Goal: Task Accomplishment & Management: Manage account settings

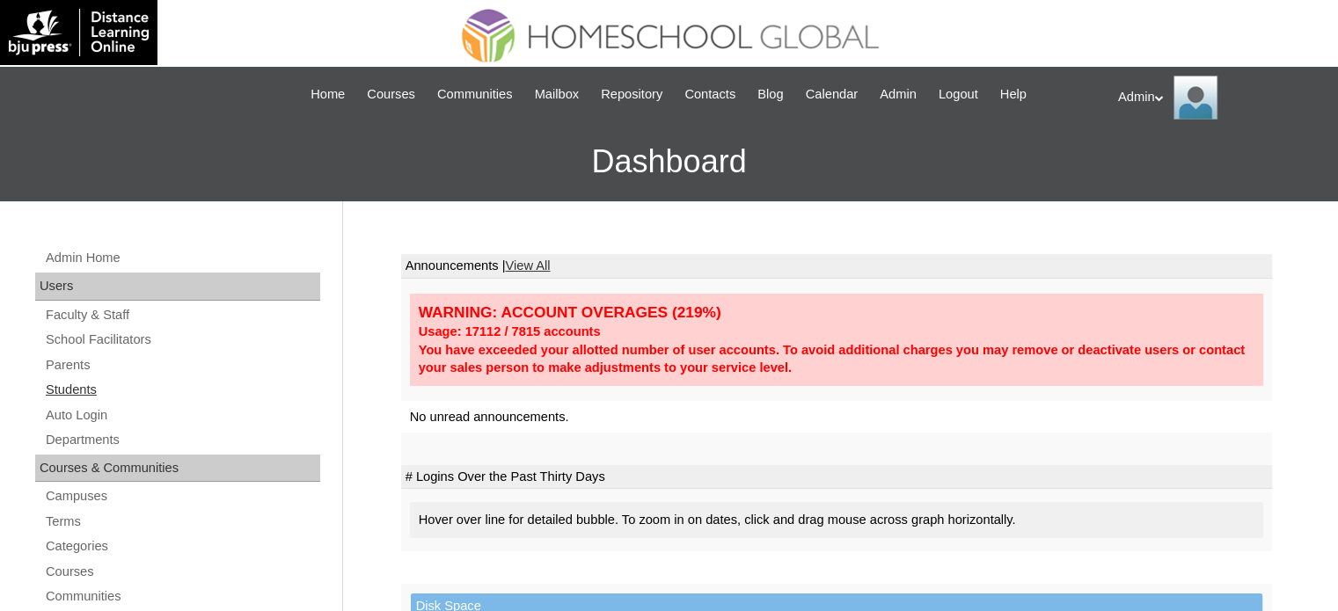
click at [63, 393] on link "Students" at bounding box center [182, 390] width 276 height 22
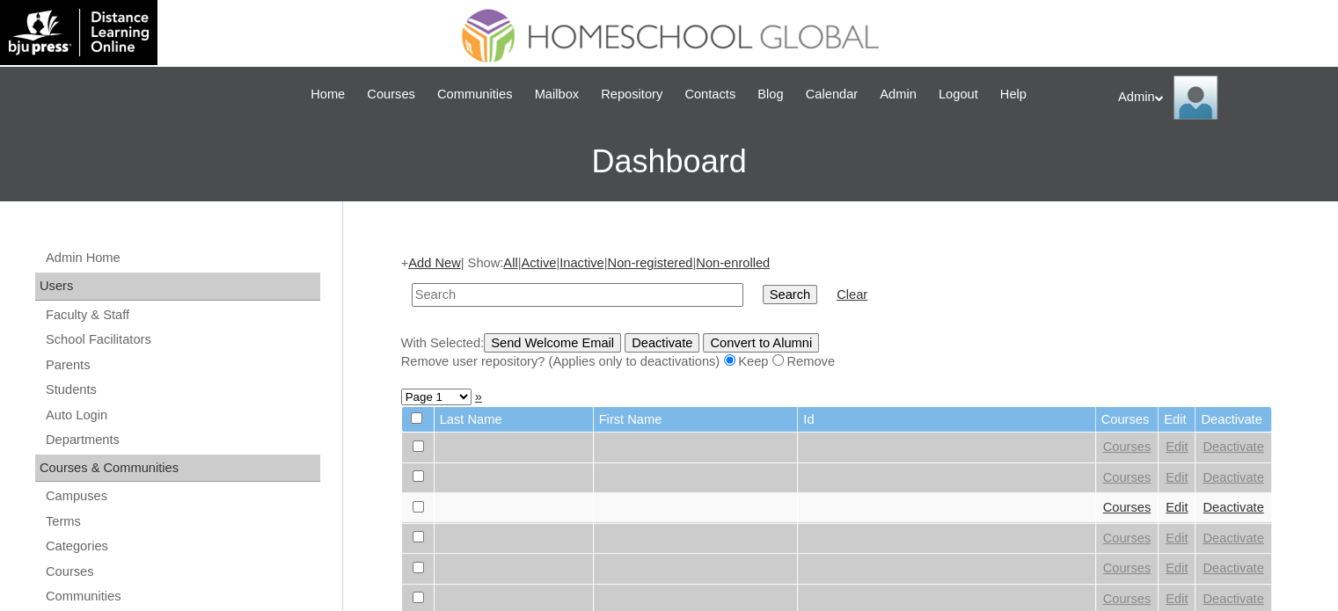
click at [438, 256] on link "Add New" at bounding box center [434, 263] width 52 height 14
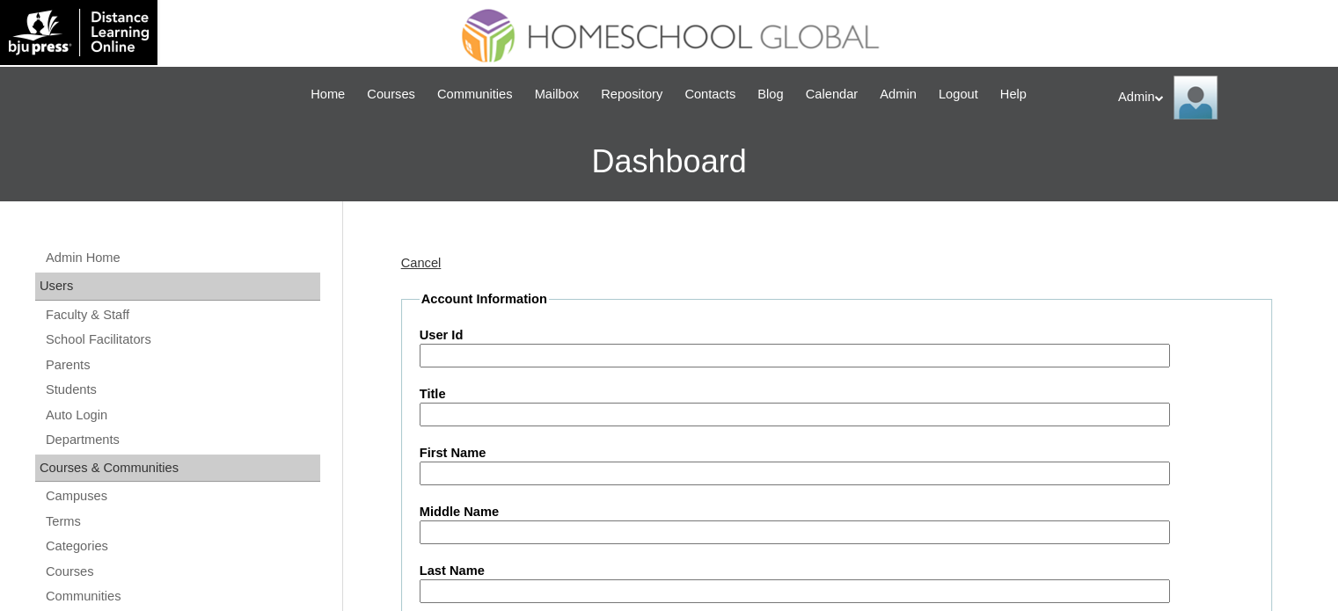
click at [412, 269] on link "Cancel" at bounding box center [421, 263] width 40 height 14
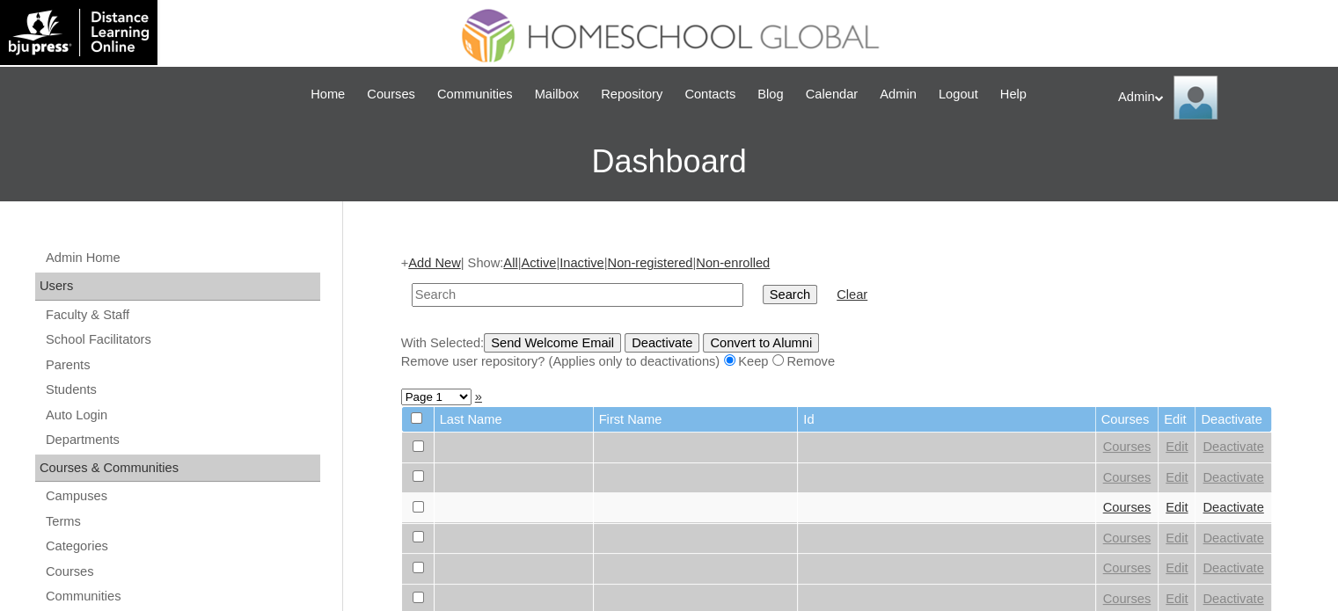
click at [65, 393] on link "Students" at bounding box center [182, 390] width 276 height 22
click at [485, 292] on input "text" at bounding box center [578, 295] width 332 height 24
type input "Qaryll Claudet"
click at [763, 285] on input "Search" at bounding box center [790, 294] width 55 height 19
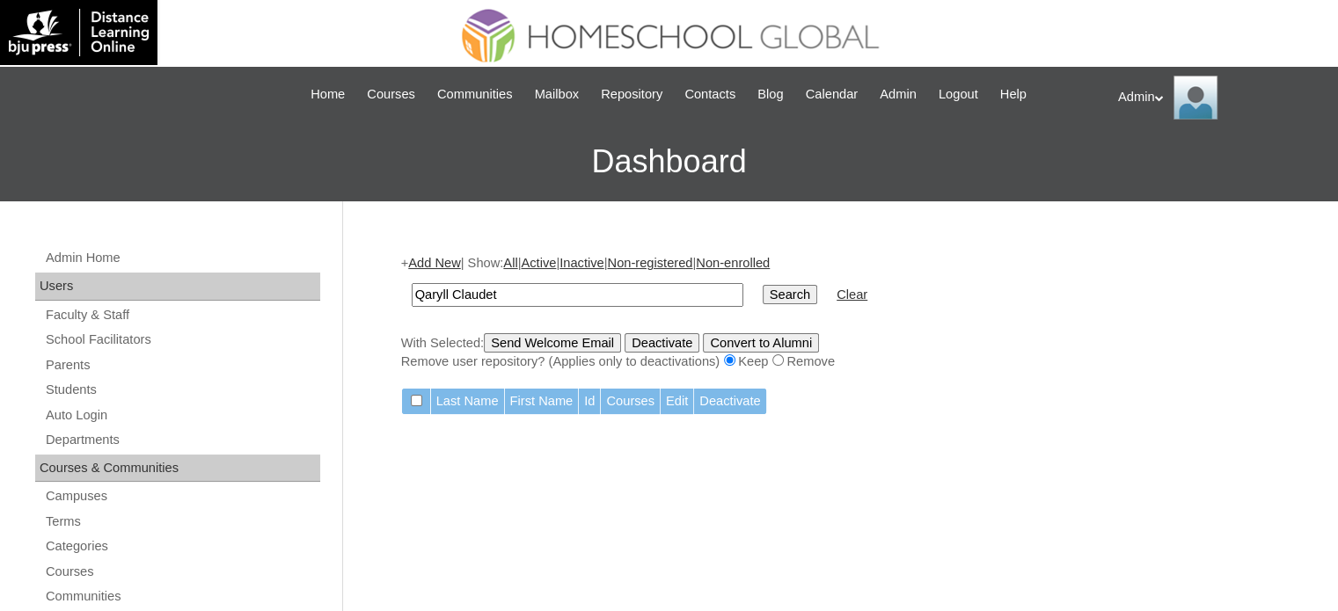
click at [535, 295] on input "Qaryll Claudet" at bounding box center [578, 295] width 332 height 24
click at [456, 291] on input "Qaryll Claudet" at bounding box center [578, 295] width 332 height 24
type input "[PERSON_NAME]"
click at [763, 285] on input "Search" at bounding box center [790, 294] width 55 height 19
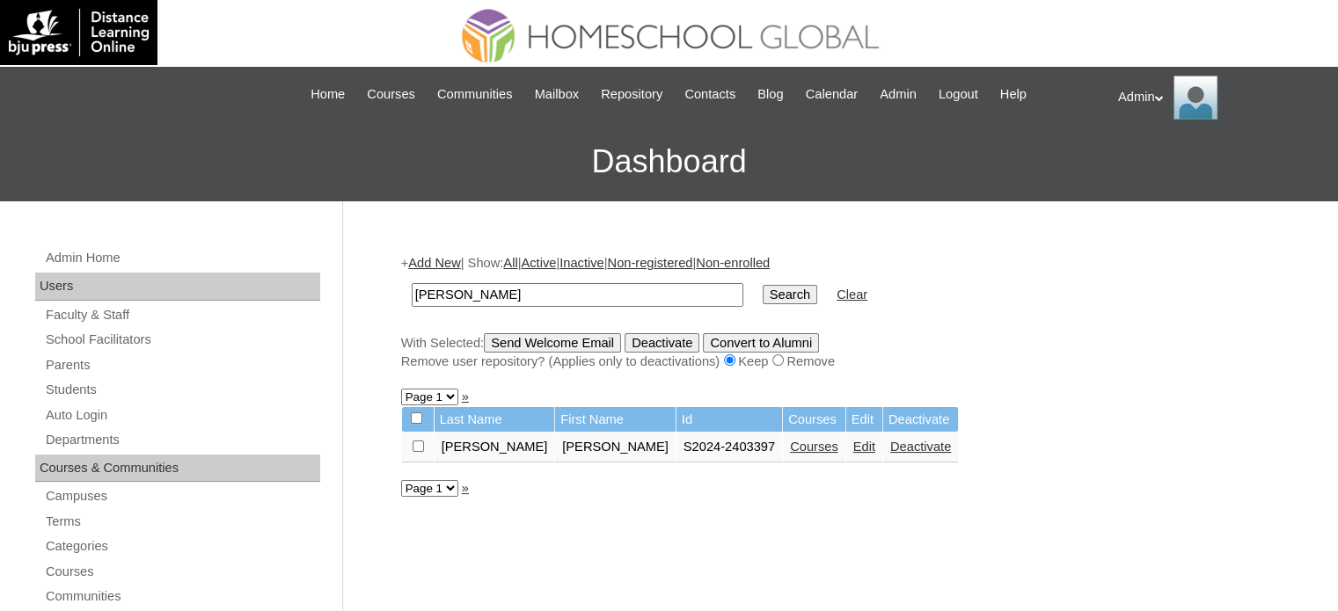
click at [853, 446] on link "Edit" at bounding box center [864, 447] width 22 height 14
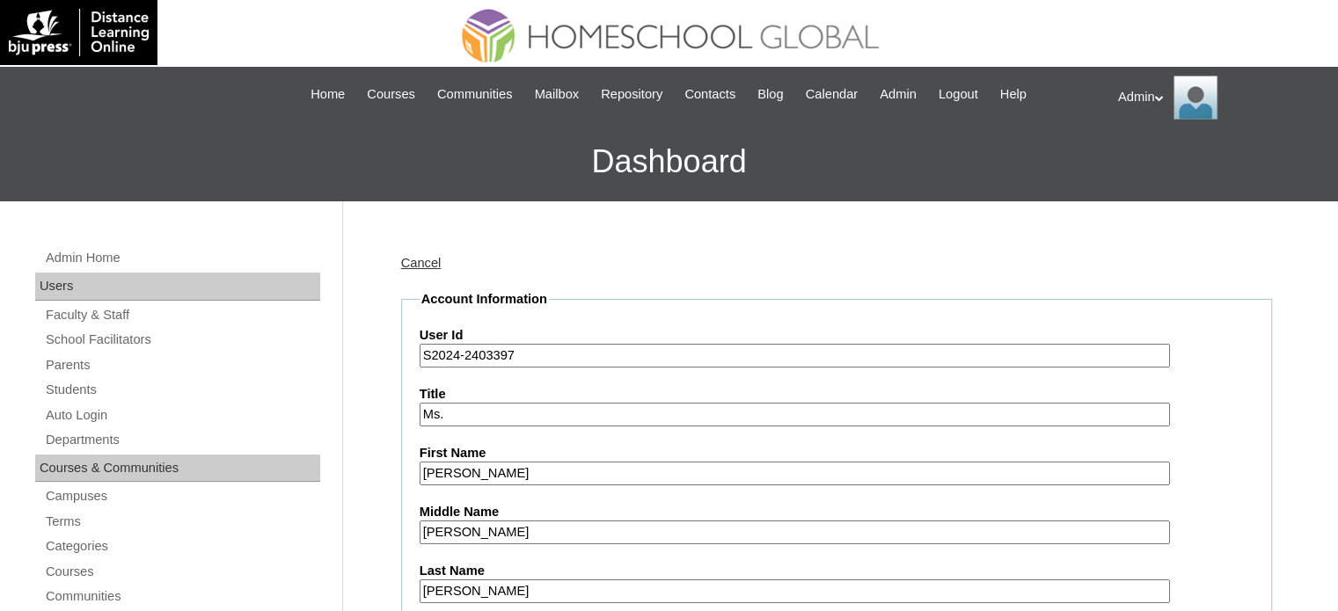
click at [457, 353] on input "S2024-2403397" at bounding box center [795, 356] width 750 height 24
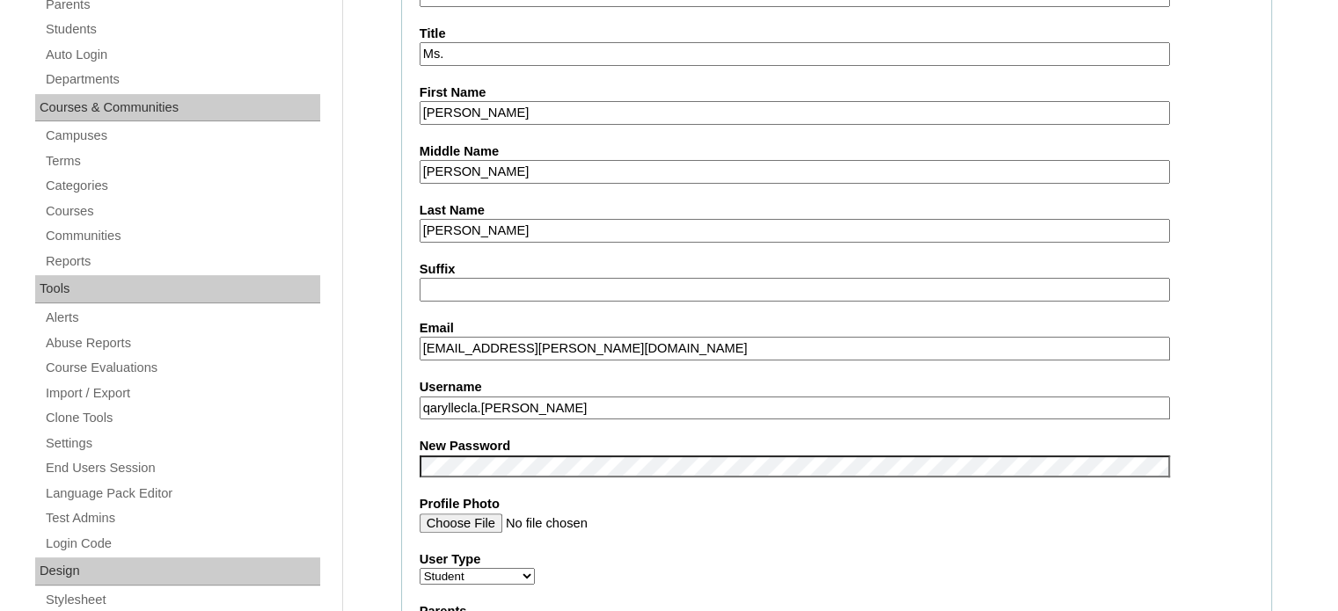
scroll to position [364, 0]
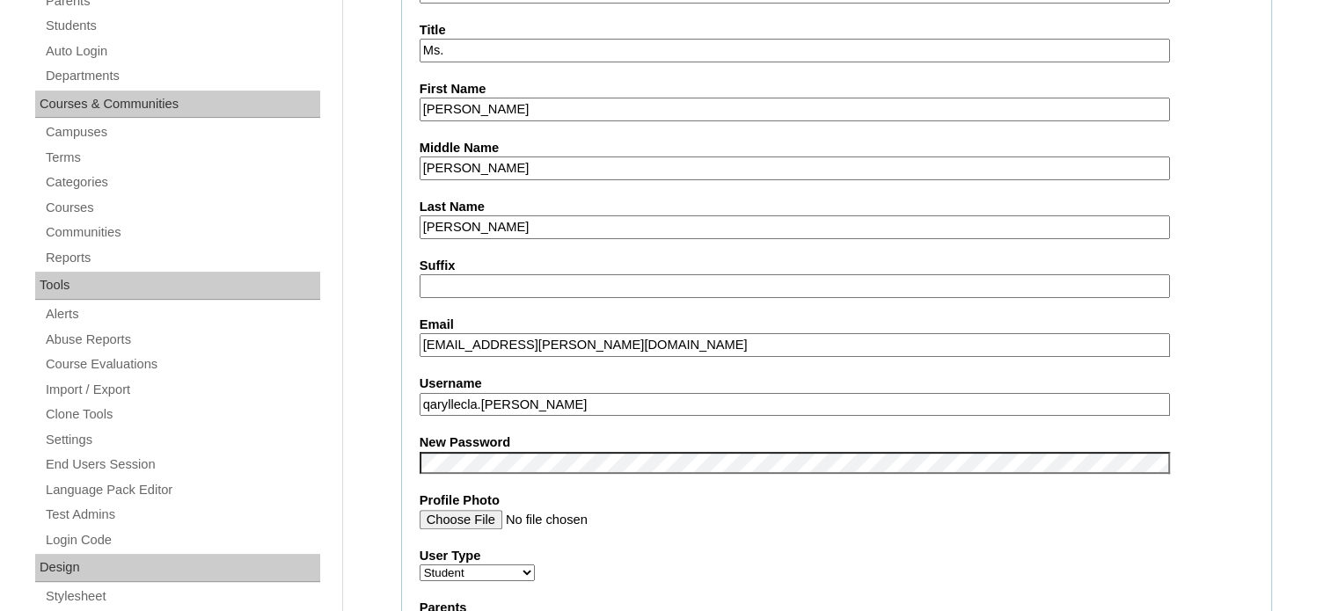
type input "S2025-2403397"
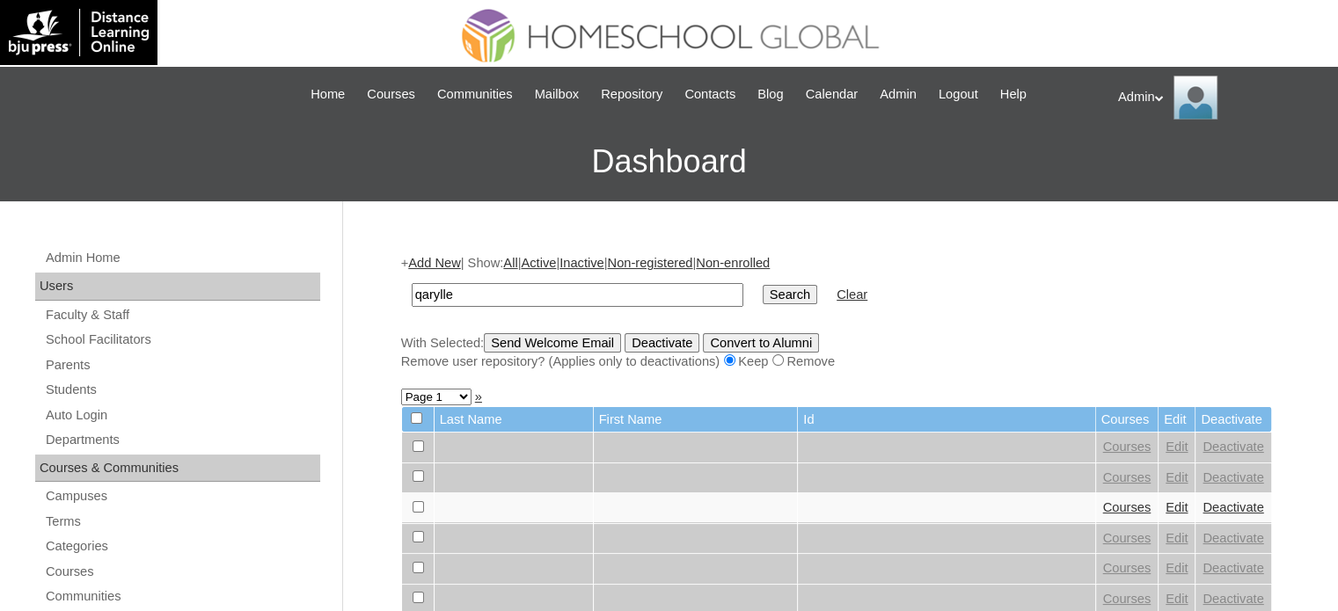
type input "qarylle"
click at [763, 285] on input "Search" at bounding box center [790, 294] width 55 height 19
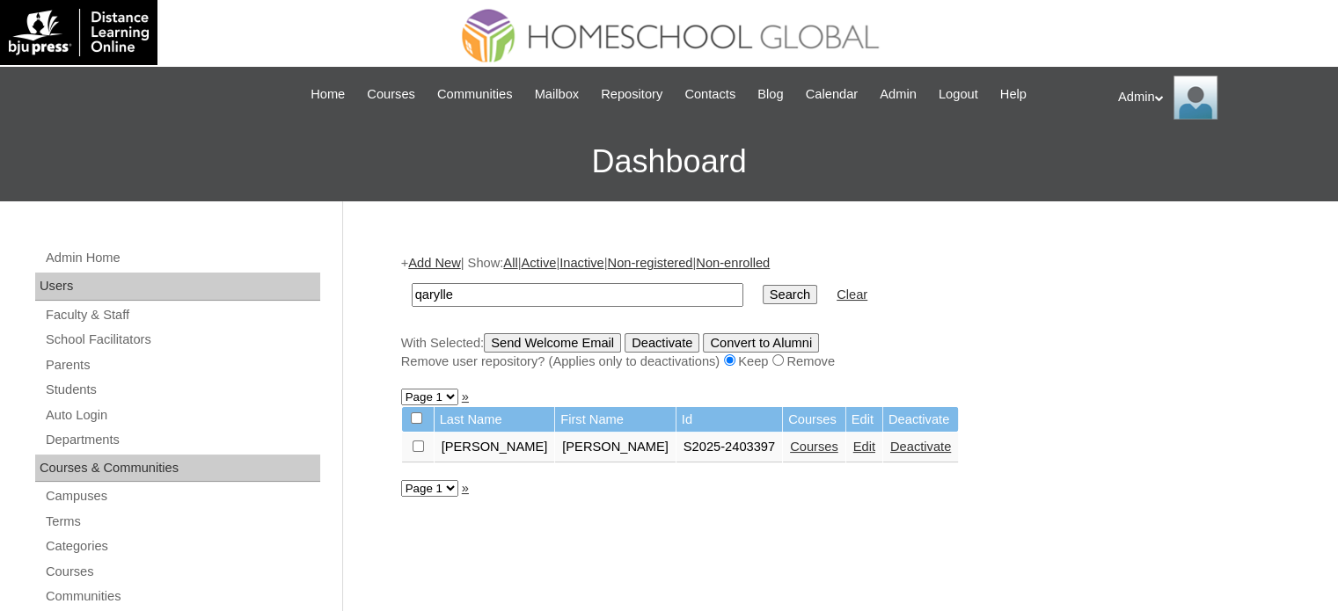
click at [790, 440] on link "Courses" at bounding box center [814, 447] width 48 height 14
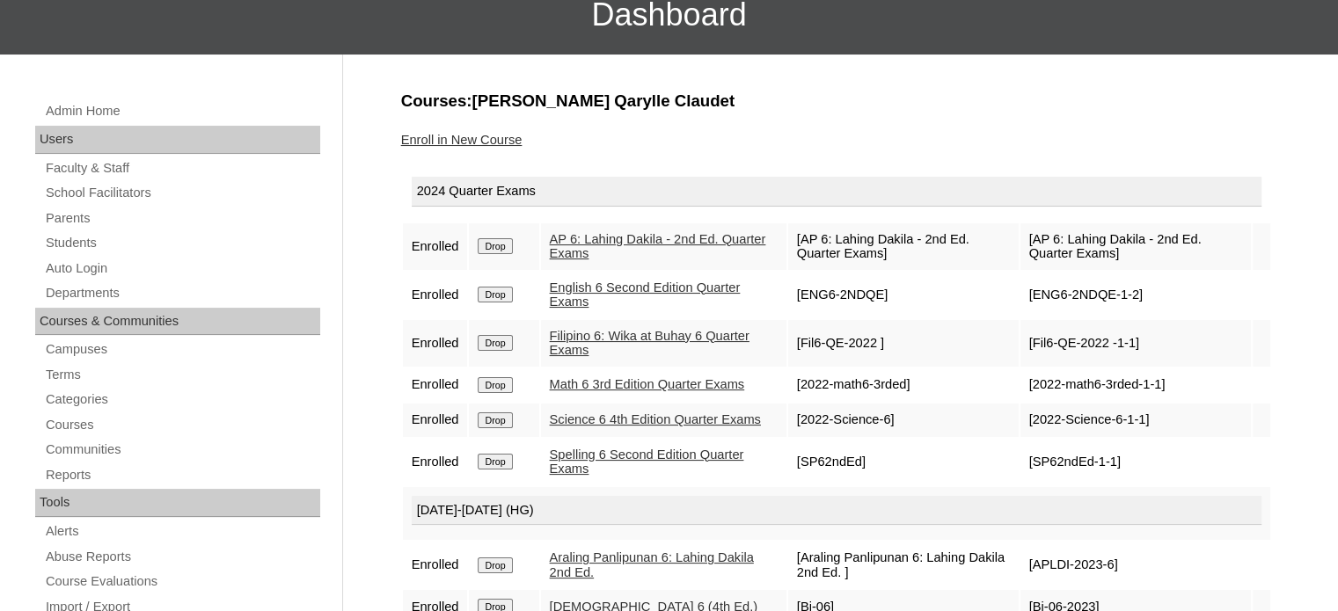
scroll to position [127, 0]
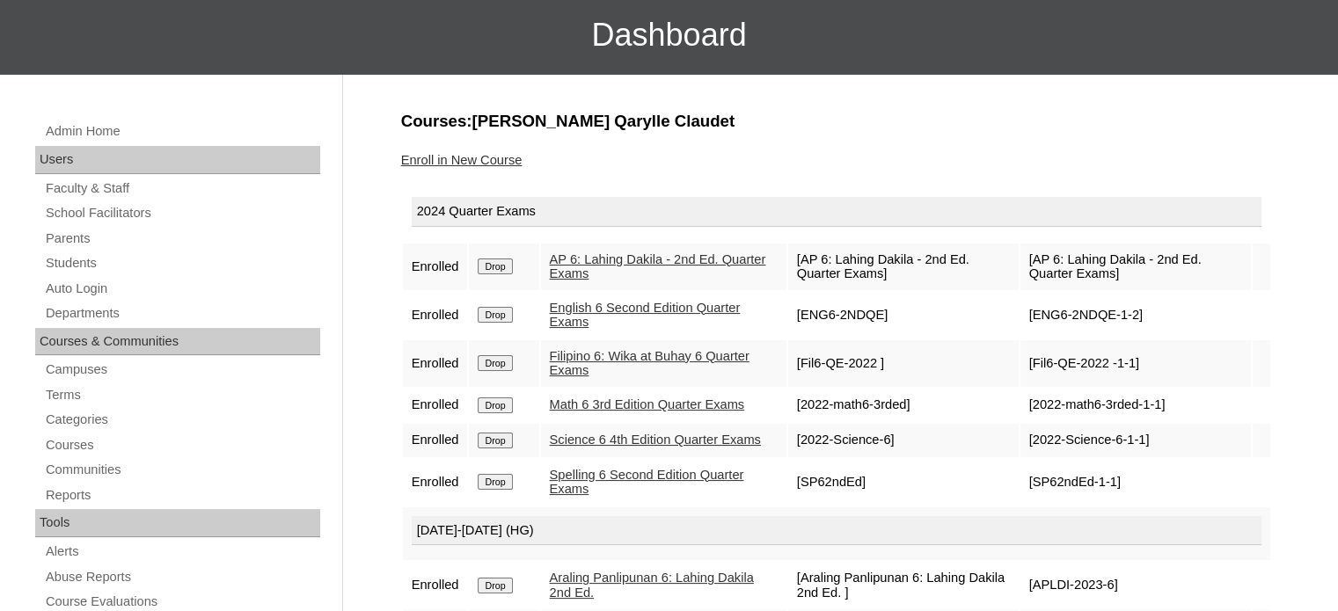
click at [485, 267] on input "Drop" at bounding box center [495, 267] width 34 height 16
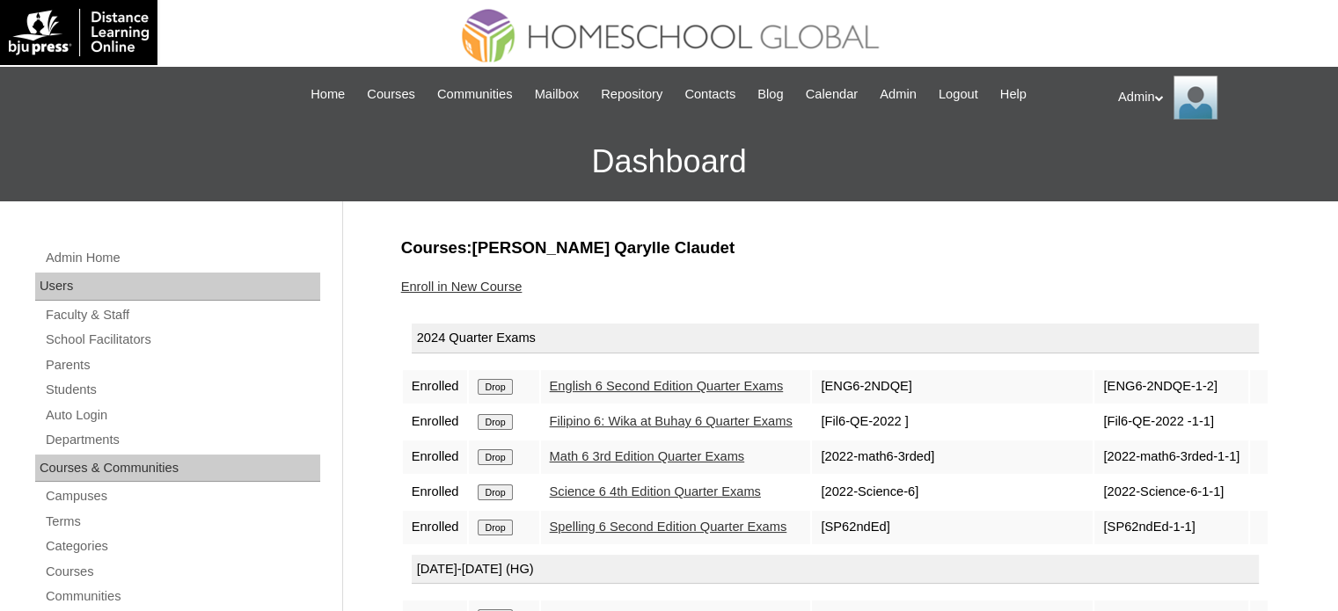
click at [492, 386] on input "Drop" at bounding box center [495, 387] width 34 height 16
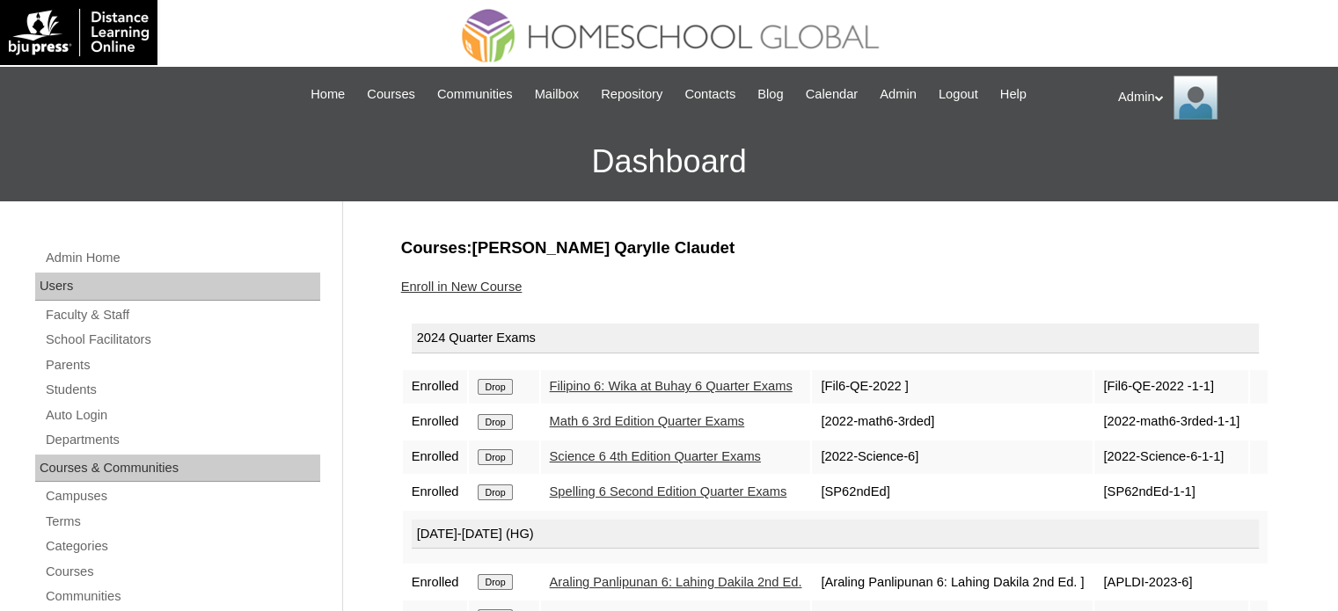
click at [496, 395] on input "Drop" at bounding box center [495, 387] width 34 height 16
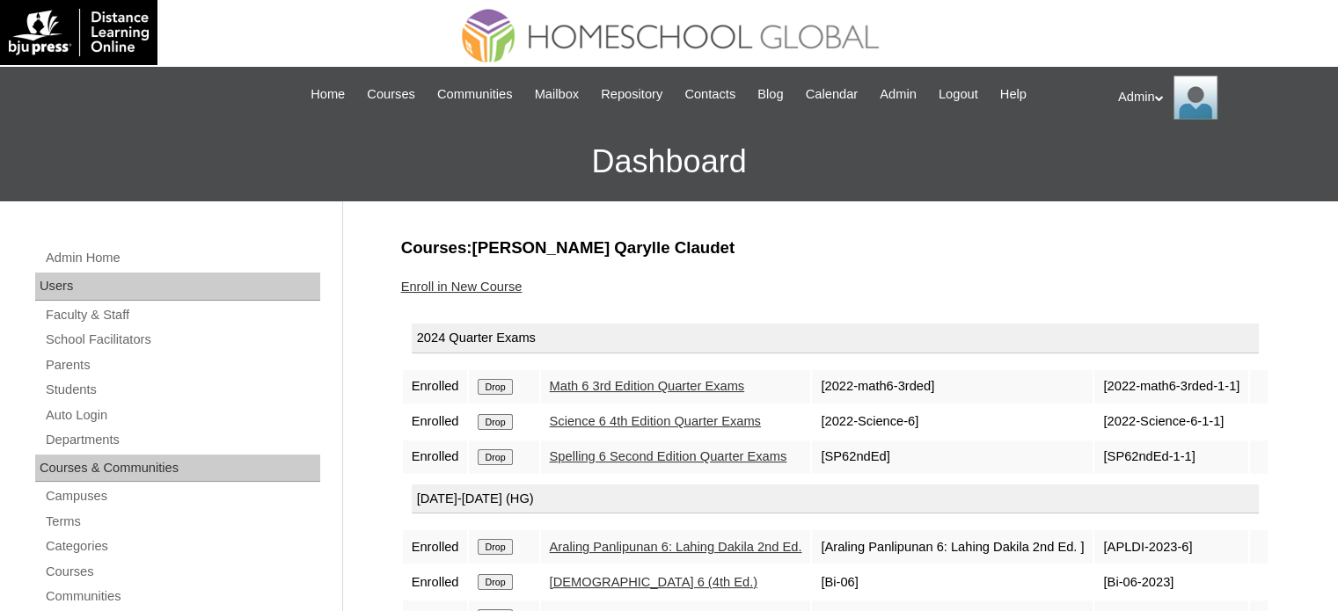
click at [496, 395] on input "Drop" at bounding box center [495, 387] width 34 height 16
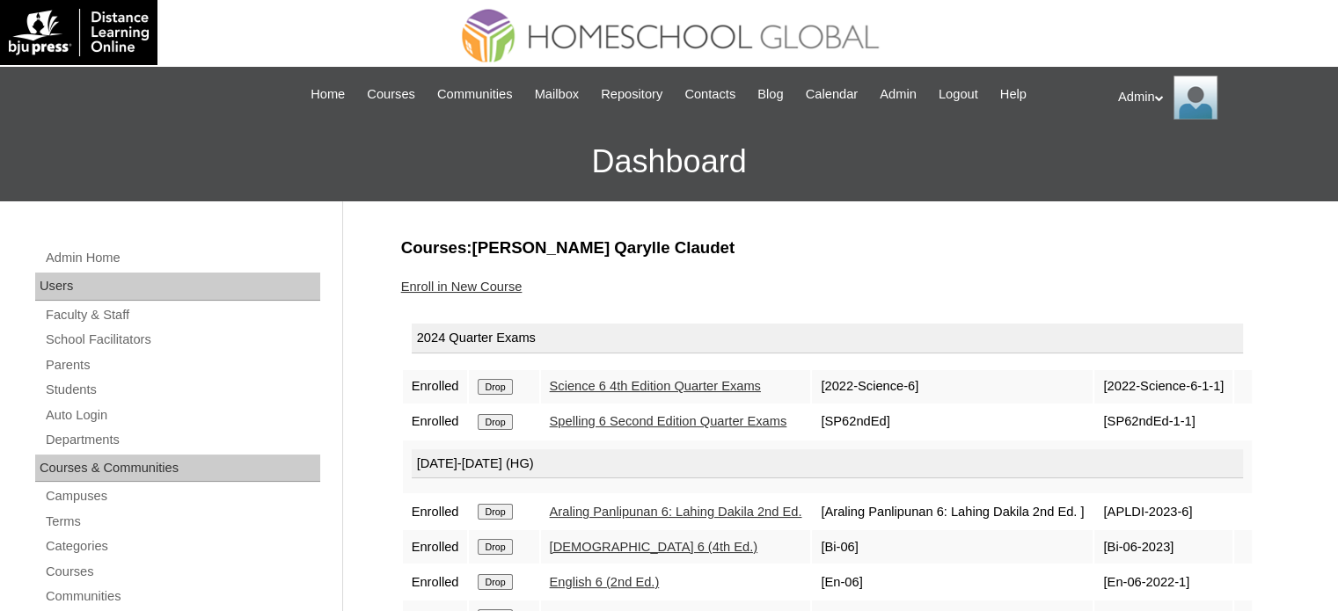
click at [496, 395] on input "Drop" at bounding box center [495, 387] width 34 height 16
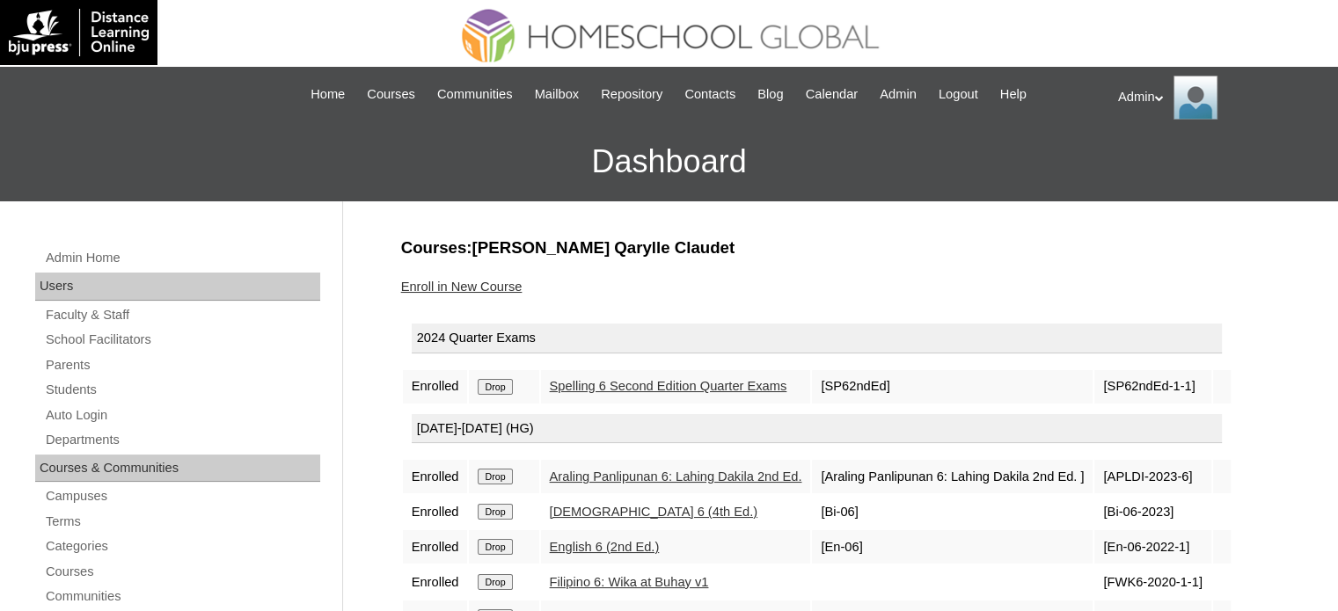
click at [496, 398] on td "Drop" at bounding box center [503, 386] width 69 height 33
click at [496, 386] on input "Drop" at bounding box center [495, 387] width 34 height 16
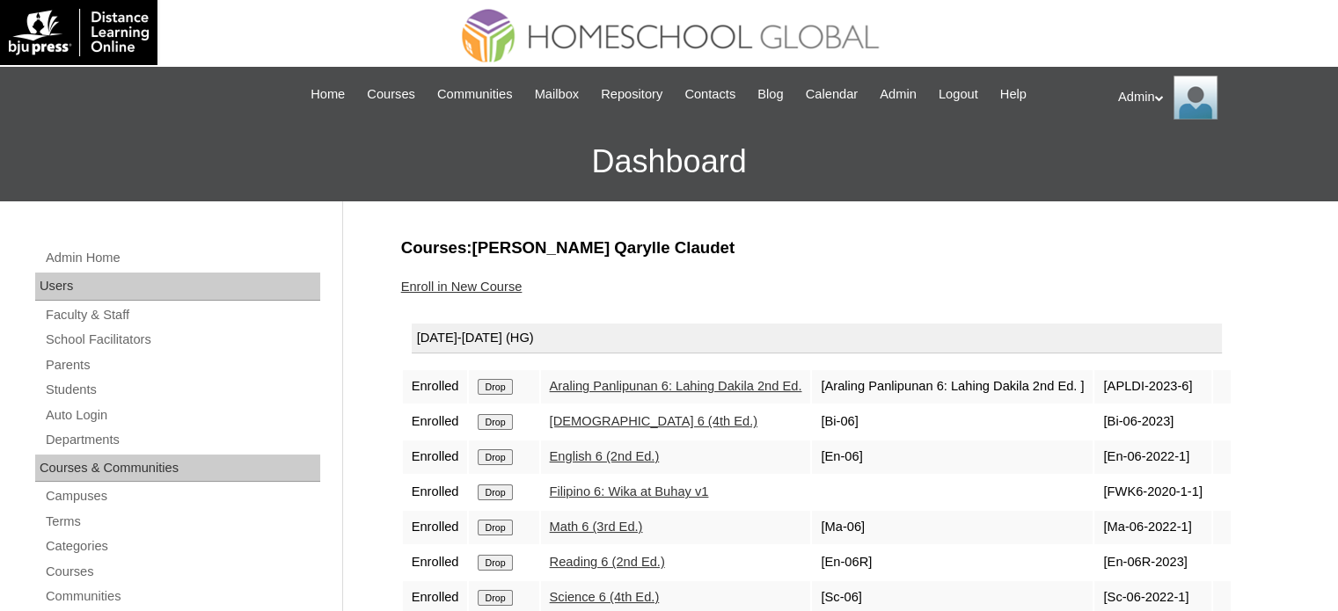
click at [493, 395] on input "Drop" at bounding box center [495, 387] width 34 height 16
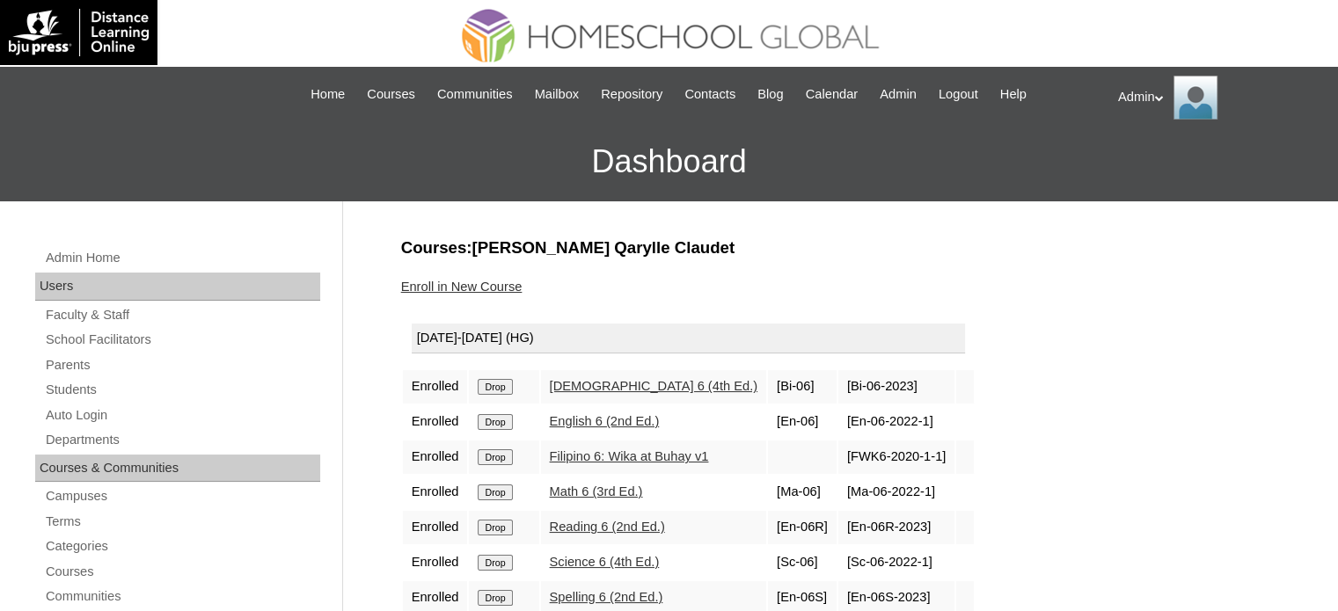
click at [493, 395] on td "Drop" at bounding box center [503, 386] width 69 height 33
click at [486, 383] on input "Drop" at bounding box center [495, 387] width 34 height 16
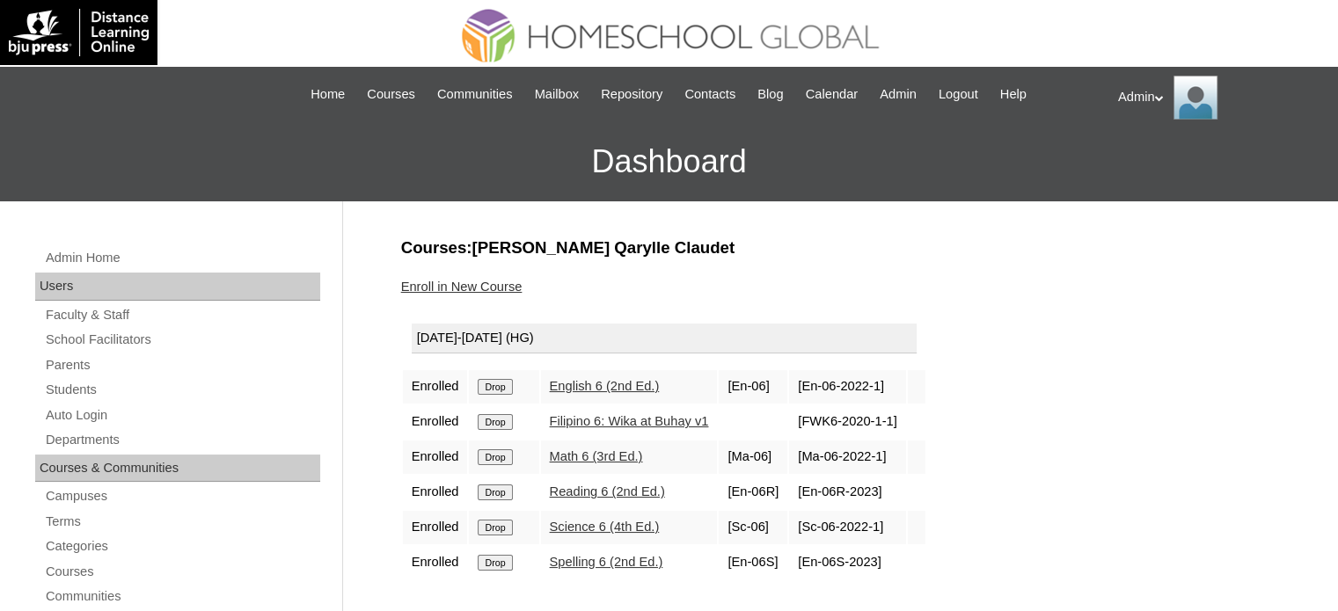
click at [486, 383] on input "Drop" at bounding box center [495, 387] width 34 height 16
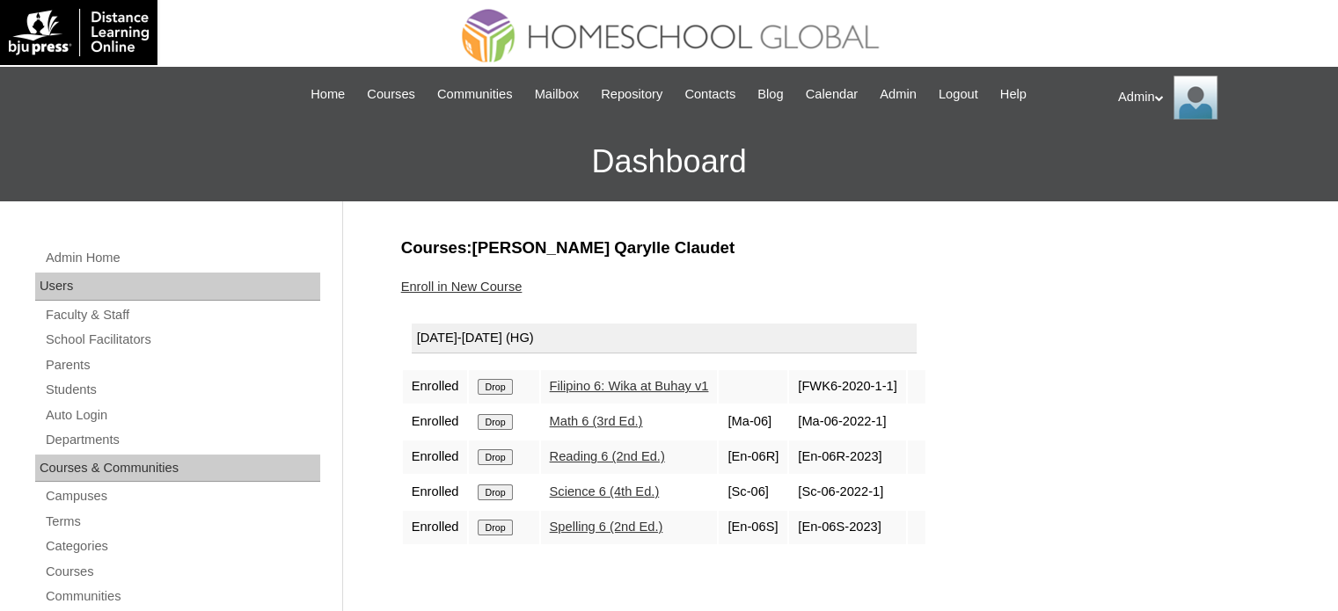
click at [486, 383] on input "Drop" at bounding box center [495, 387] width 34 height 16
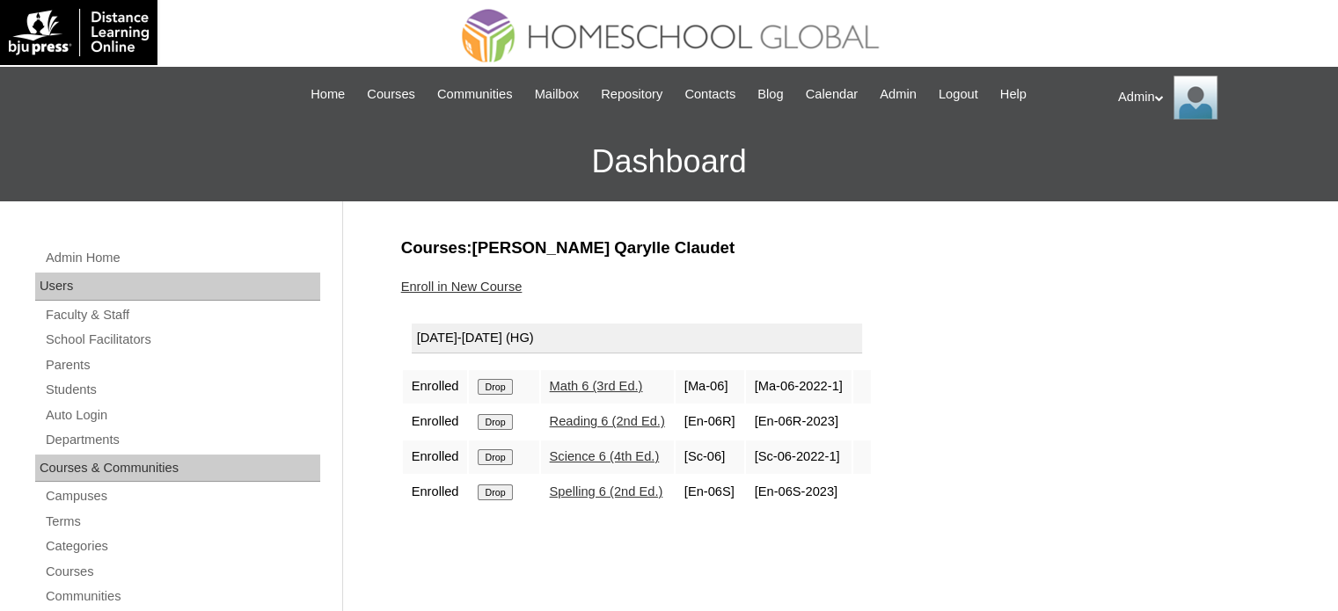
click at [486, 383] on input "Drop" at bounding box center [495, 387] width 34 height 16
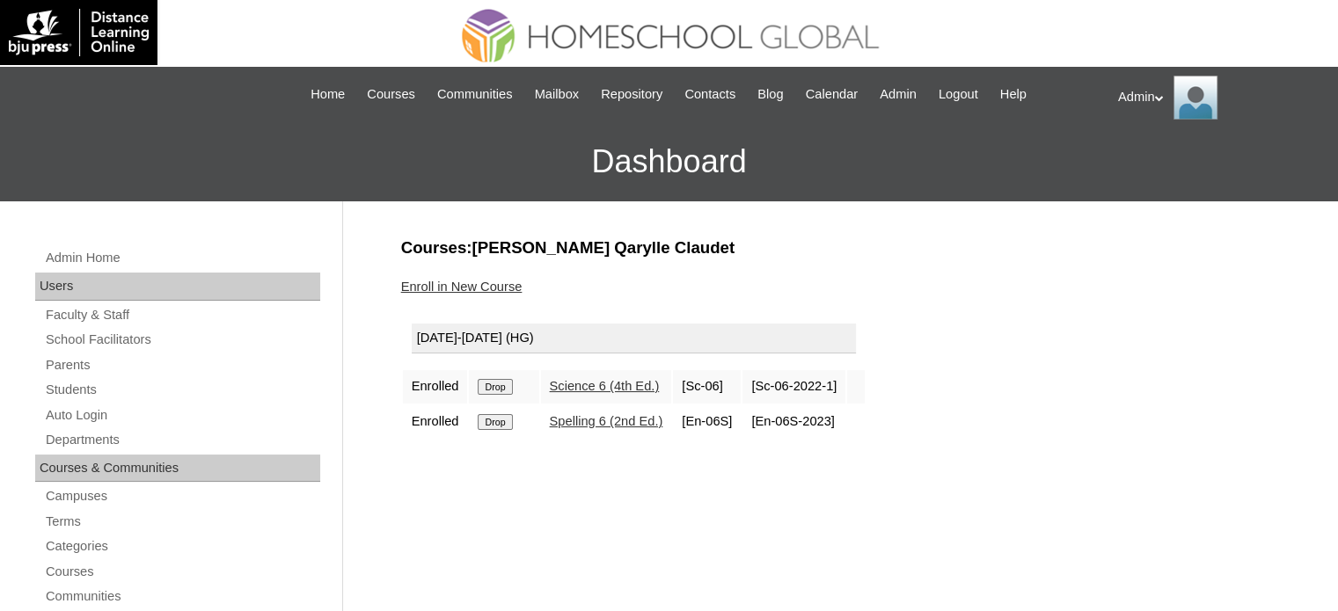
click at [486, 383] on input "Drop" at bounding box center [495, 387] width 34 height 16
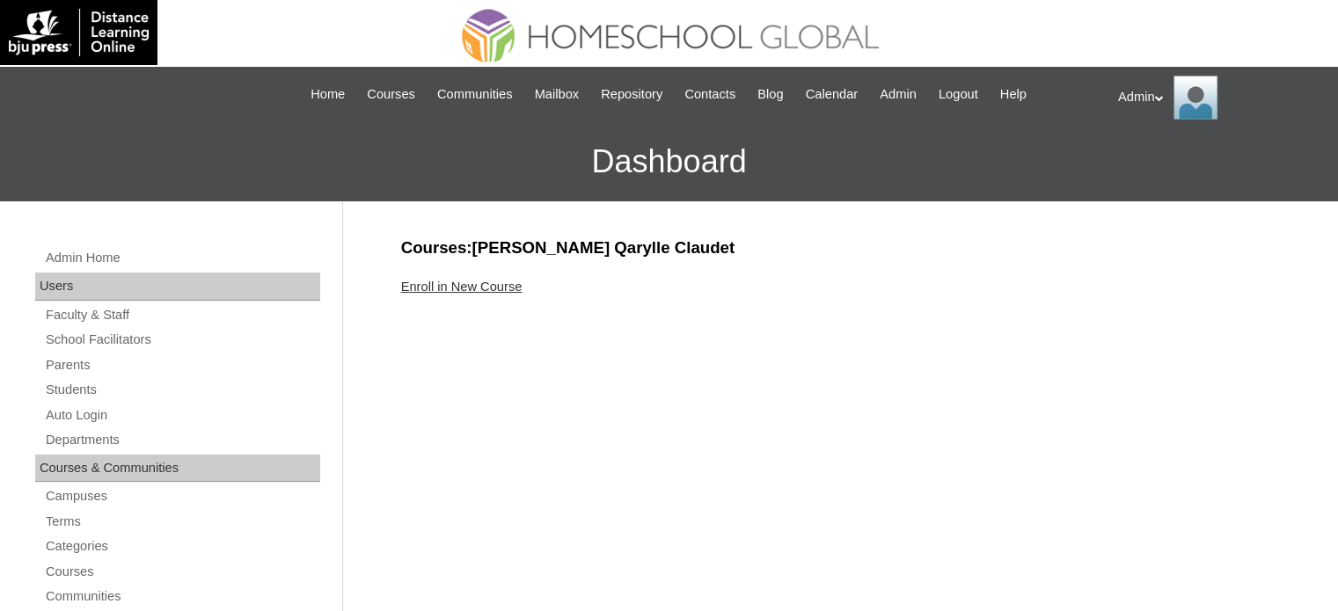
click at [456, 282] on link "Enroll in New Course" at bounding box center [461, 287] width 121 height 14
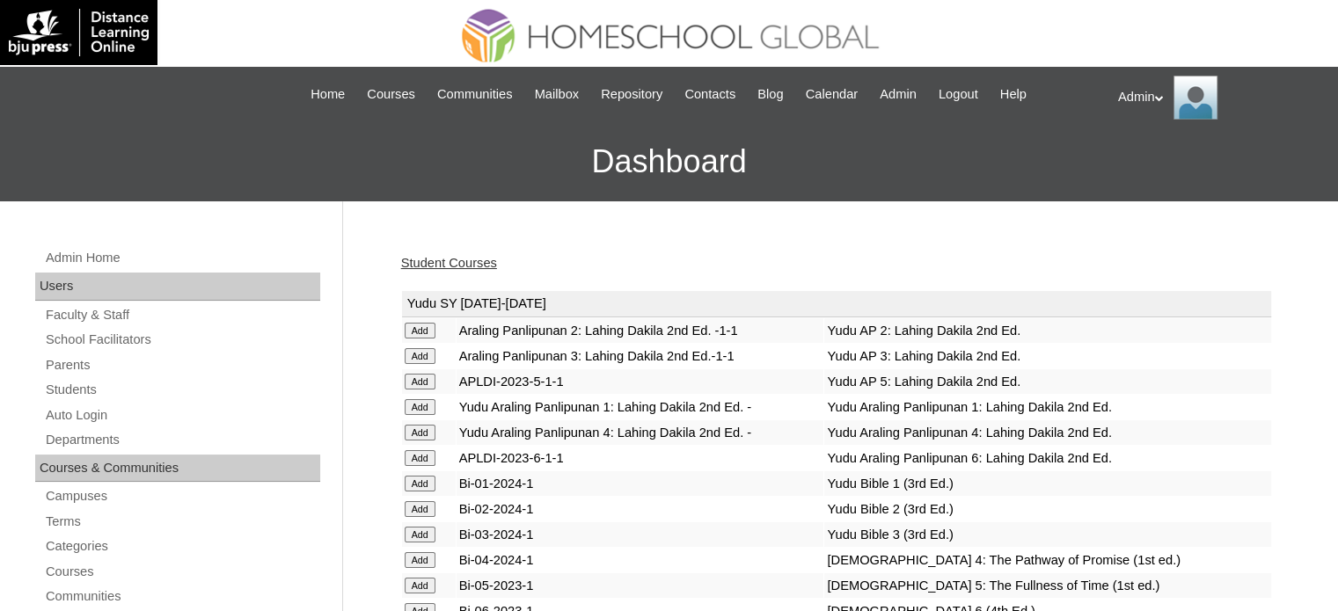
scroll to position [4942, 0]
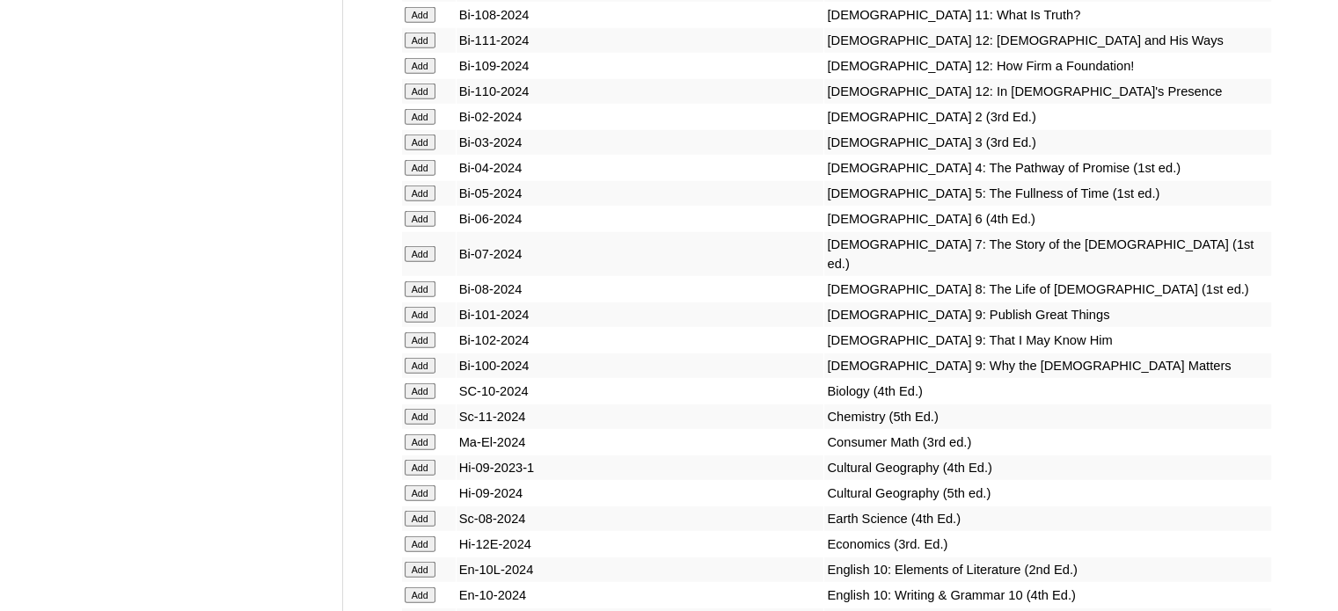
click at [419, 262] on input "Add" at bounding box center [420, 254] width 31 height 16
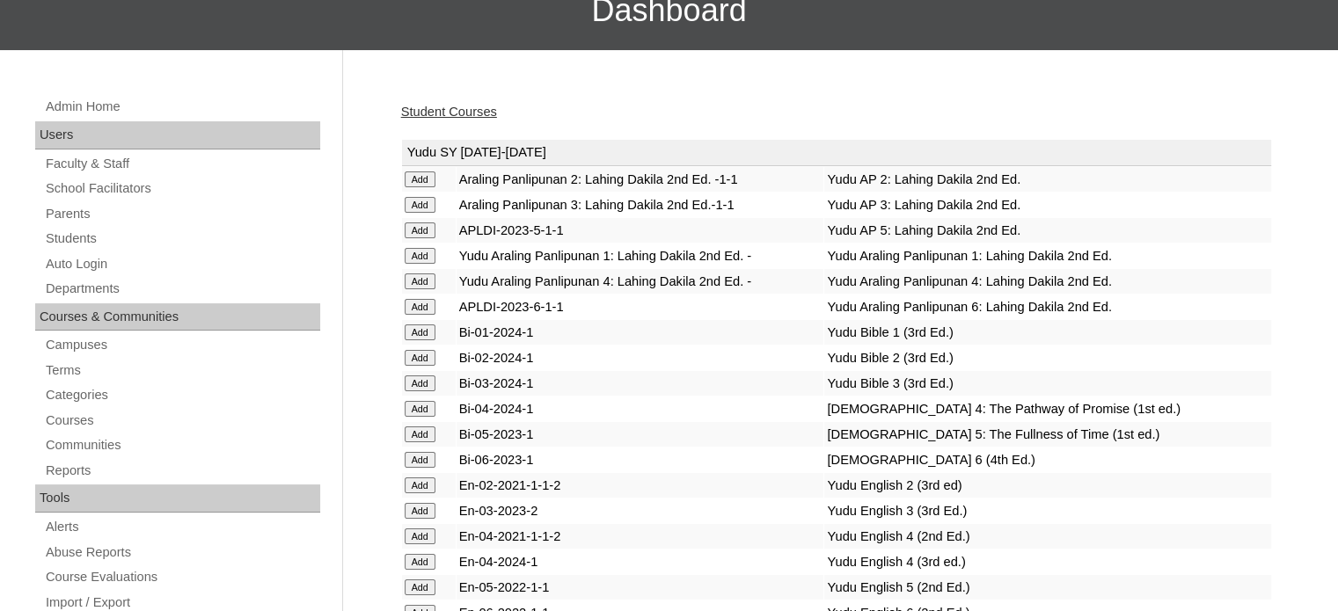
scroll to position [2241, 0]
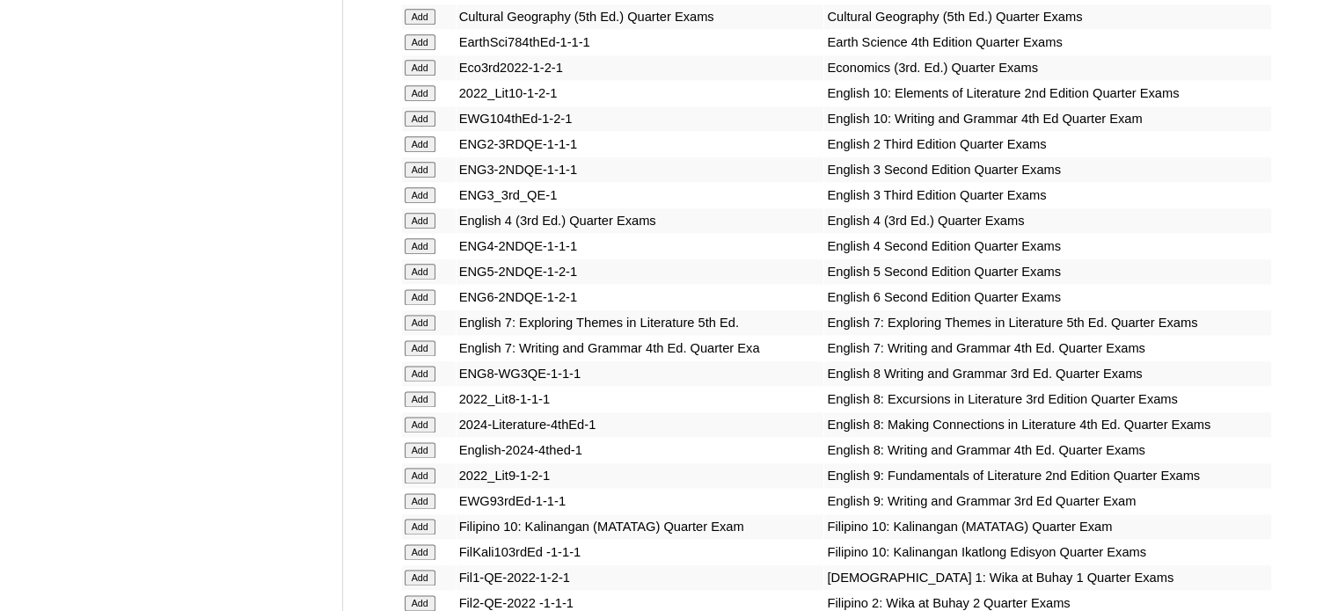
click at [424, 315] on input "Add" at bounding box center [420, 323] width 31 height 16
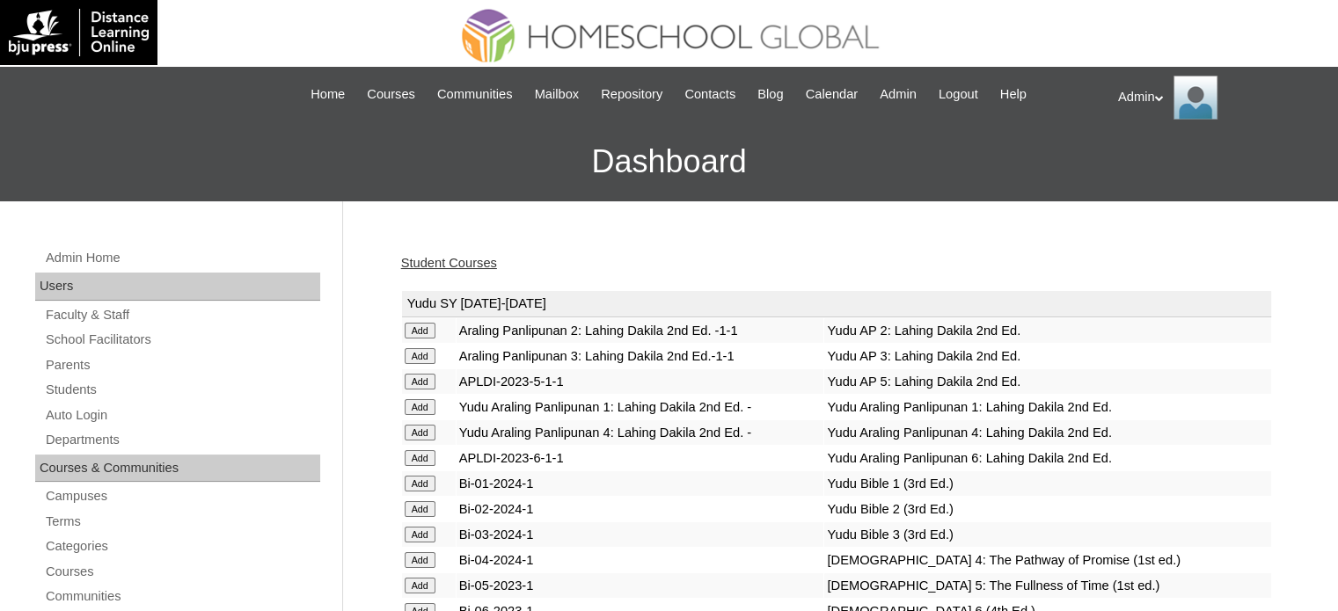
scroll to position [2241, 0]
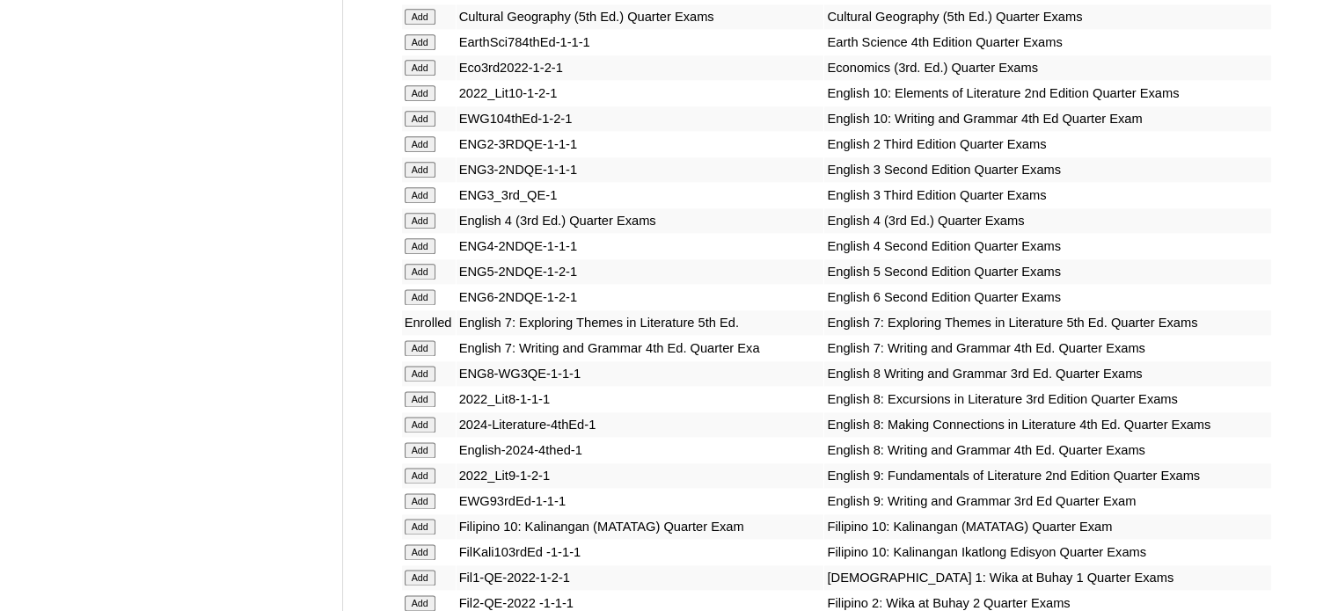
click at [427, 342] on input "Add" at bounding box center [420, 348] width 31 height 16
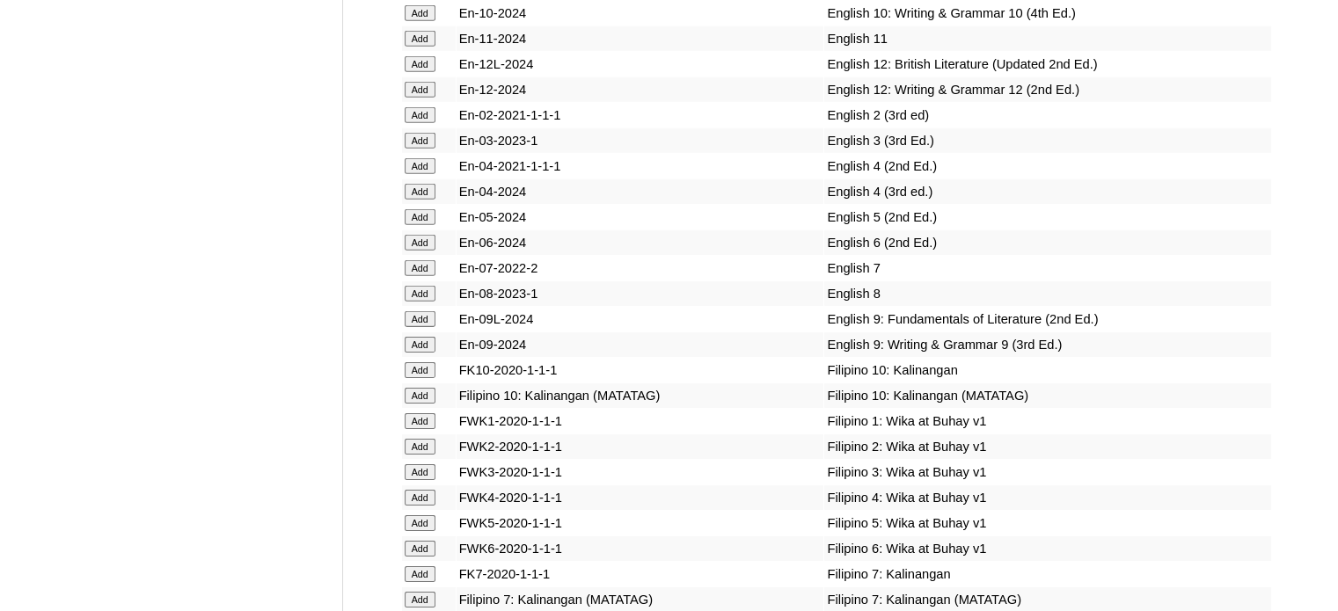
click at [414, 276] on input "Add" at bounding box center [420, 268] width 31 height 16
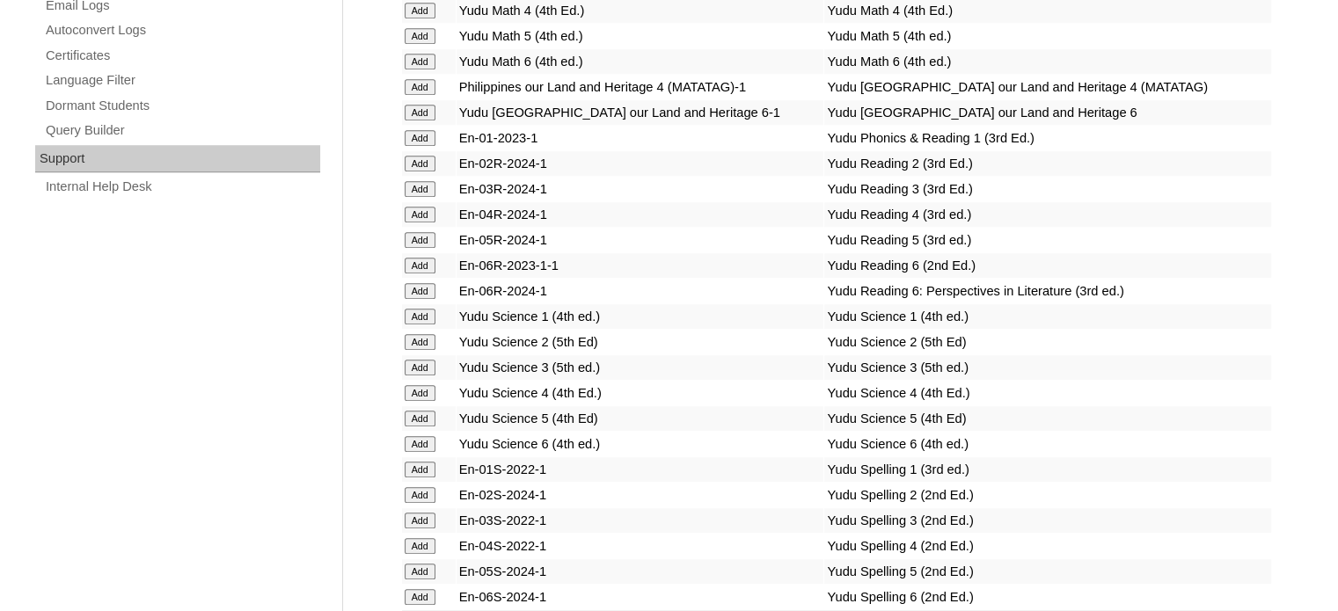
scroll to position [1962, 0]
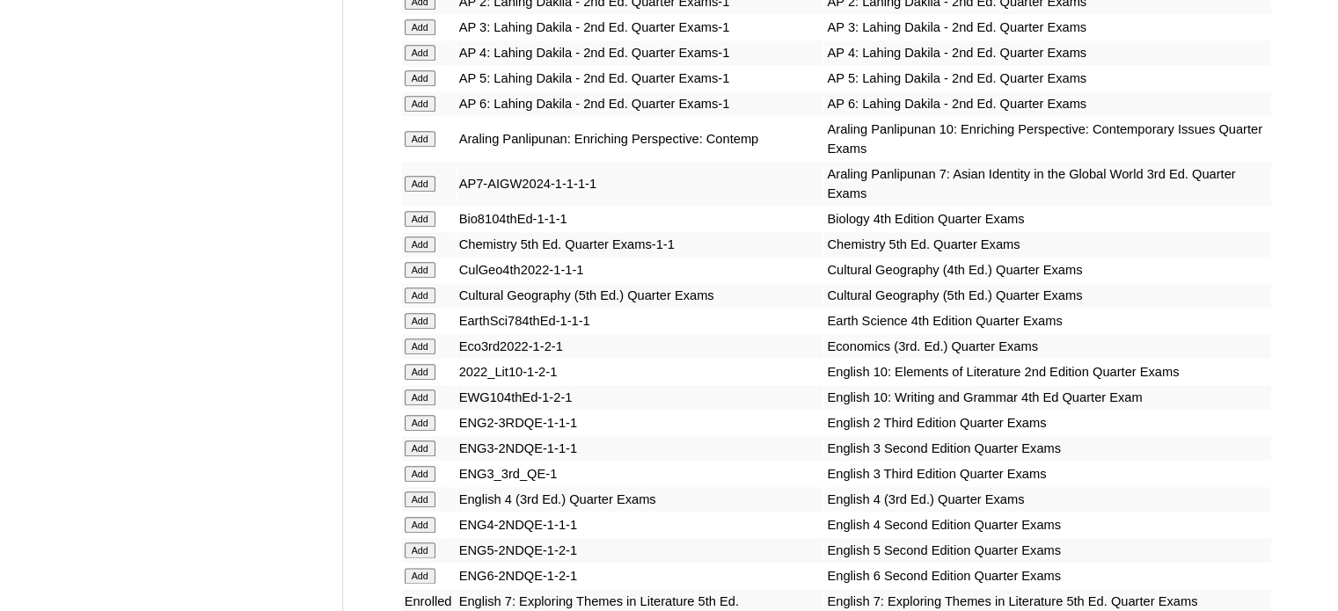
click at [425, 313] on input "Add" at bounding box center [420, 321] width 31 height 16
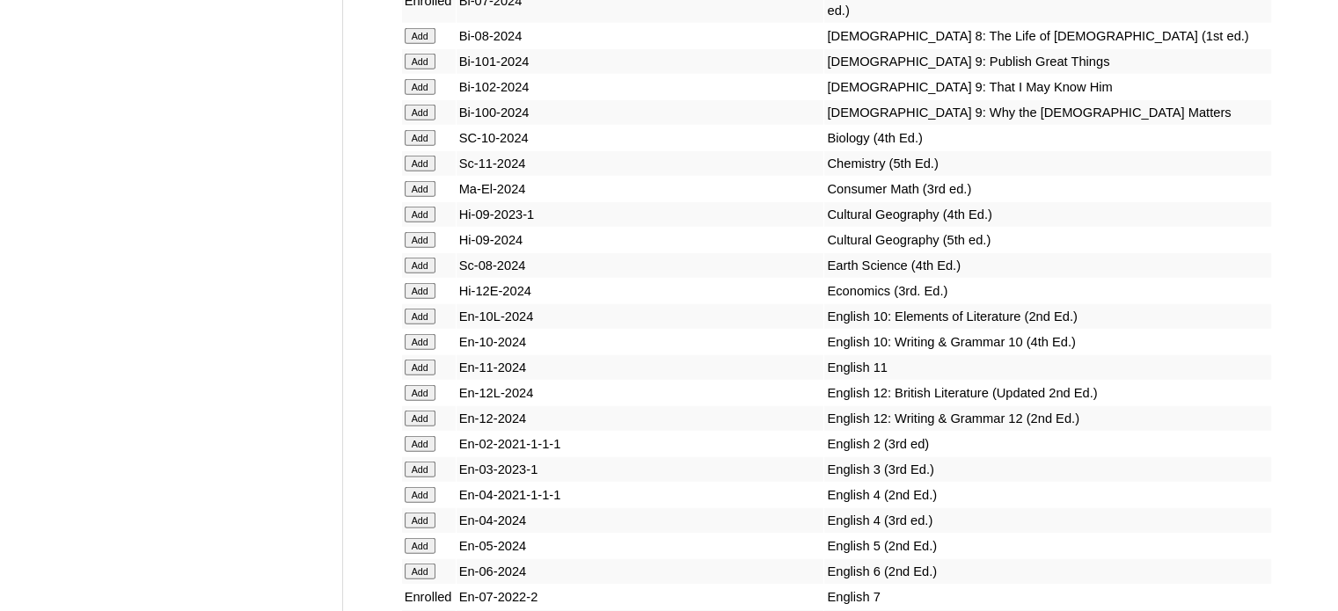
click at [418, 274] on input "Add" at bounding box center [420, 266] width 31 height 16
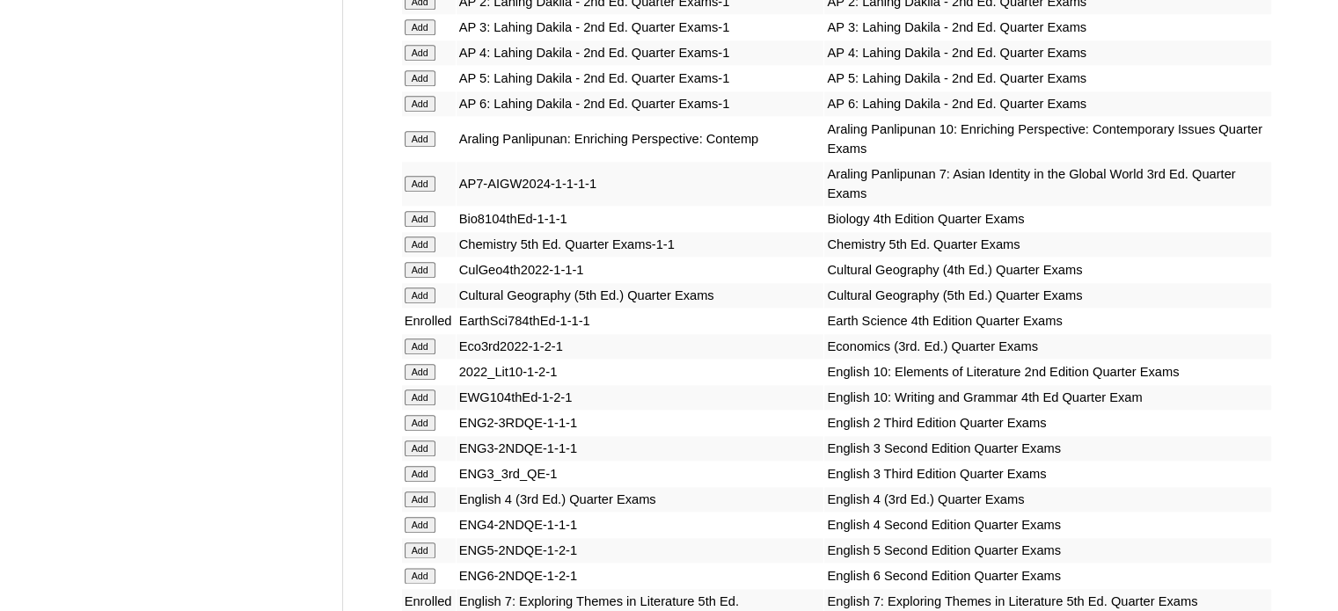
scroll to position [3648, 0]
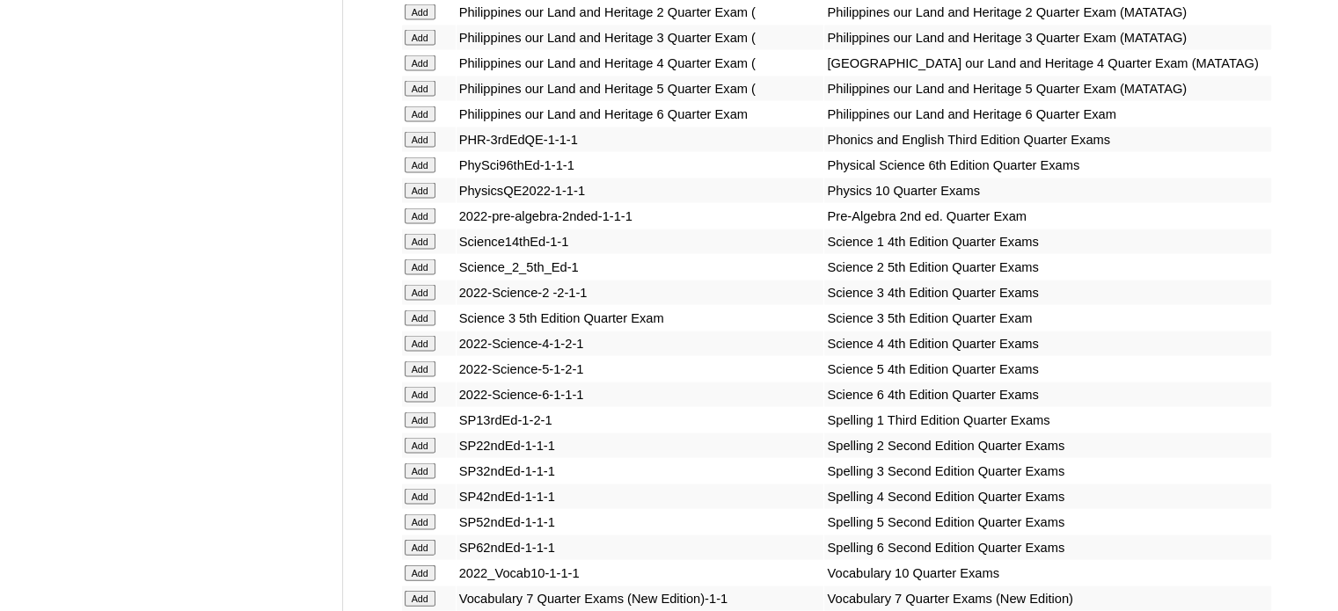
click at [410, 224] on input "Add" at bounding box center [420, 216] width 31 height 16
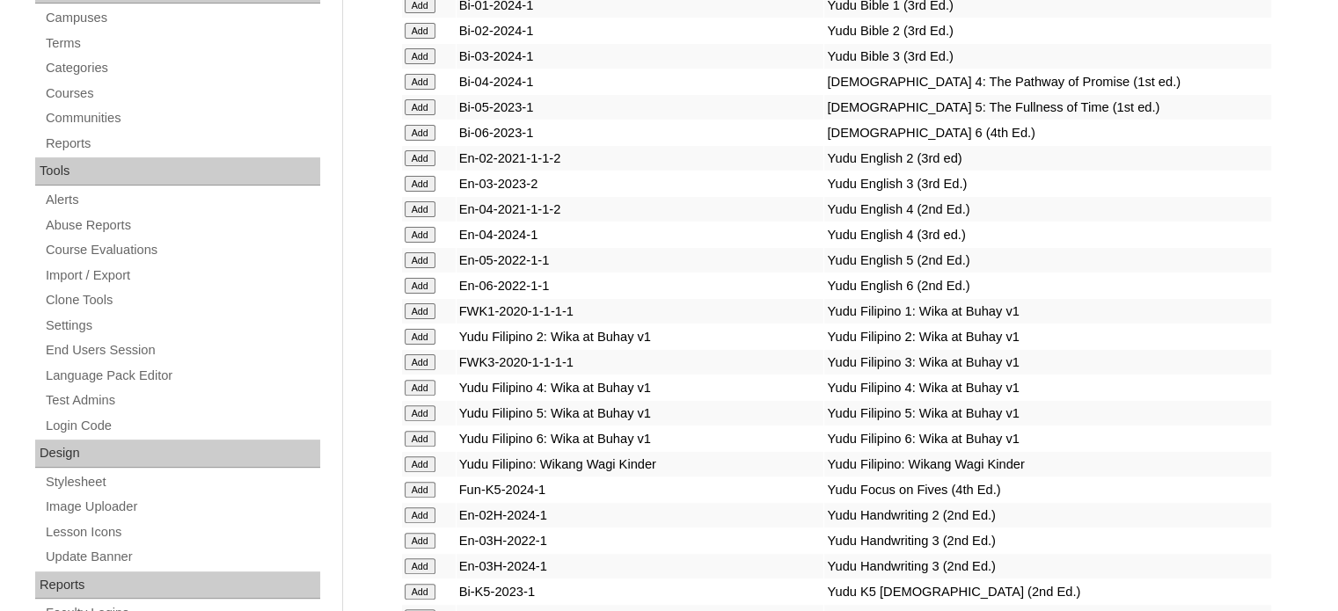
scroll to position [2665, 0]
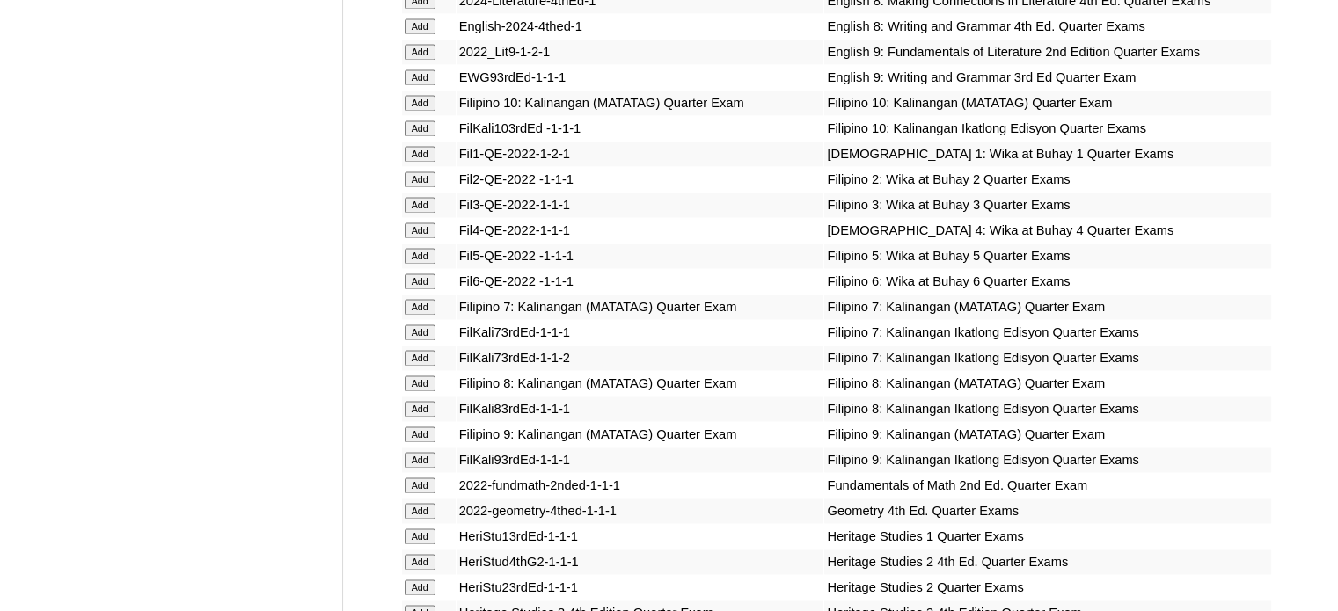
click at [419, 310] on input "Add" at bounding box center [420, 307] width 31 height 16
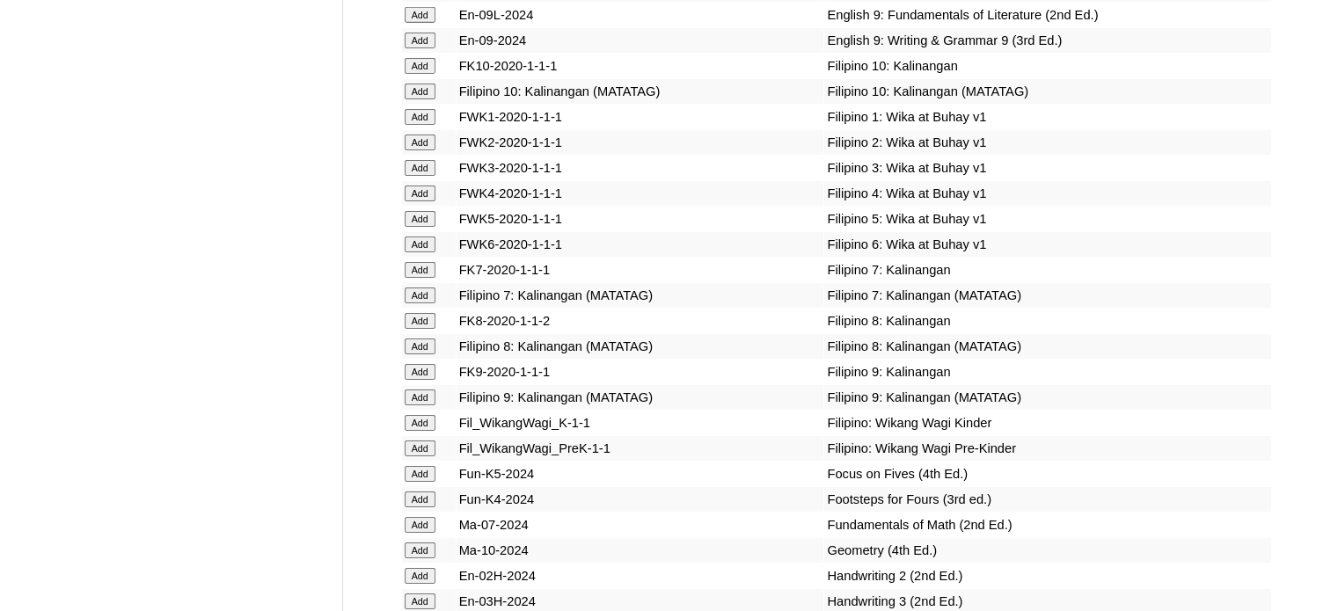
click at [421, 303] on input "Add" at bounding box center [420, 296] width 31 height 16
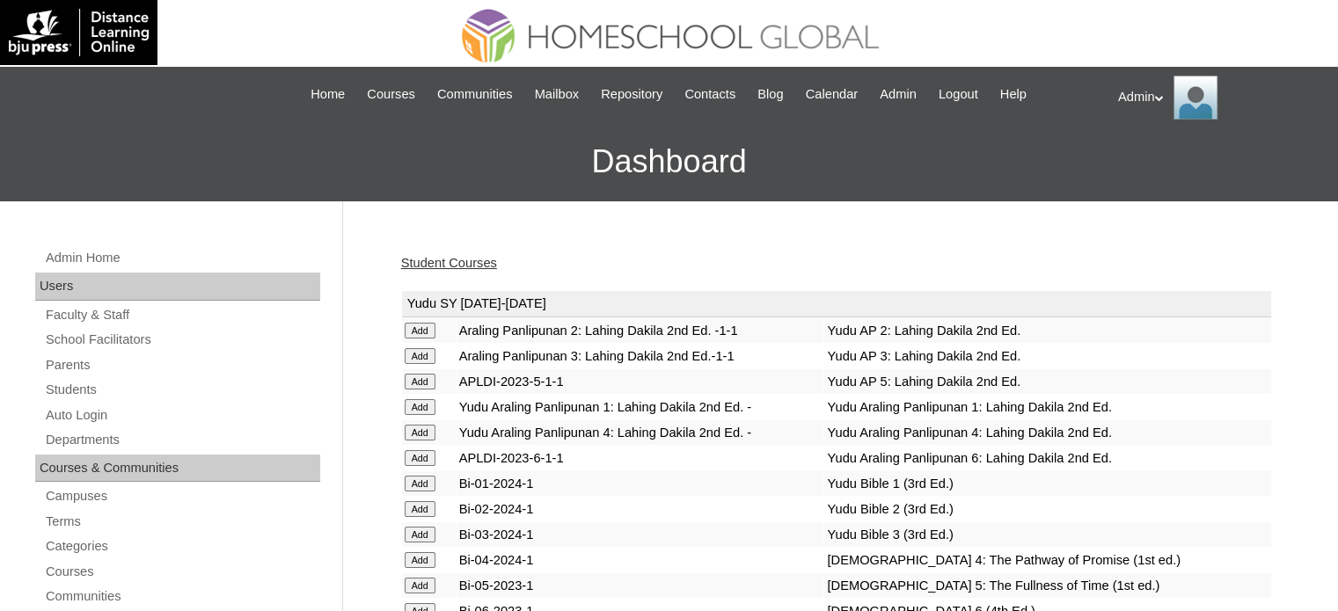
scroll to position [1815, 0]
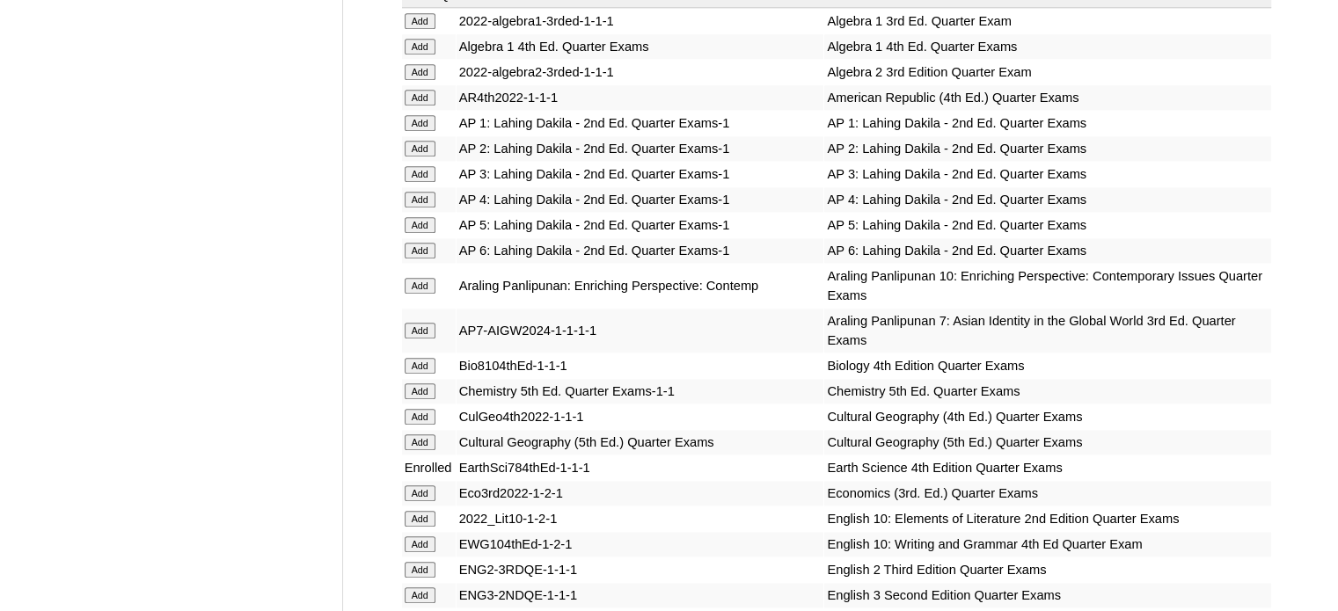
click at [422, 323] on input "Add" at bounding box center [420, 331] width 31 height 16
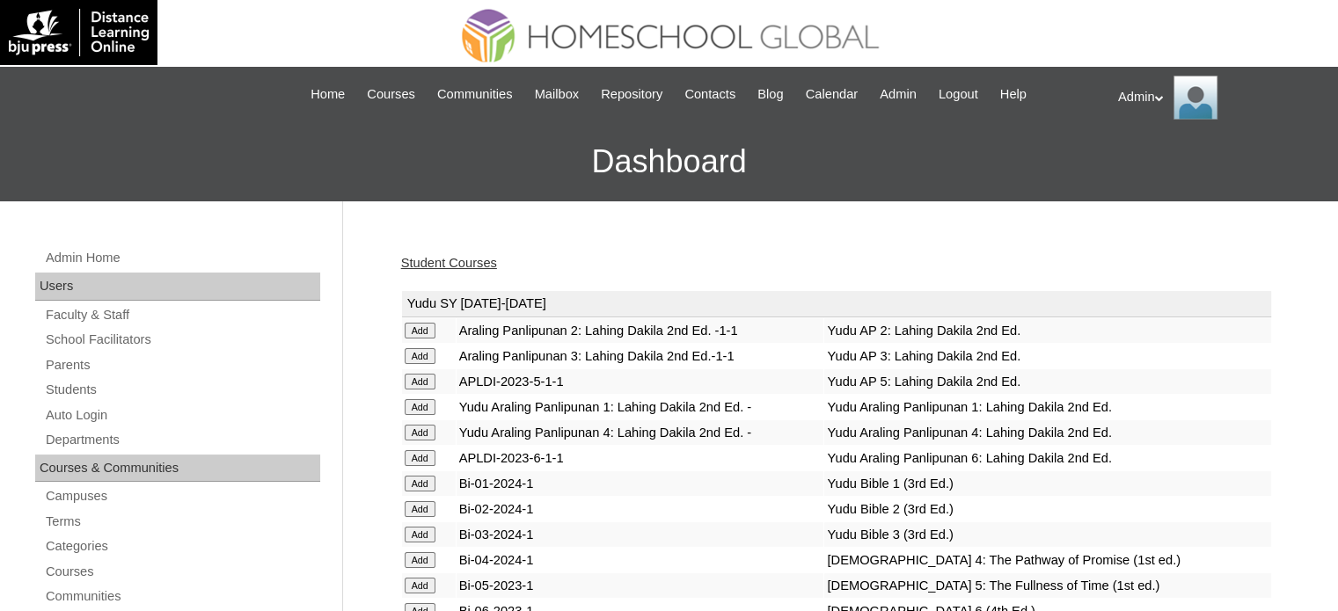
scroll to position [25088, 0]
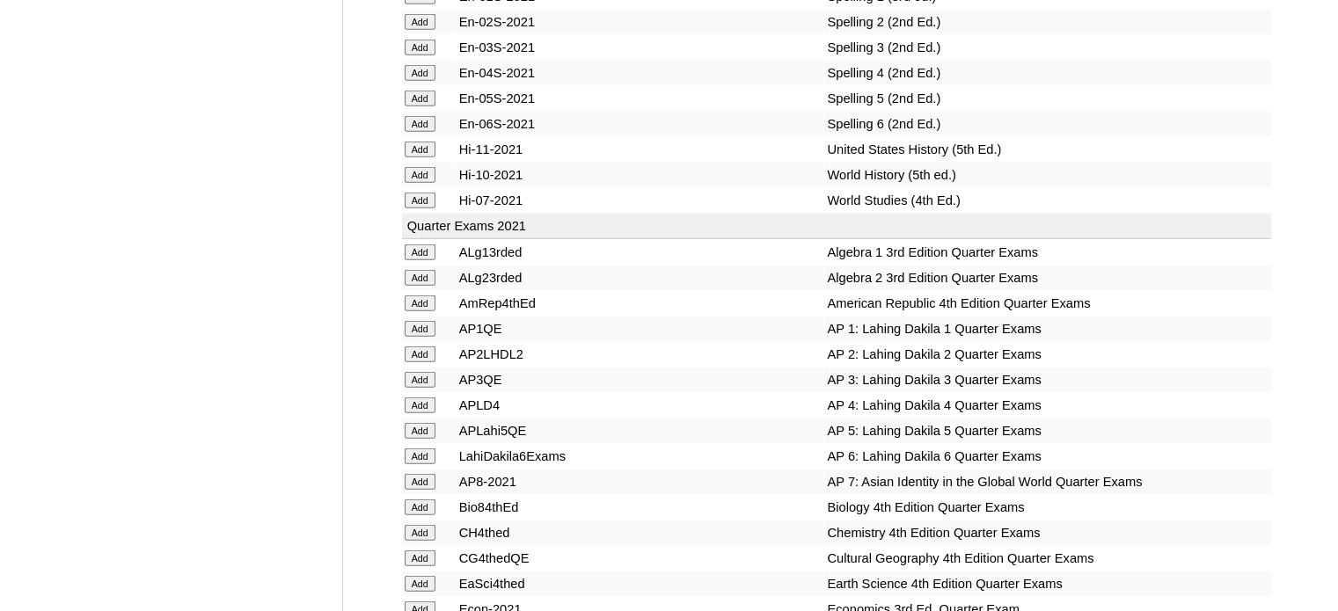
click at [422, 495] on td "Add" at bounding box center [429, 507] width 54 height 25
click at [422, 474] on input "Add" at bounding box center [420, 482] width 31 height 16
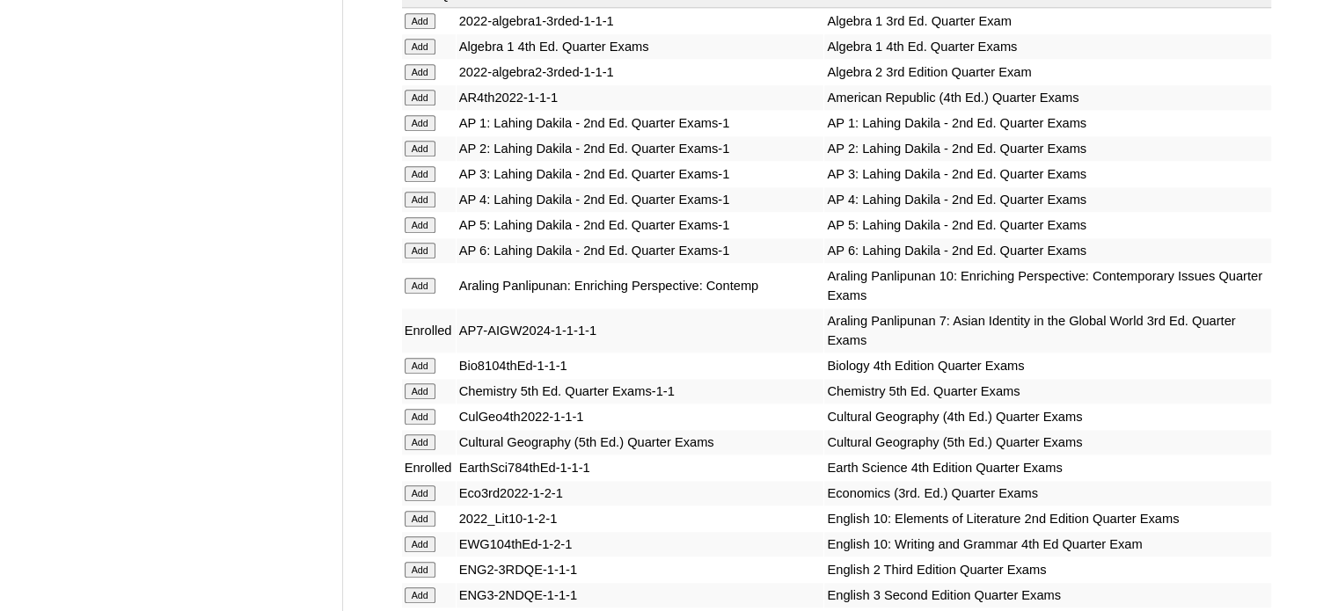
scroll to position [0, 0]
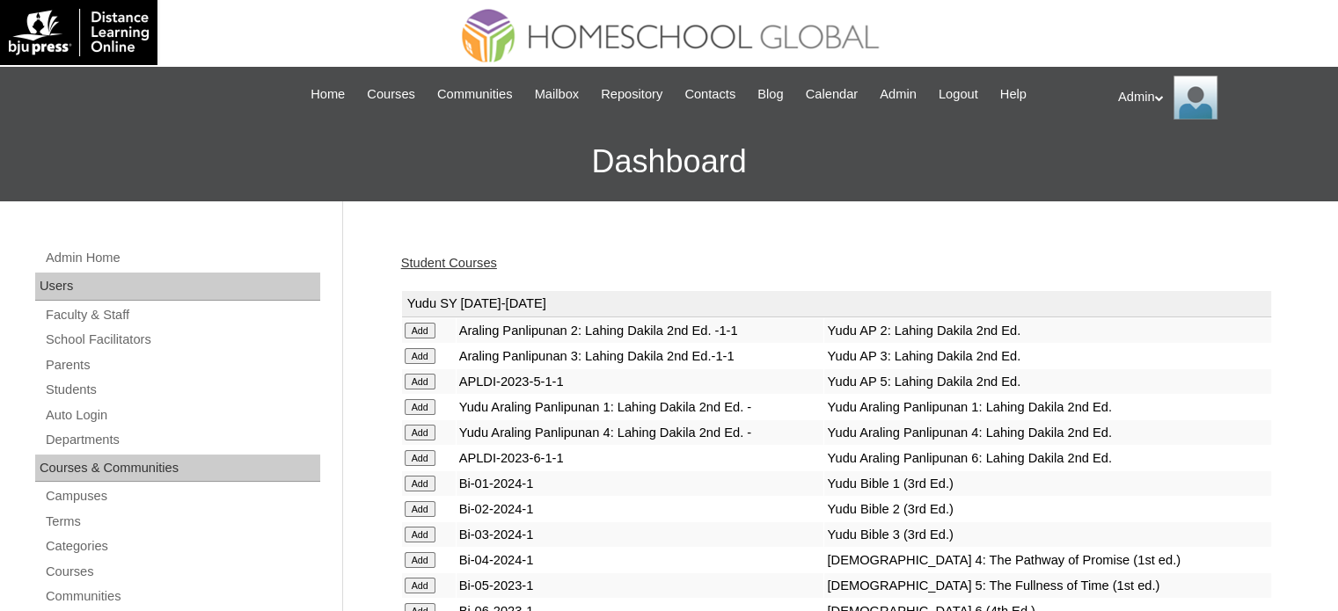
click at [470, 256] on link "Student Courses" at bounding box center [449, 263] width 96 height 14
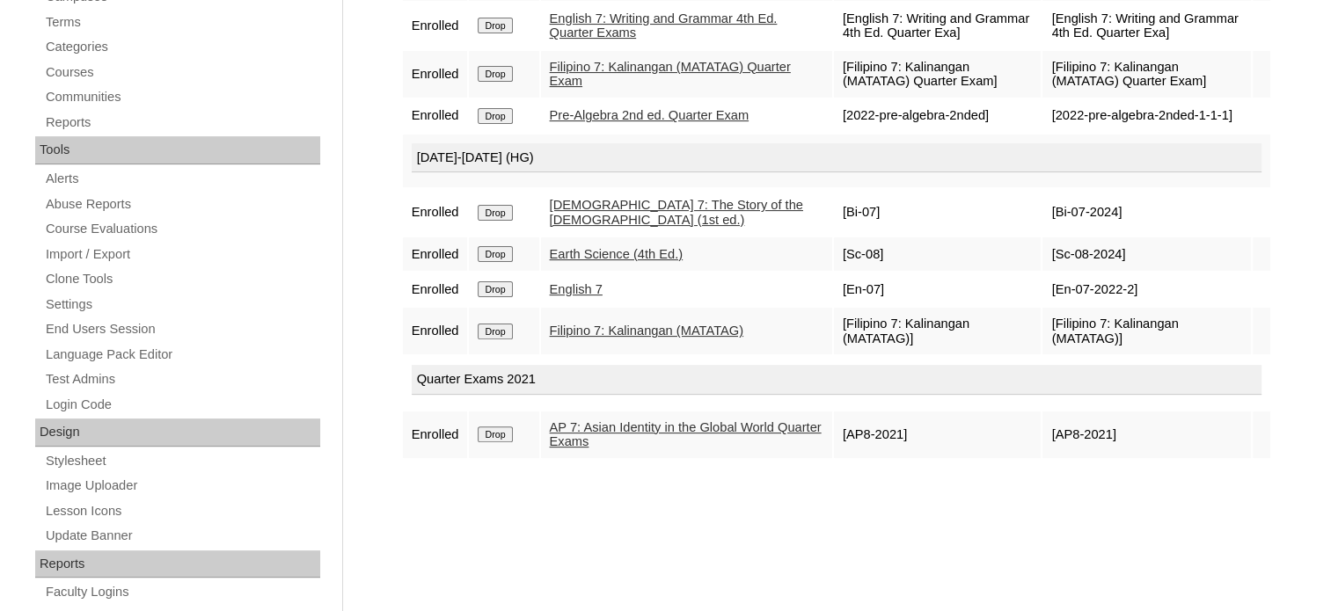
scroll to position [531, 0]
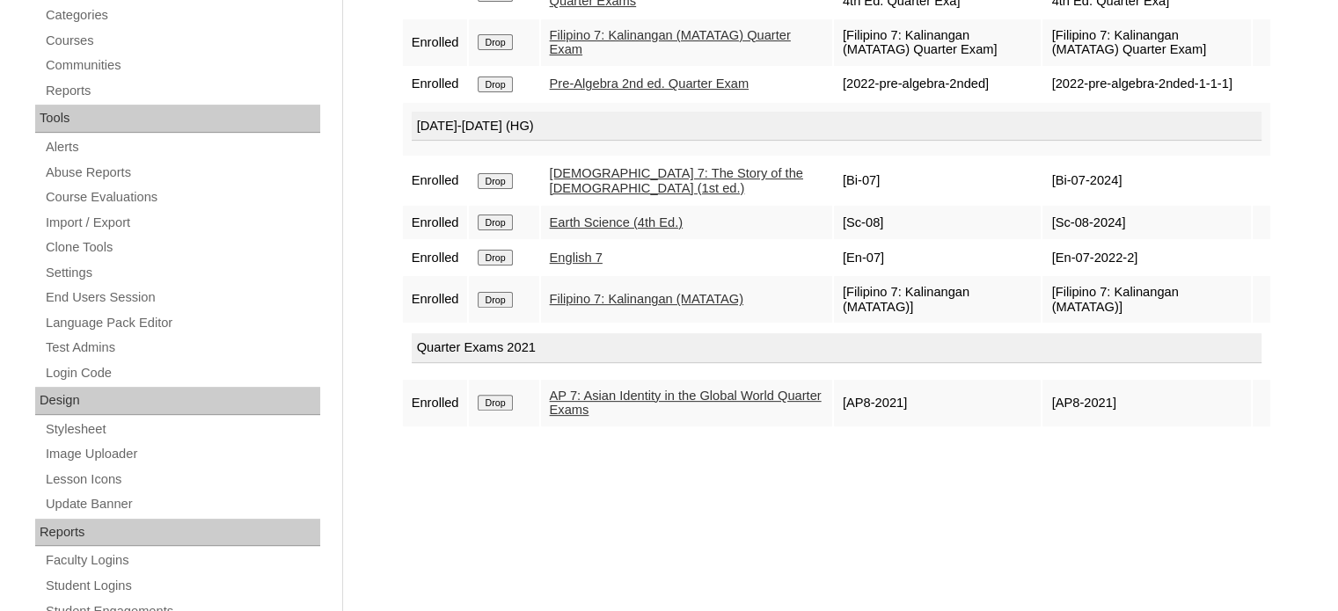
click at [496, 410] on input "Drop" at bounding box center [495, 403] width 34 height 16
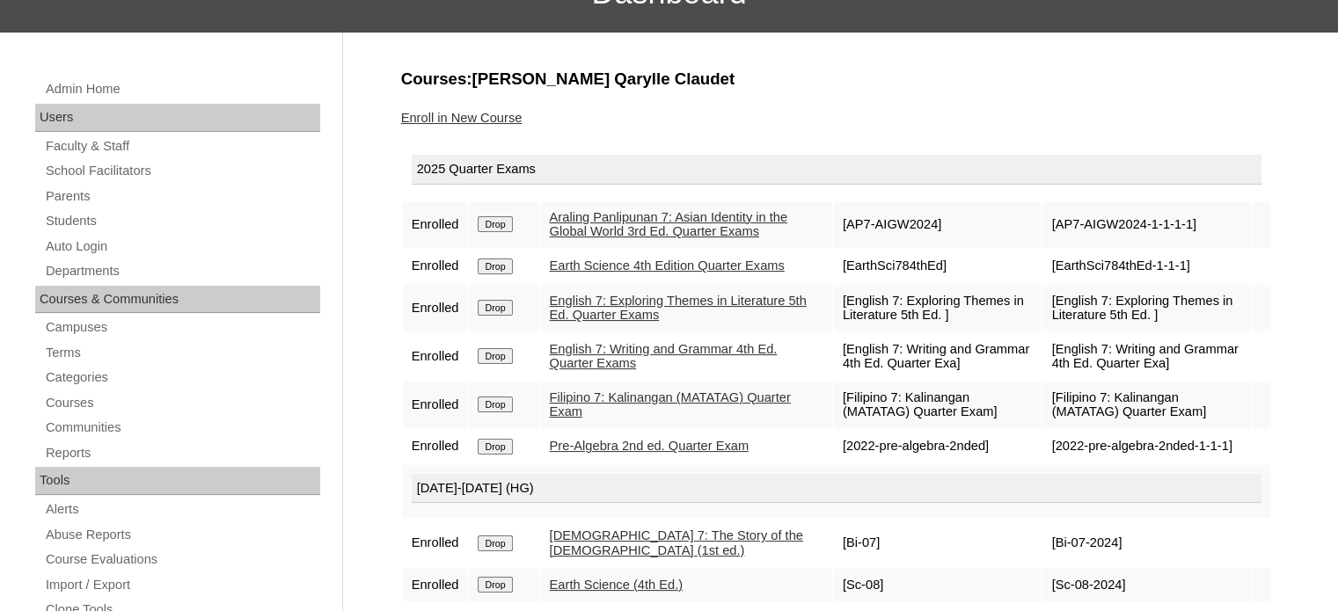
scroll to position [168, 0]
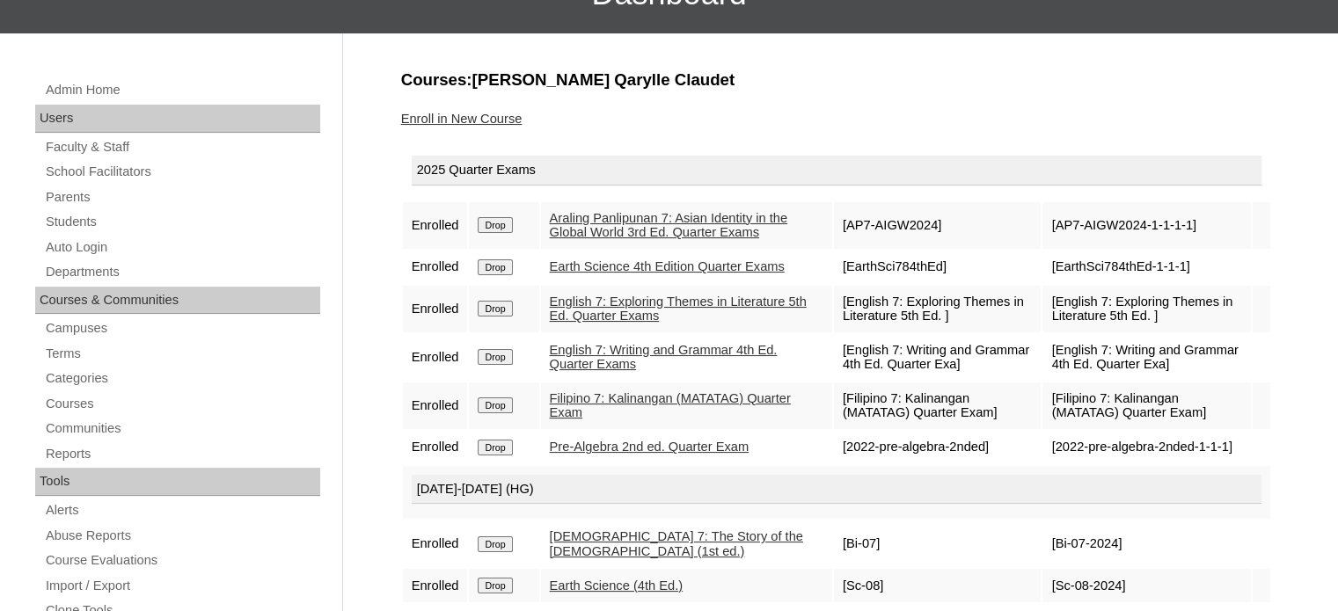
click at [503, 119] on link "Enroll in New Course" at bounding box center [461, 119] width 121 height 14
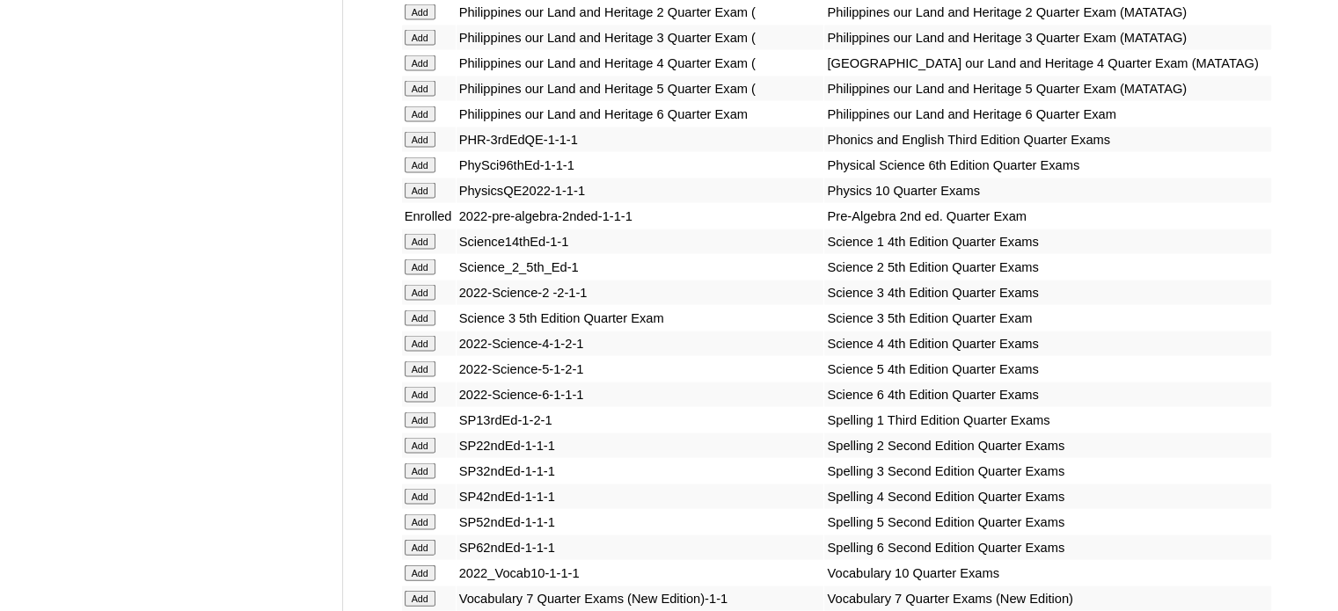
scroll to position [7145, 0]
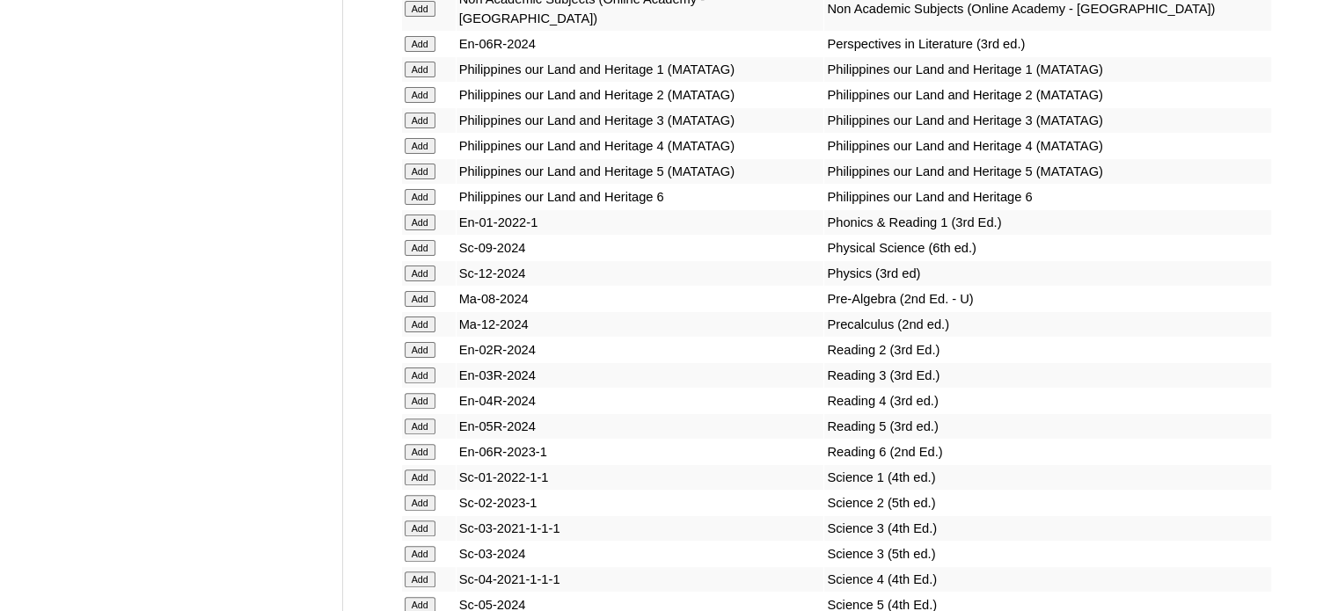
click at [420, 305] on input "Add" at bounding box center [420, 299] width 31 height 16
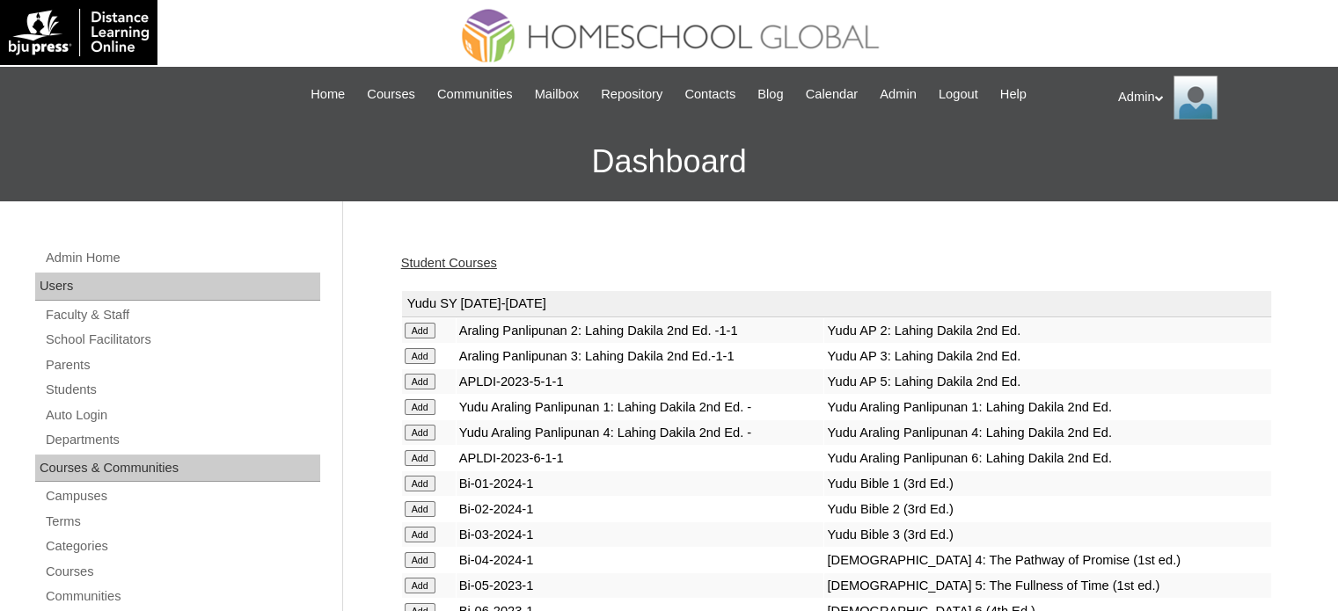
click at [437, 263] on link "Student Courses" at bounding box center [449, 263] width 96 height 14
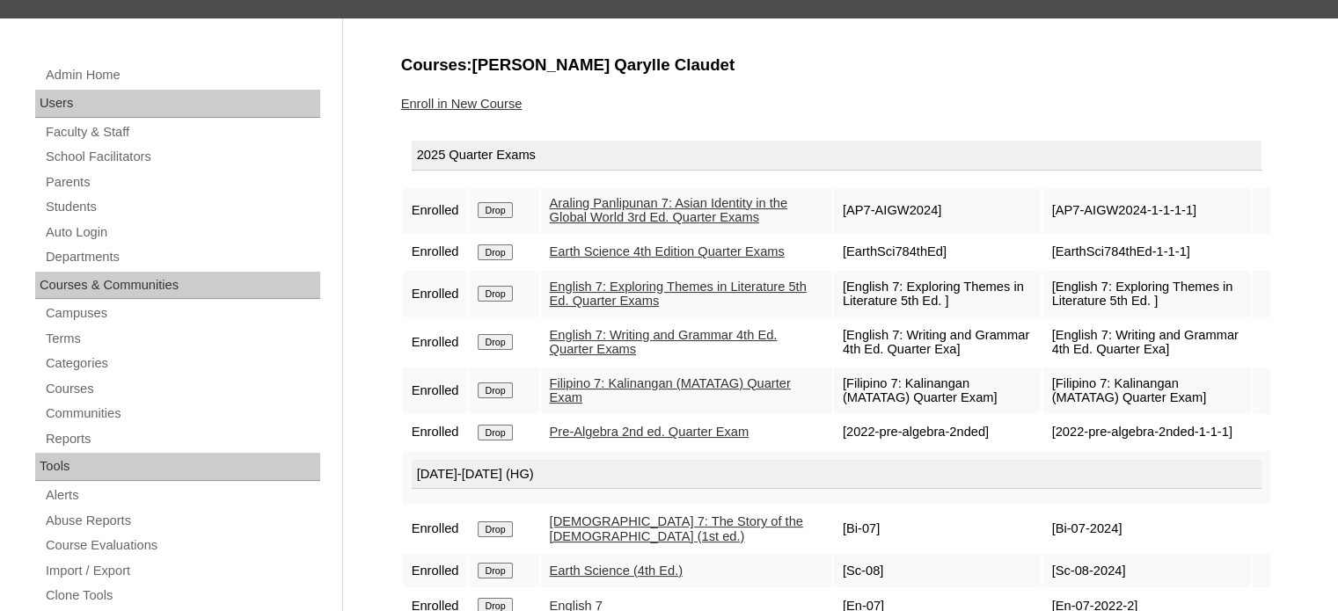
scroll to position [183, 0]
click at [489, 98] on link "Enroll in New Course" at bounding box center [461, 104] width 121 height 14
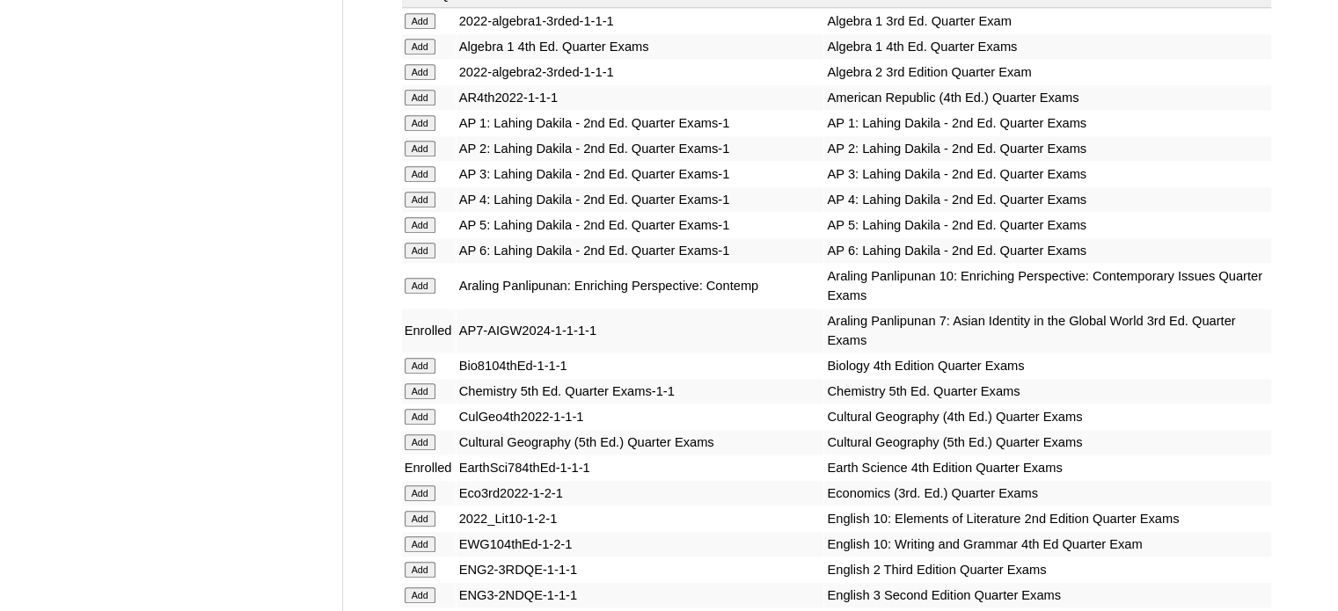
scroll to position [4511, 0]
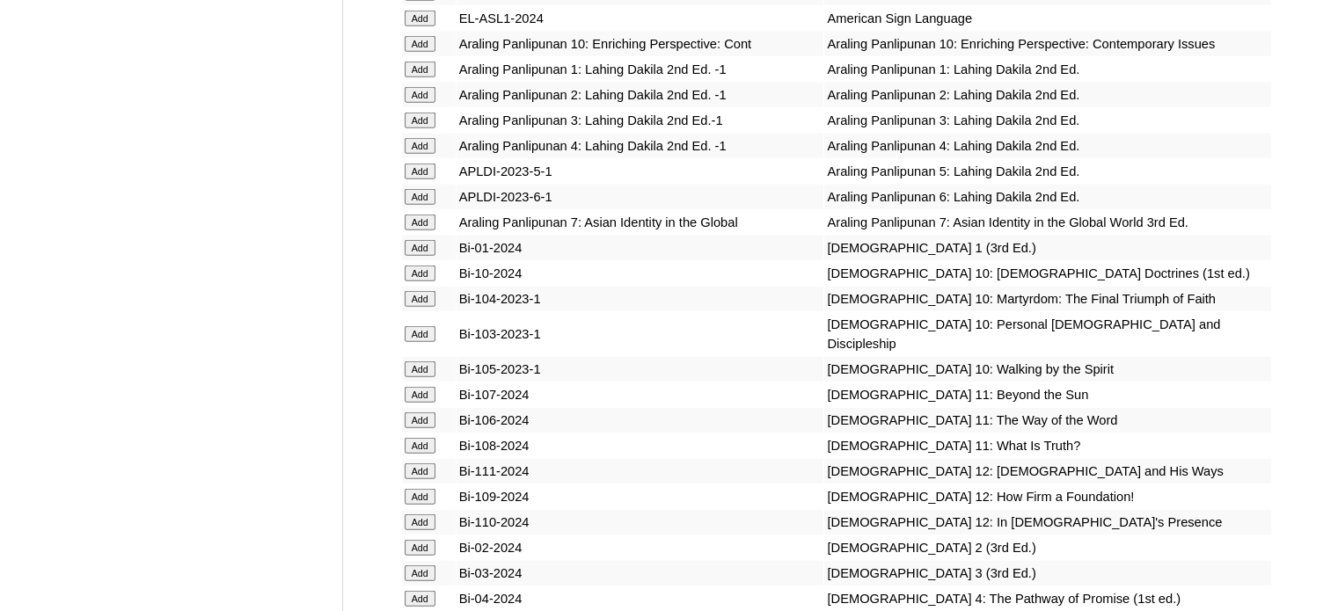
click at [422, 230] on input "Add" at bounding box center [420, 223] width 31 height 16
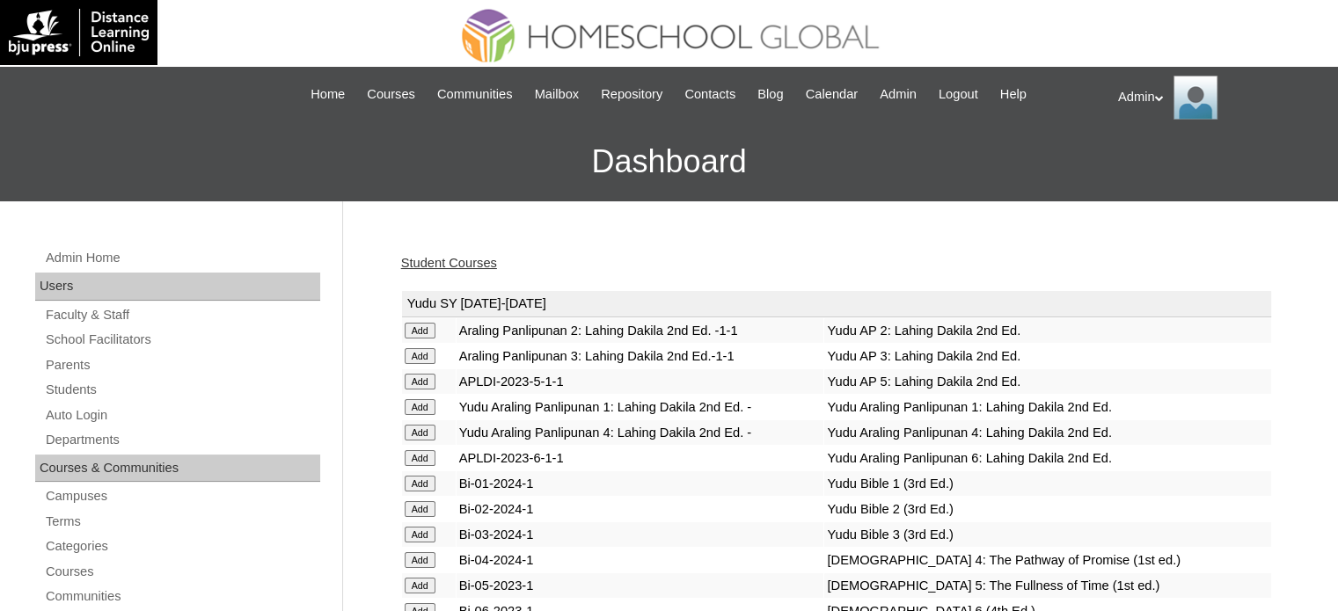
click at [436, 263] on link "Student Courses" at bounding box center [449, 263] width 96 height 14
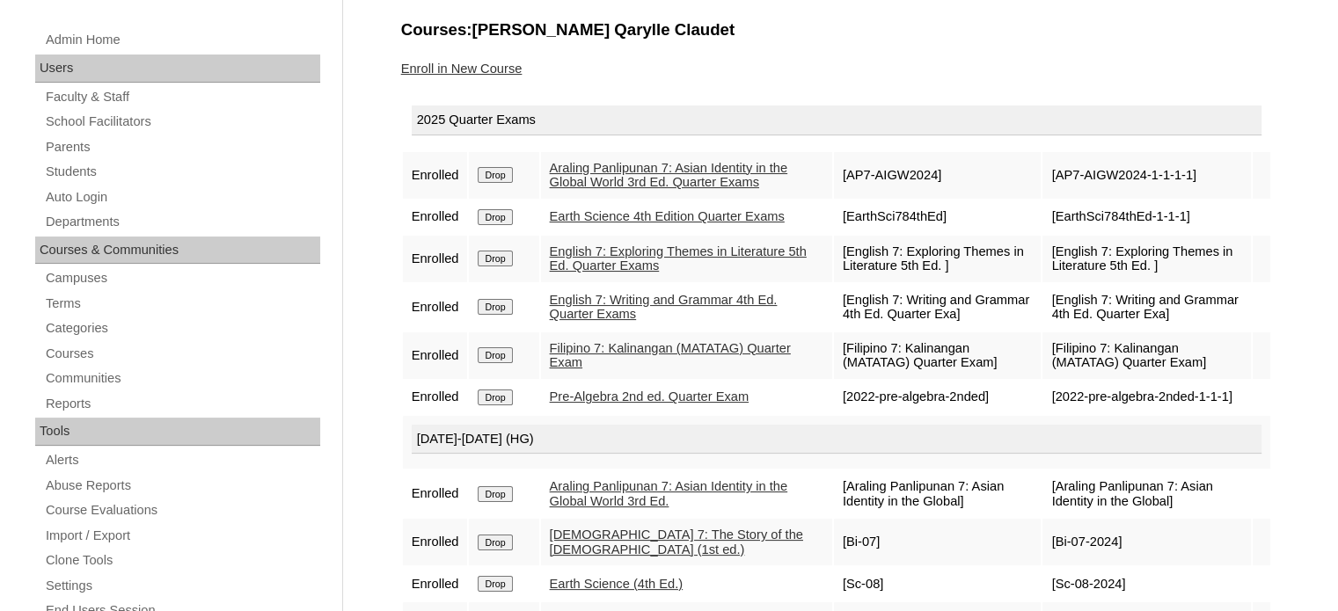
scroll to position [219, 0]
click at [86, 166] on link "Students" at bounding box center [182, 171] width 276 height 22
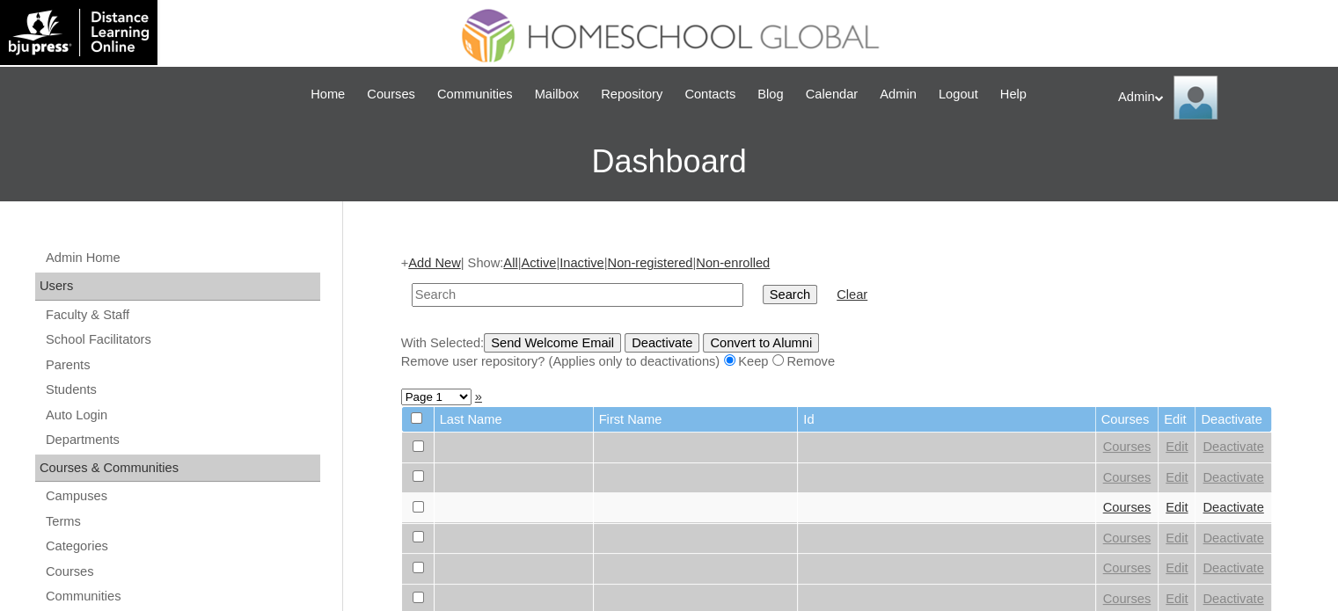
type input "A"
type input "[PERSON_NAME]"
click at [763, 285] on input "Search" at bounding box center [790, 294] width 55 height 19
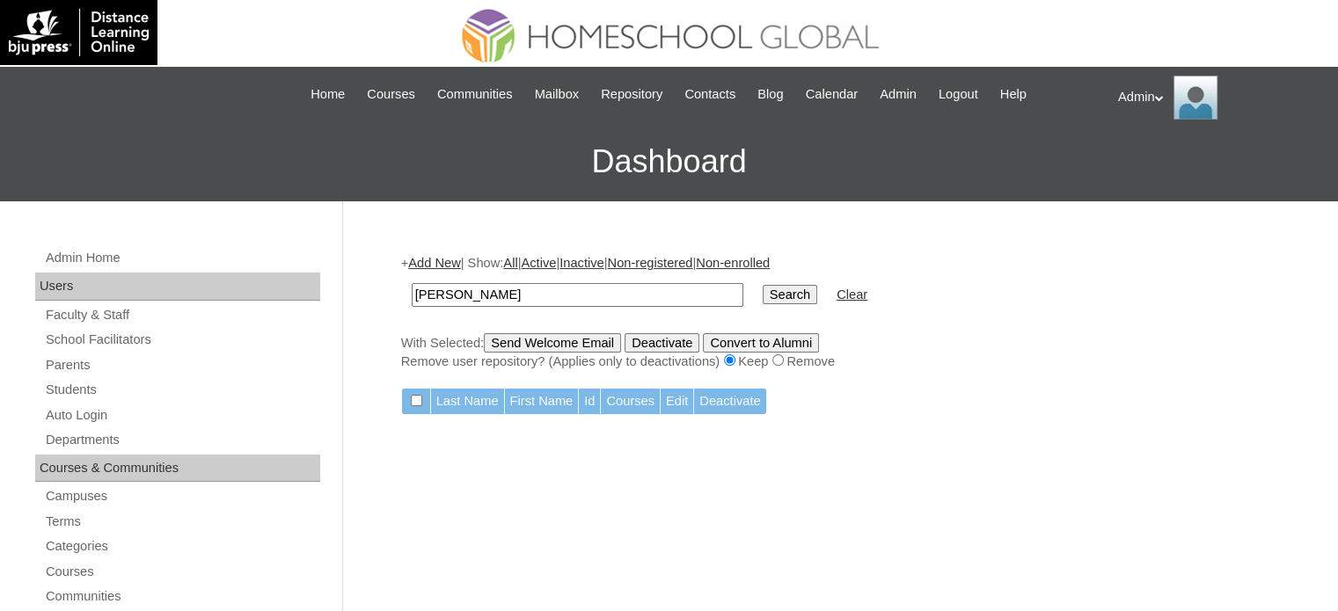
click at [517, 302] on input "[PERSON_NAME]" at bounding box center [578, 295] width 332 height 24
type input "Qassidy"
click at [763, 285] on input "Search" at bounding box center [790, 294] width 55 height 19
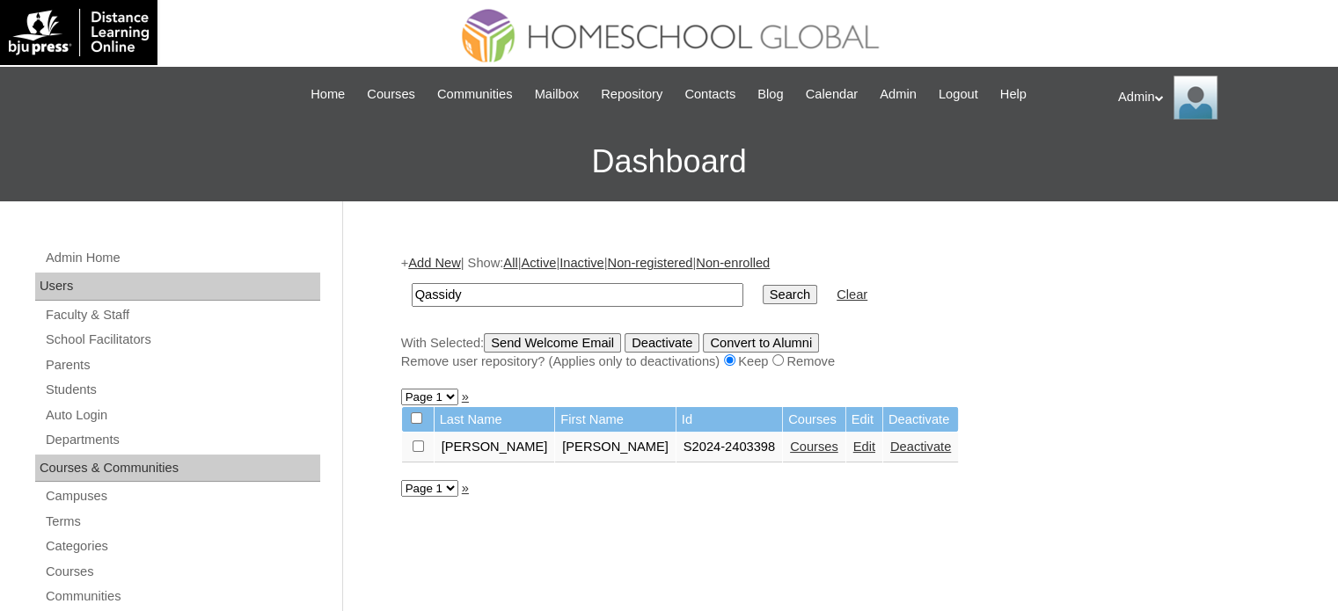
click at [853, 450] on link "Edit" at bounding box center [864, 447] width 22 height 14
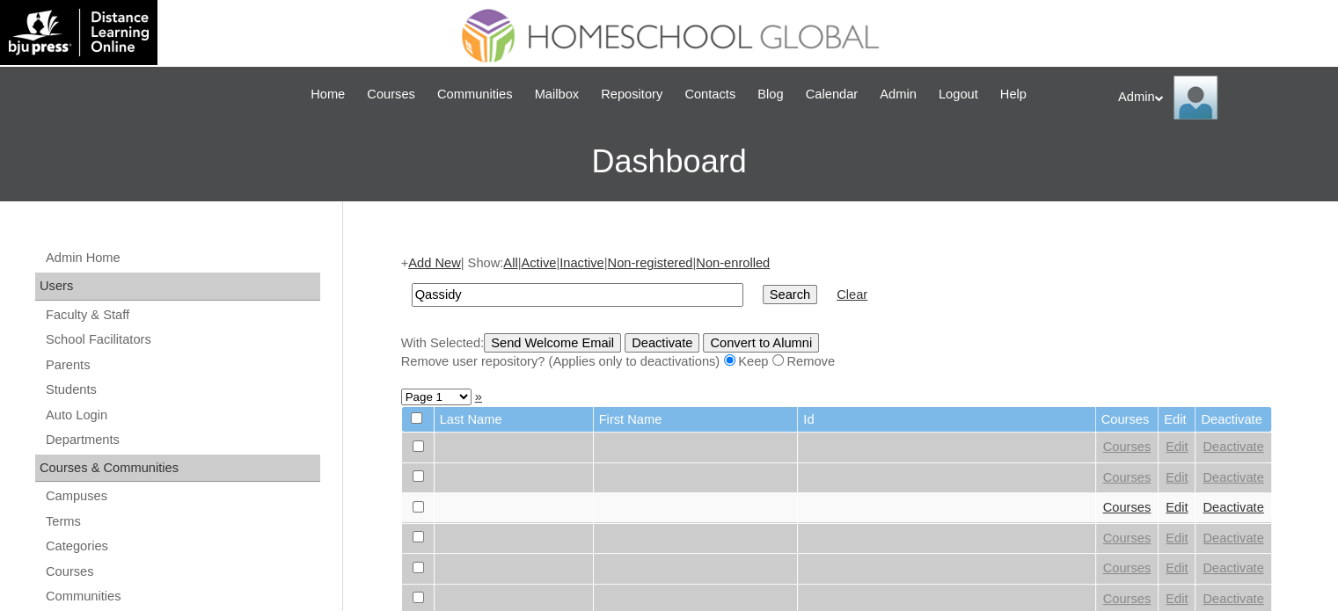
type input "[PERSON_NAME]"
click at [763, 285] on input "Search" at bounding box center [790, 294] width 55 height 19
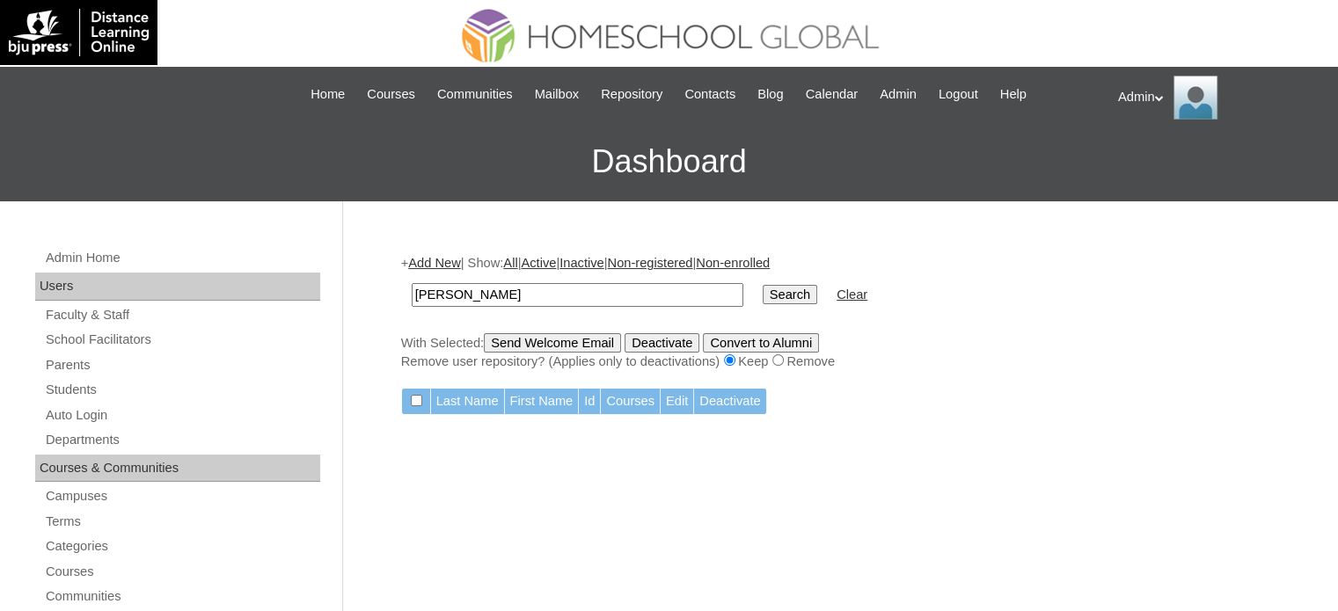
click at [608, 287] on input "Qassidy Brooke" at bounding box center [578, 295] width 332 height 24
type input "Qassidy"
click at [763, 285] on input "Search" at bounding box center [790, 294] width 55 height 19
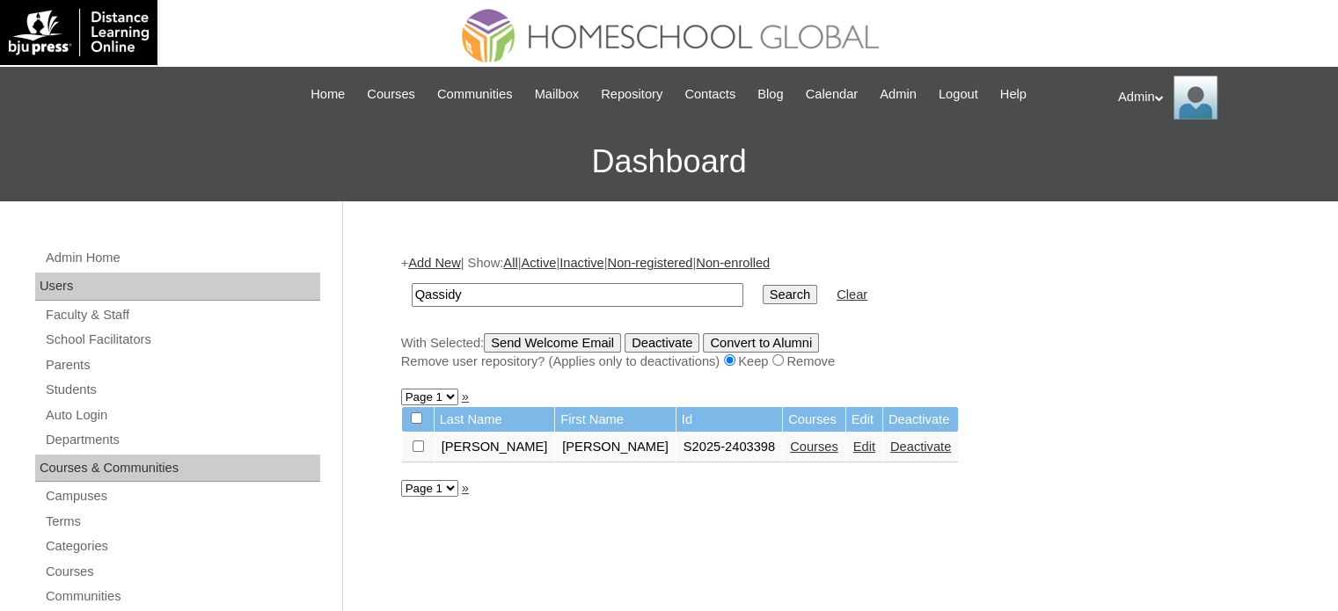
click at [790, 446] on link "Courses" at bounding box center [814, 447] width 48 height 14
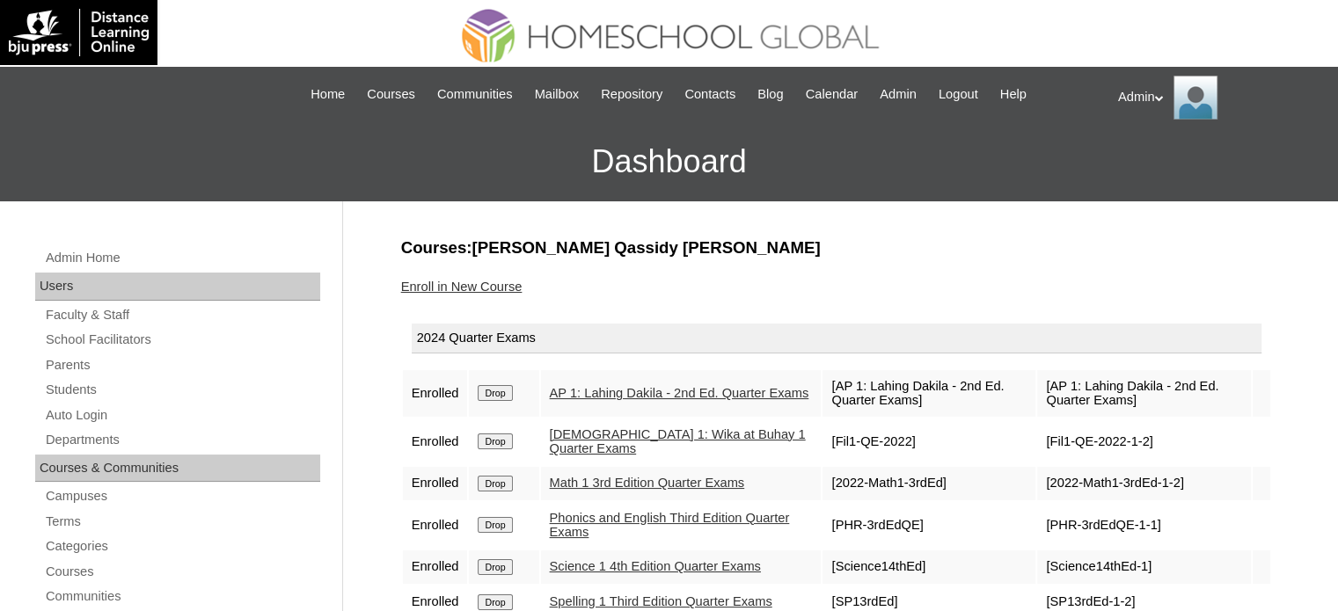
scroll to position [108, 0]
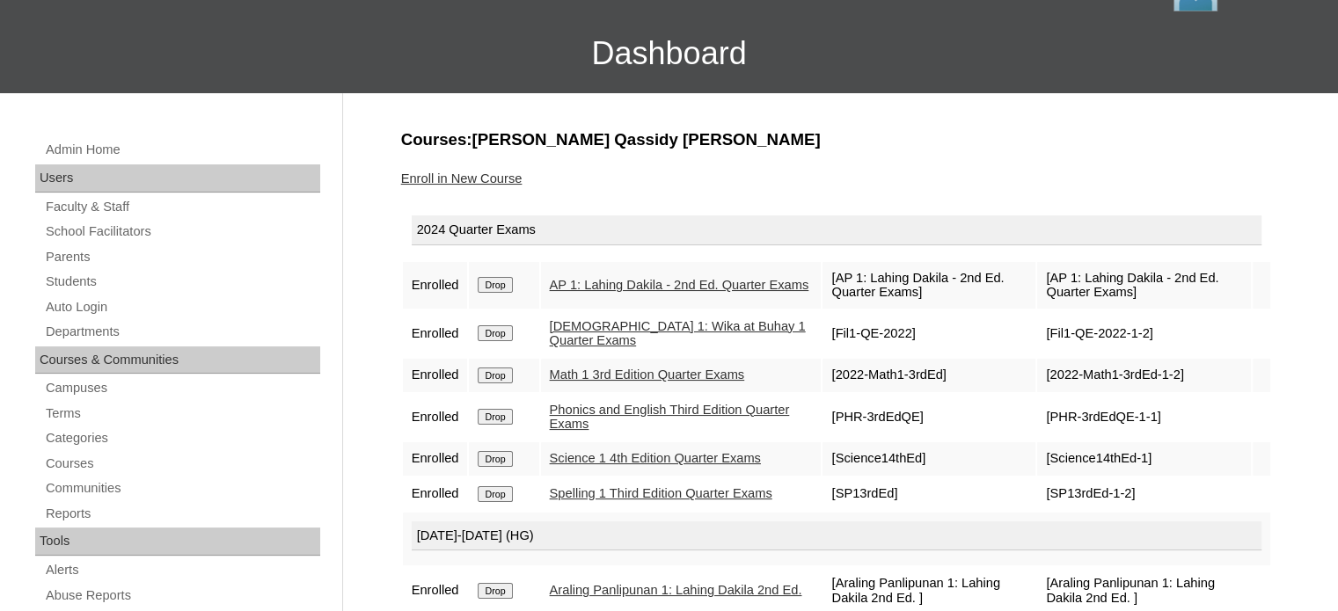
click at [500, 282] on input "Drop" at bounding box center [495, 285] width 34 height 16
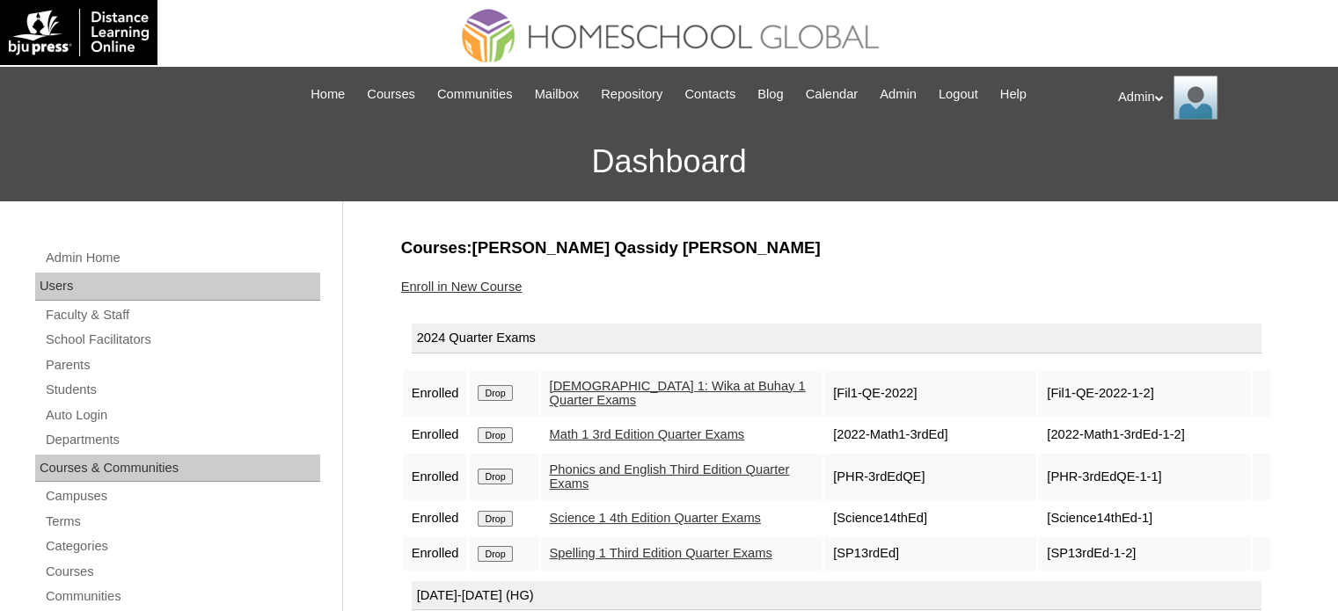
click at [500, 400] on td "Drop" at bounding box center [503, 393] width 69 height 47
click at [500, 392] on input "Drop" at bounding box center [495, 393] width 34 height 16
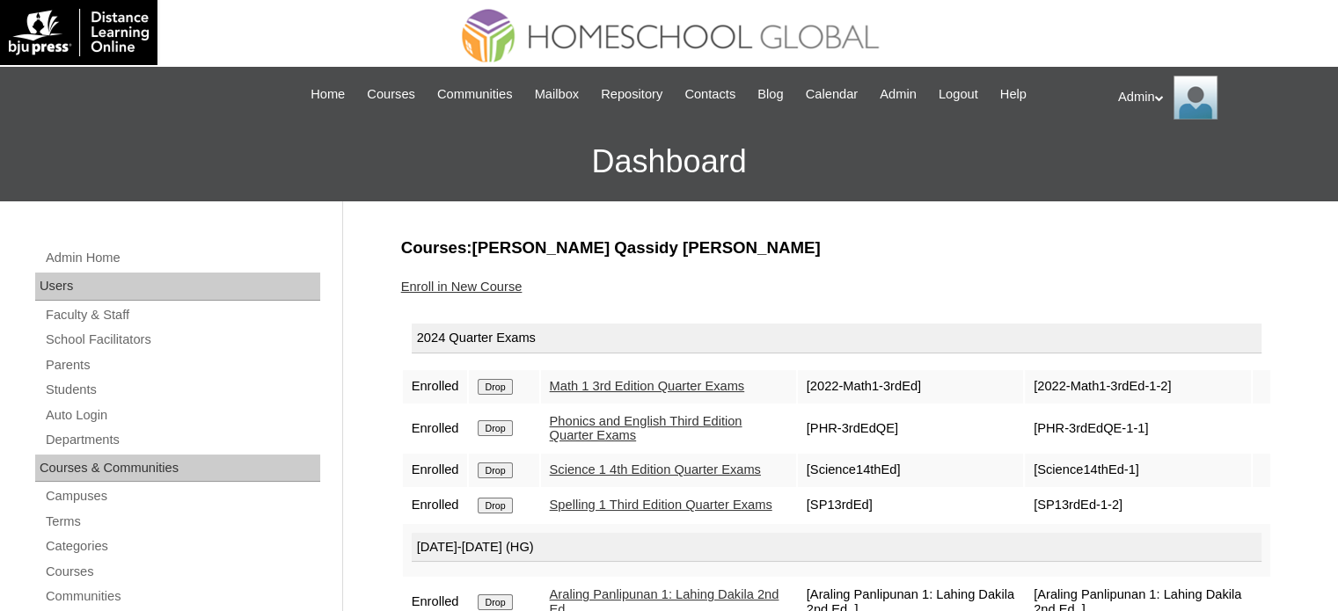
click at [500, 392] on input "Drop" at bounding box center [495, 387] width 34 height 16
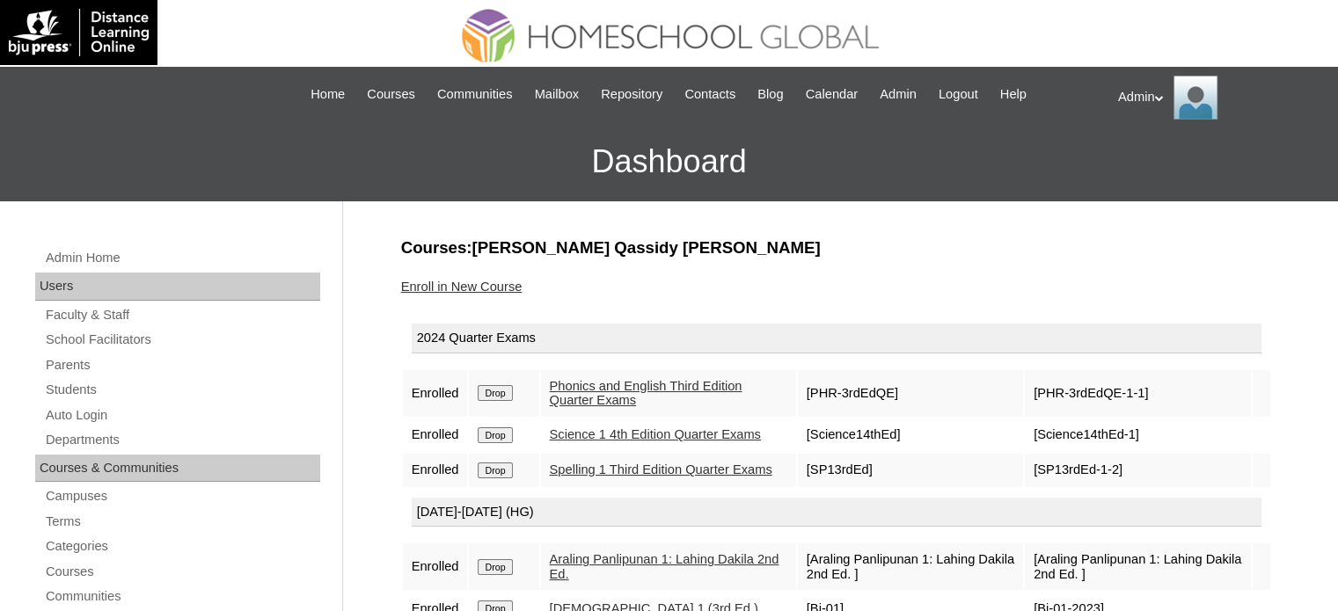
click at [499, 389] on input "Drop" at bounding box center [495, 393] width 34 height 16
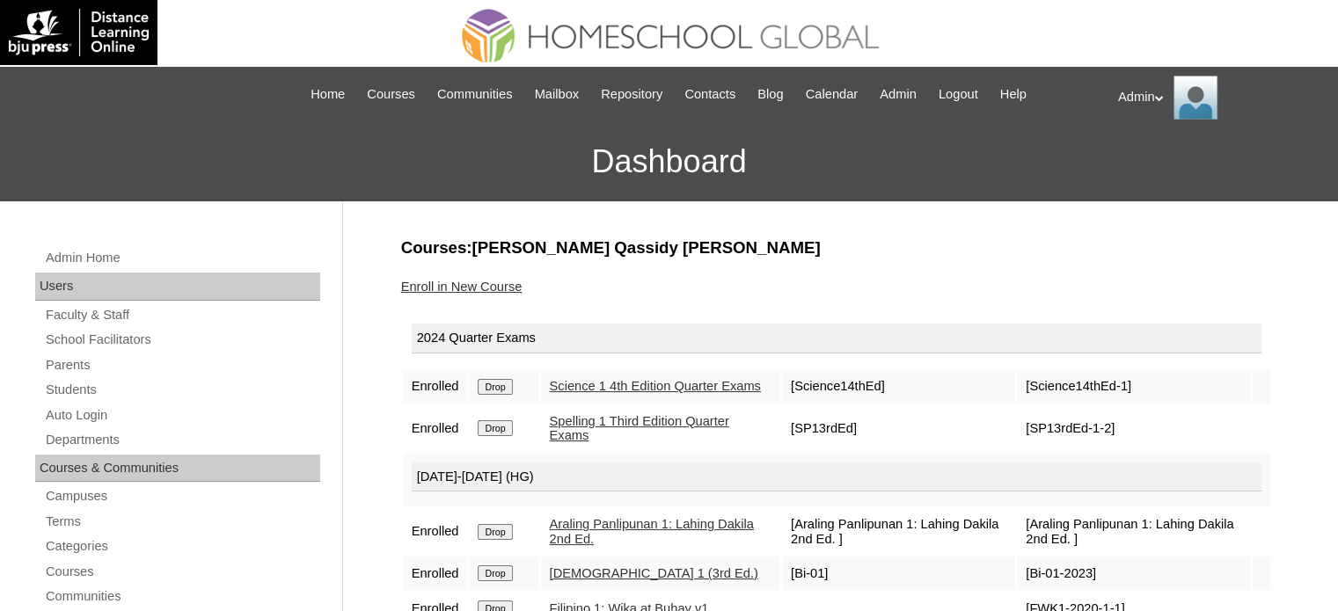
click at [499, 389] on input "Drop" at bounding box center [495, 387] width 34 height 16
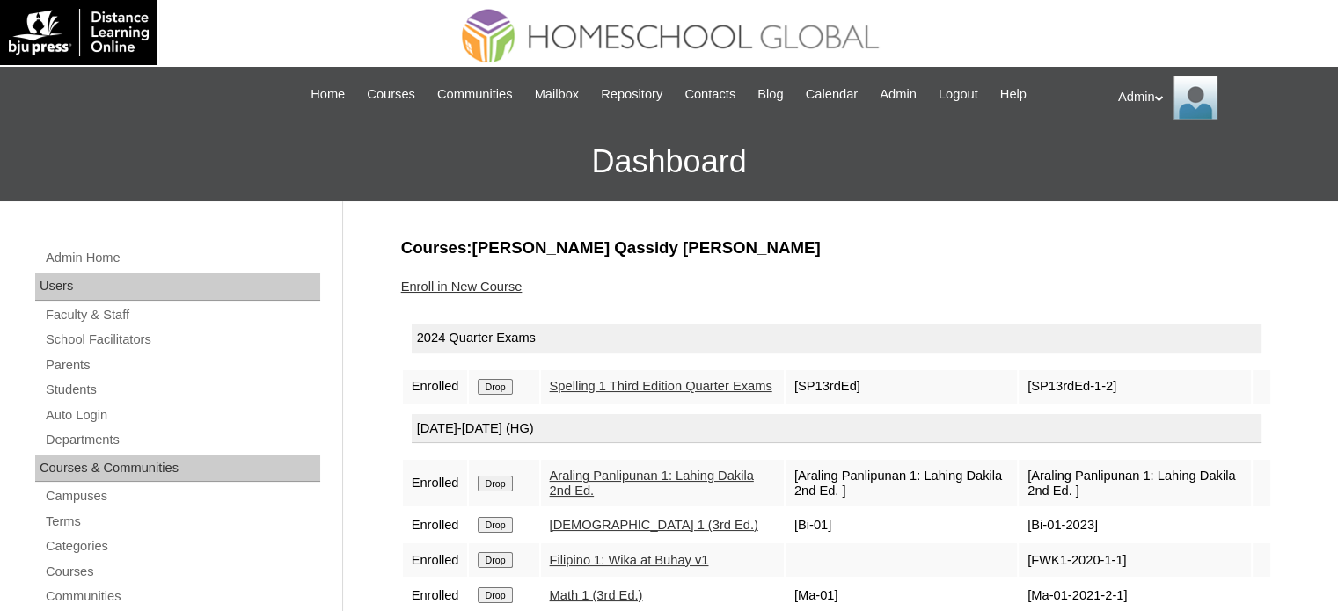
click at [499, 389] on input "Drop" at bounding box center [495, 387] width 34 height 16
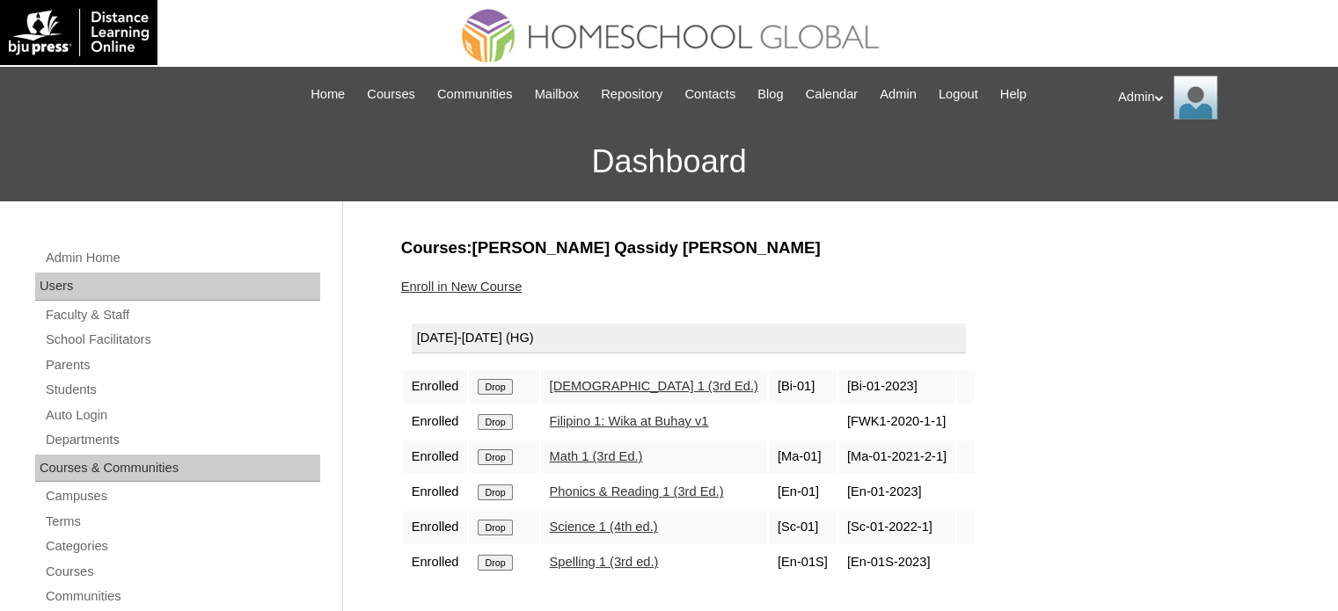
click at [499, 389] on input "Drop" at bounding box center [495, 387] width 34 height 16
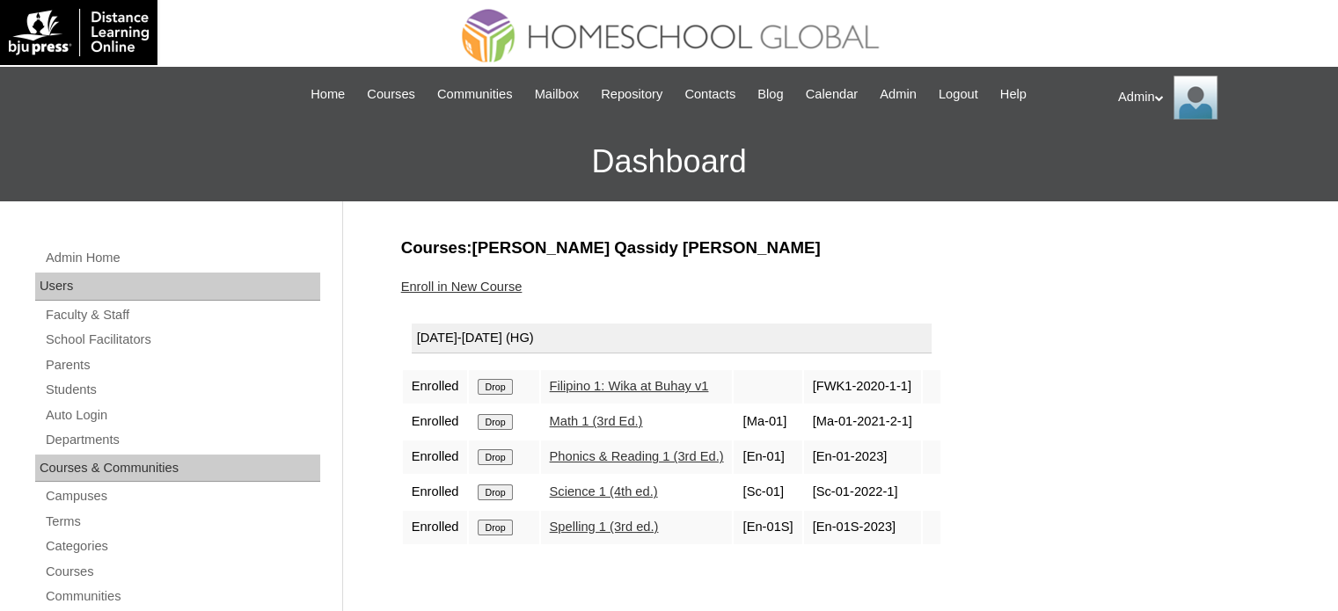
click at [499, 389] on input "Drop" at bounding box center [495, 387] width 34 height 16
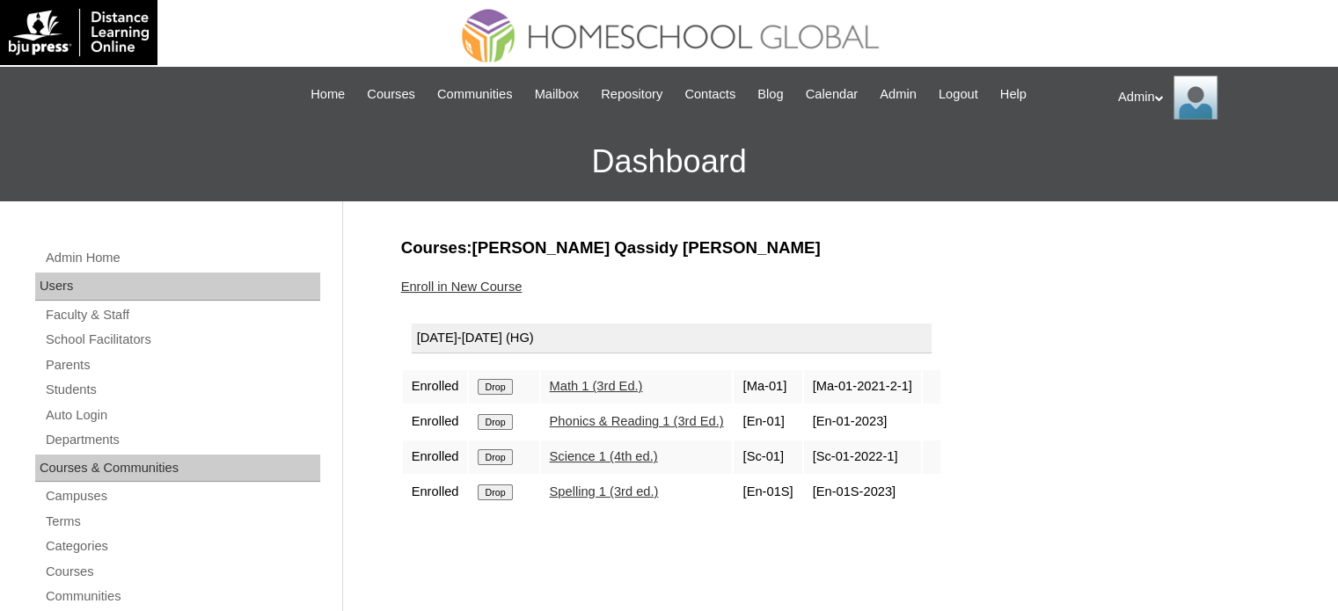
click at [499, 389] on input "Drop" at bounding box center [495, 387] width 34 height 16
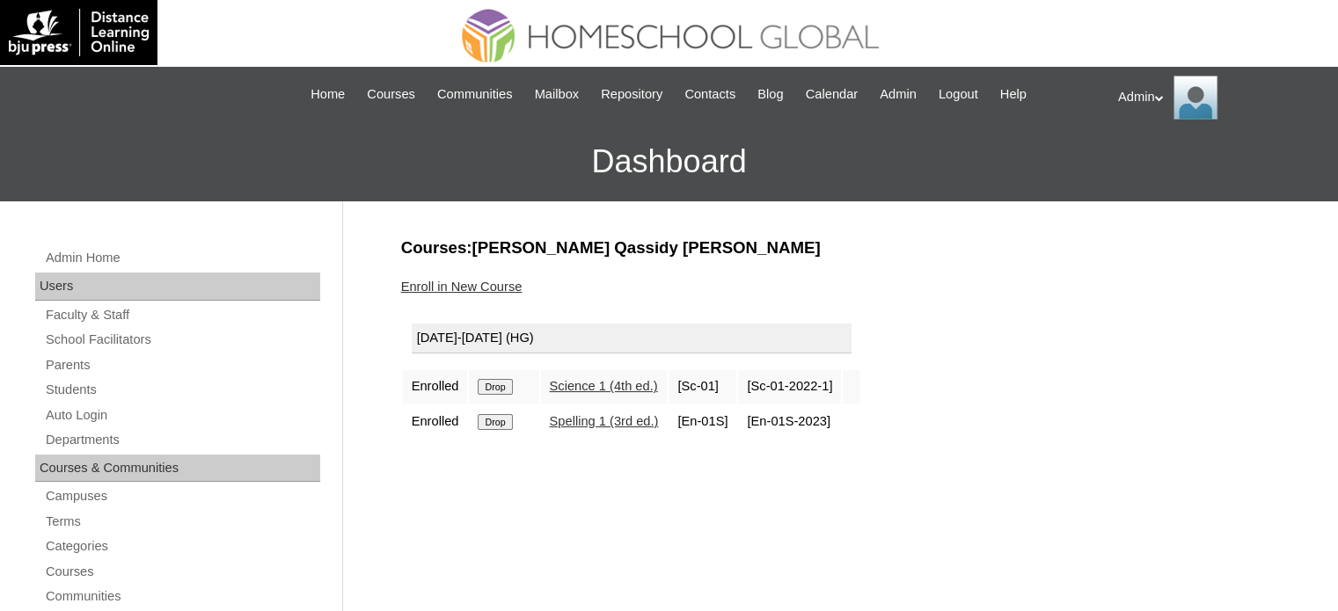
click at [499, 389] on input "Drop" at bounding box center [495, 387] width 34 height 16
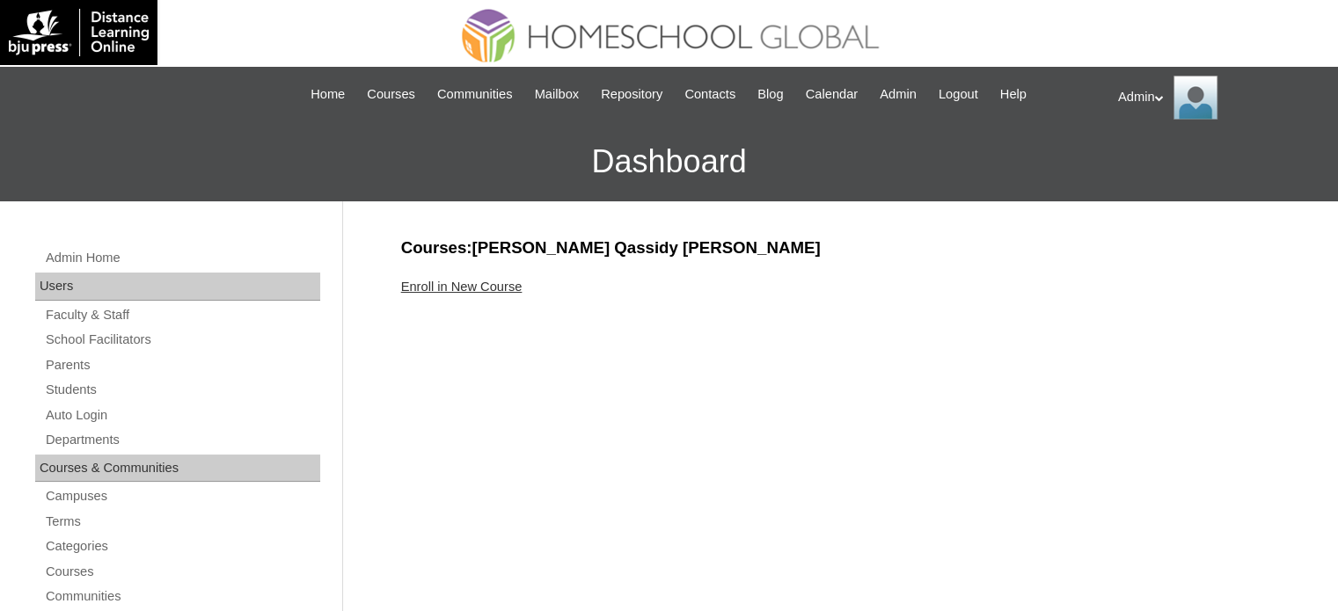
click at [475, 280] on link "Enroll in New Course" at bounding box center [461, 287] width 121 height 14
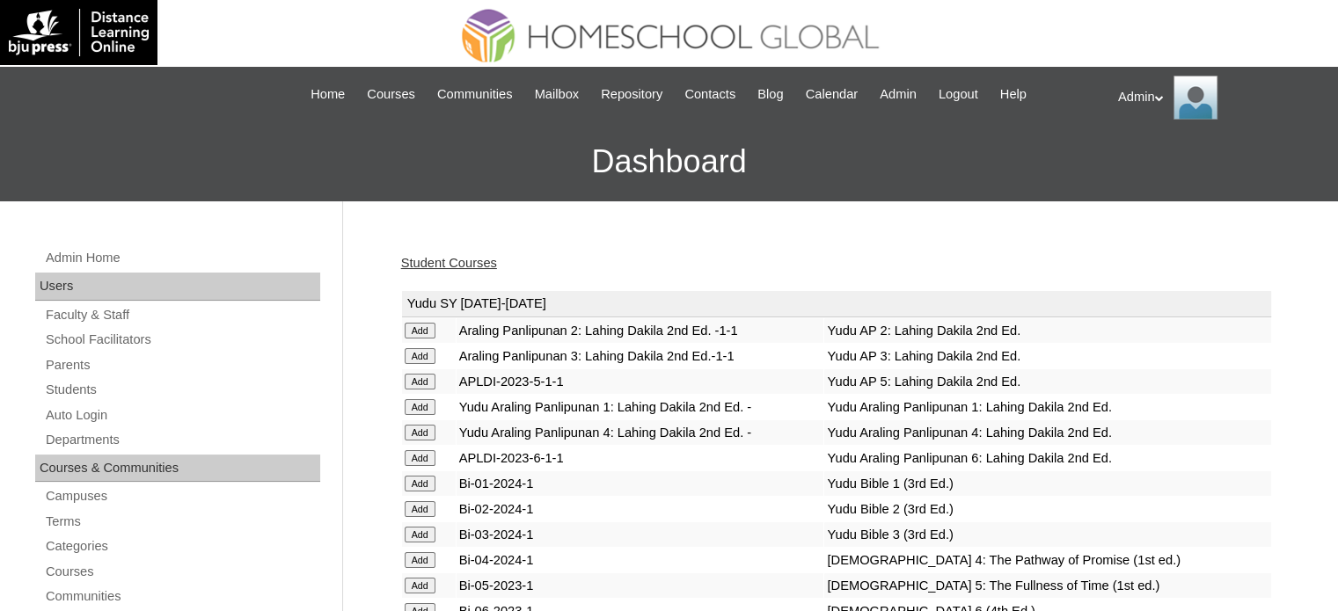
scroll to position [4815, 0]
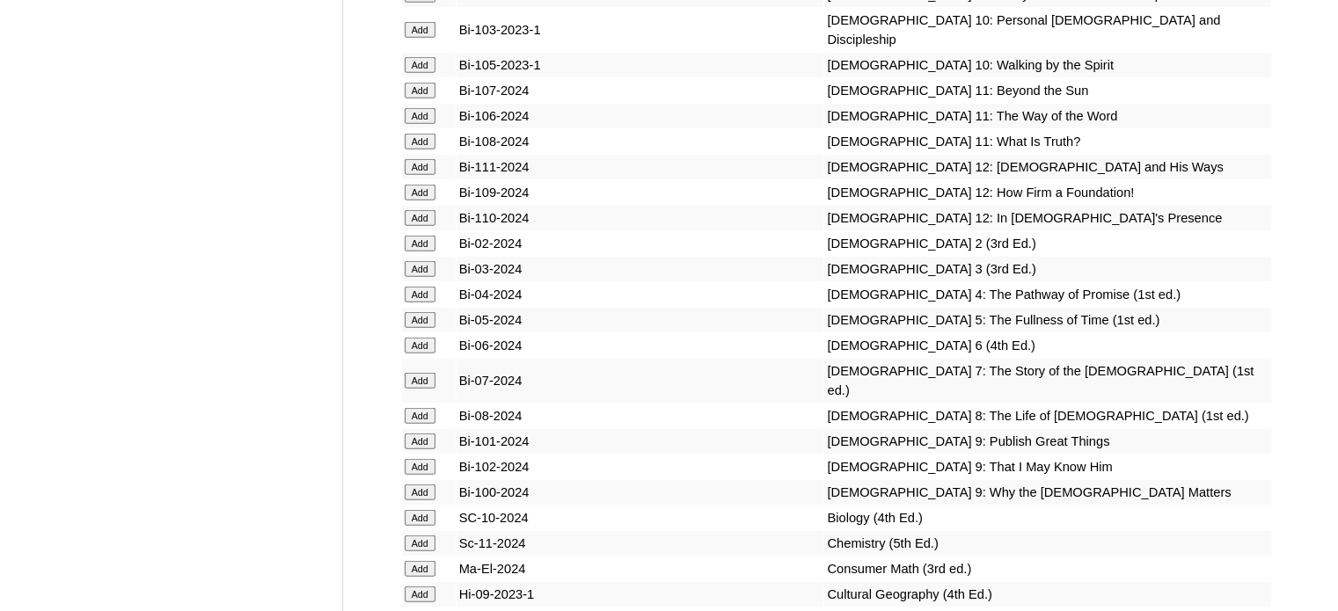
click at [421, 252] on input "Add" at bounding box center [420, 244] width 31 height 16
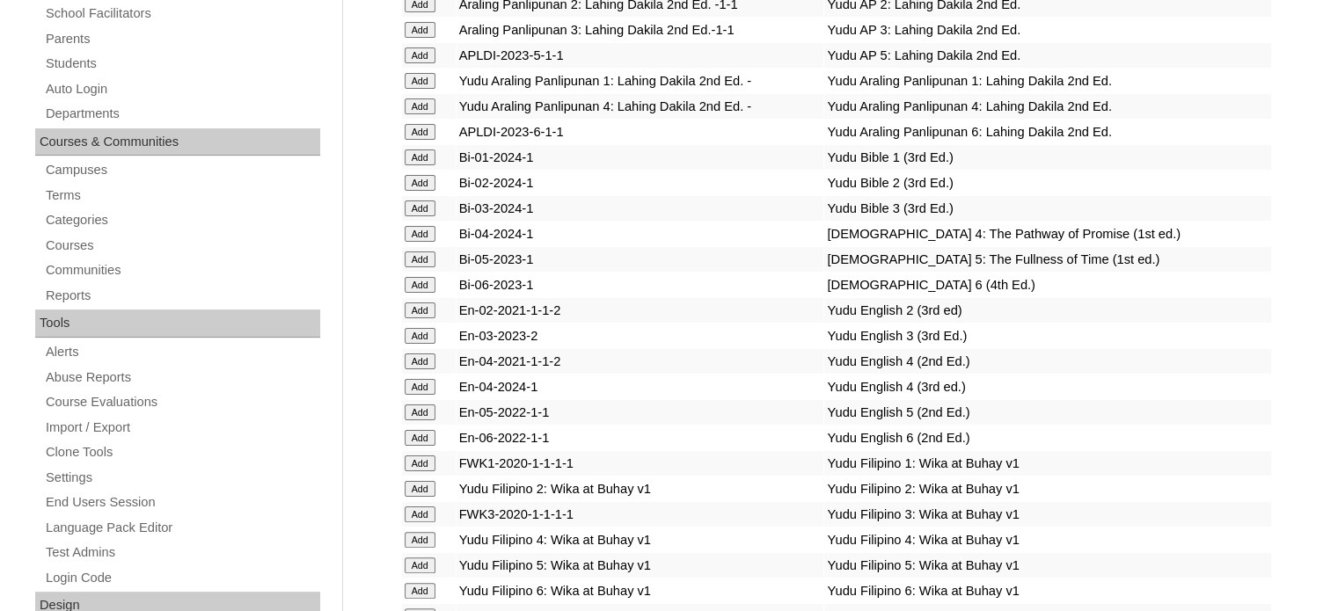
scroll to position [2063, 0]
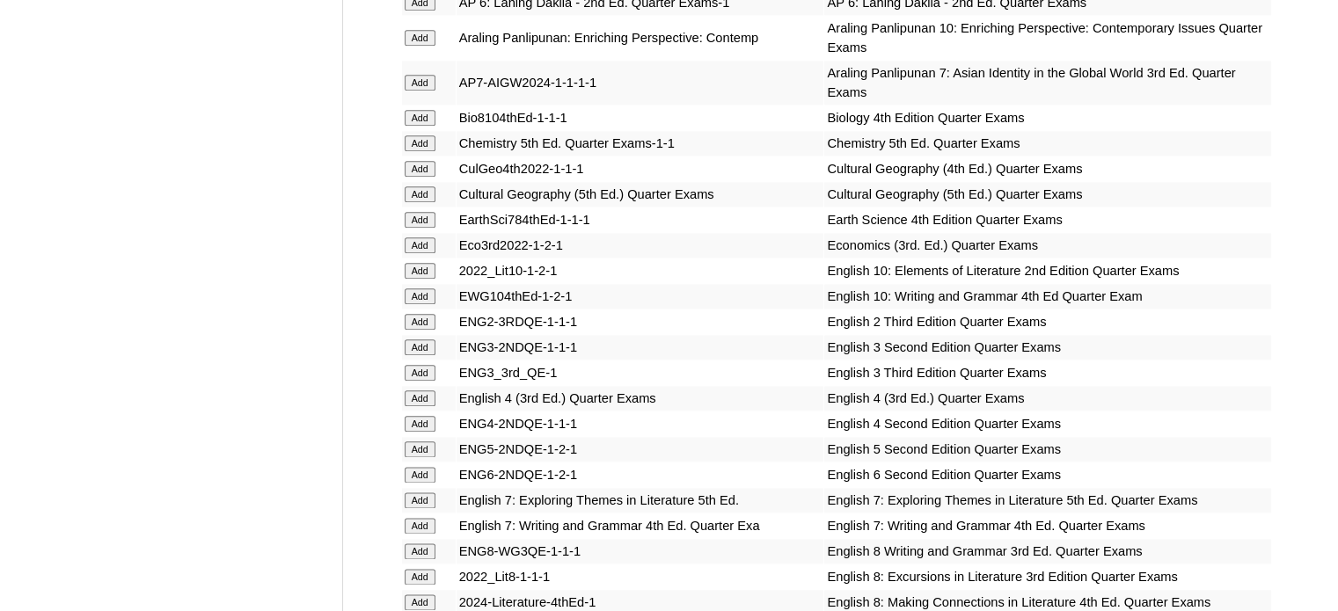
click at [422, 314] on input "Add" at bounding box center [420, 322] width 31 height 16
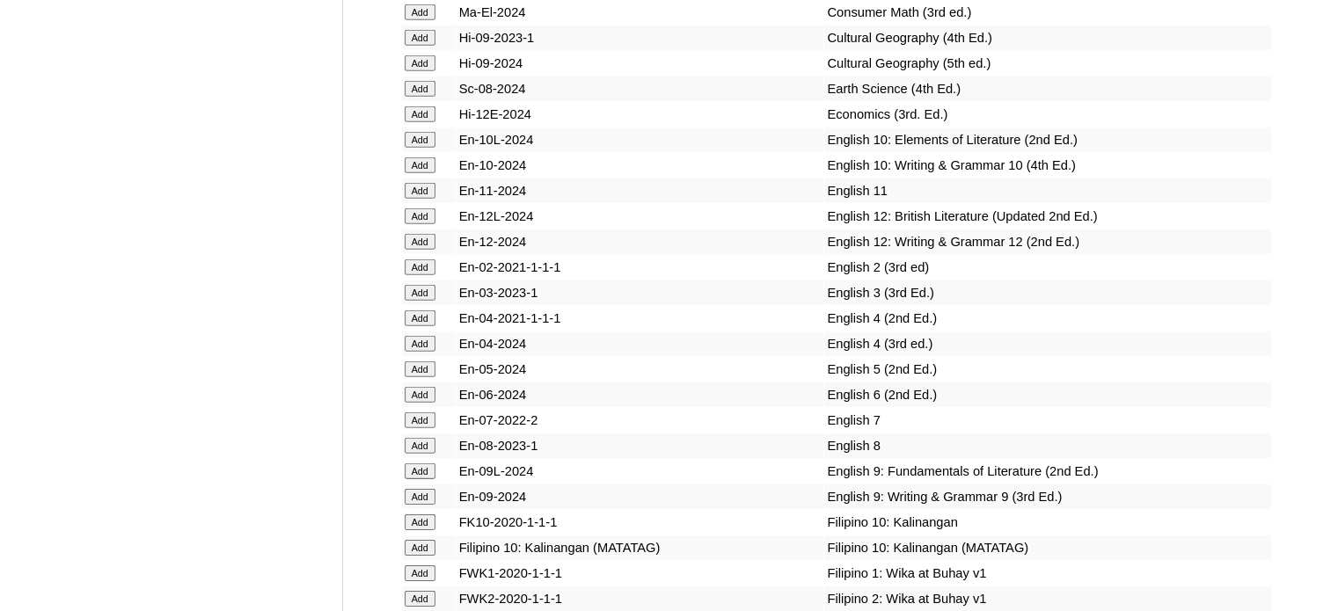
click at [422, 275] on input "Add" at bounding box center [420, 267] width 31 height 16
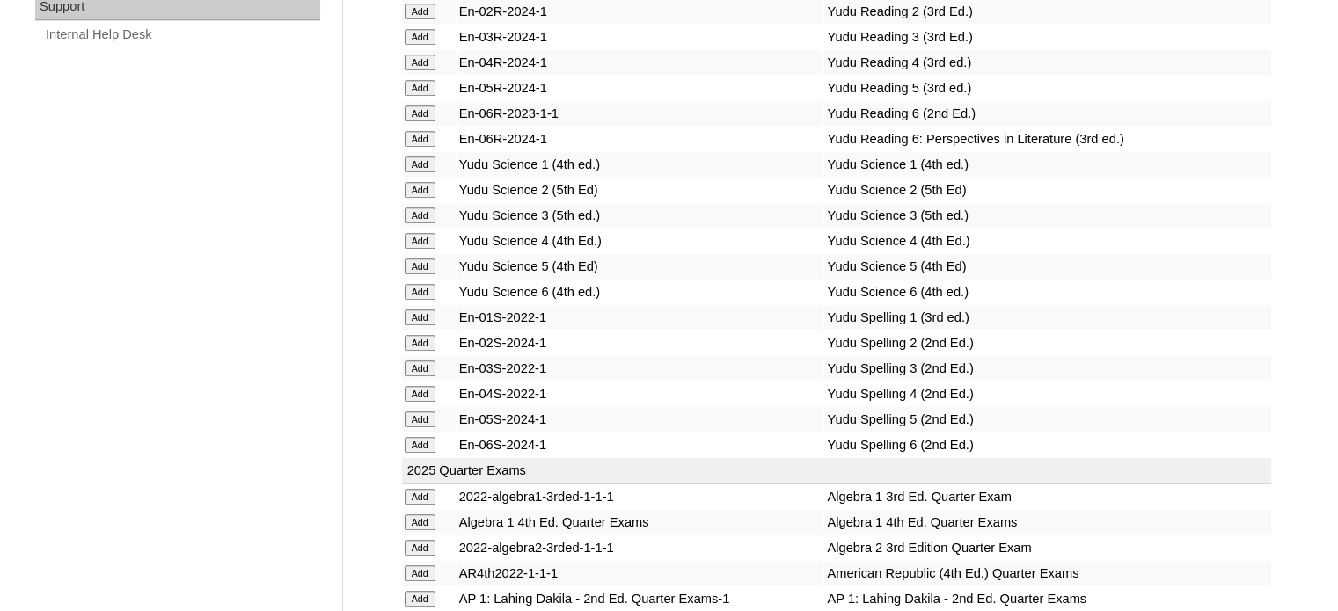
scroll to position [3877, 0]
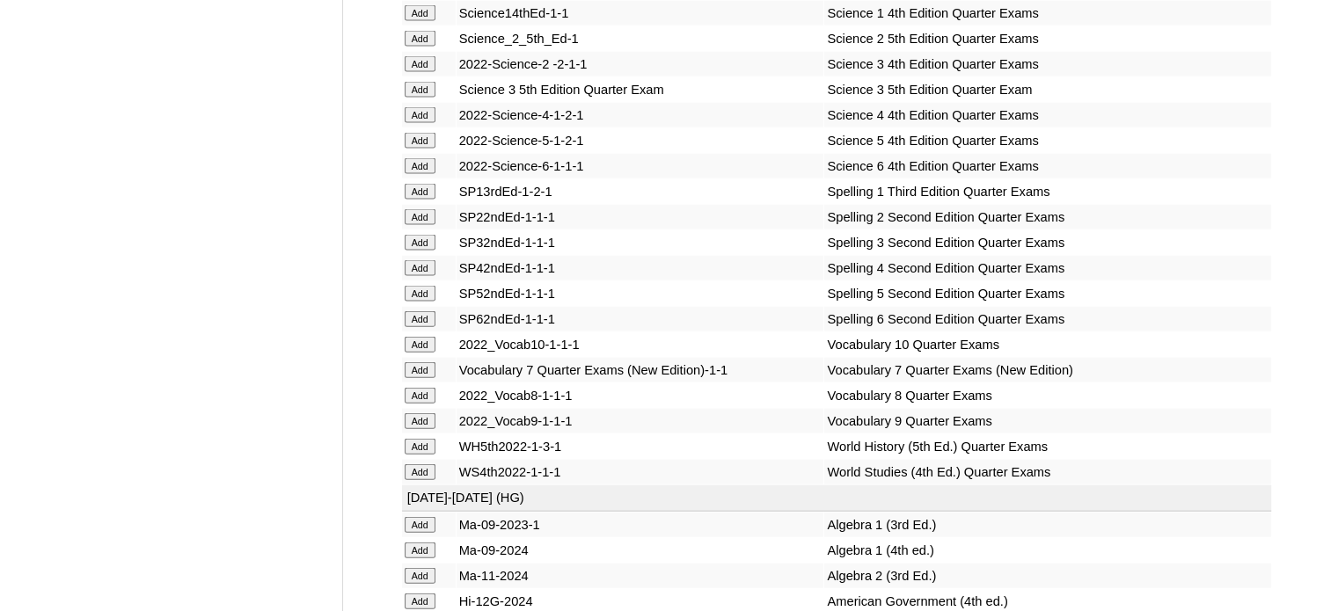
click at [422, 225] on input "Add" at bounding box center [420, 217] width 31 height 16
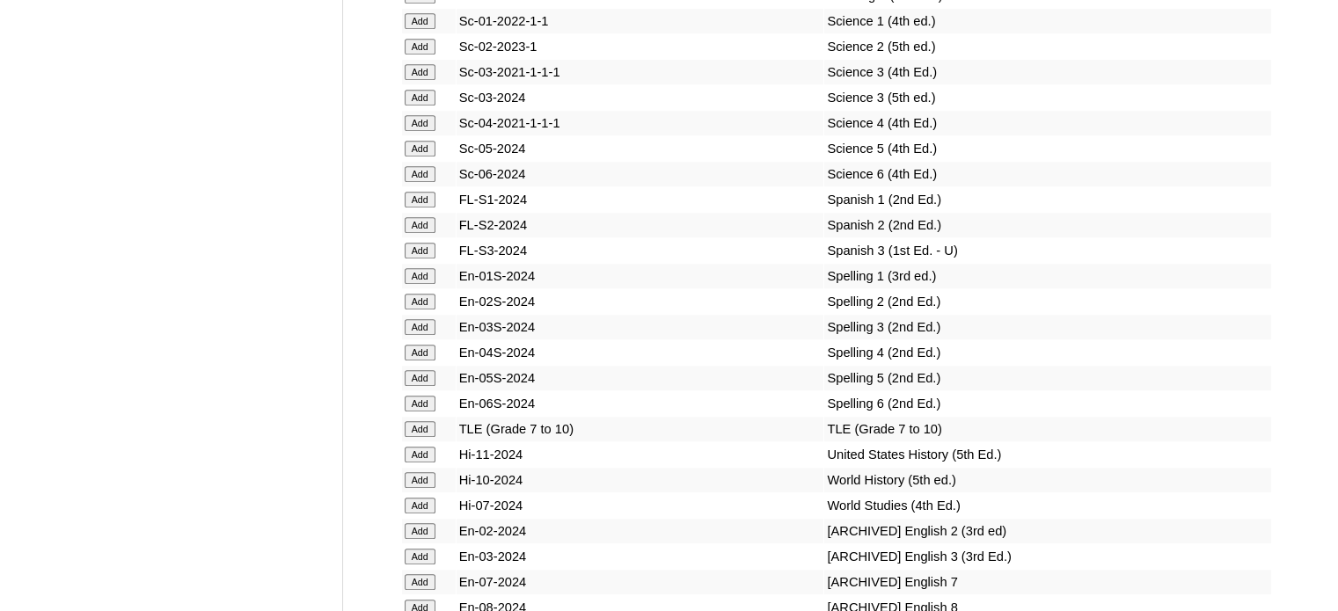
click at [422, 305] on input "Add" at bounding box center [420, 302] width 31 height 16
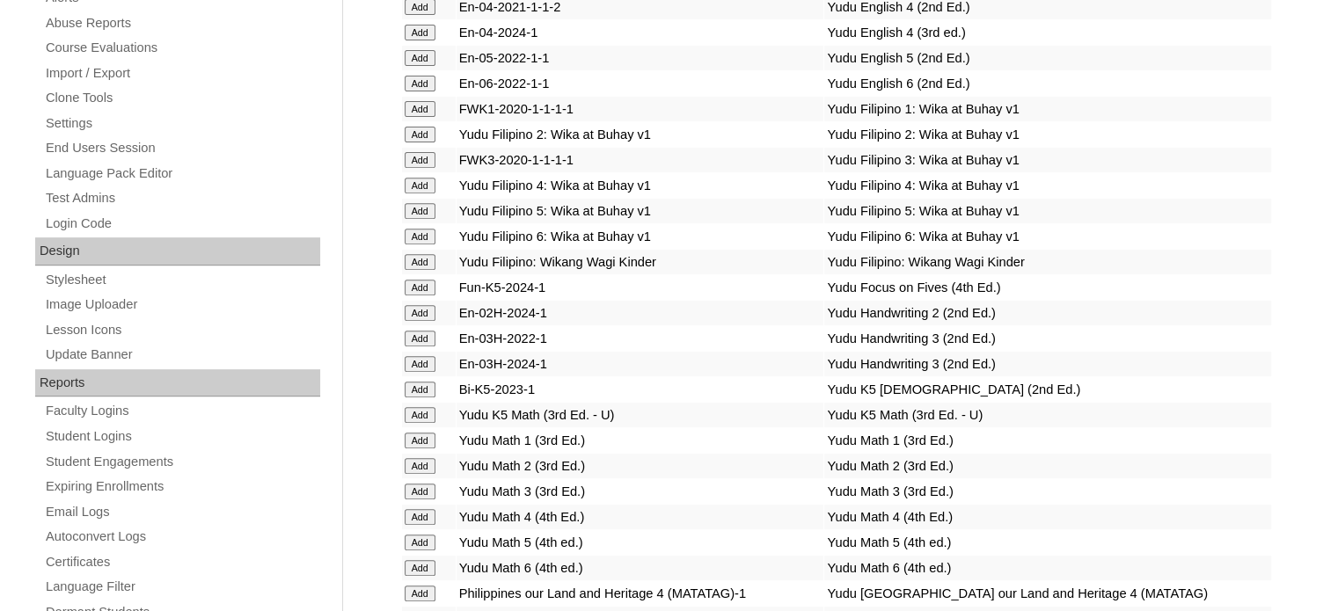
scroll to position [6132, 0]
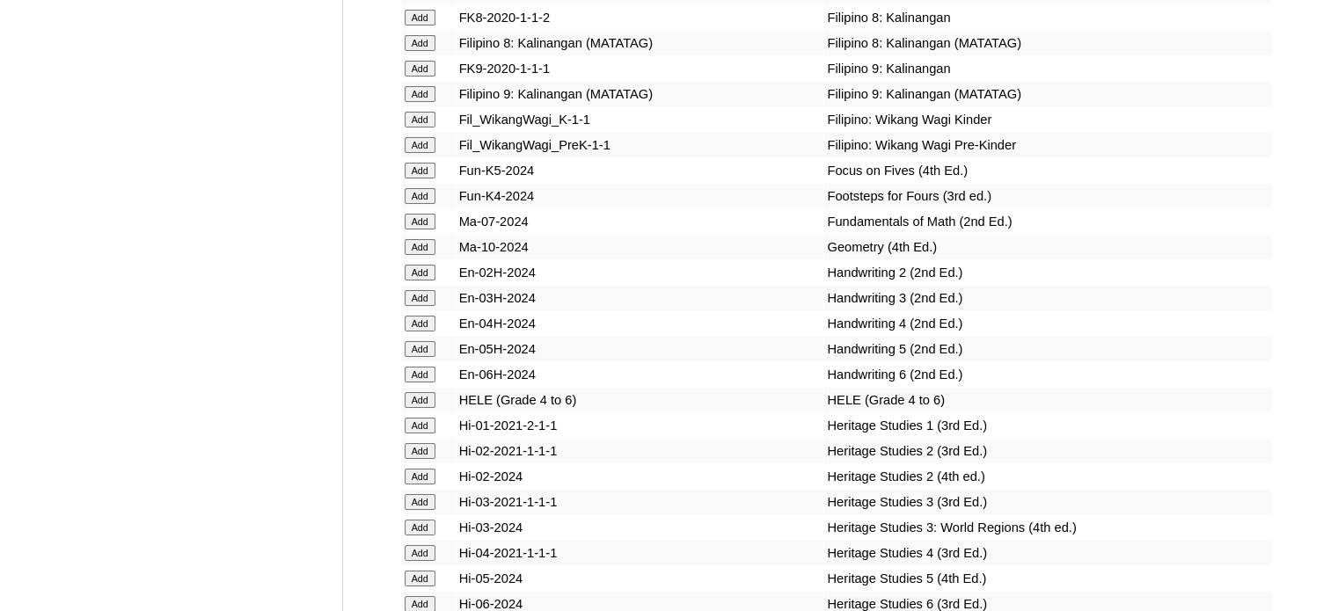
click at [422, 281] on input "Add" at bounding box center [420, 273] width 31 height 16
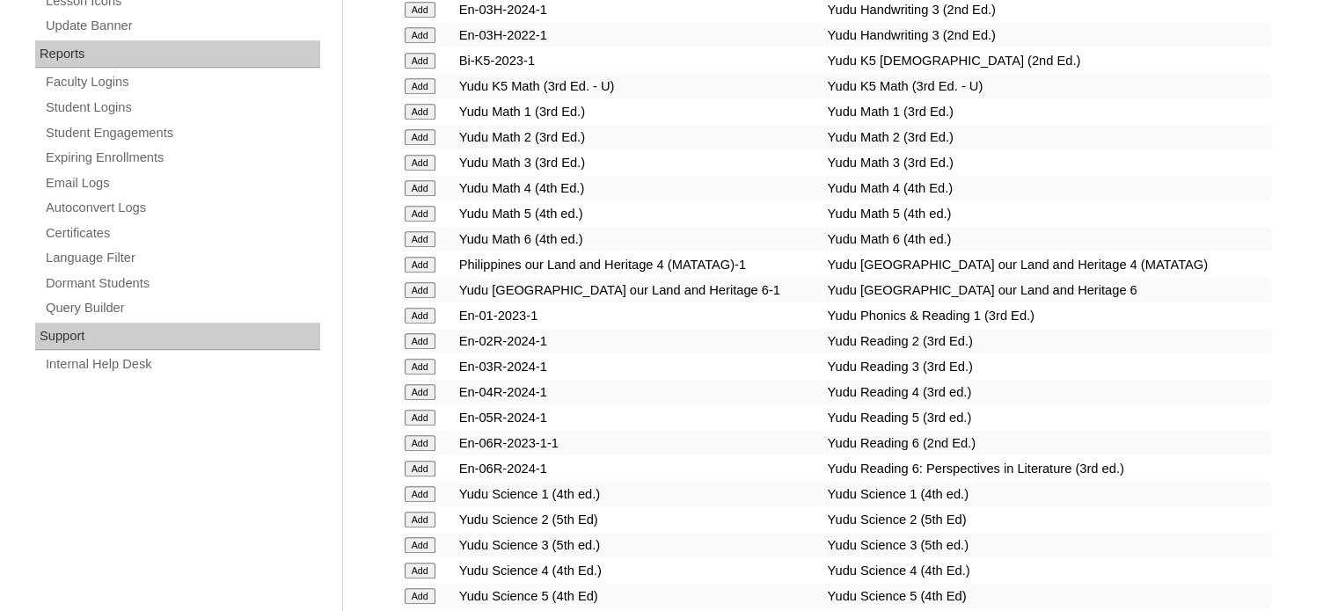
scroll to position [7196, 0]
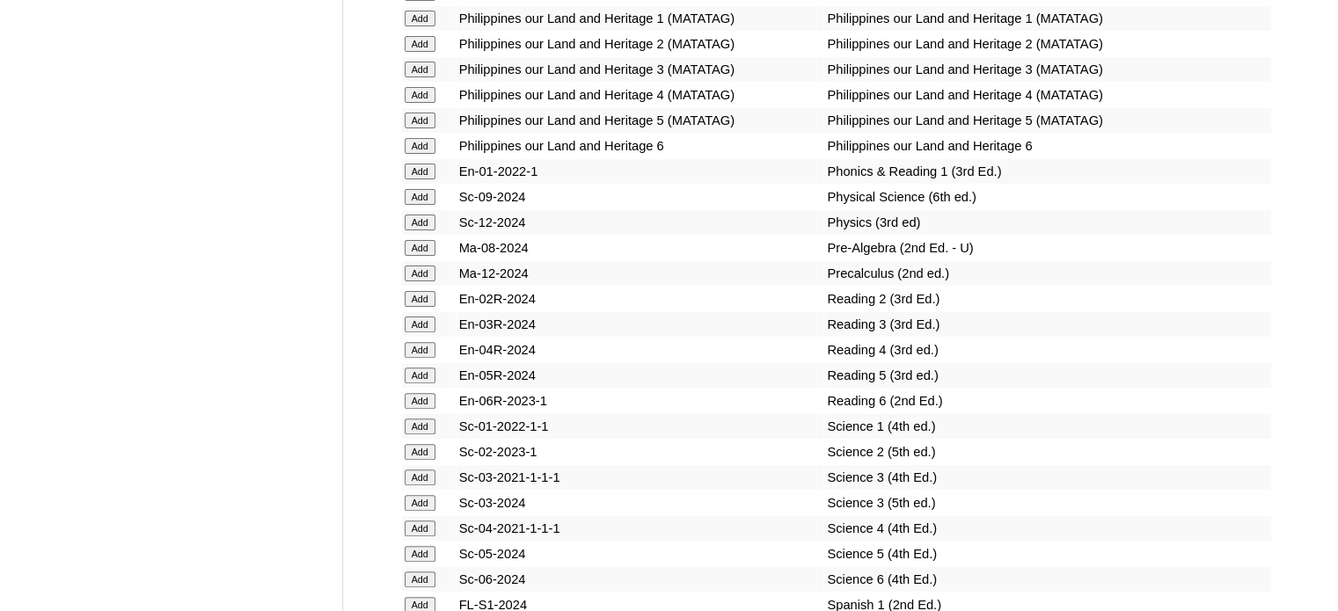
click at [422, 305] on input "Add" at bounding box center [420, 299] width 31 height 16
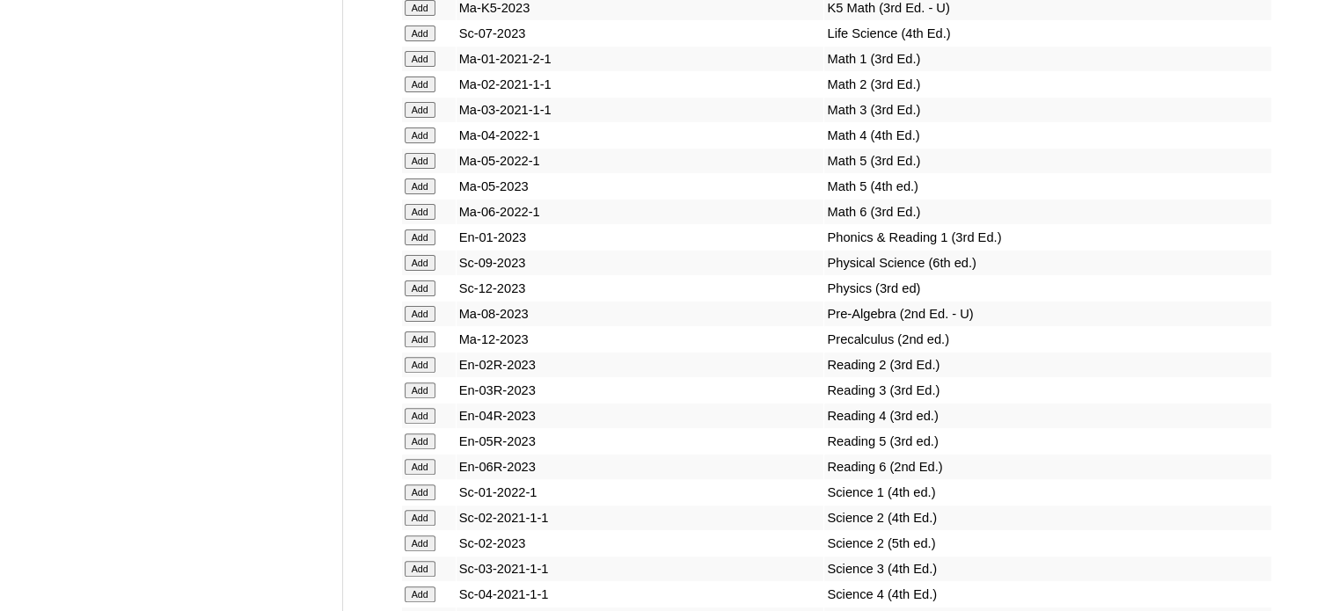
click at [422, 357] on input "Add" at bounding box center [420, 365] width 31 height 16
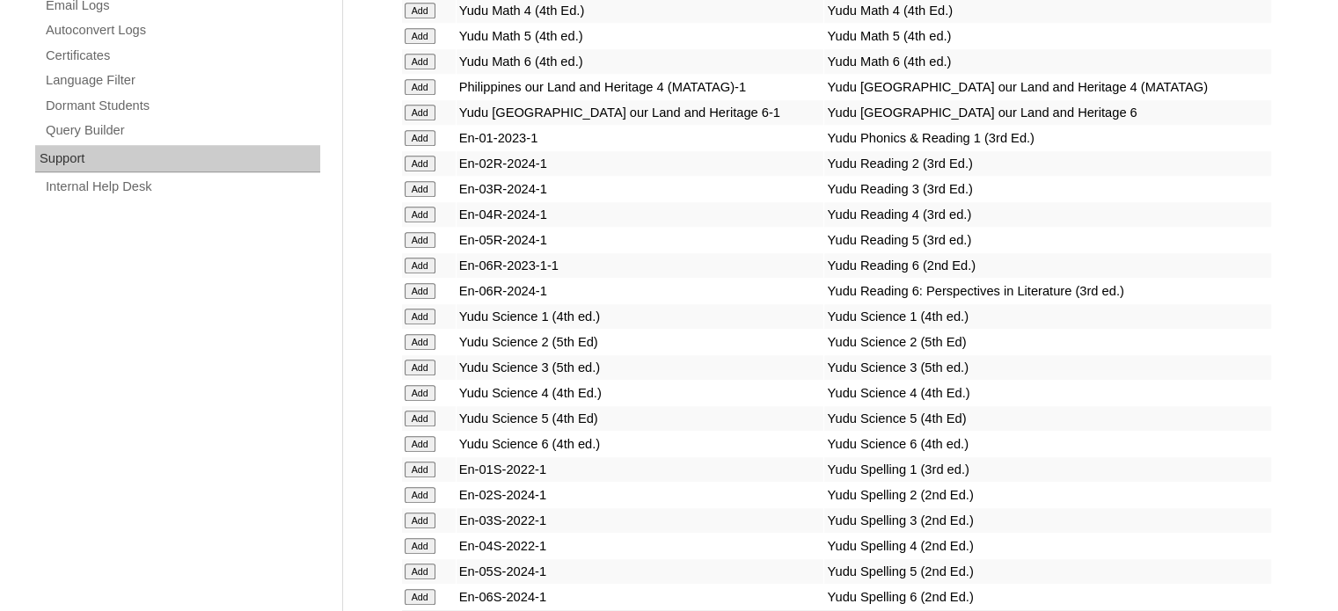
scroll to position [3699, 0]
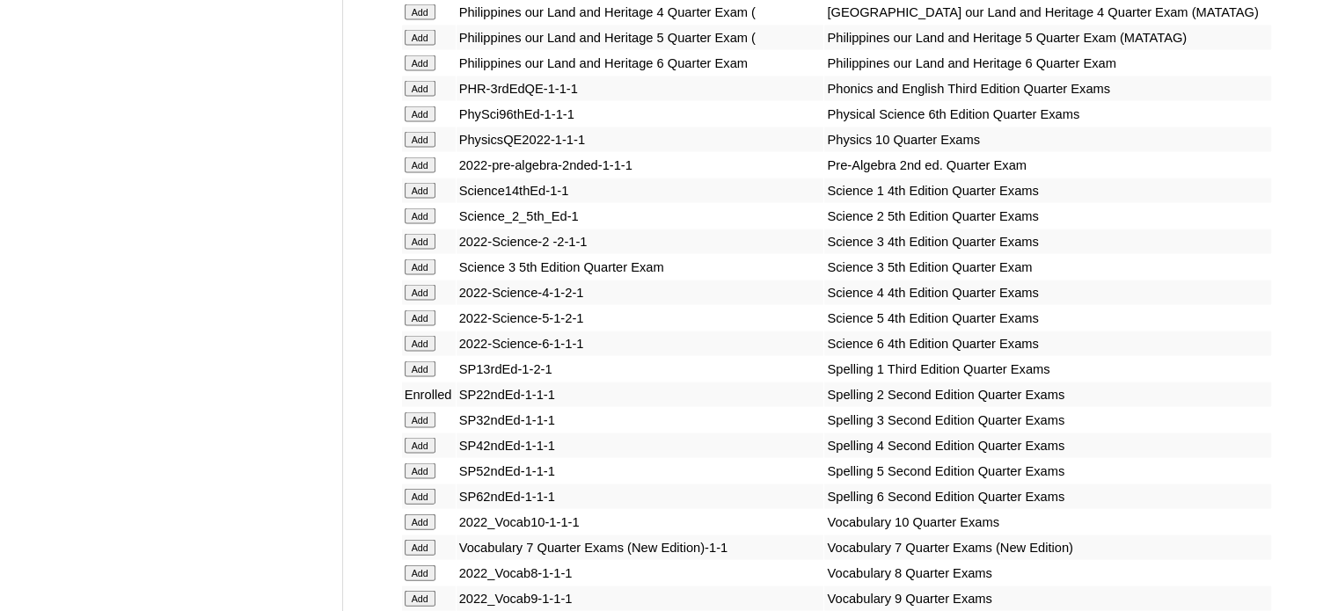
click at [421, 224] on input "Add" at bounding box center [420, 216] width 31 height 16
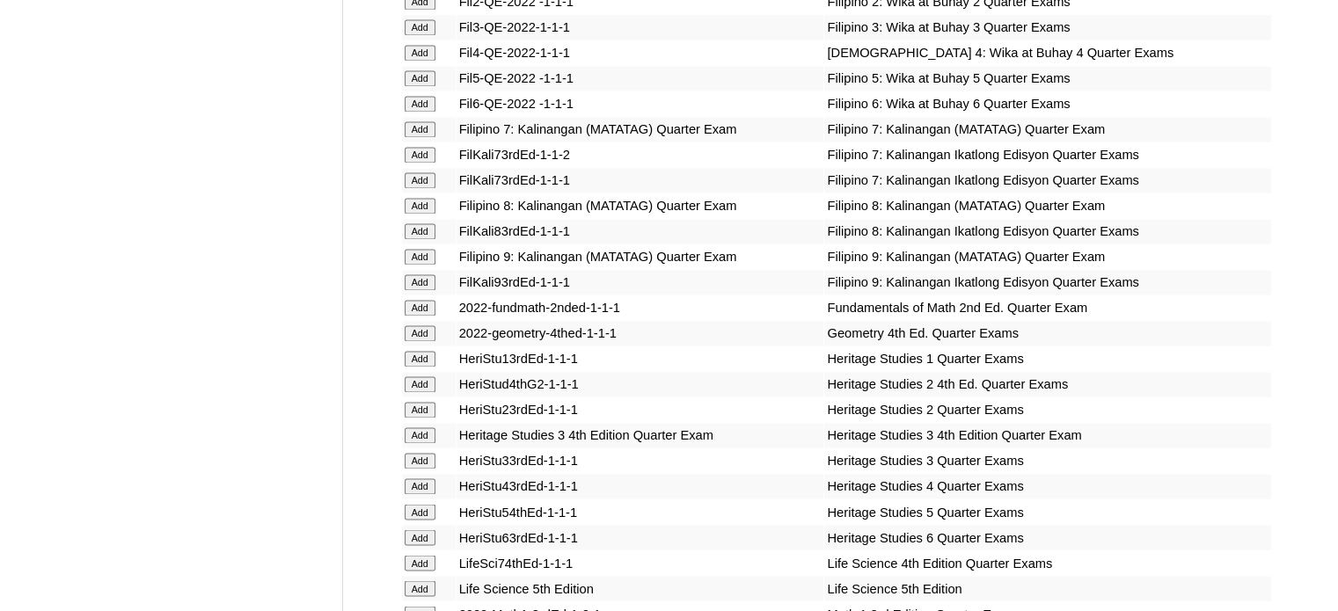
scroll to position [3172, 0]
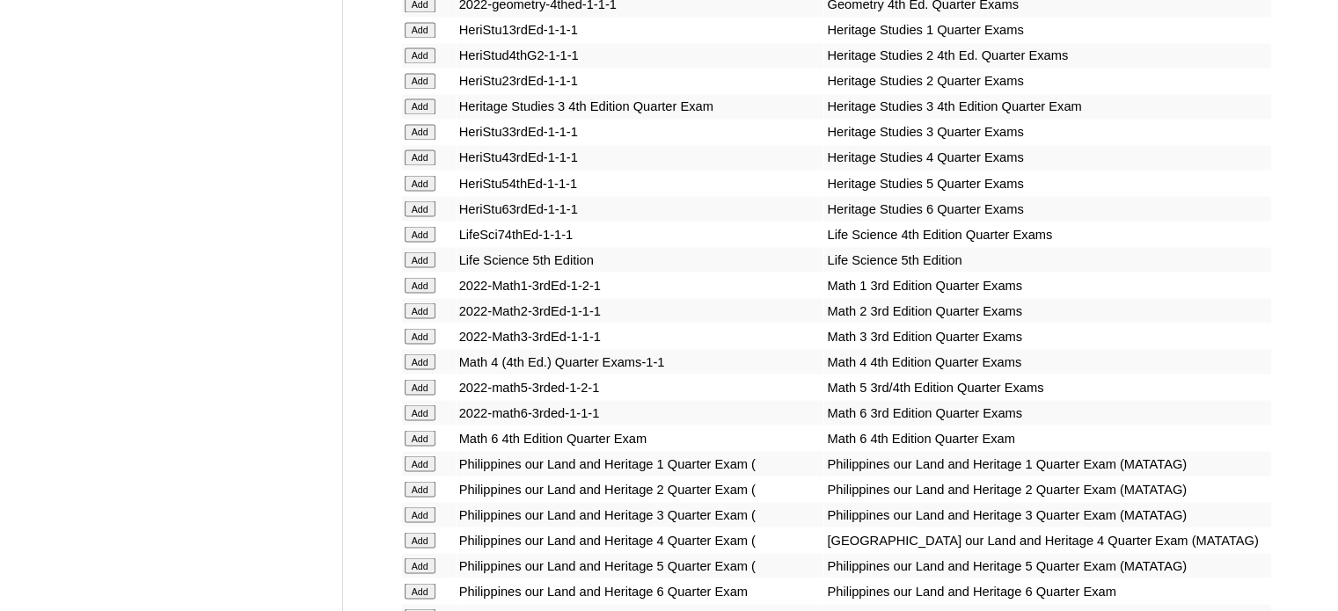
click at [420, 305] on input "Add" at bounding box center [420, 311] width 31 height 16
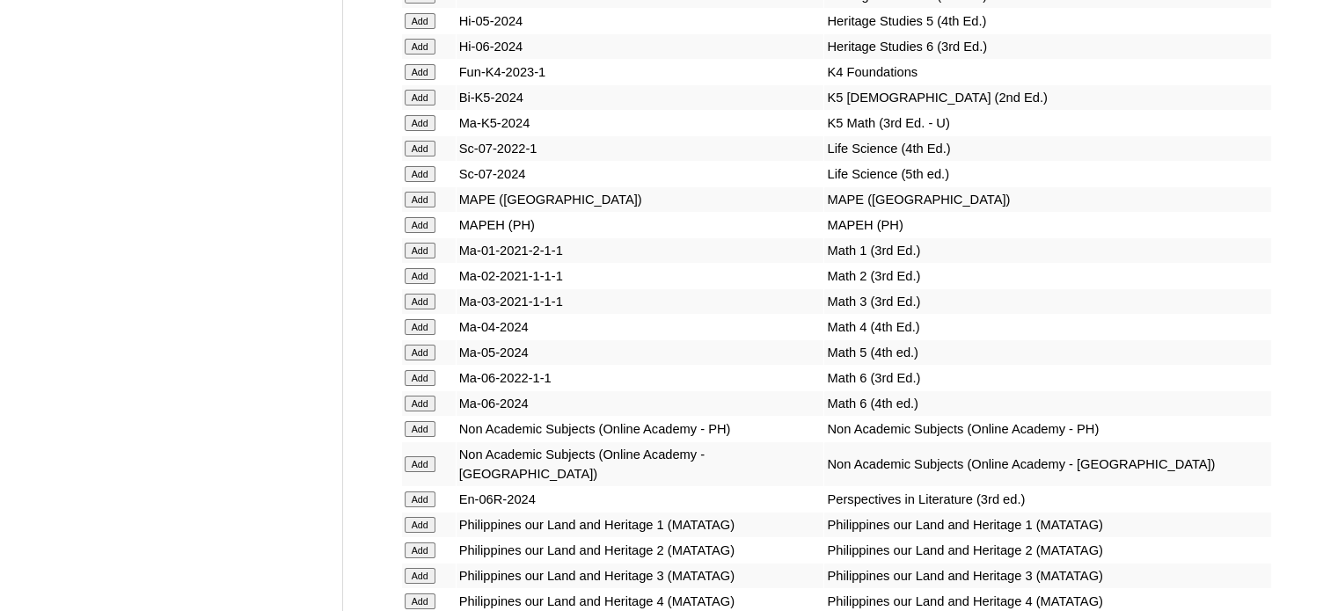
click at [420, 284] on input "Add" at bounding box center [420, 276] width 31 height 16
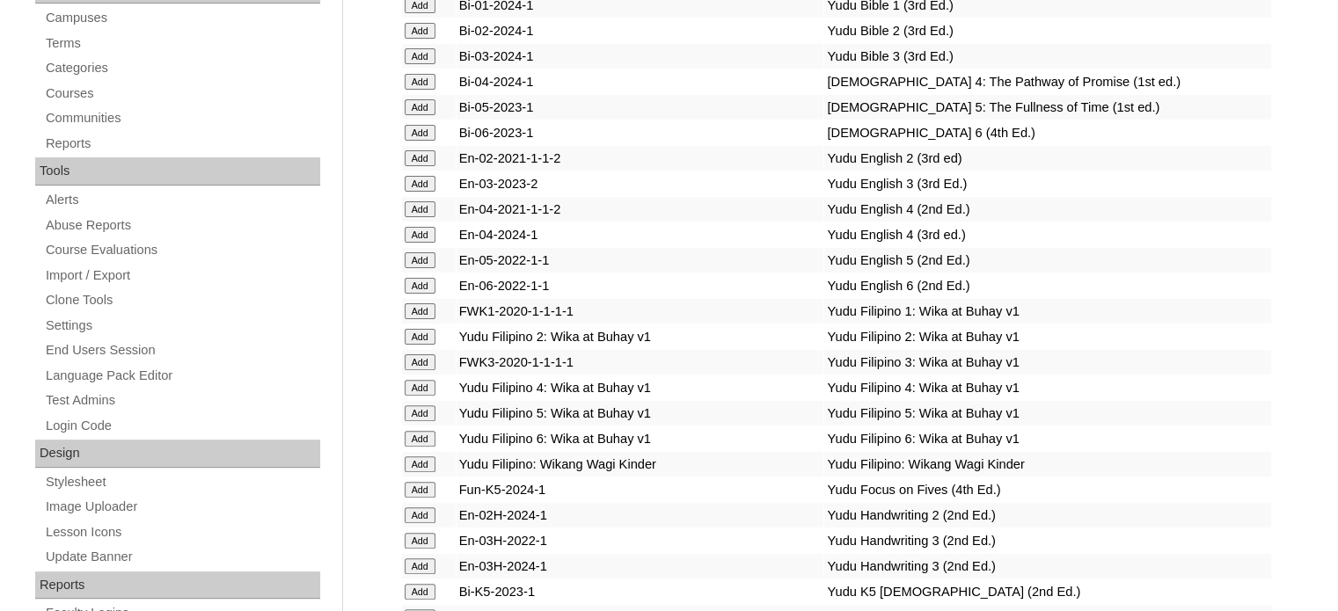
scroll to position [2538, 0]
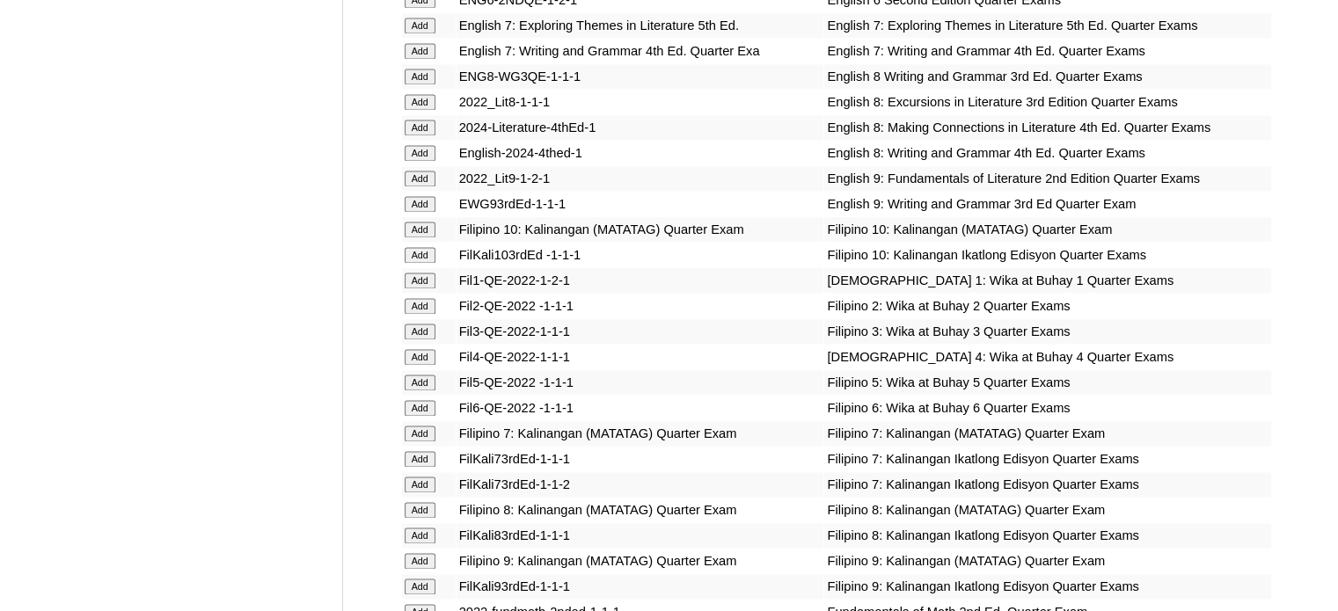
click at [424, 308] on input "Add" at bounding box center [420, 306] width 31 height 16
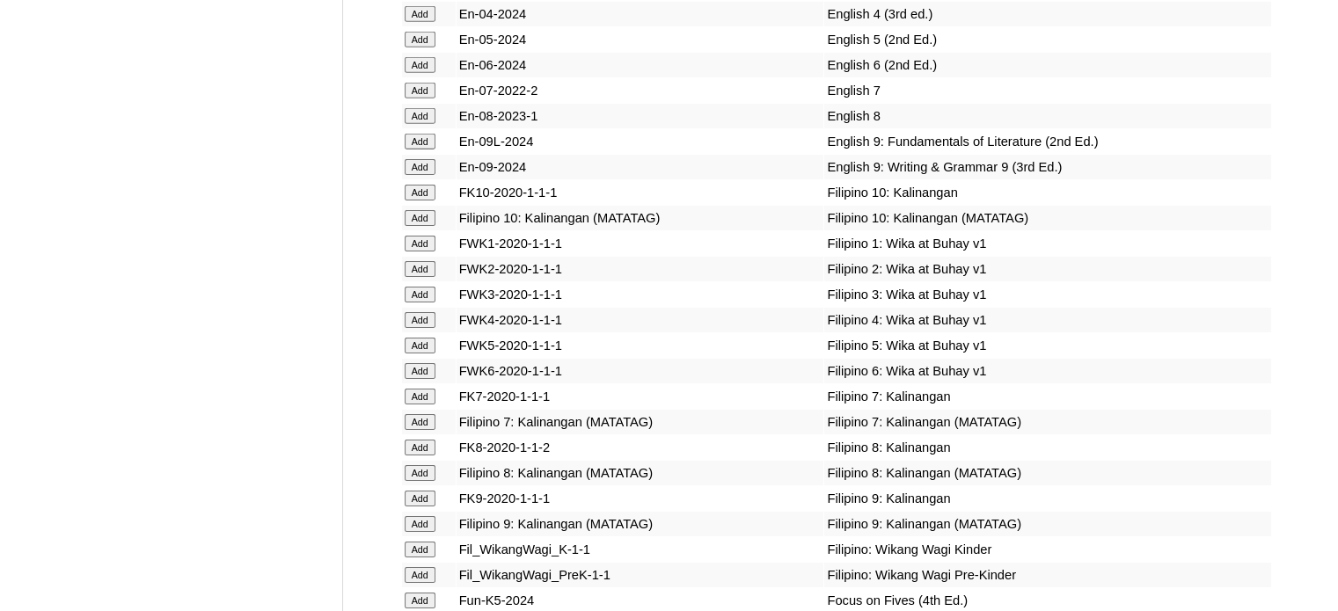
click at [424, 277] on input "Add" at bounding box center [420, 269] width 31 height 16
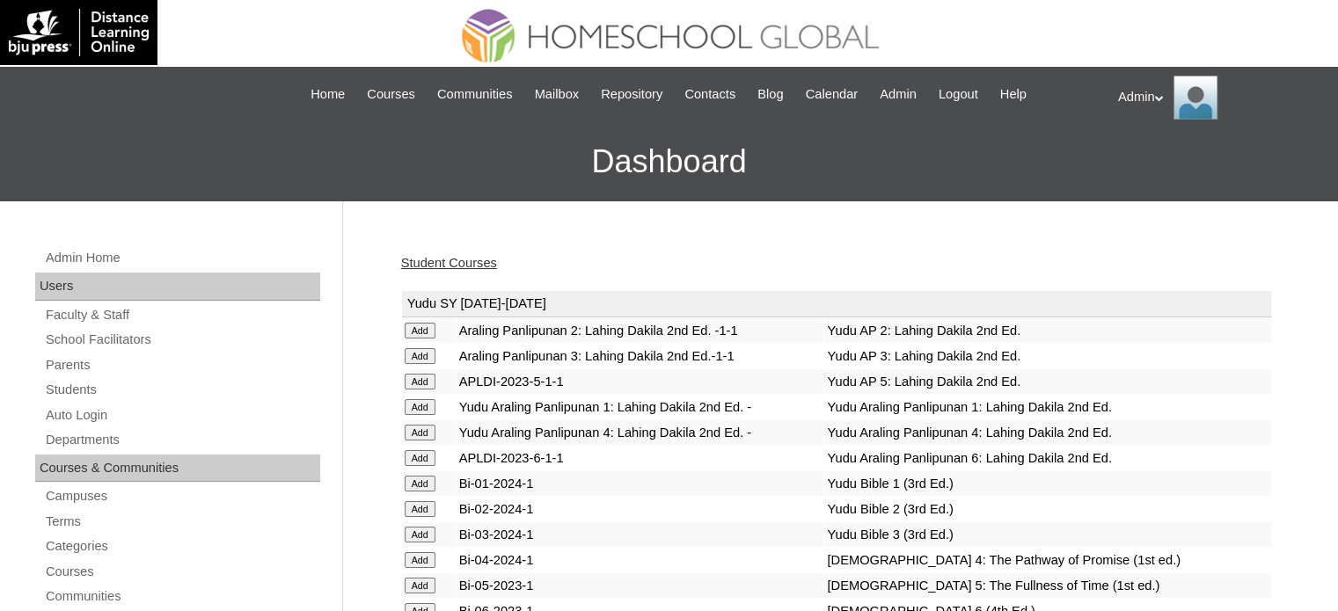
scroll to position [1645, 0]
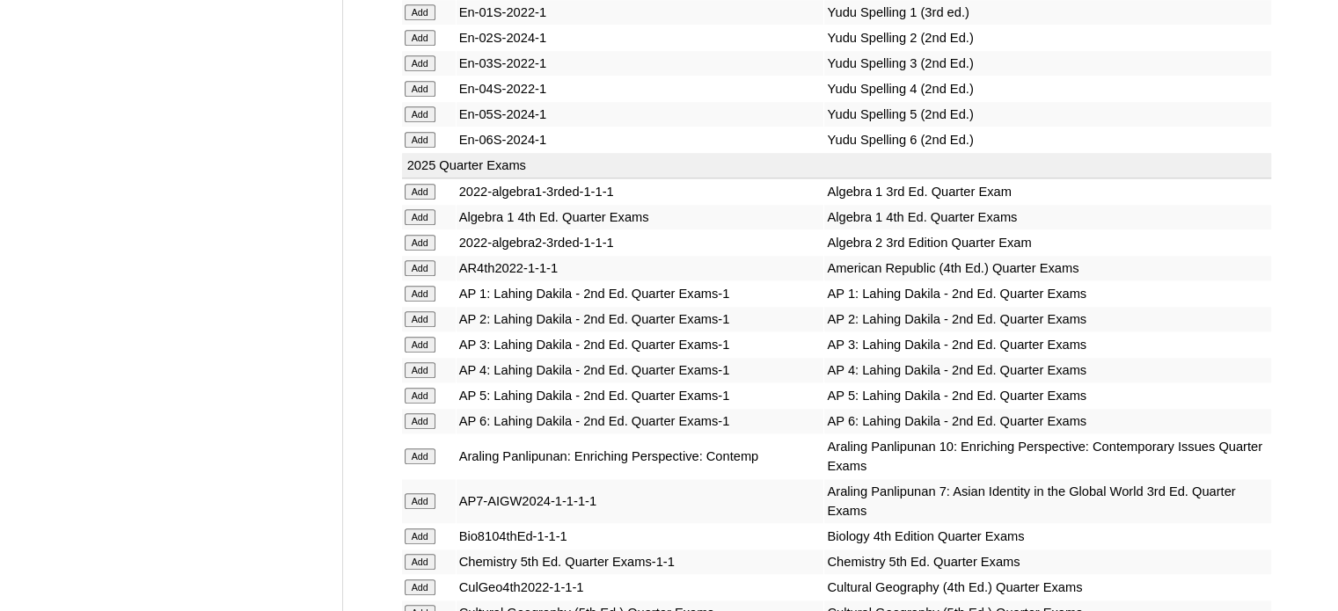
click at [420, 311] on input "Add" at bounding box center [420, 319] width 31 height 16
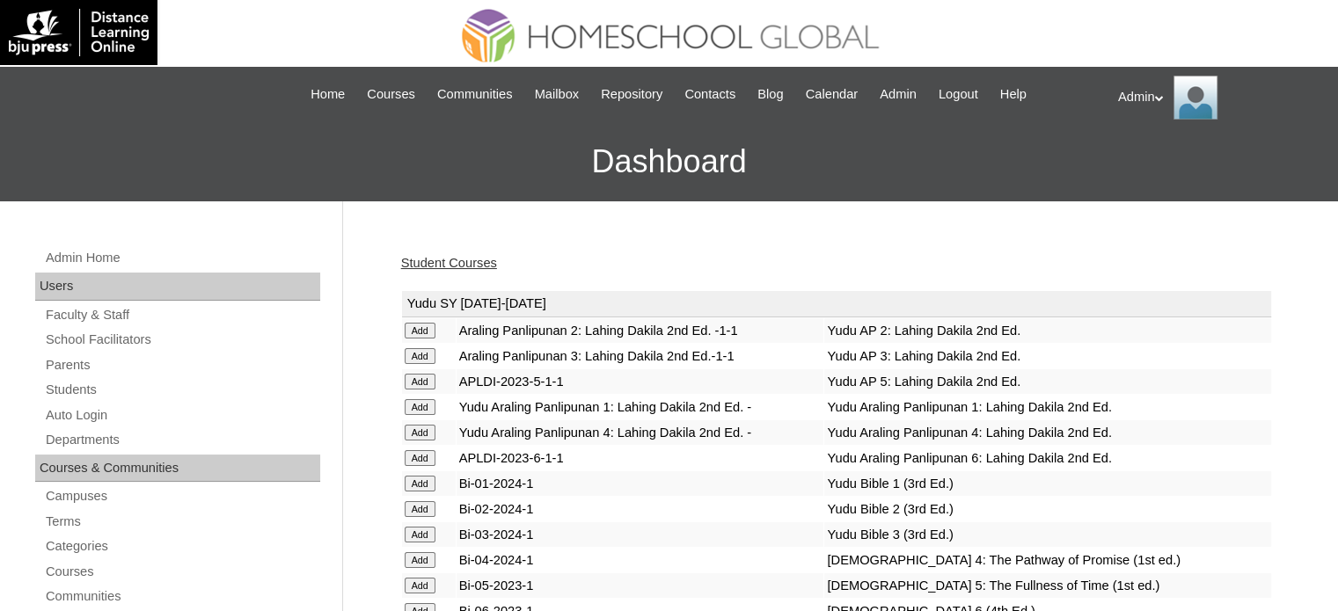
click at [420, 308] on td "Yudu SY [DATE]-[DATE]" at bounding box center [836, 304] width 869 height 26
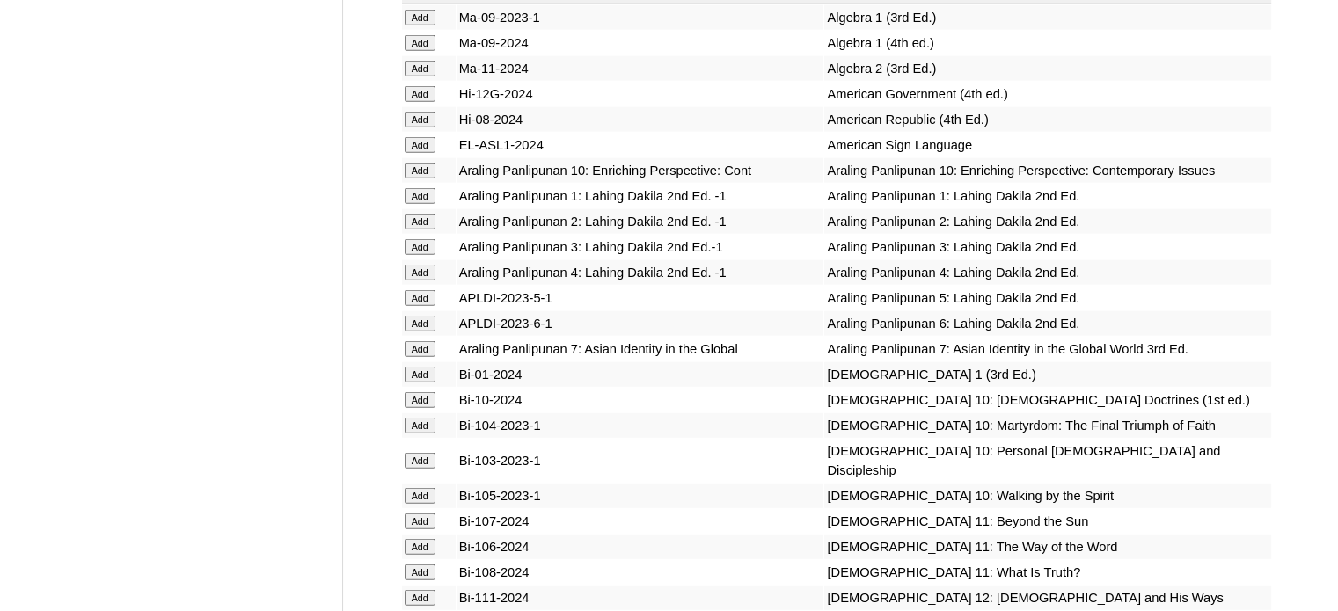
click at [420, 230] on input "Add" at bounding box center [420, 222] width 31 height 16
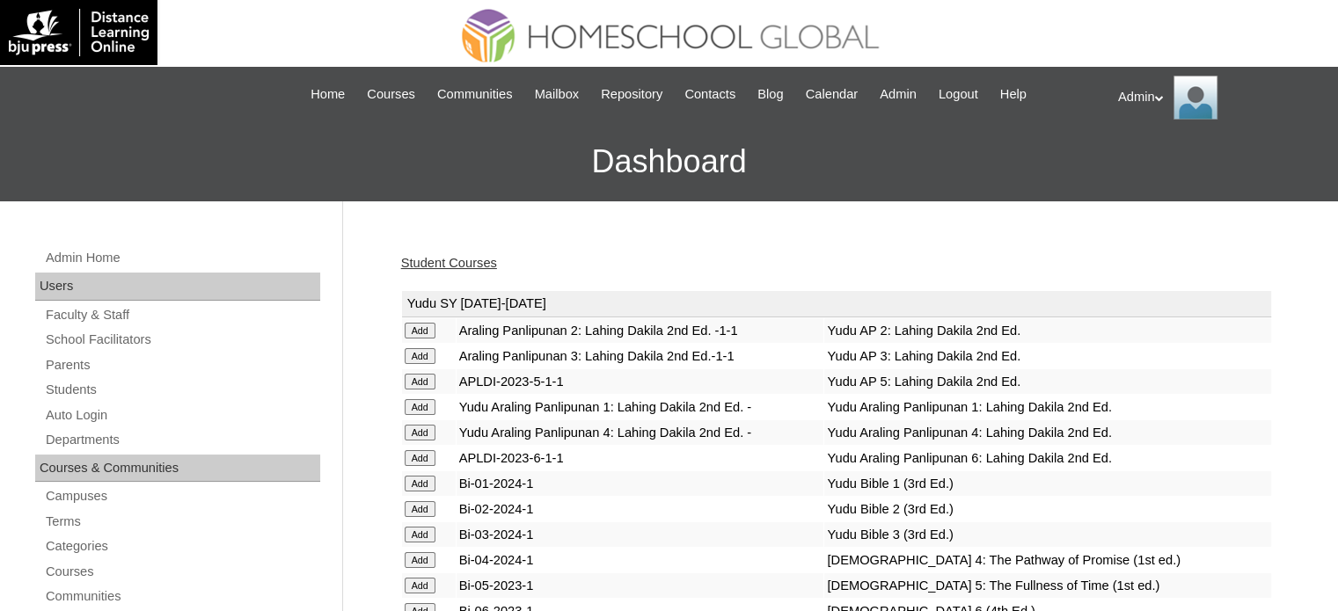
click at [472, 268] on link "Student Courses" at bounding box center [449, 263] width 96 height 14
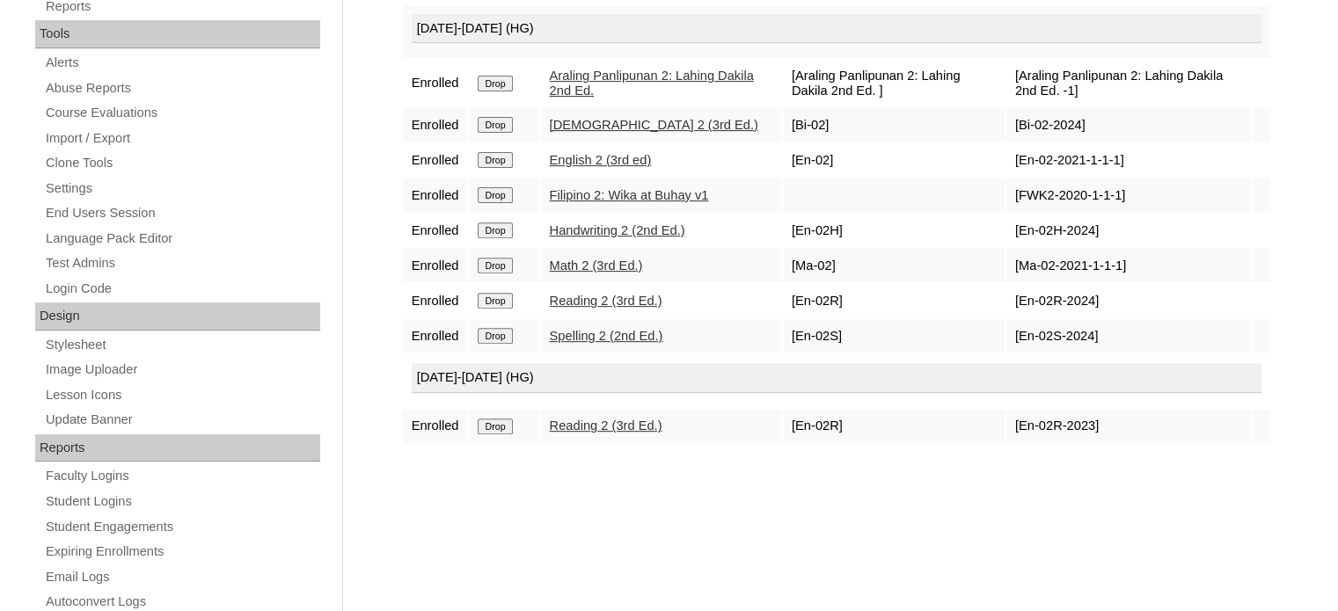
scroll to position [623, 0]
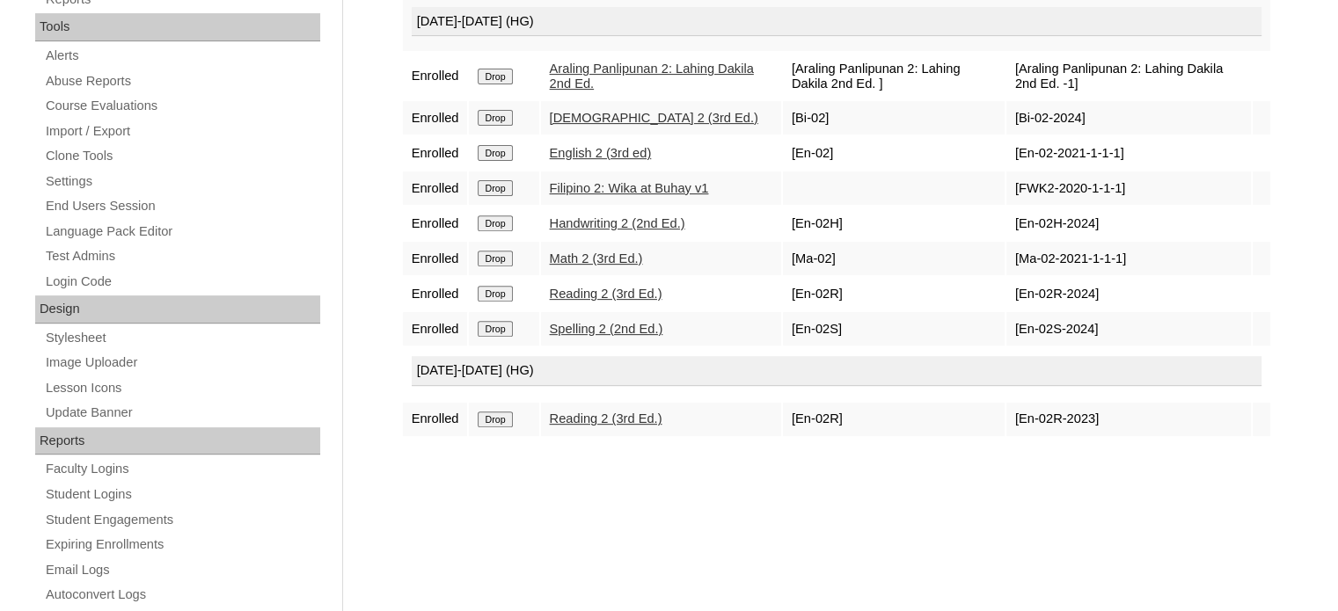
click at [503, 427] on input "Drop" at bounding box center [495, 420] width 34 height 16
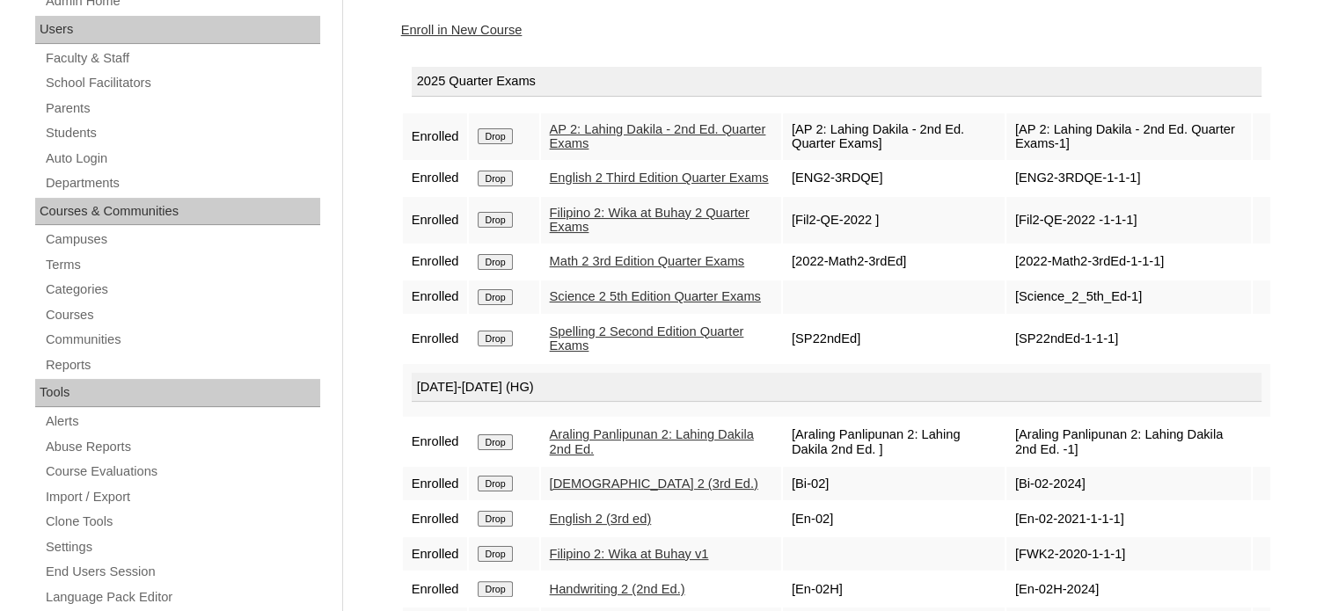
scroll to position [256, 0]
click at [447, 29] on link "Enroll in New Course" at bounding box center [461, 31] width 121 height 14
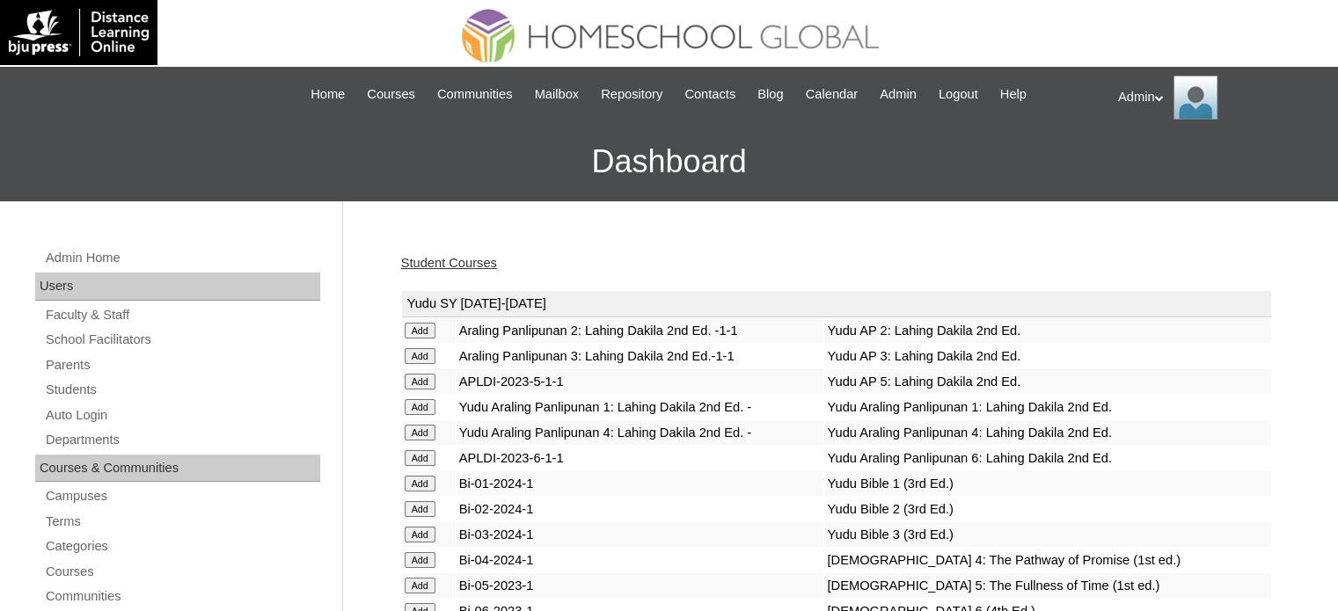
click at [432, 263] on link "Student Courses" at bounding box center [449, 263] width 96 height 14
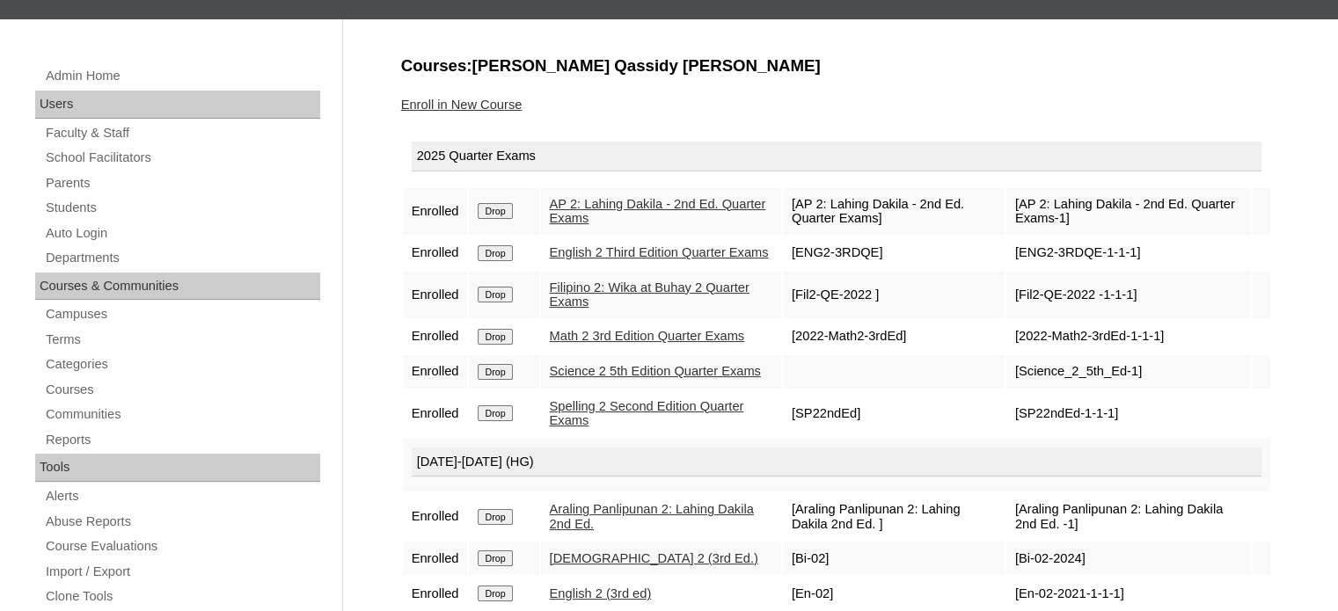
scroll to position [169, 0]
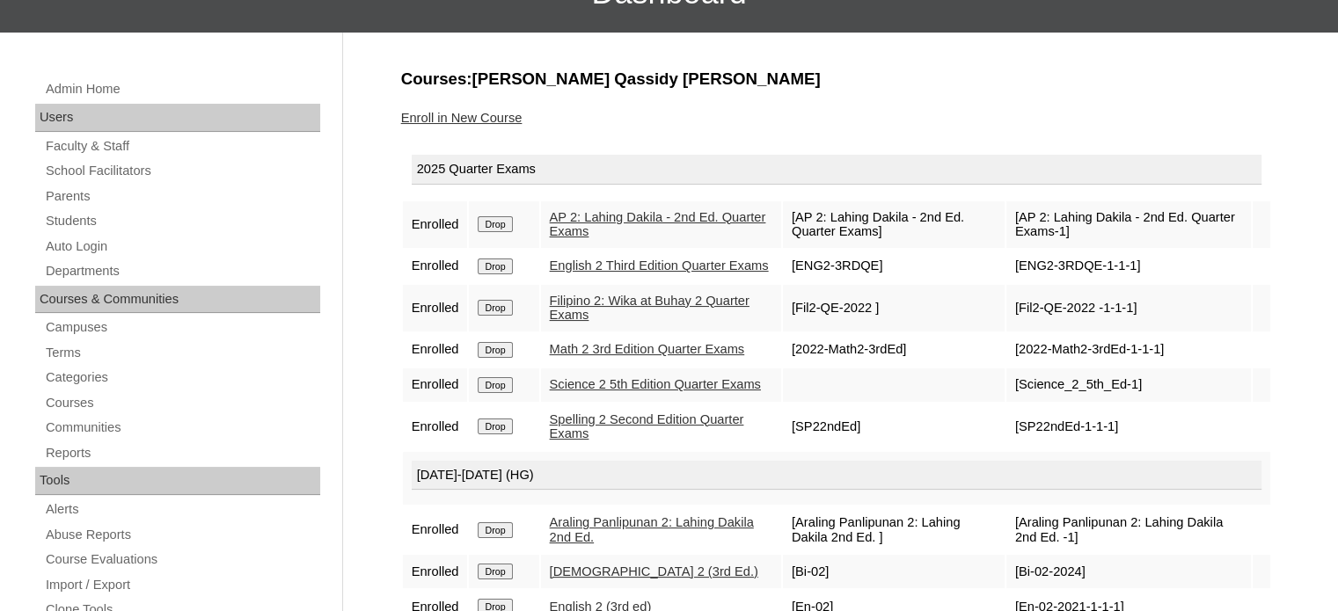
click at [473, 115] on link "Enroll in New Course" at bounding box center [461, 118] width 121 height 14
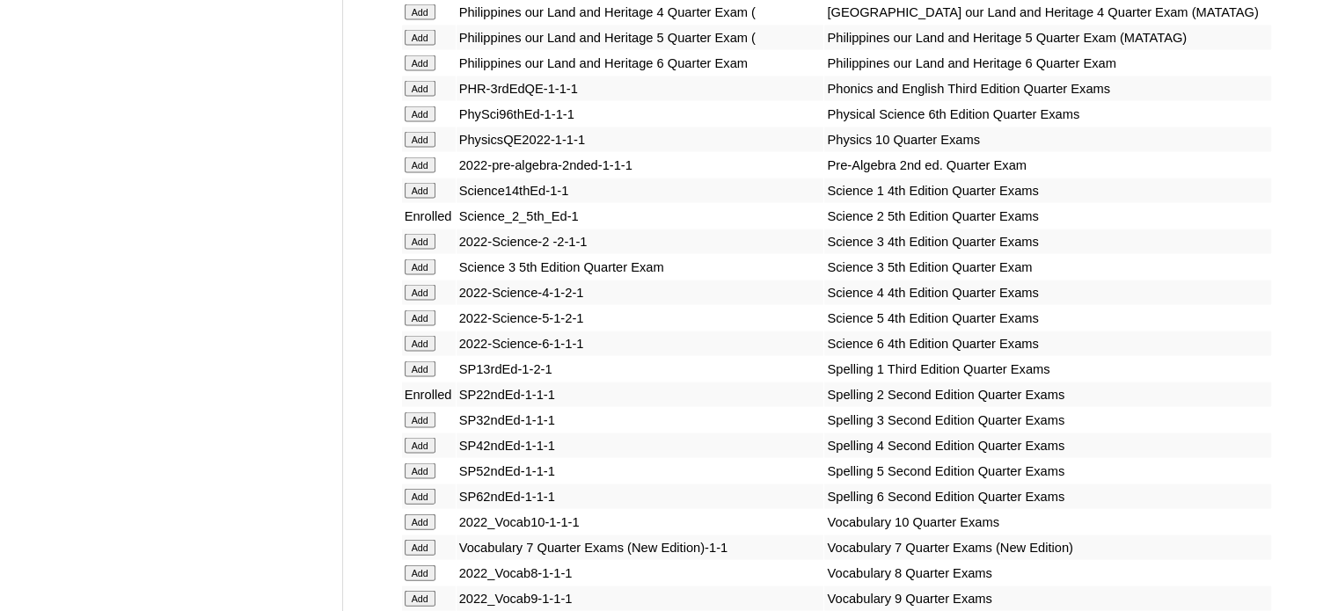
scroll to position [7348, 0]
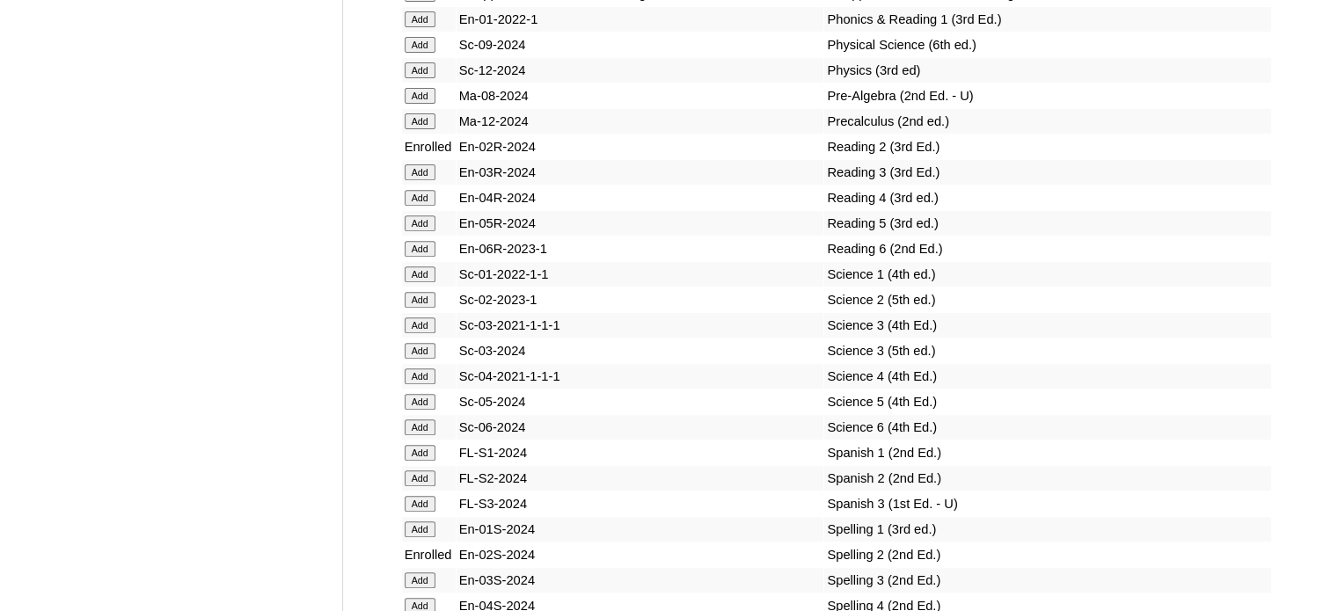
click at [413, 303] on input "Add" at bounding box center [420, 300] width 31 height 16
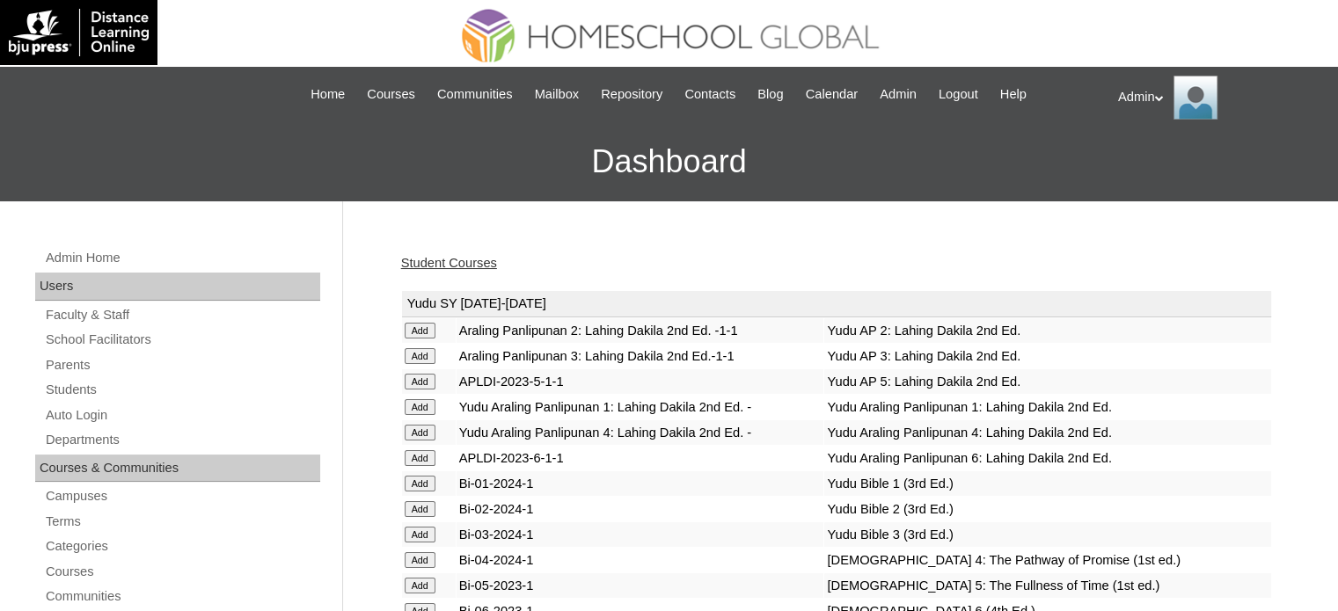
click at [450, 263] on link "Student Courses" at bounding box center [449, 263] width 96 height 14
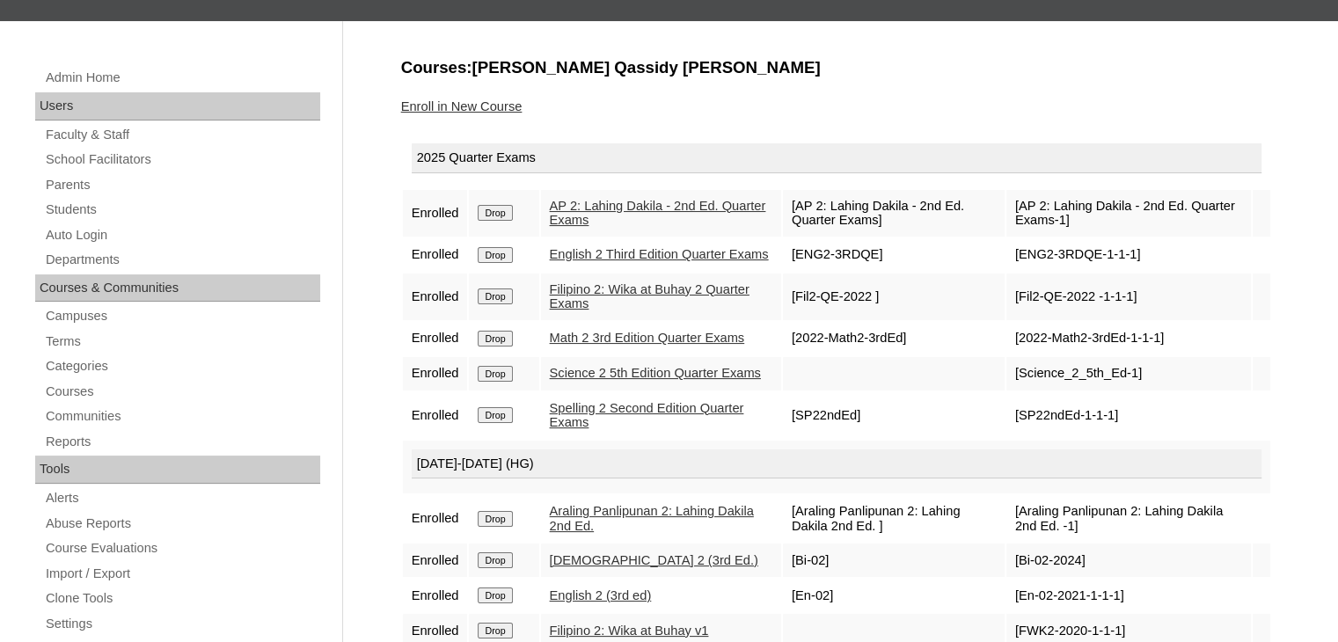
scroll to position [179, 0]
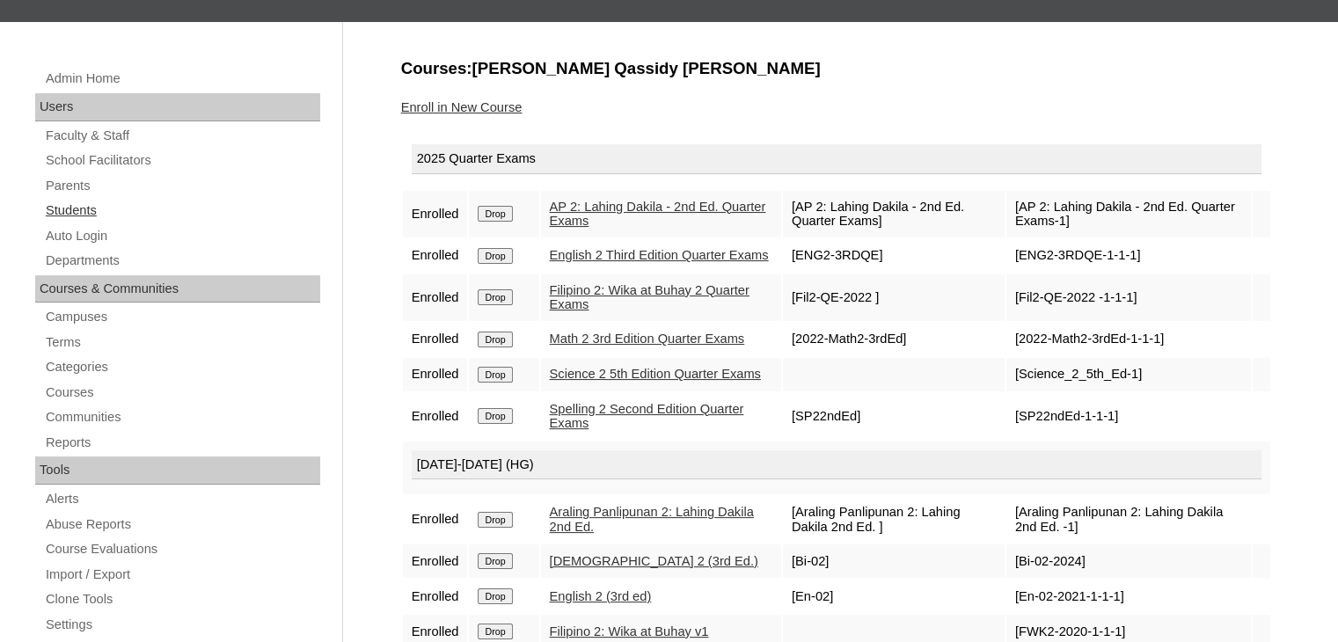
click at [83, 202] on link "Students" at bounding box center [182, 211] width 276 height 22
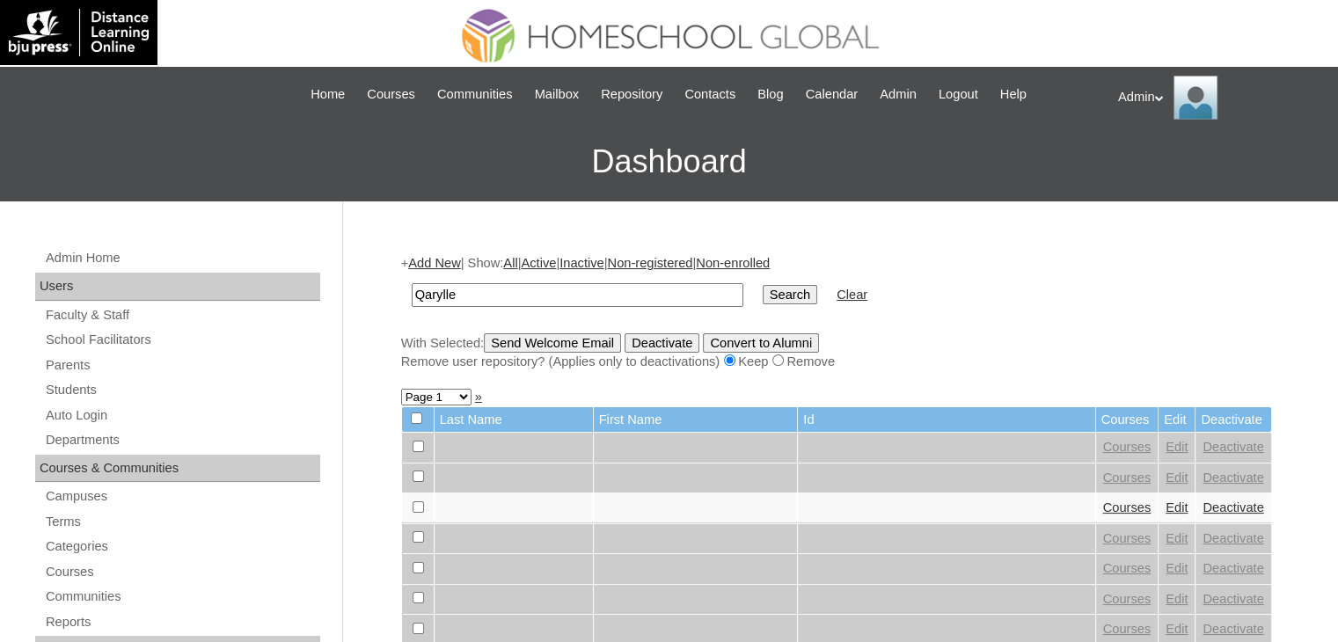
type input "Qarylle"
click at [763, 285] on input "Search" at bounding box center [790, 294] width 55 height 19
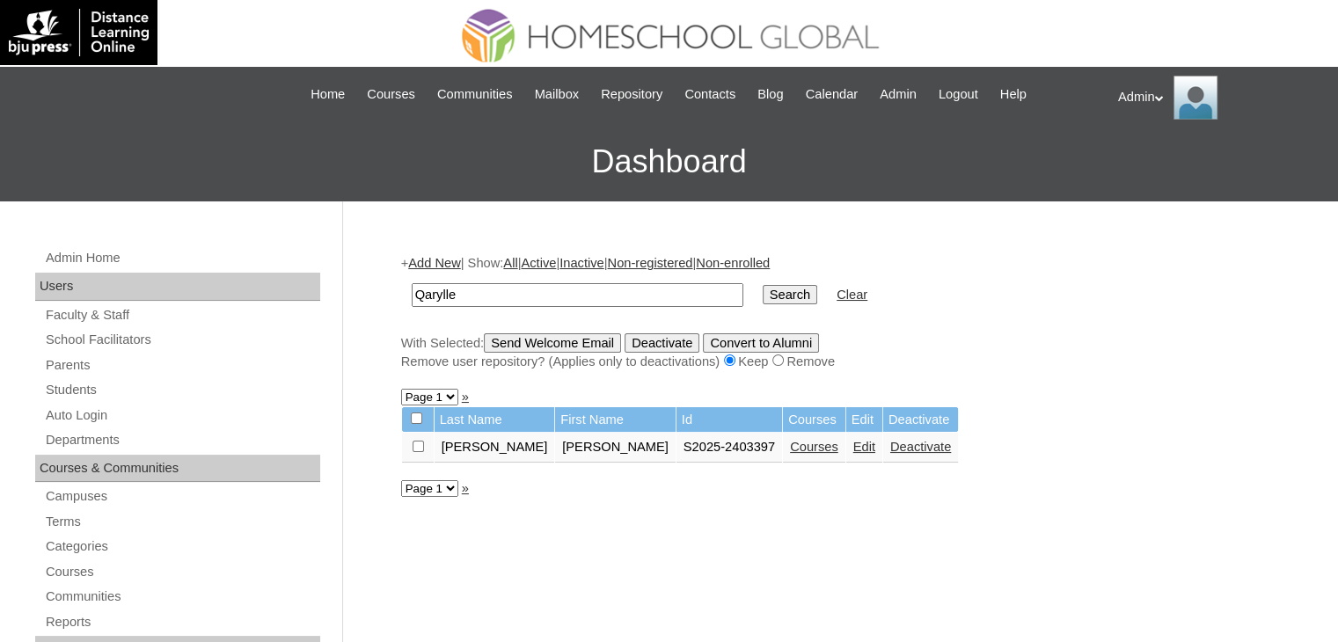
click at [790, 447] on link "Courses" at bounding box center [814, 447] width 48 height 14
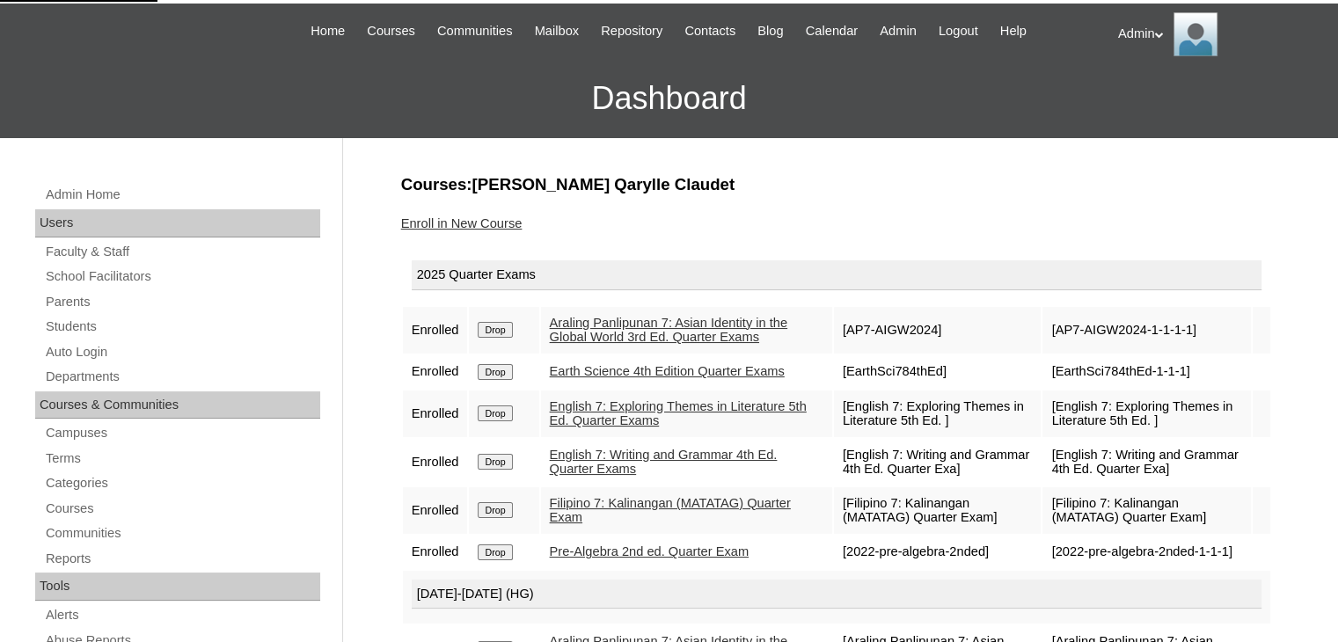
scroll to position [58, 0]
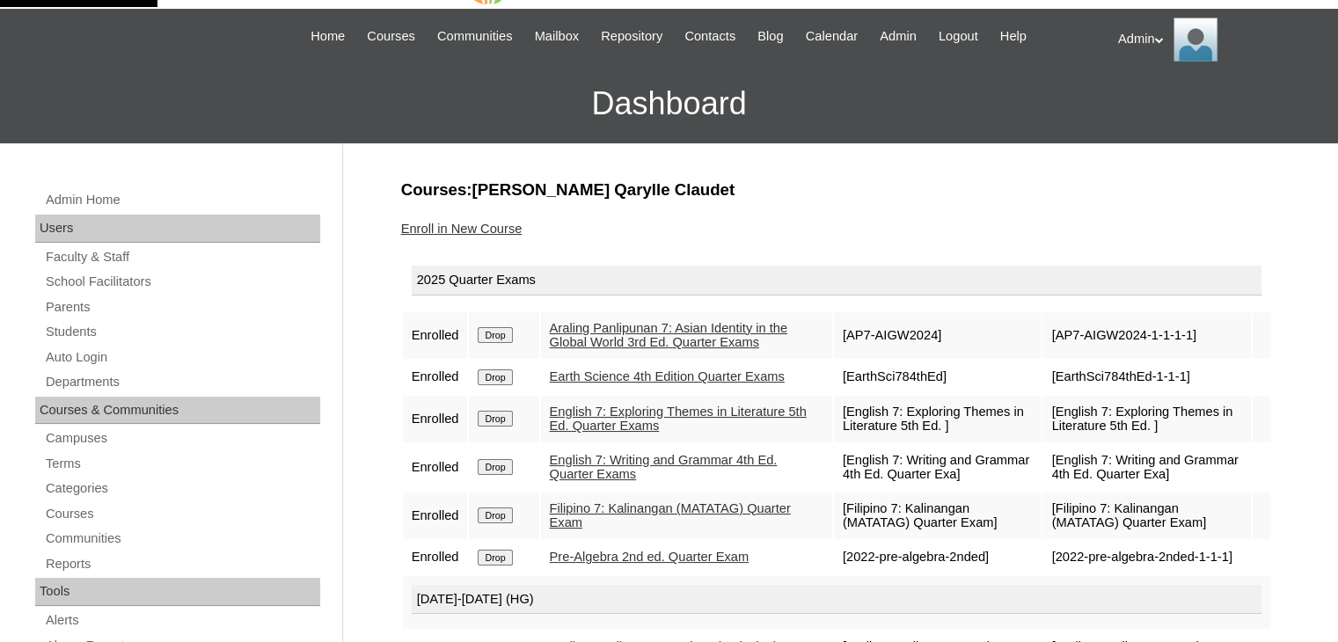
click at [475, 227] on link "Enroll in New Course" at bounding box center [461, 229] width 121 height 14
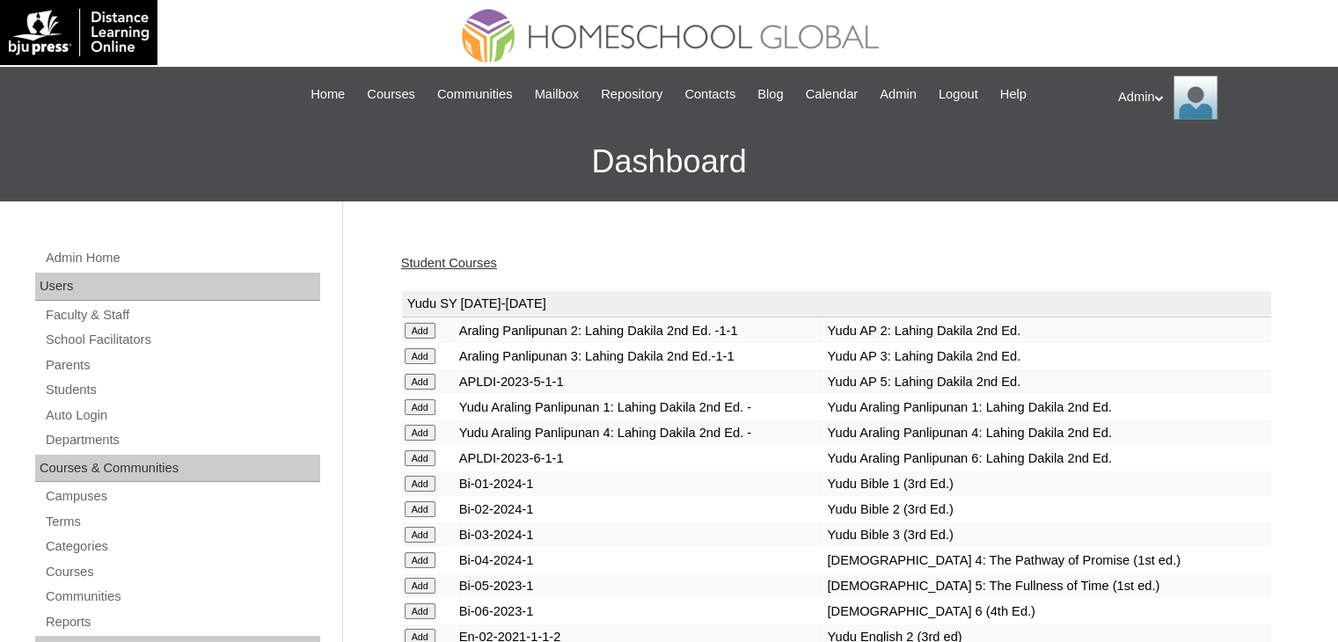
scroll to position [3989, 0]
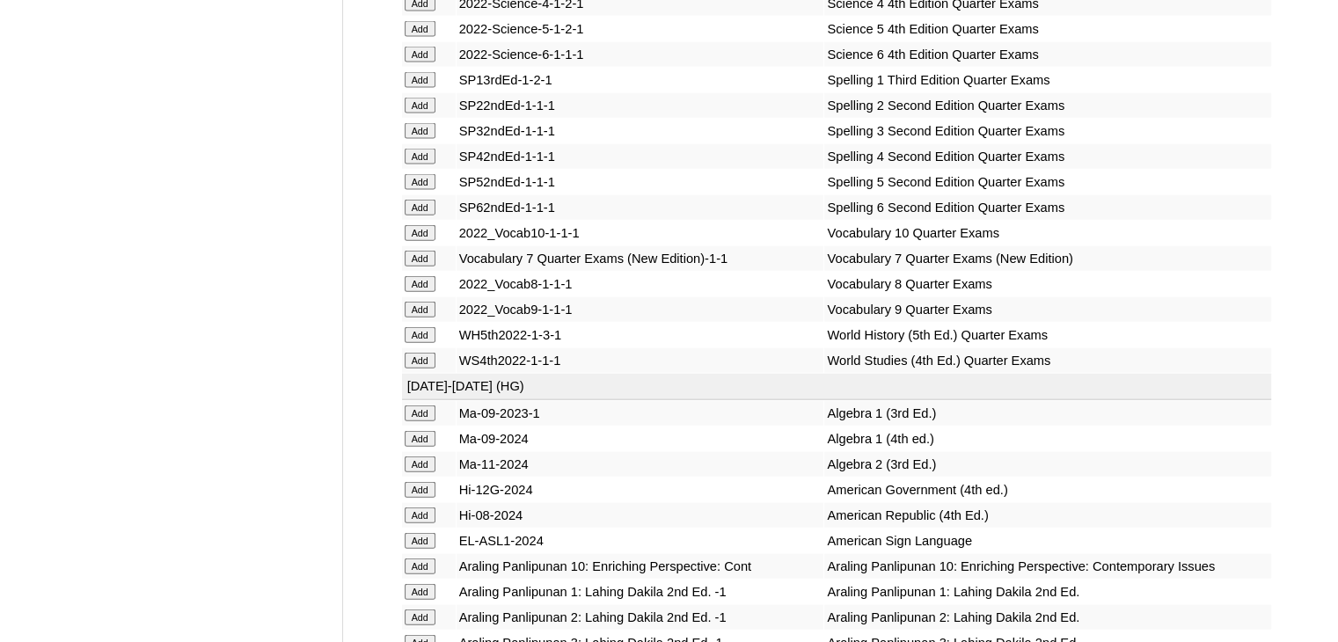
click at [426, 266] on input "Add" at bounding box center [420, 259] width 31 height 16
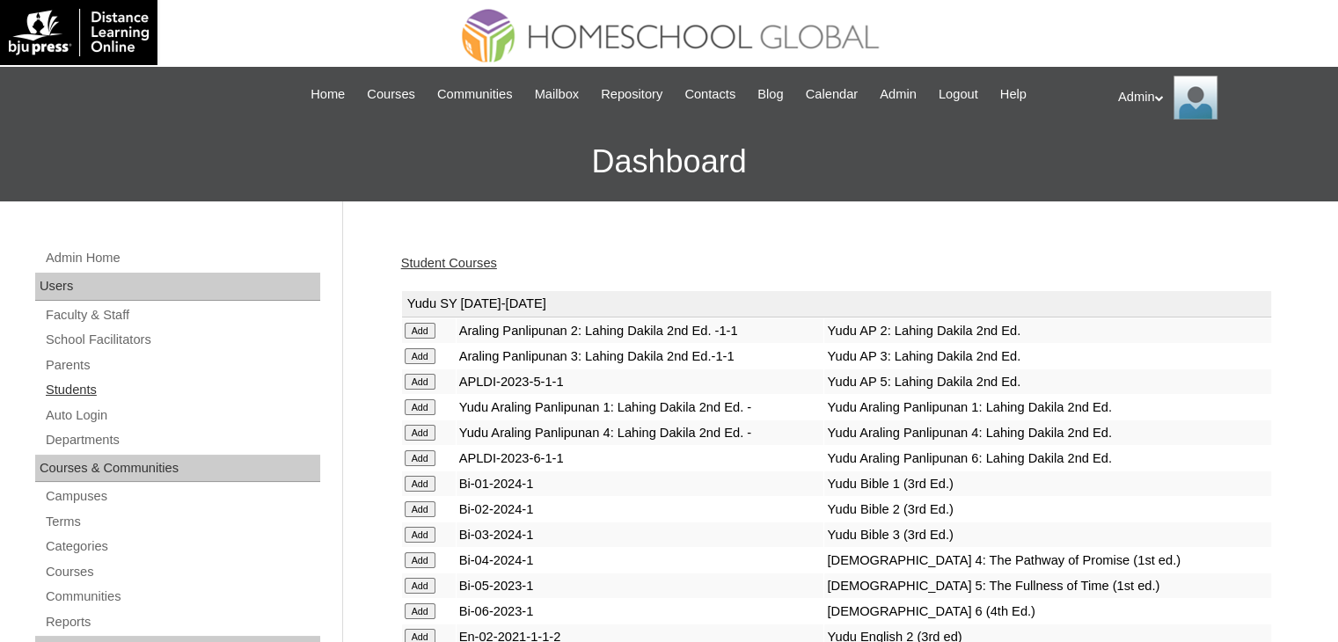
click at [85, 393] on link "Students" at bounding box center [182, 390] width 276 height 22
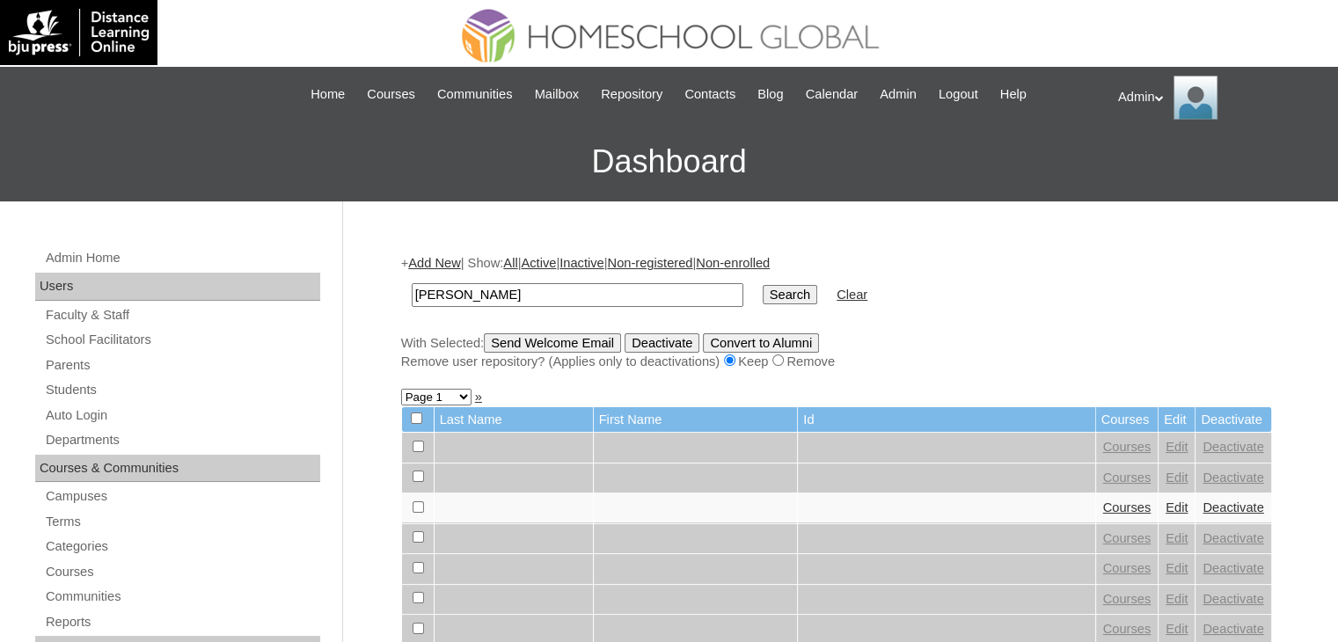
type input "Chhetri"
click at [763, 285] on input "Search" at bounding box center [790, 294] width 55 height 19
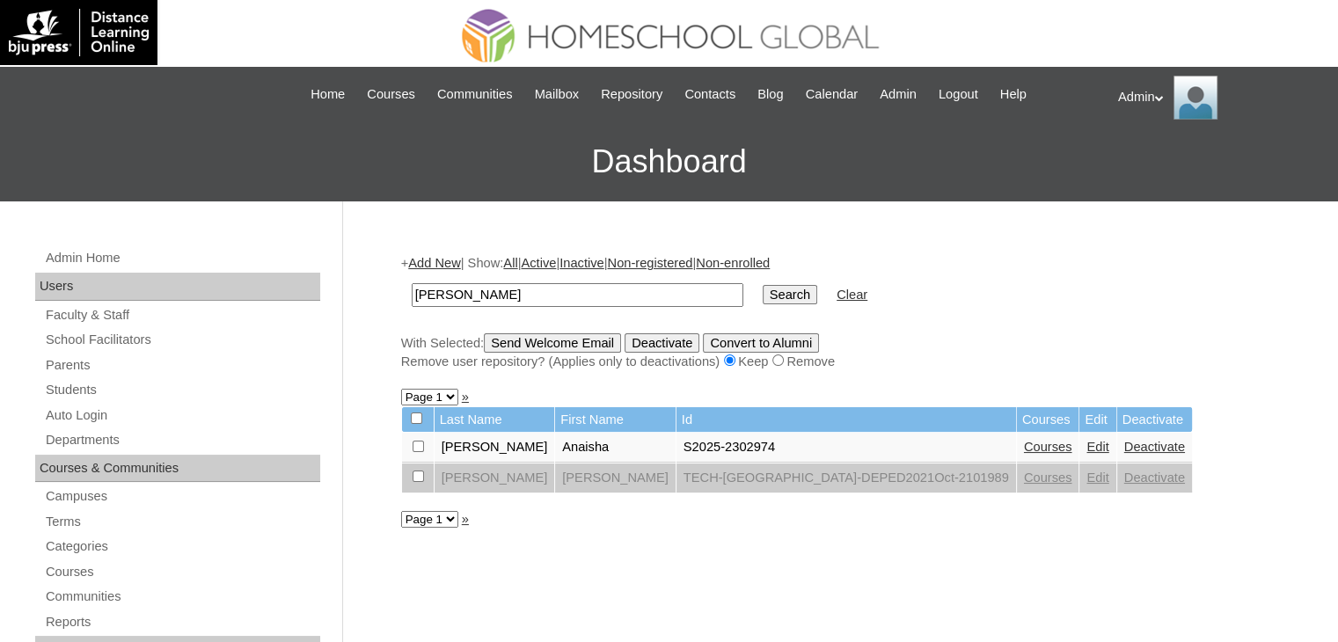
click at [1024, 448] on link "Courses" at bounding box center [1048, 447] width 48 height 14
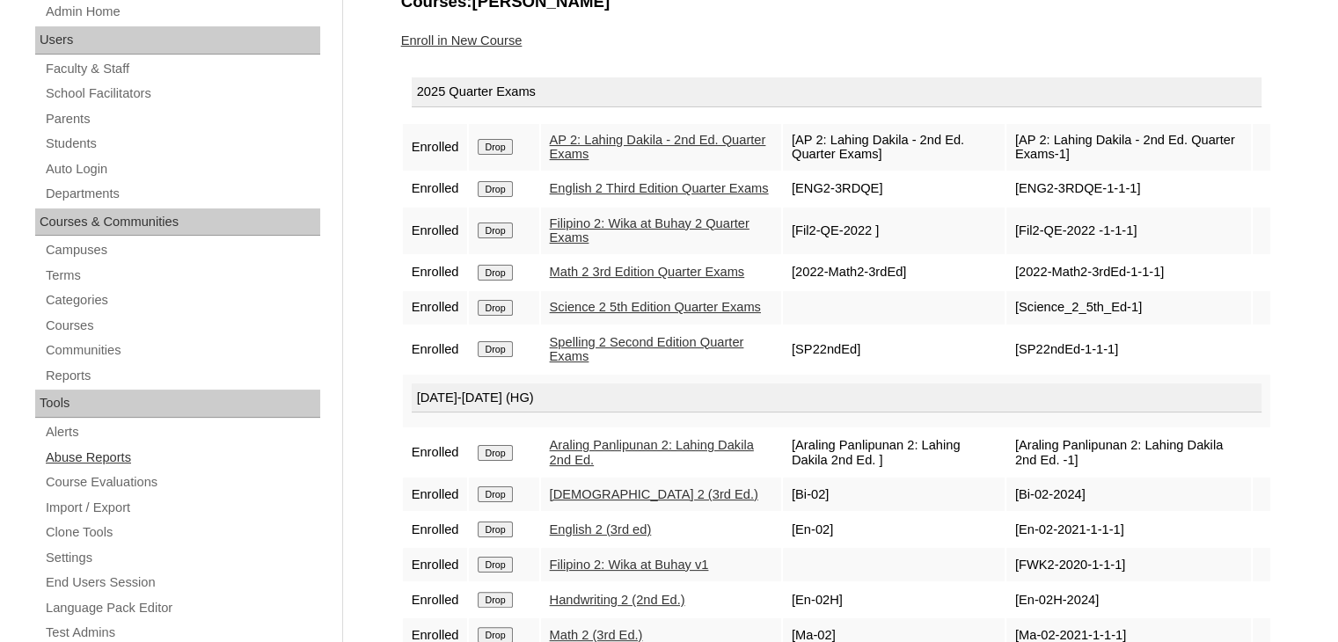
scroll to position [245, 0]
click at [95, 141] on link "Students" at bounding box center [182, 146] width 276 height 22
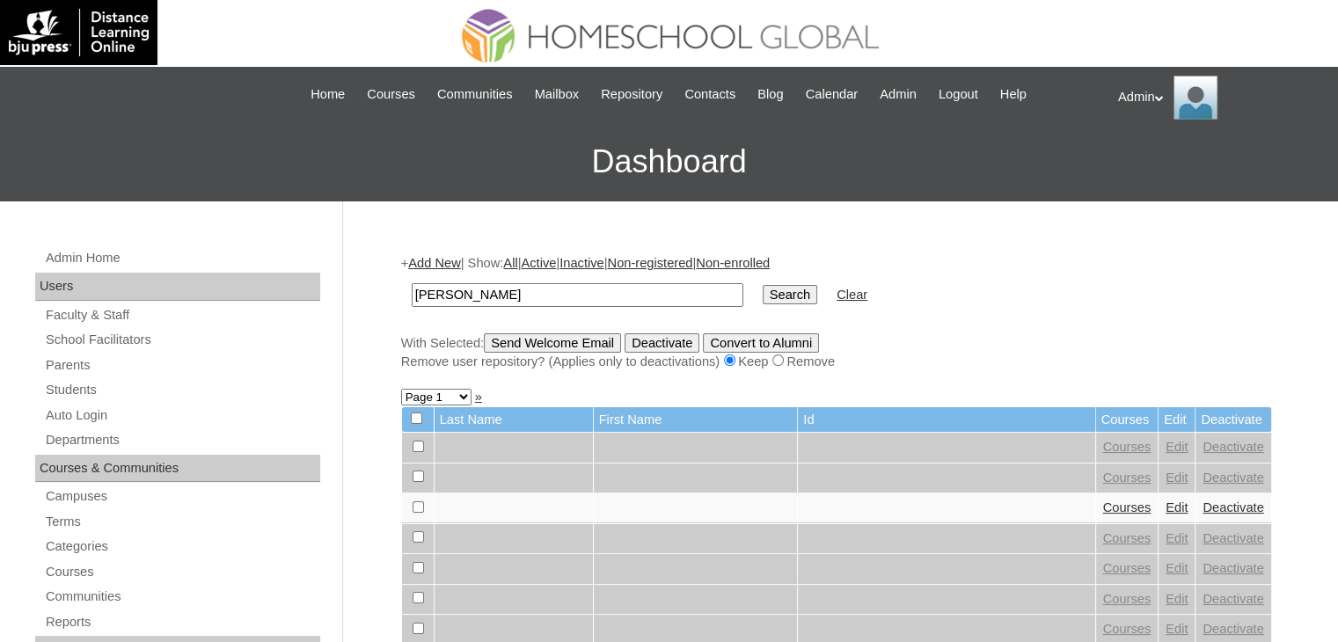
type input "[PERSON_NAME]"
click at [763, 302] on input "Search" at bounding box center [790, 294] width 55 height 19
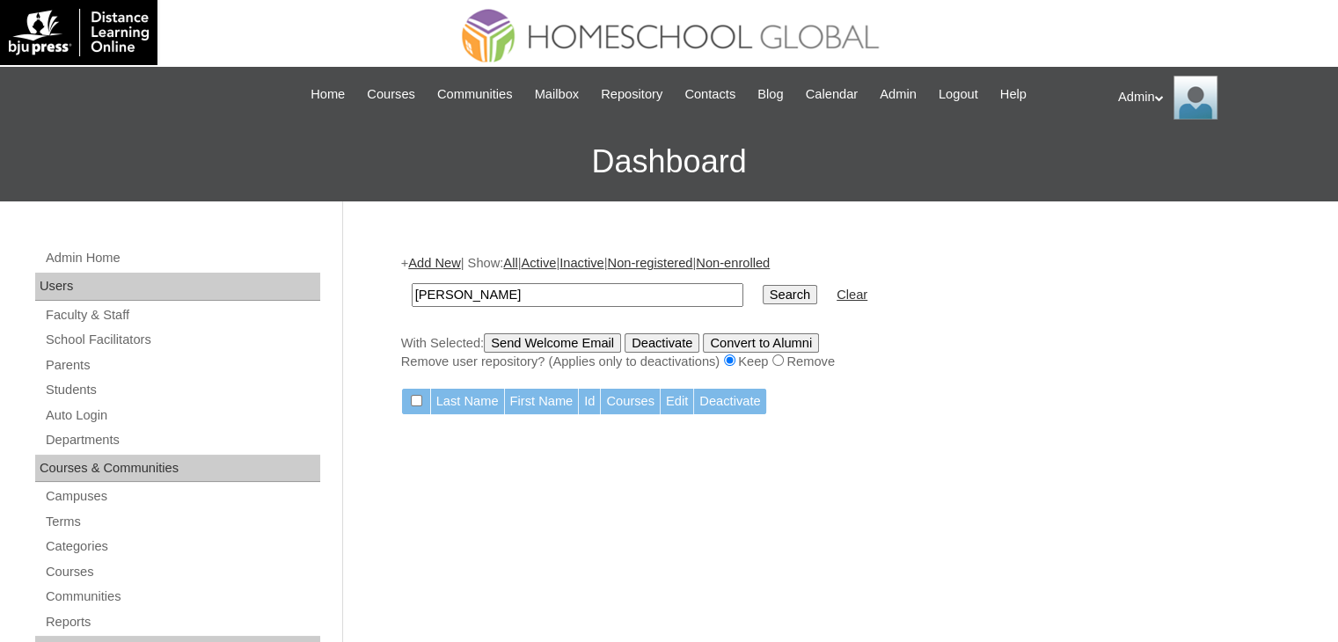
click at [552, 292] on input "[PERSON_NAME]" at bounding box center [578, 295] width 332 height 24
drag, startPoint x: 552, startPoint y: 292, endPoint x: 475, endPoint y: 292, distance: 77.4
click at [475, 292] on input "[PERSON_NAME]" at bounding box center [578, 295] width 332 height 24
click at [763, 285] on input "Search" at bounding box center [790, 294] width 55 height 19
drag, startPoint x: 464, startPoint y: 293, endPoint x: 648, endPoint y: 296, distance: 183.9
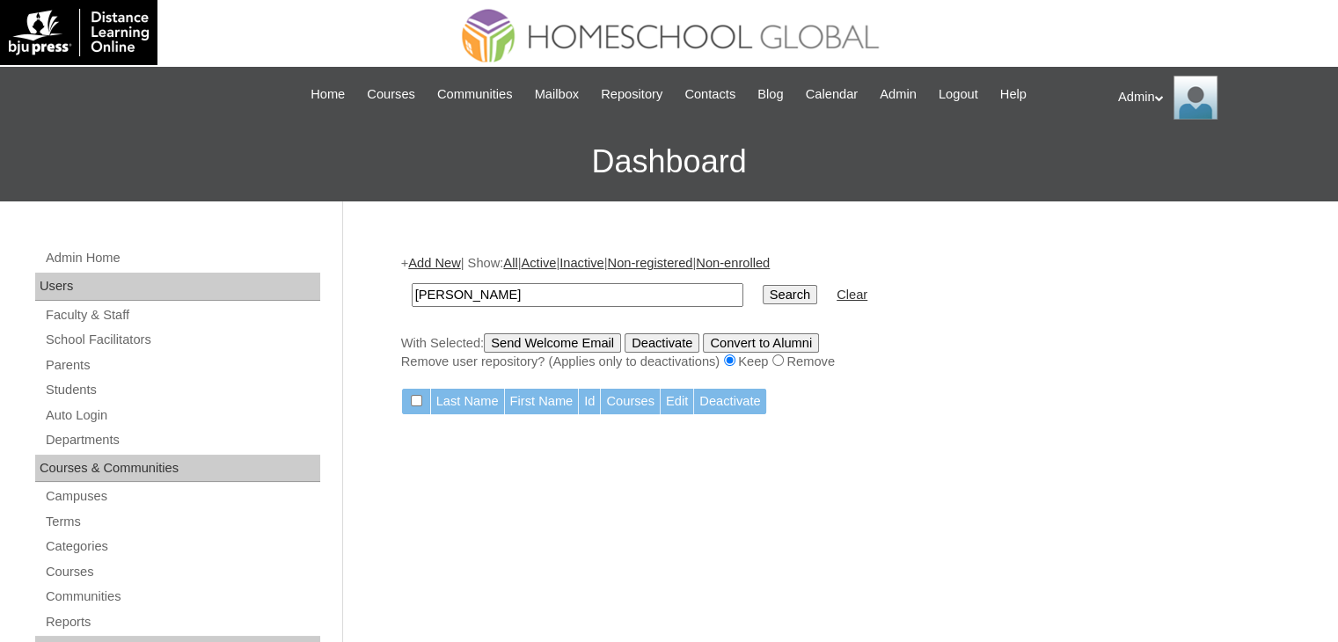
click at [648, 296] on input "[PERSON_NAME]" at bounding box center [578, 295] width 332 height 24
type input "MArteo"
click at [763, 285] on input "Search" at bounding box center [790, 294] width 55 height 19
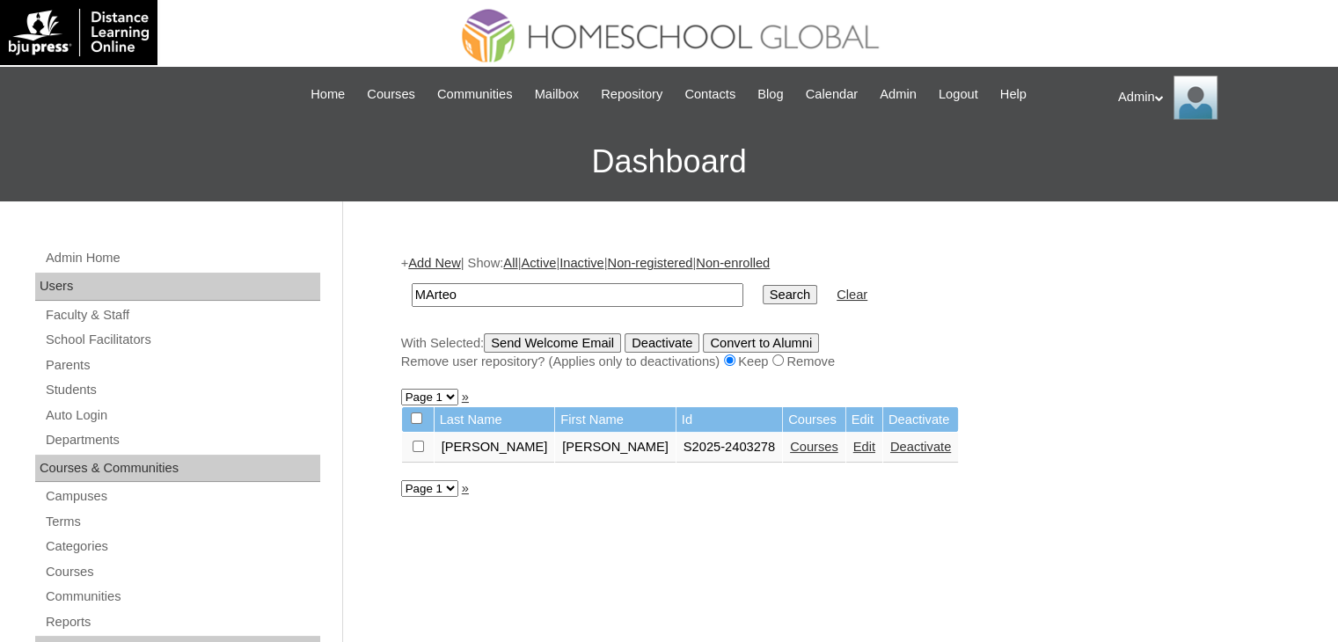
click at [790, 442] on link "Courses" at bounding box center [814, 447] width 48 height 14
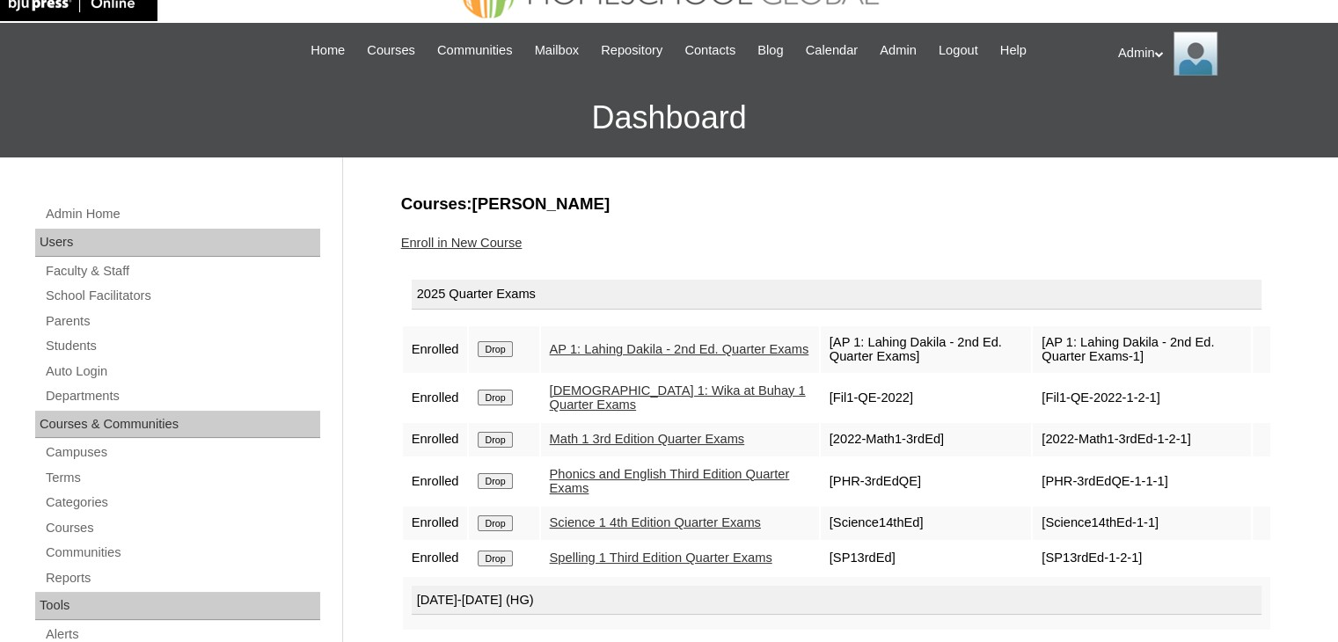
scroll to position [46, 0]
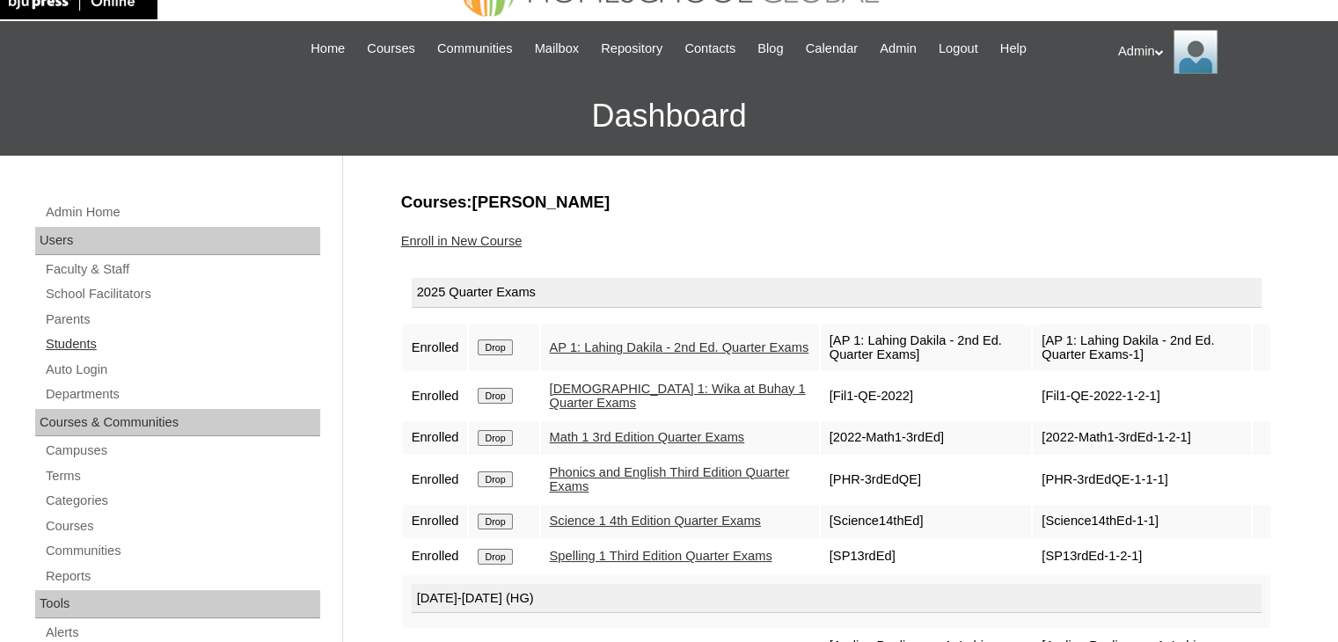
click at [92, 345] on link "Students" at bounding box center [182, 344] width 276 height 22
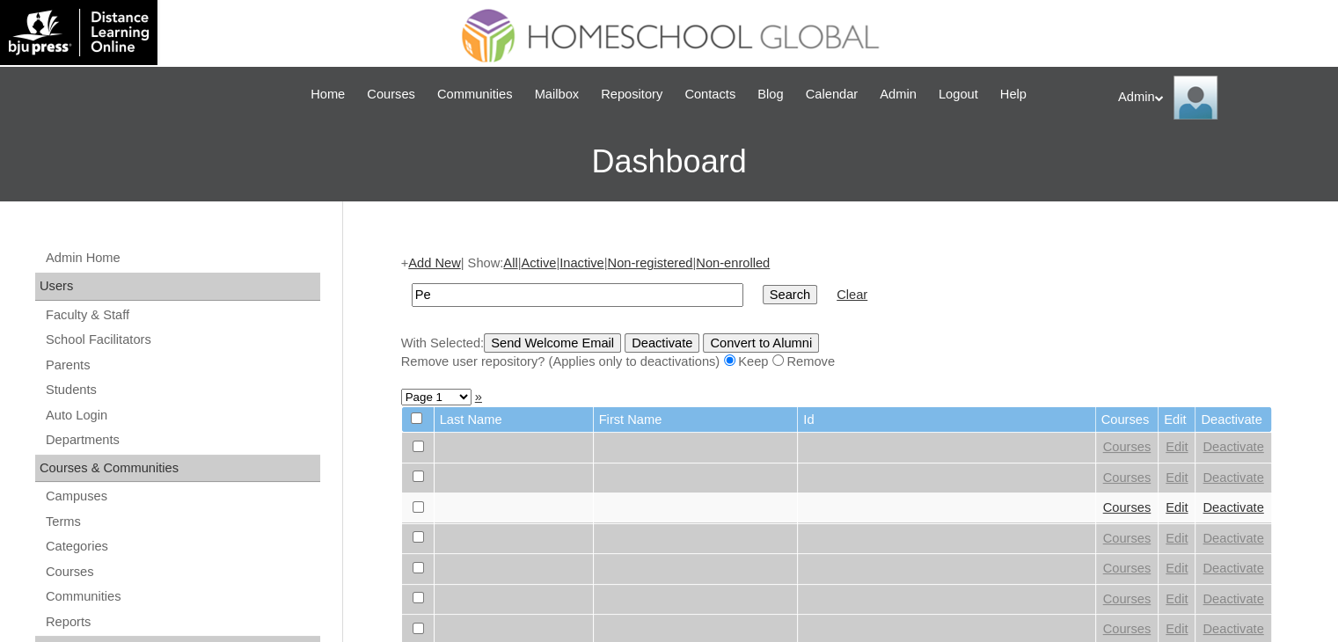
type input "P"
type input "[PERSON_NAME]"
click at [763, 285] on input "Search" at bounding box center [790, 294] width 55 height 19
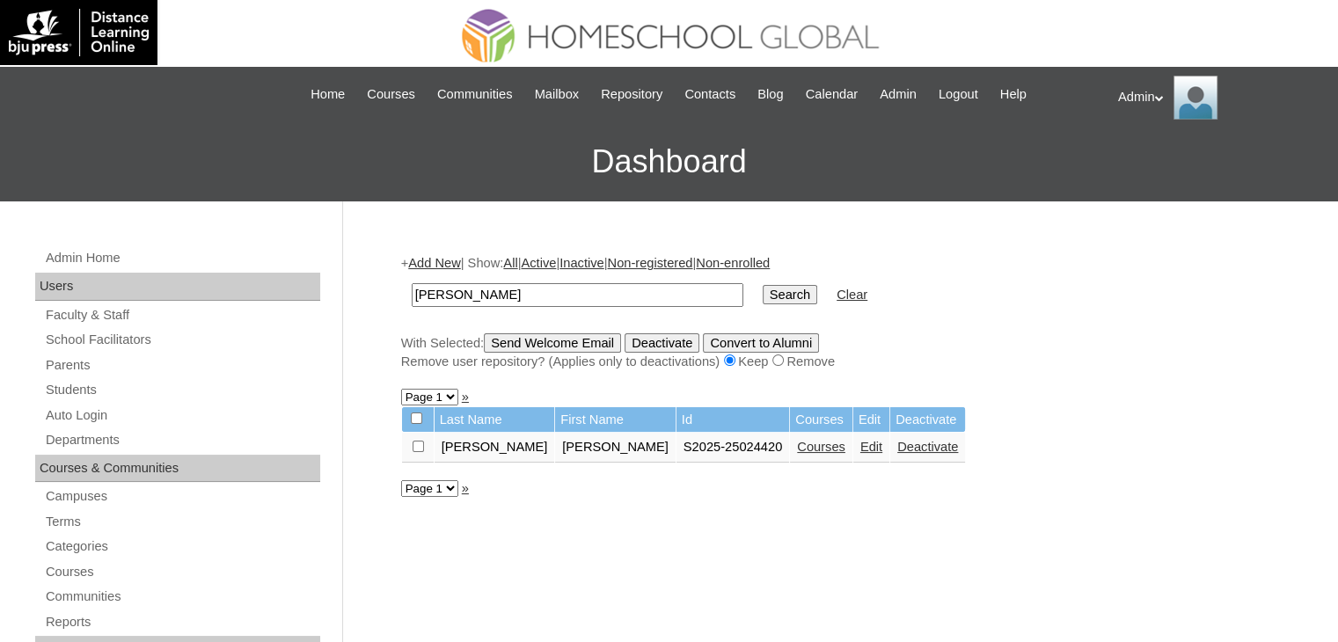
click at [797, 444] on link "Courses" at bounding box center [821, 447] width 48 height 14
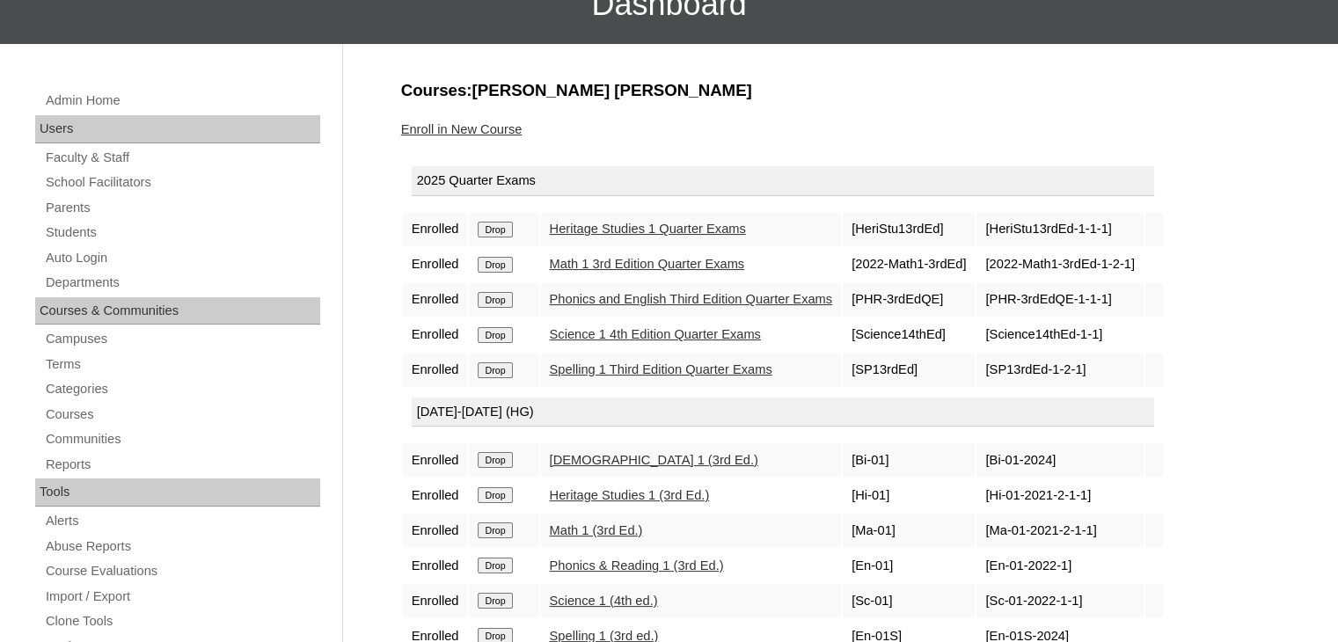
scroll to position [112, 0]
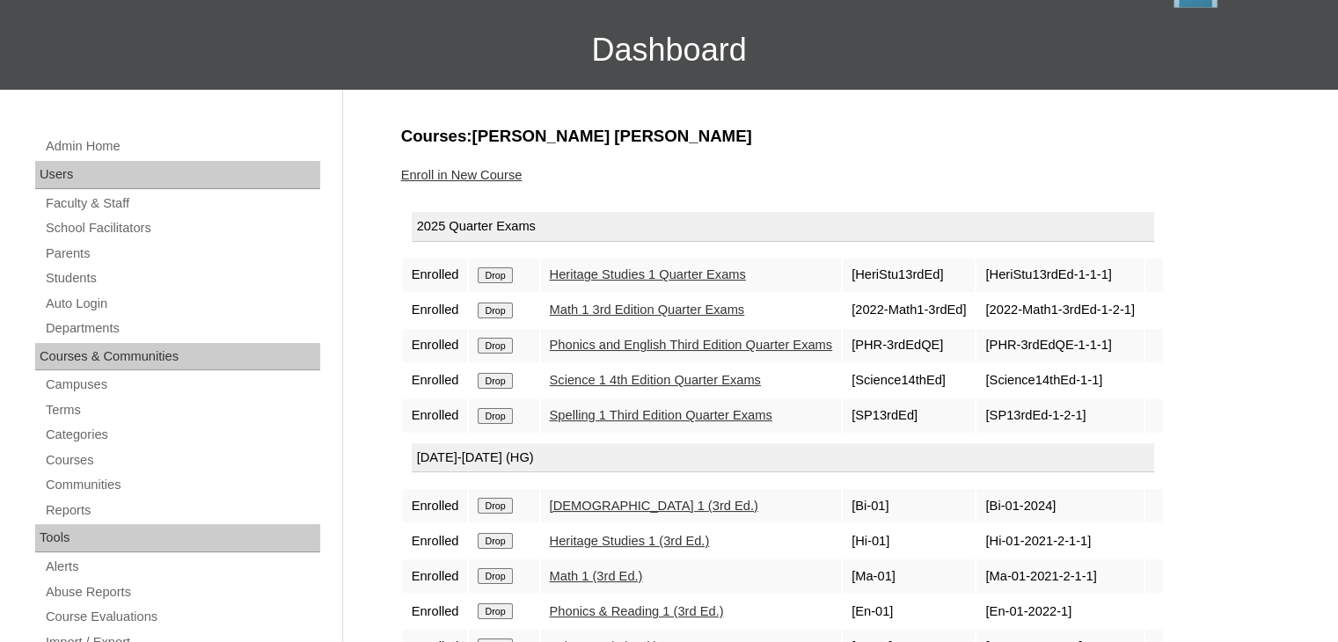
click at [505, 270] on input "Drop" at bounding box center [495, 275] width 34 height 16
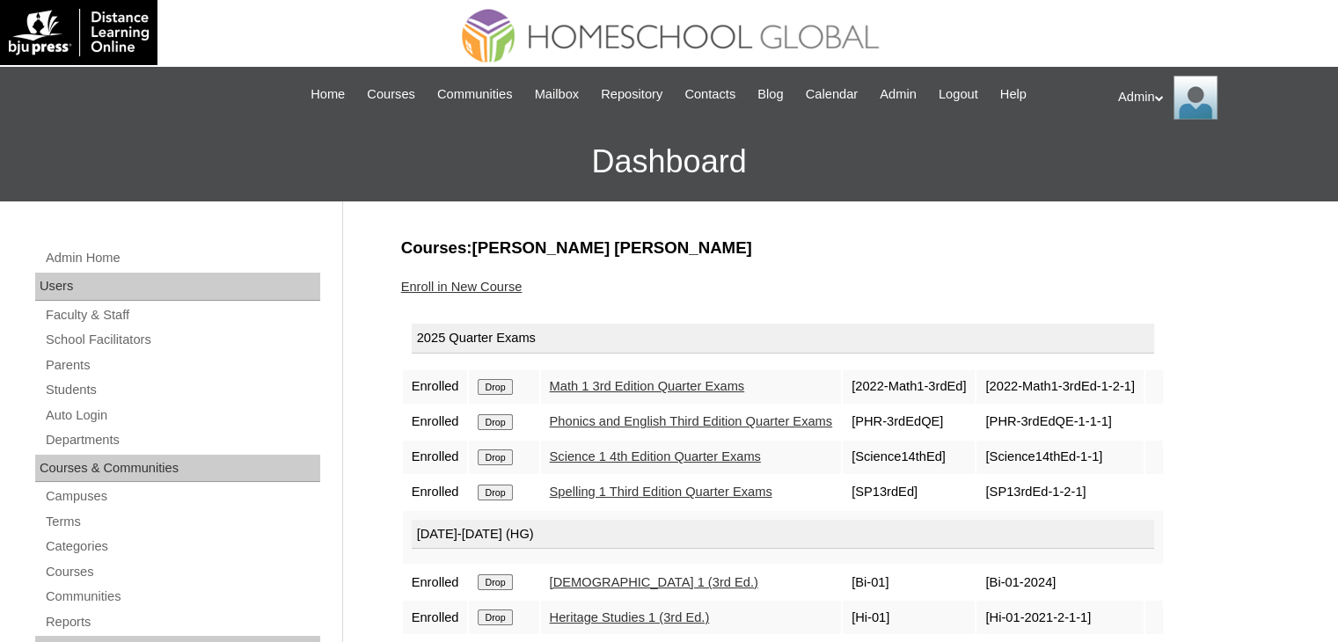
click at [503, 385] on input "Drop" at bounding box center [495, 387] width 34 height 16
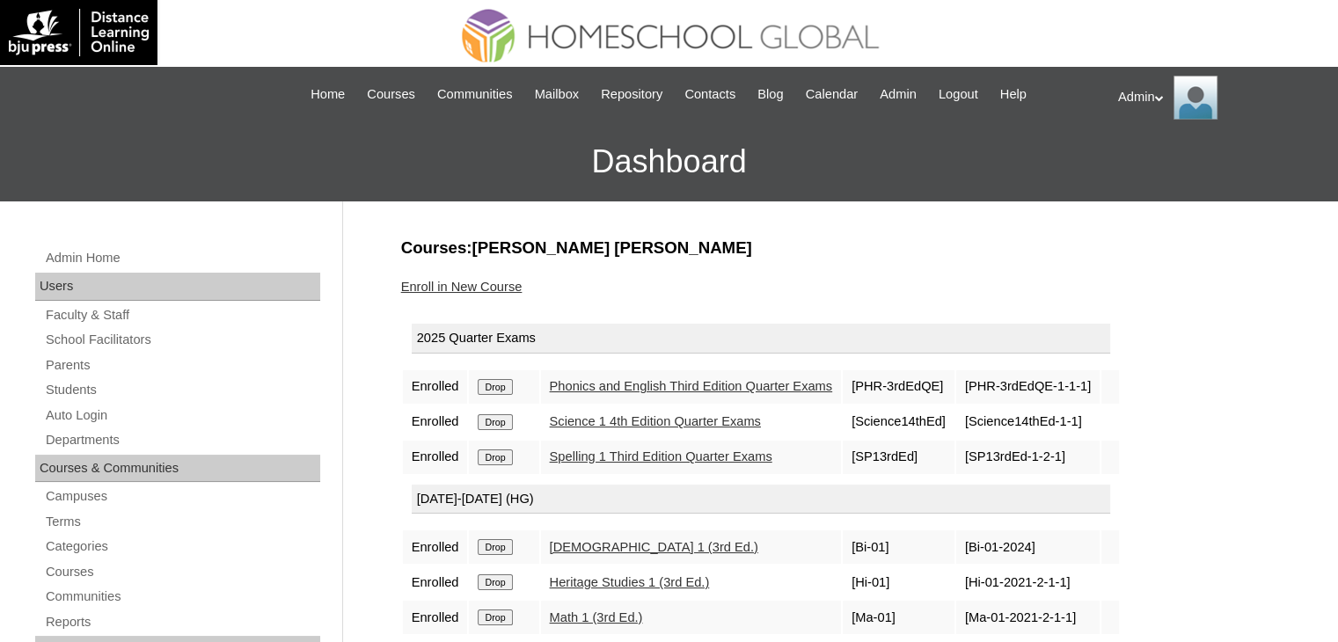
click at [503, 385] on input "Drop" at bounding box center [495, 387] width 34 height 16
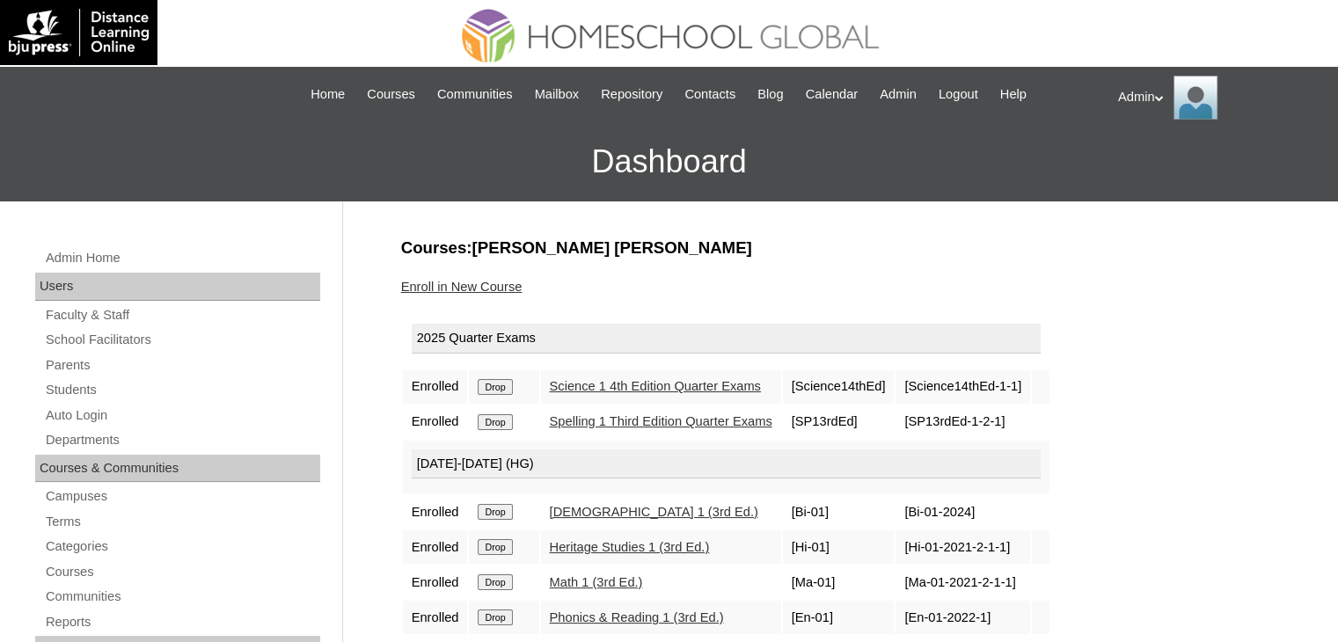
click at [503, 385] on input "Drop" at bounding box center [495, 387] width 34 height 16
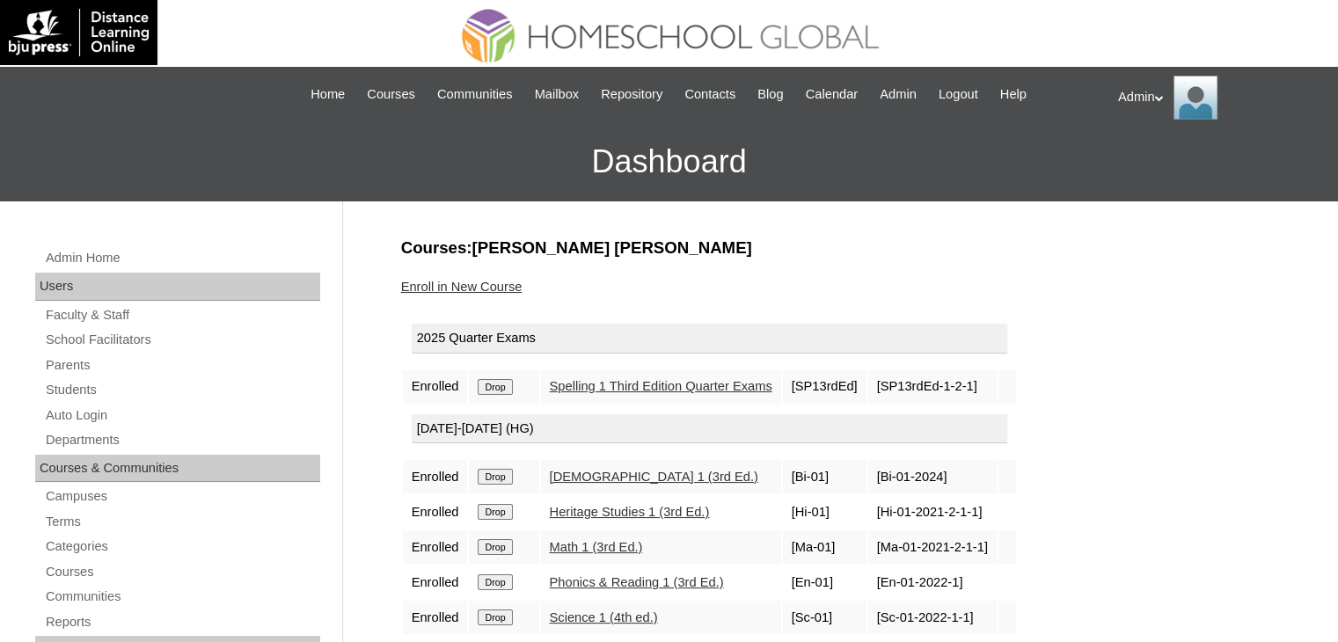
click at [503, 385] on input "Drop" at bounding box center [495, 387] width 34 height 16
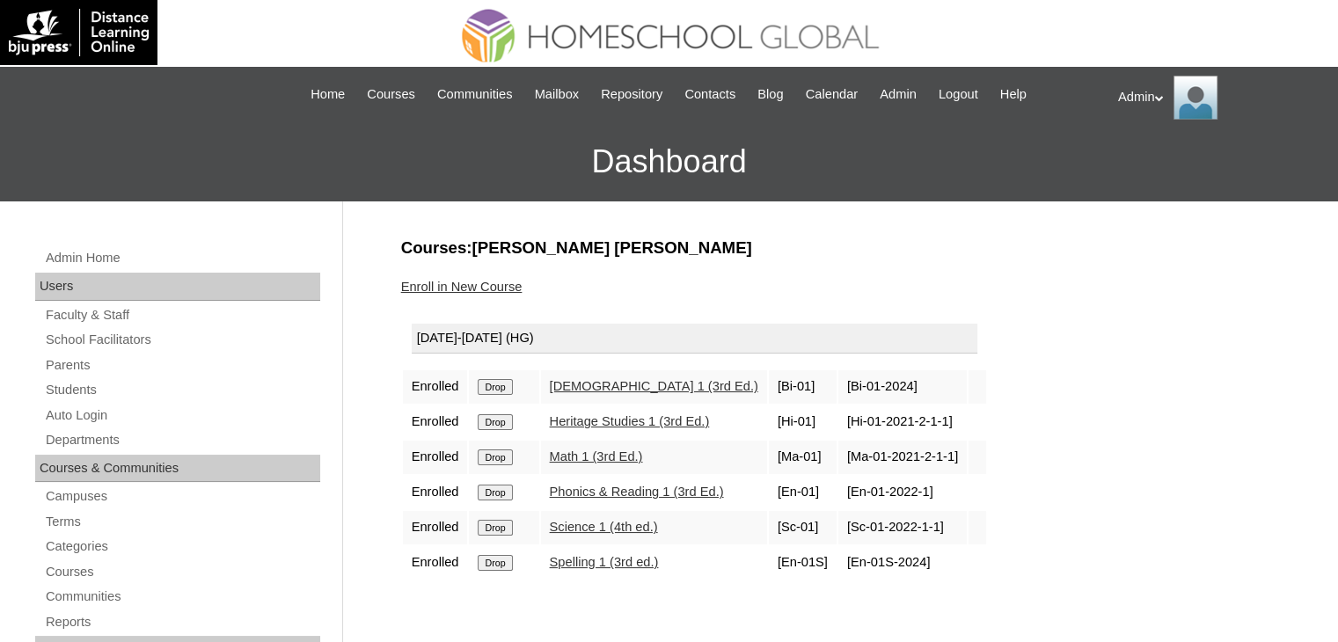
click at [503, 385] on input "Drop" at bounding box center [495, 387] width 34 height 16
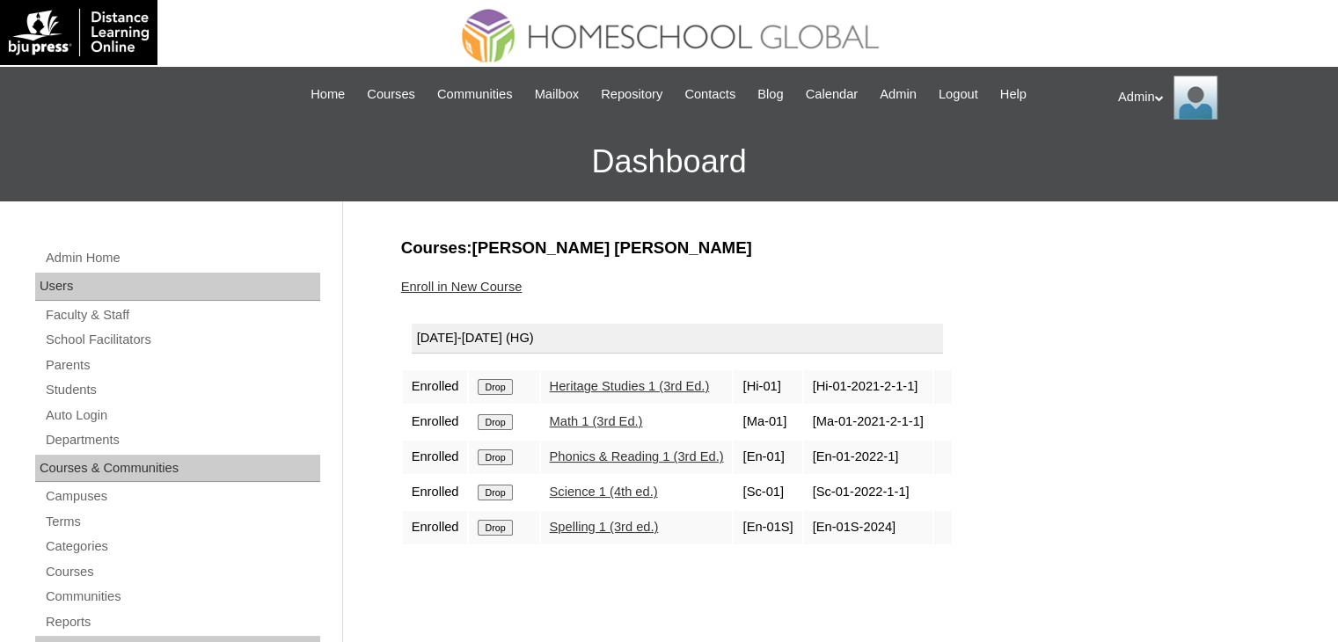
click at [503, 385] on input "Drop" at bounding box center [495, 387] width 34 height 16
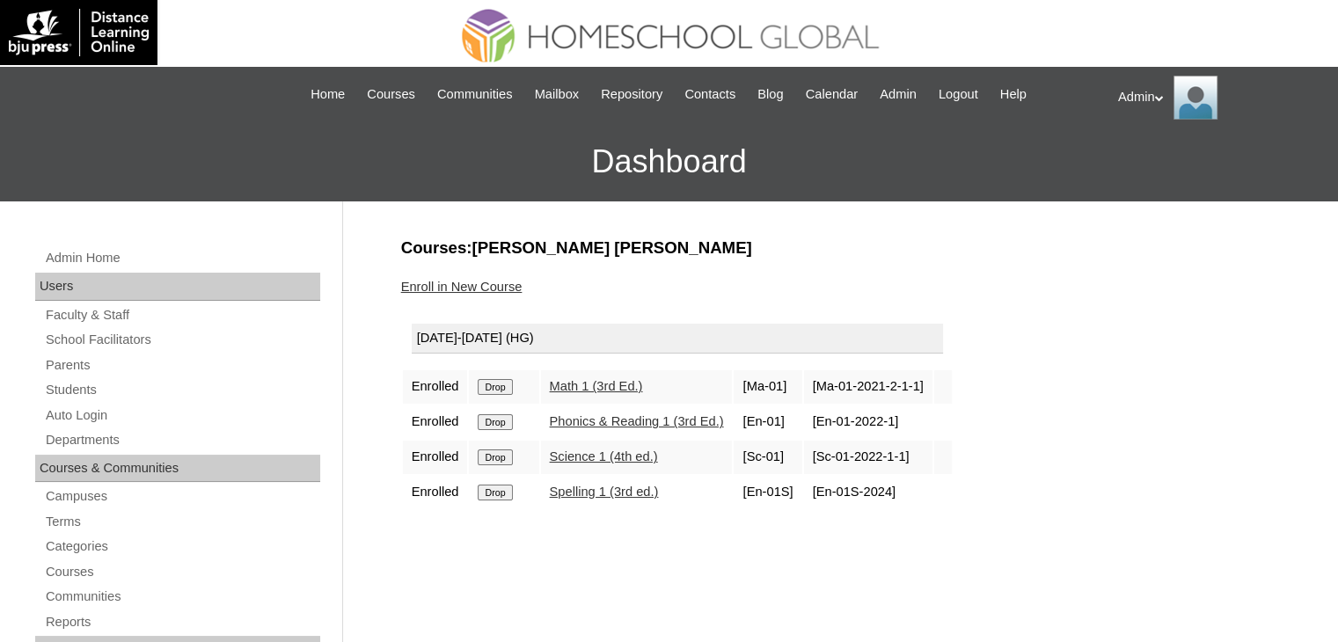
click at [503, 385] on input "Drop" at bounding box center [495, 387] width 34 height 16
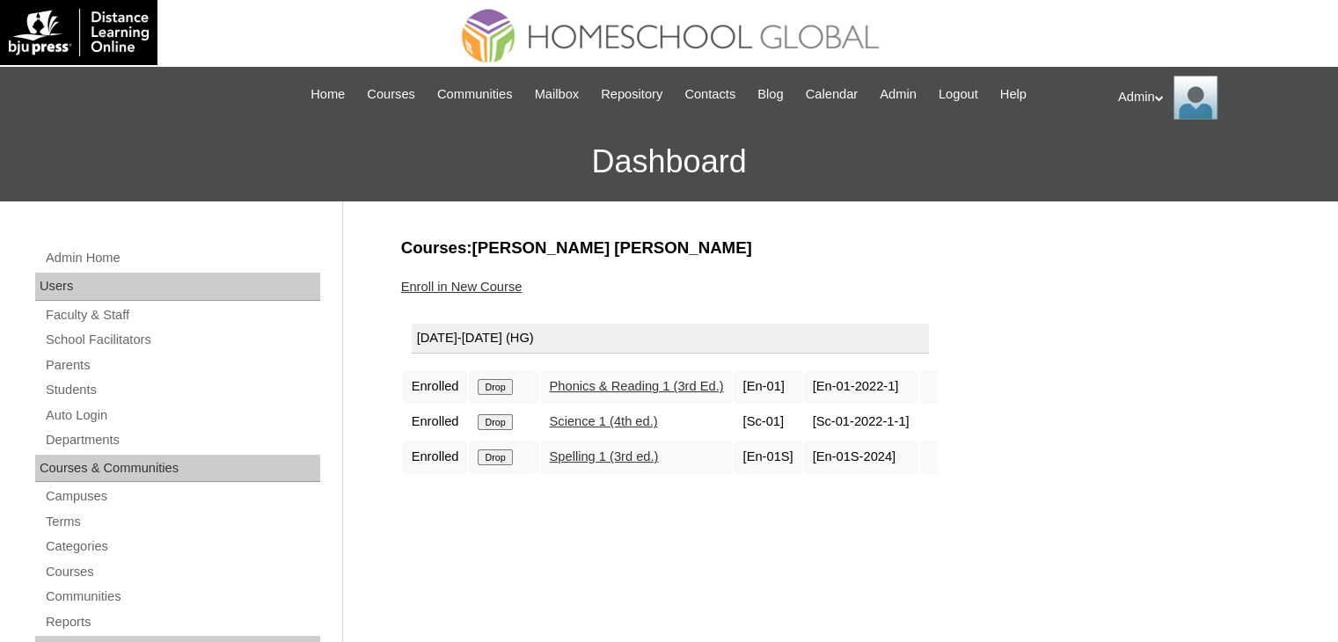
click at [503, 385] on input "Drop" at bounding box center [495, 387] width 34 height 16
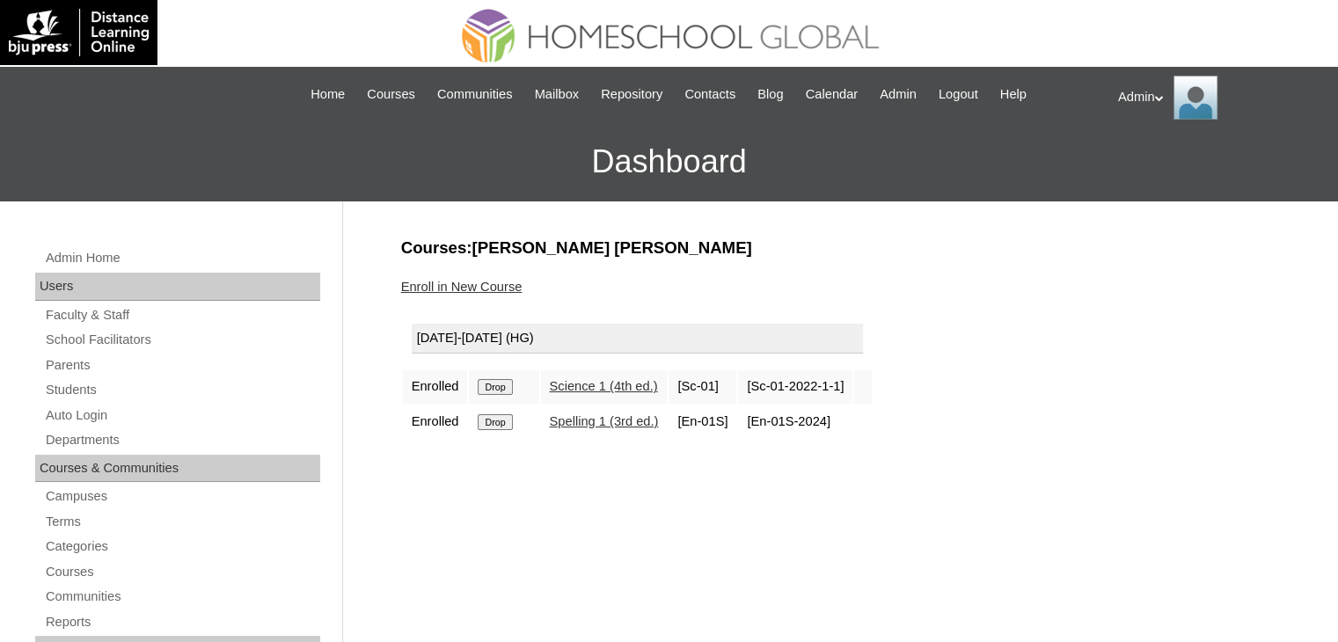
click at [503, 385] on input "Drop" at bounding box center [495, 387] width 34 height 16
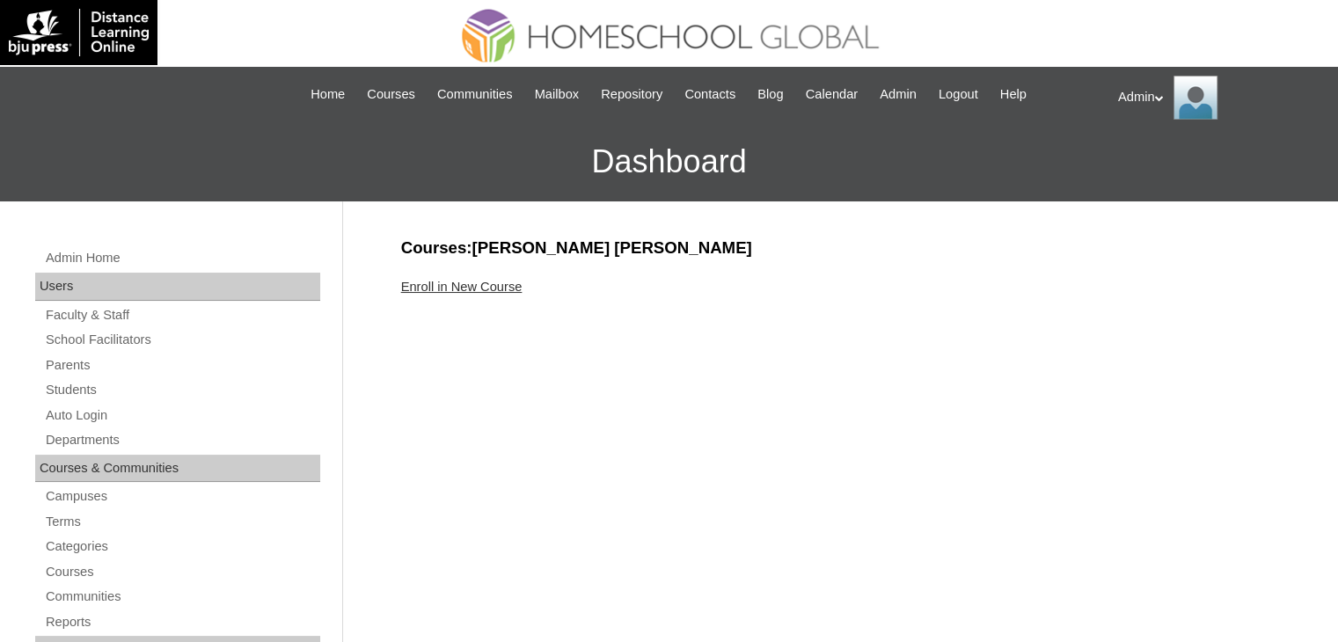
click at [483, 286] on link "Enroll in New Course" at bounding box center [461, 287] width 121 height 14
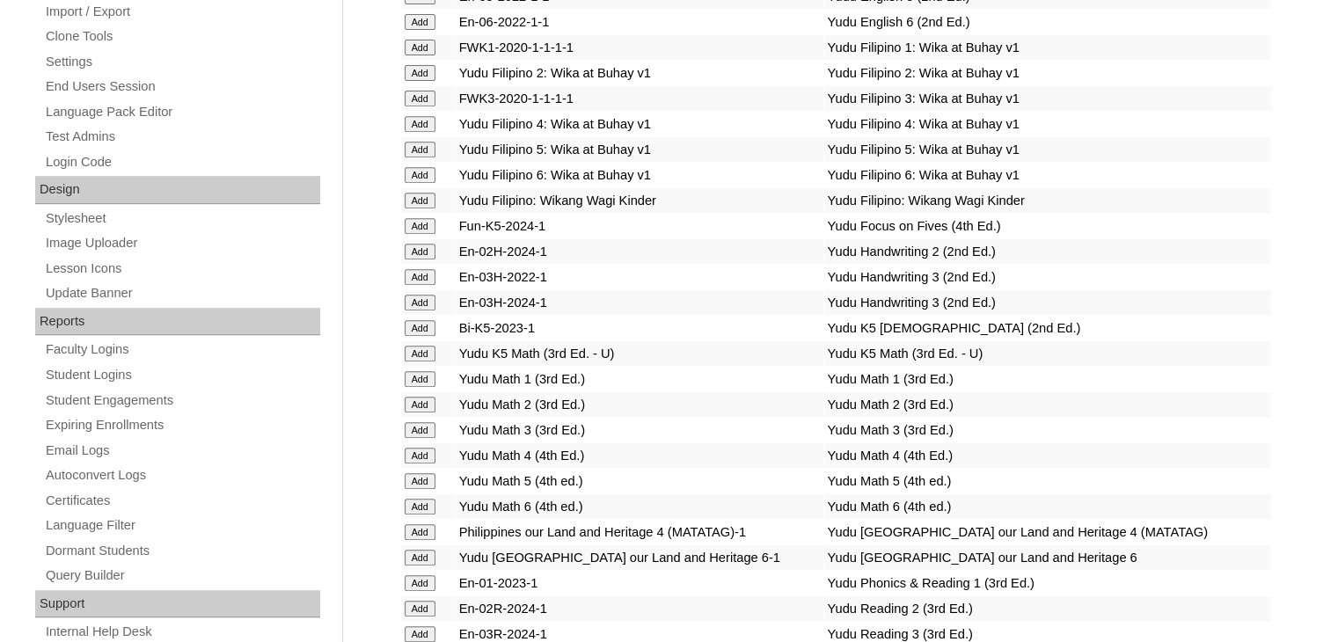
scroll to position [6498, 0]
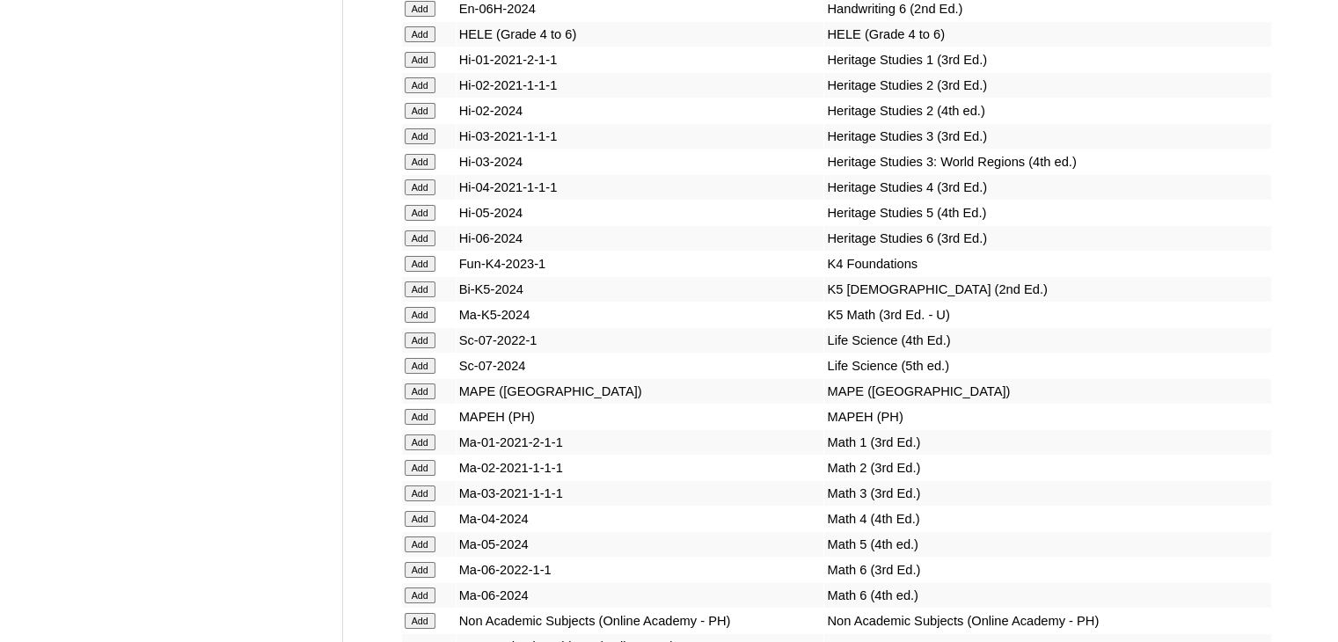
click at [420, 297] on input "Add" at bounding box center [420, 289] width 31 height 16
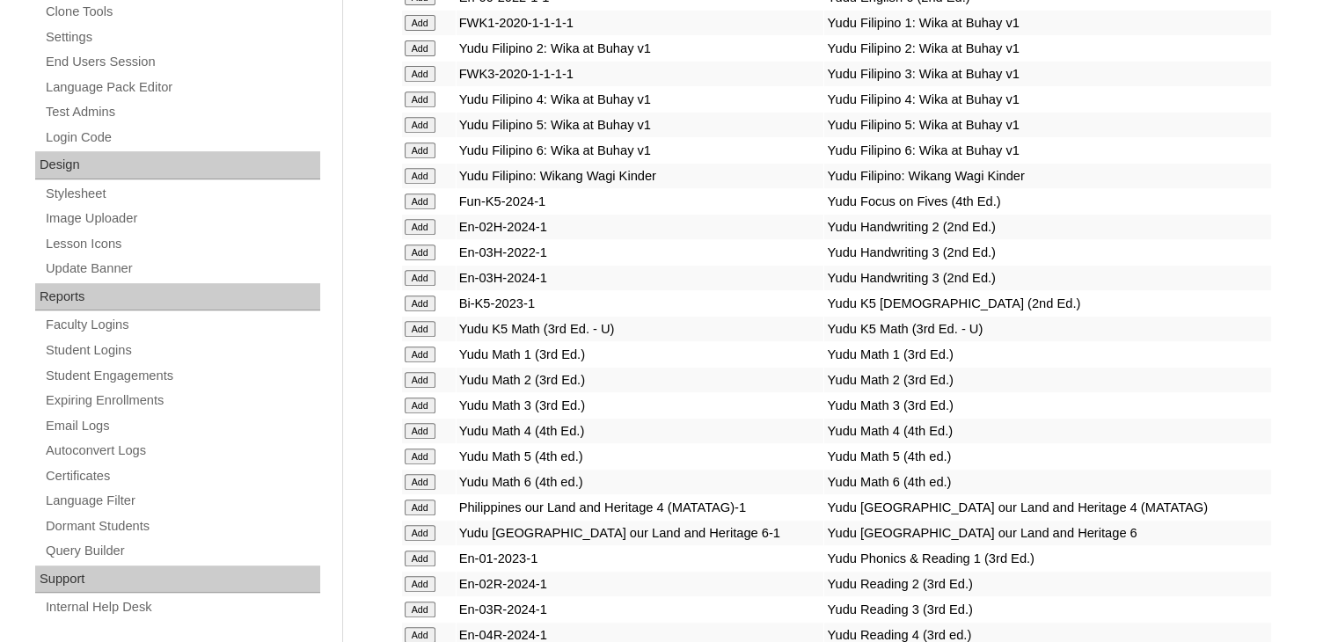
scroll to position [6523, 0]
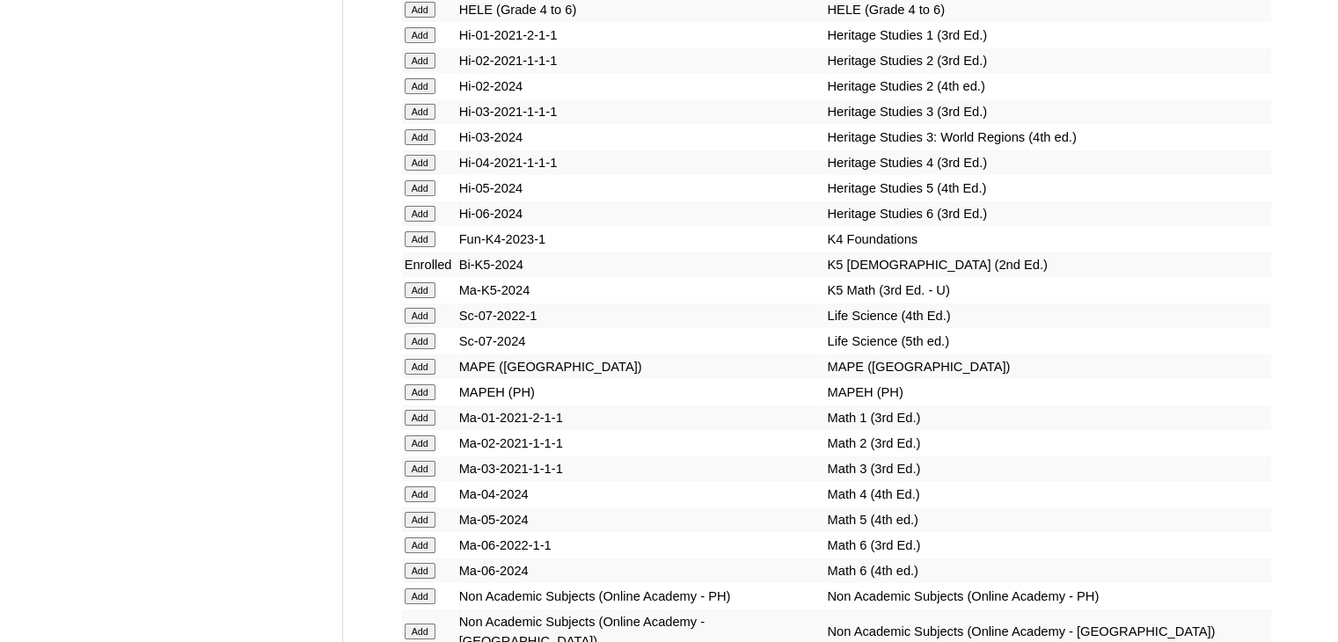
click at [417, 298] on input "Add" at bounding box center [420, 290] width 31 height 16
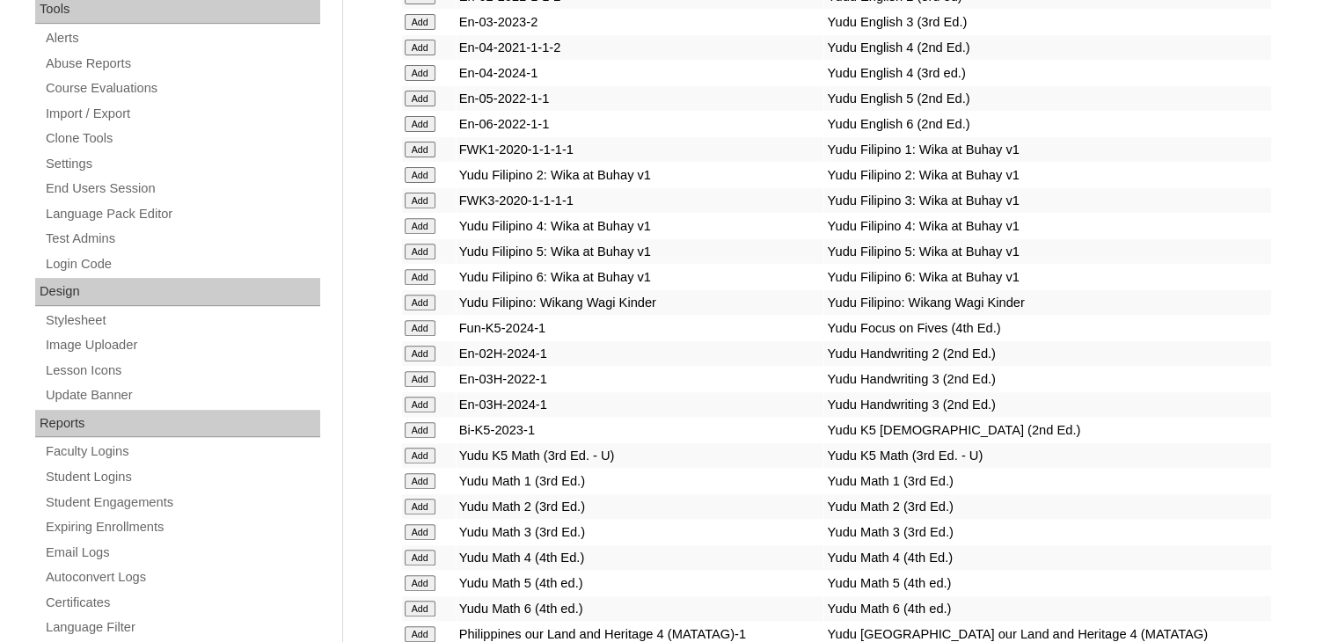
scroll to position [6016, 0]
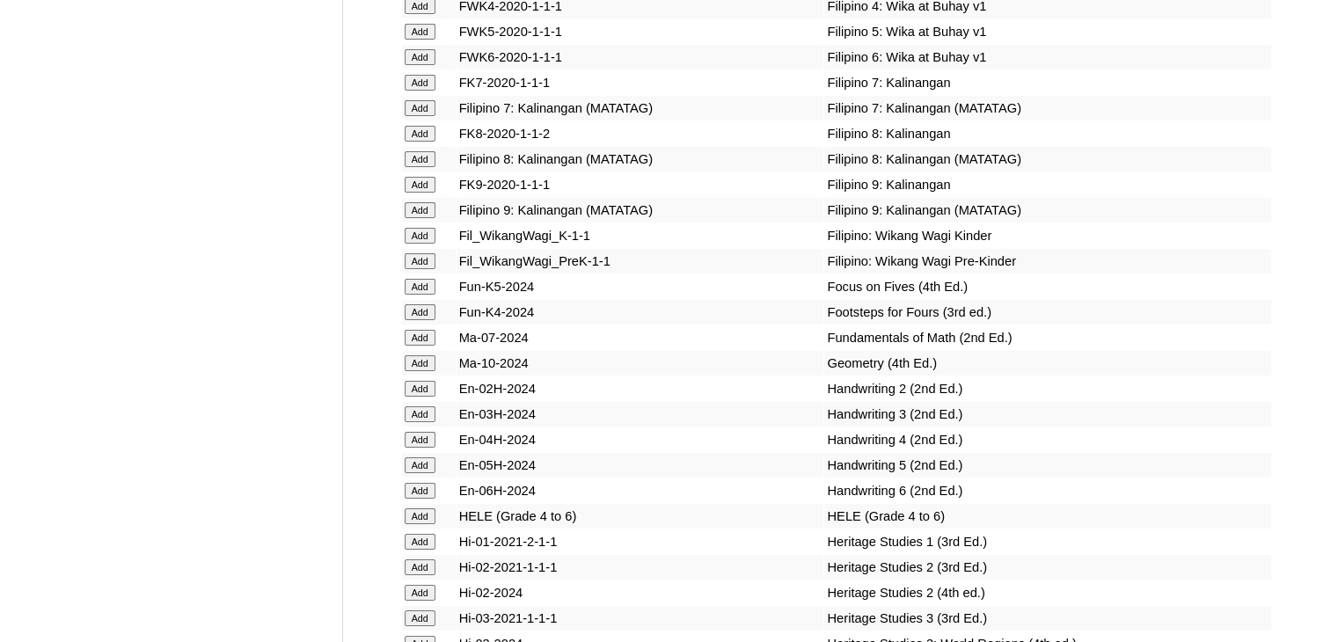
click at [419, 295] on input "Add" at bounding box center [420, 287] width 31 height 16
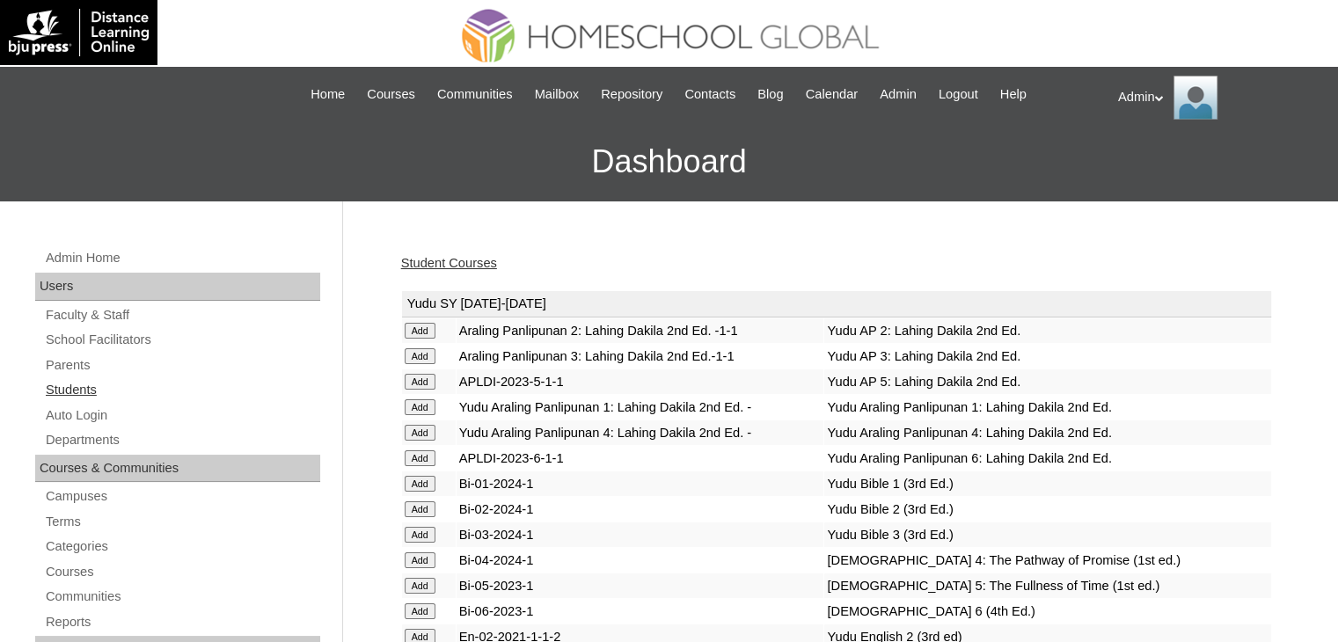
click at [74, 383] on link "Students" at bounding box center [182, 390] width 276 height 22
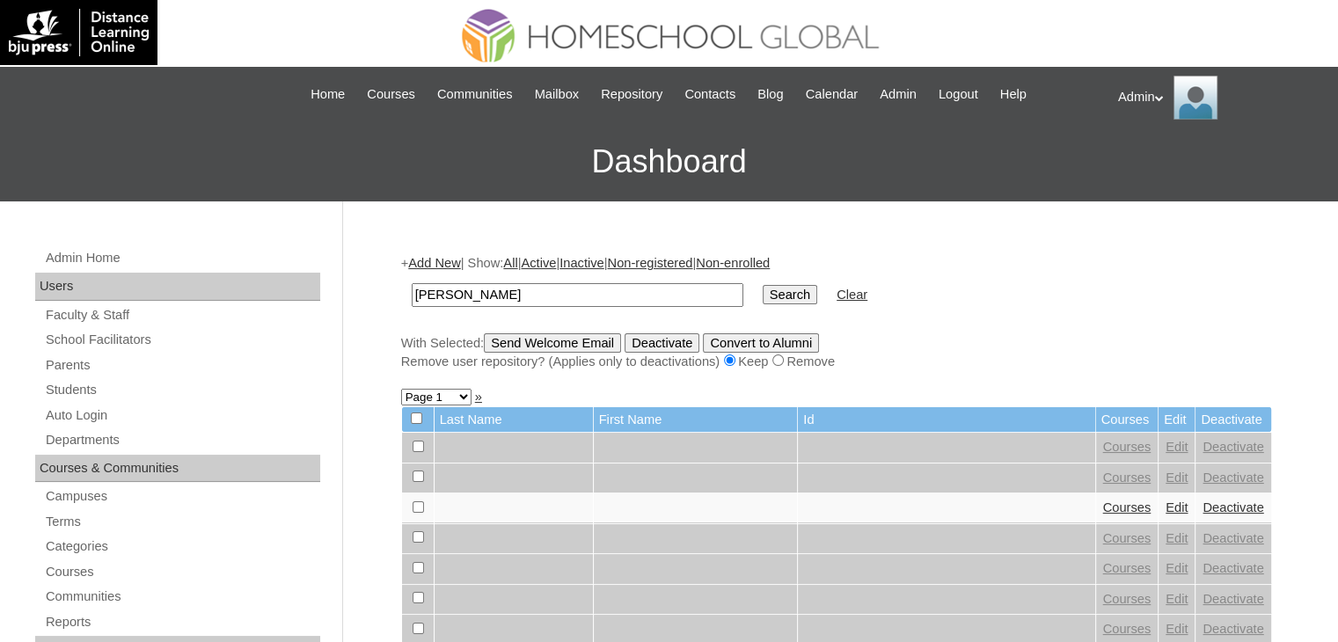
type input "Espiritu"
click at [763, 292] on input "Search" at bounding box center [790, 294] width 55 height 19
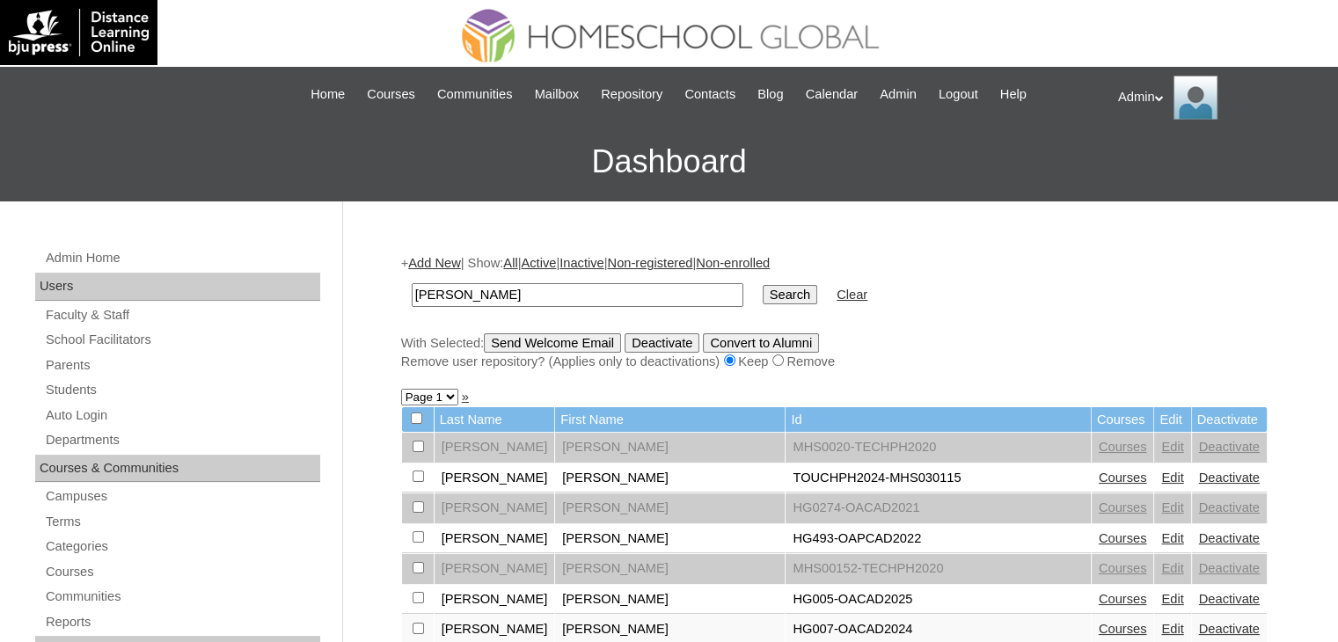
scroll to position [193, 0]
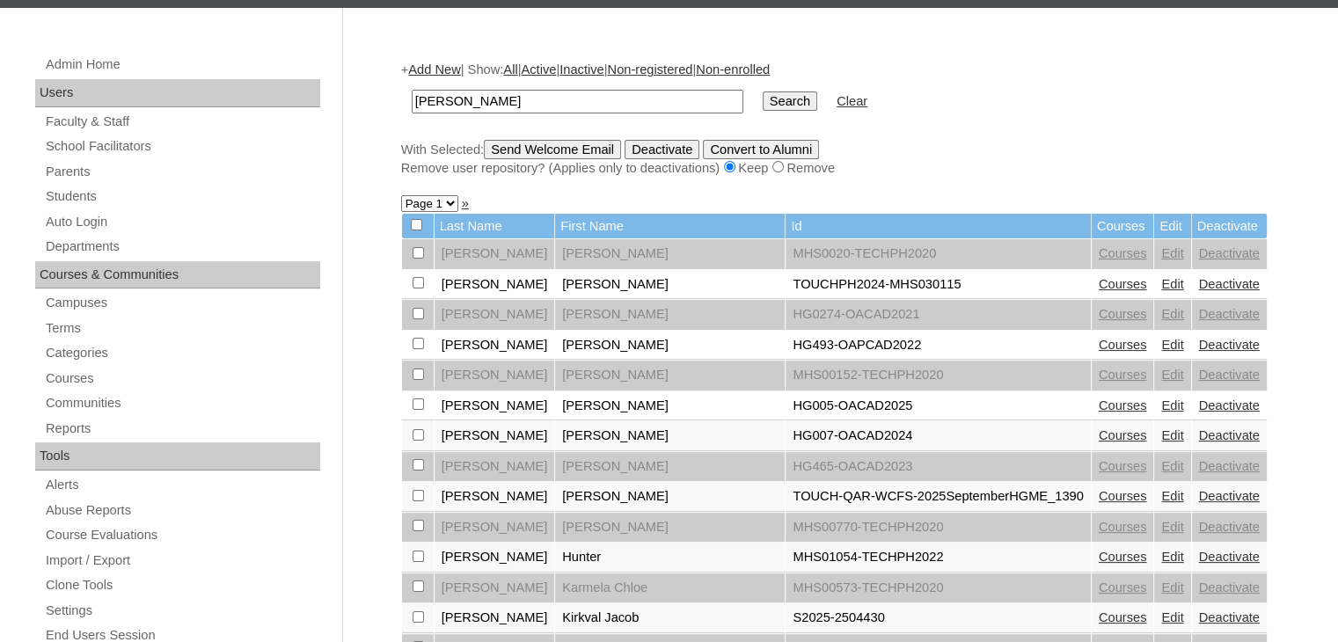
click at [1099, 617] on link "Courses" at bounding box center [1123, 617] width 48 height 14
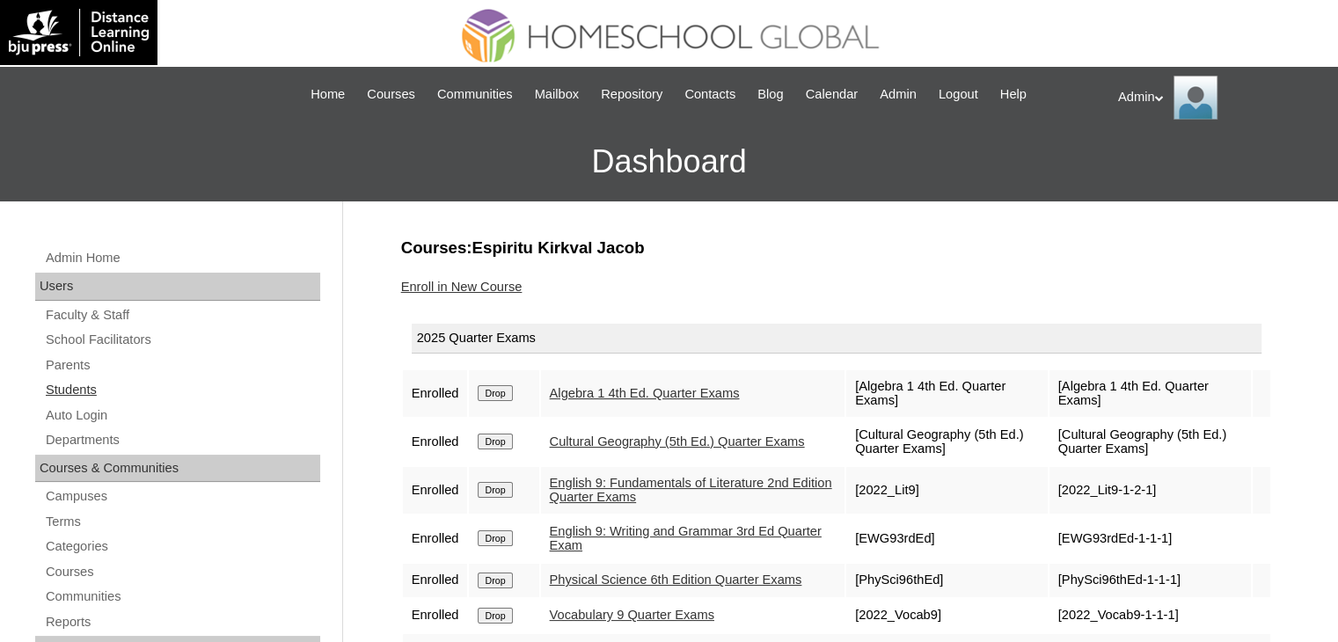
click at [91, 397] on link "Students" at bounding box center [182, 390] width 276 height 22
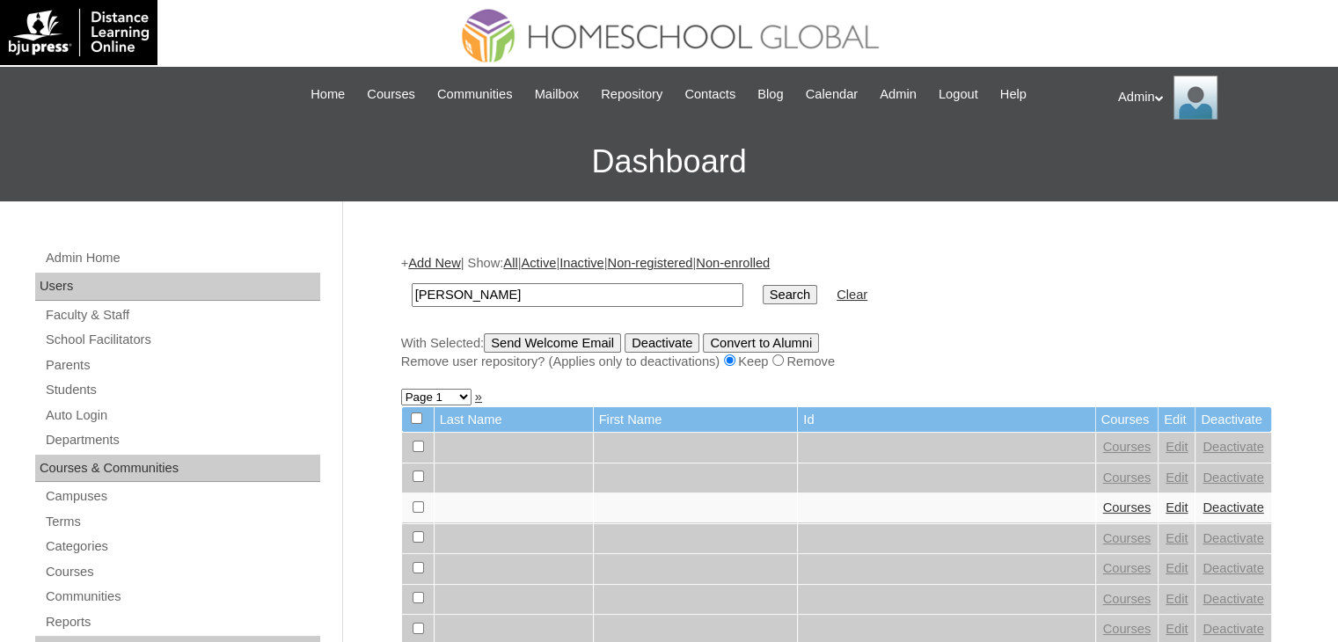
type input "[PERSON_NAME]"
click at [763, 285] on input "Search" at bounding box center [790, 294] width 55 height 19
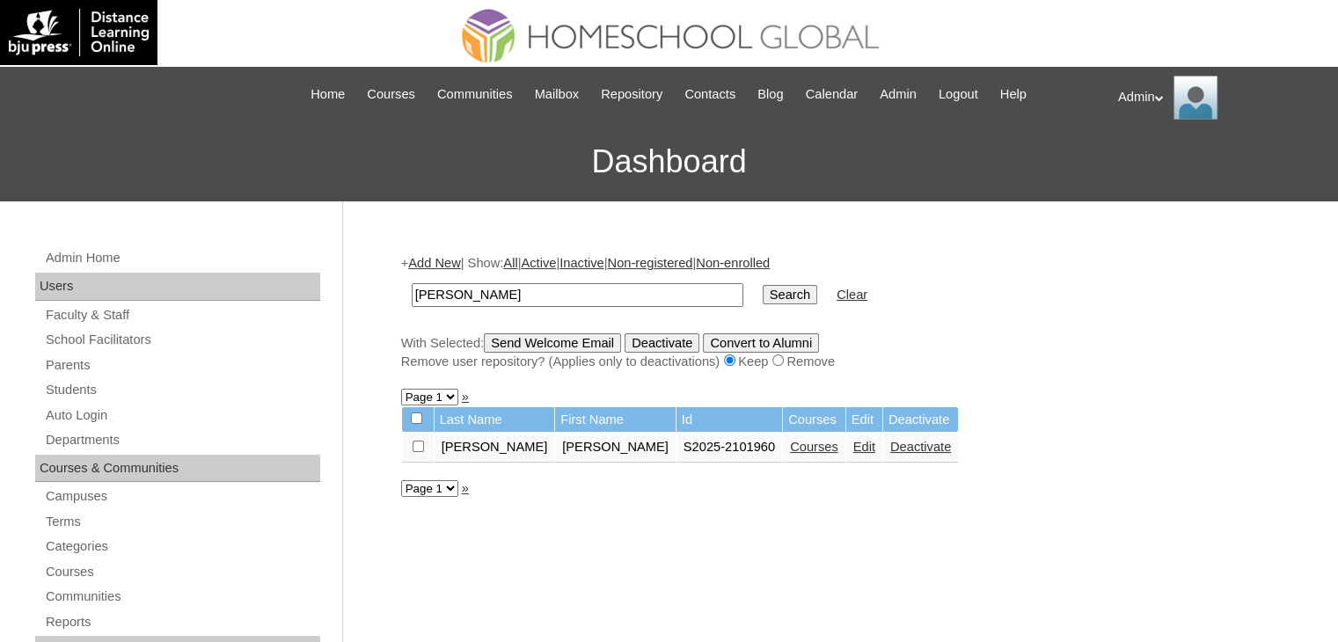
click at [790, 442] on link "Courses" at bounding box center [814, 447] width 48 height 14
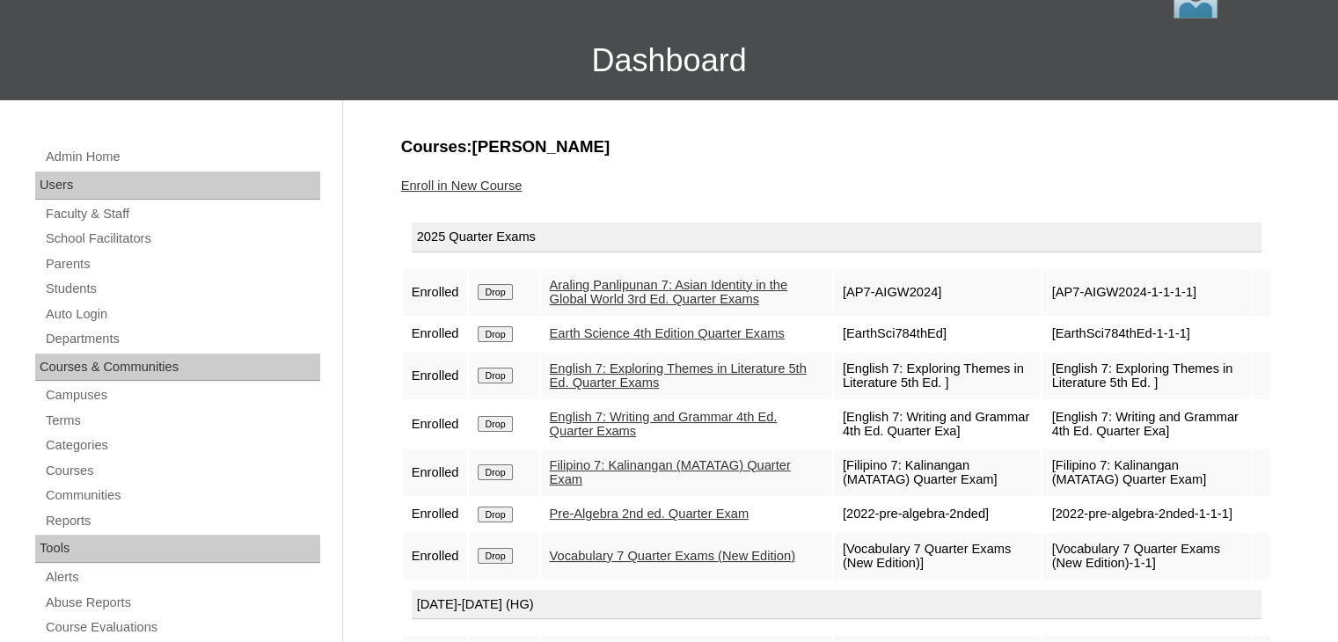
scroll to position [99, 0]
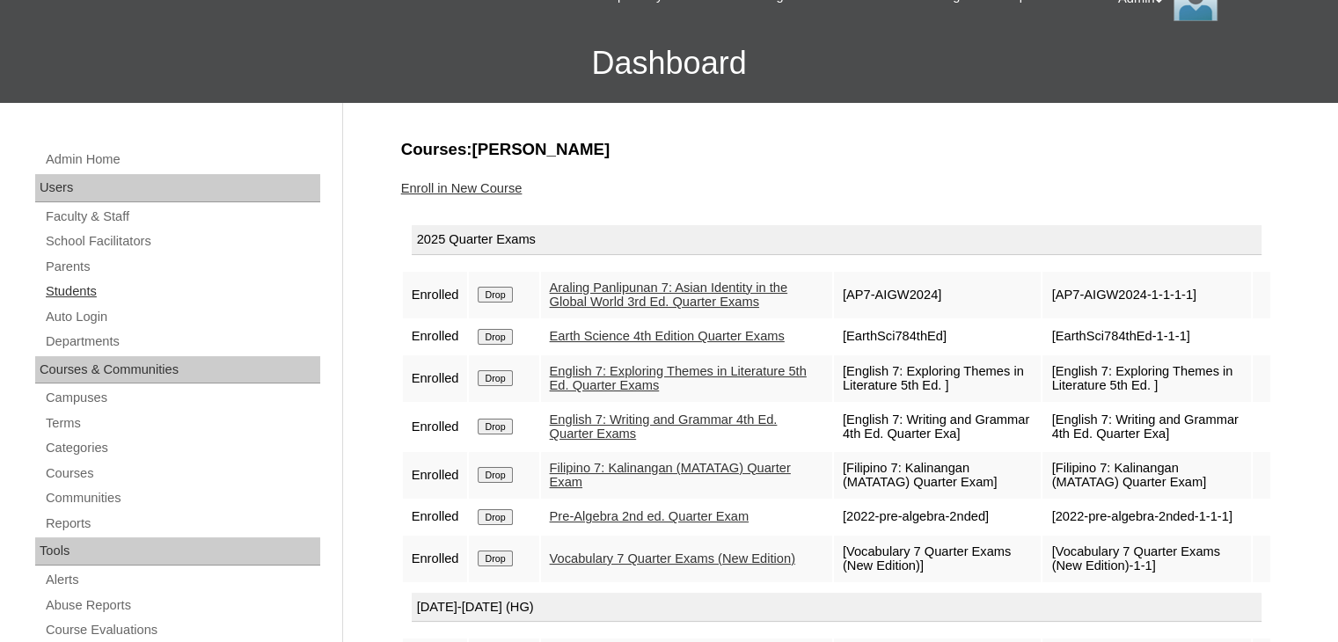
click at [85, 289] on link "Students" at bounding box center [182, 292] width 276 height 22
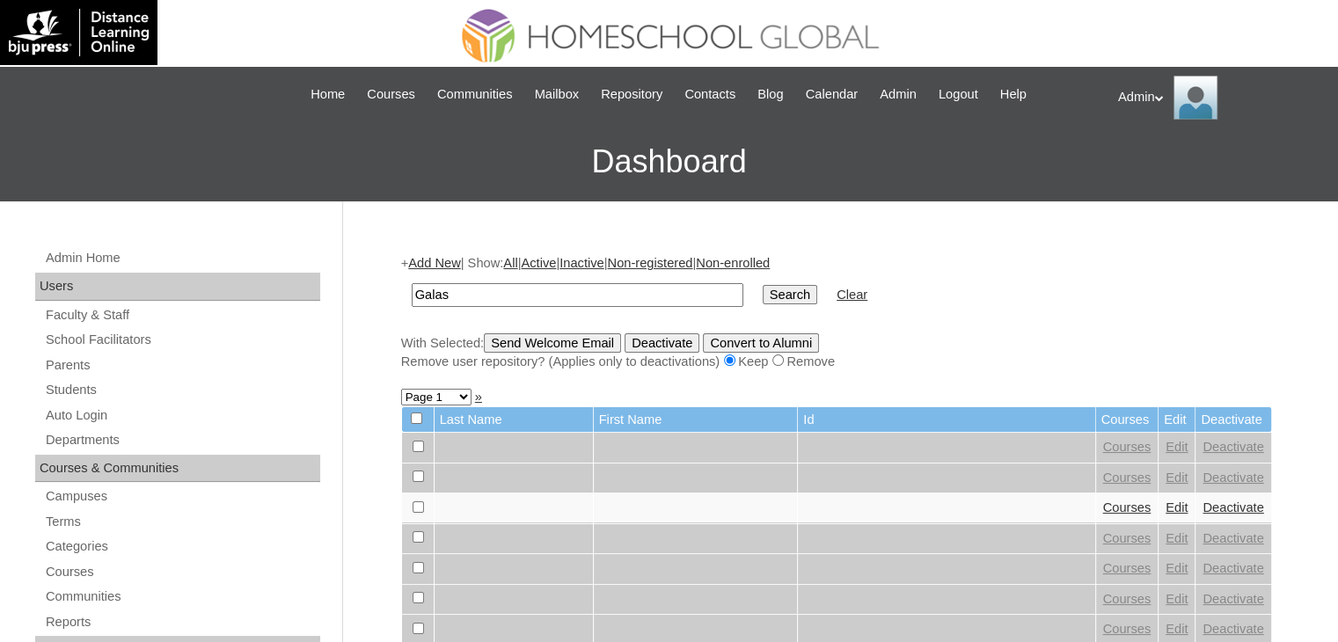
type input "Galas"
click at [763, 295] on input "Search" at bounding box center [790, 294] width 55 height 19
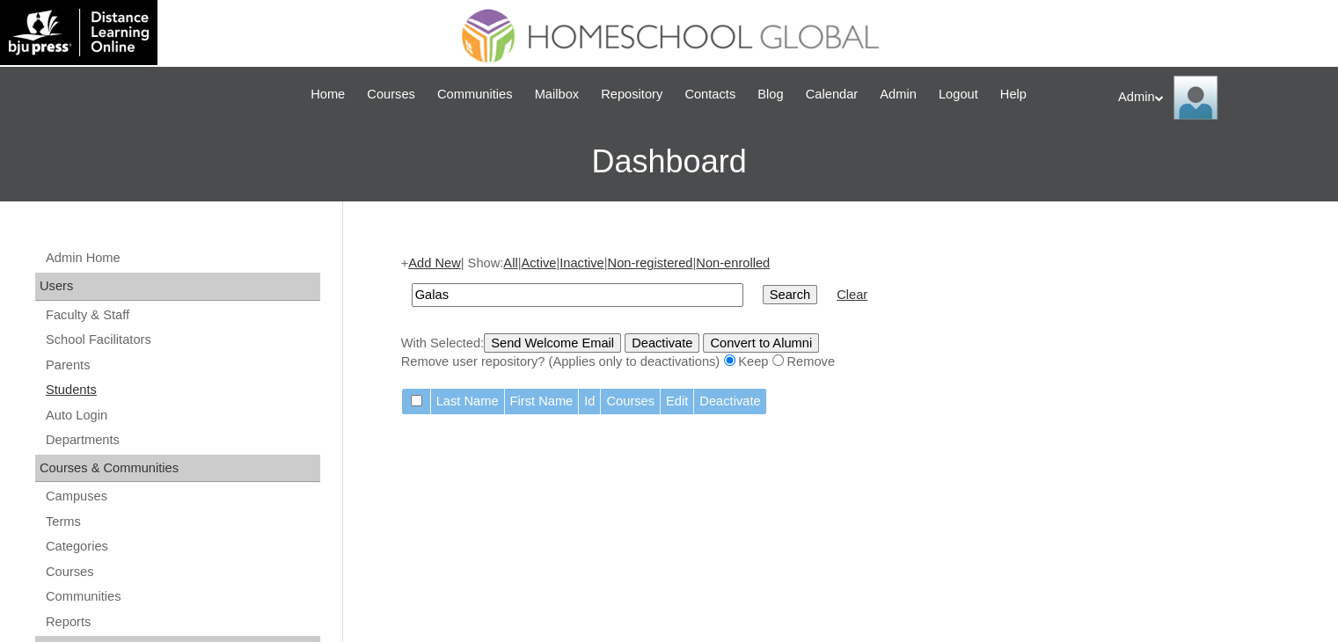
click at [88, 391] on link "Students" at bounding box center [182, 390] width 276 height 22
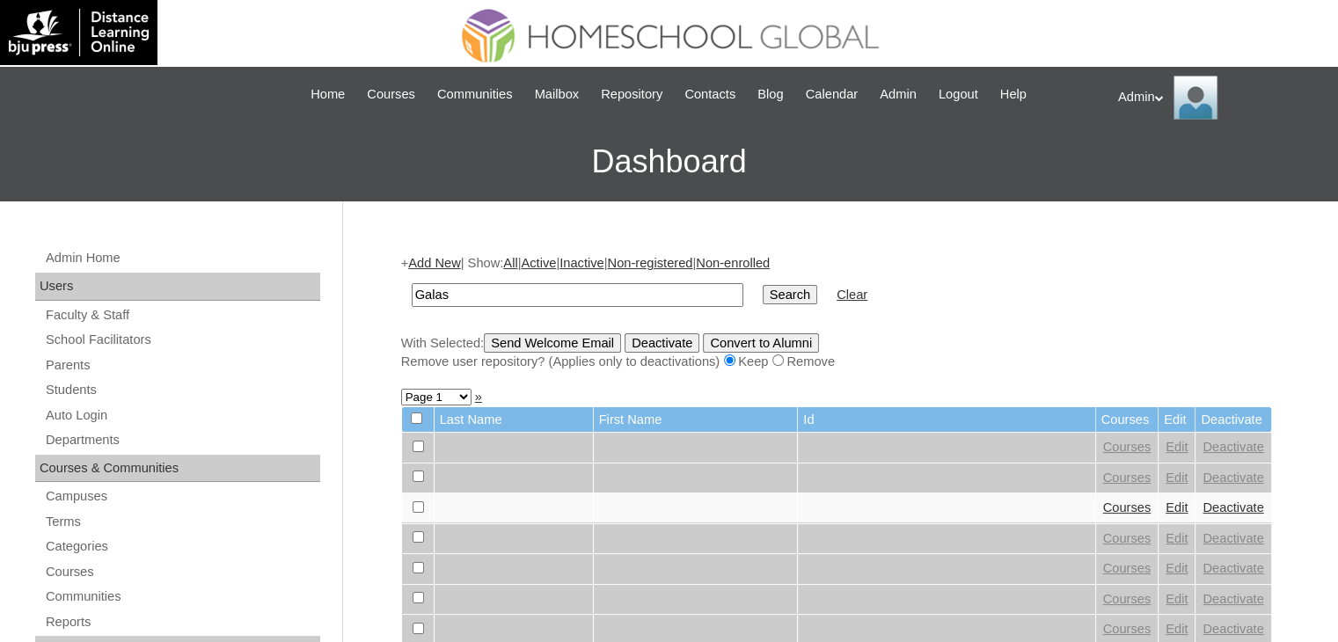
type input "Galas"
click at [763, 285] on input "Search" at bounding box center [790, 294] width 55 height 19
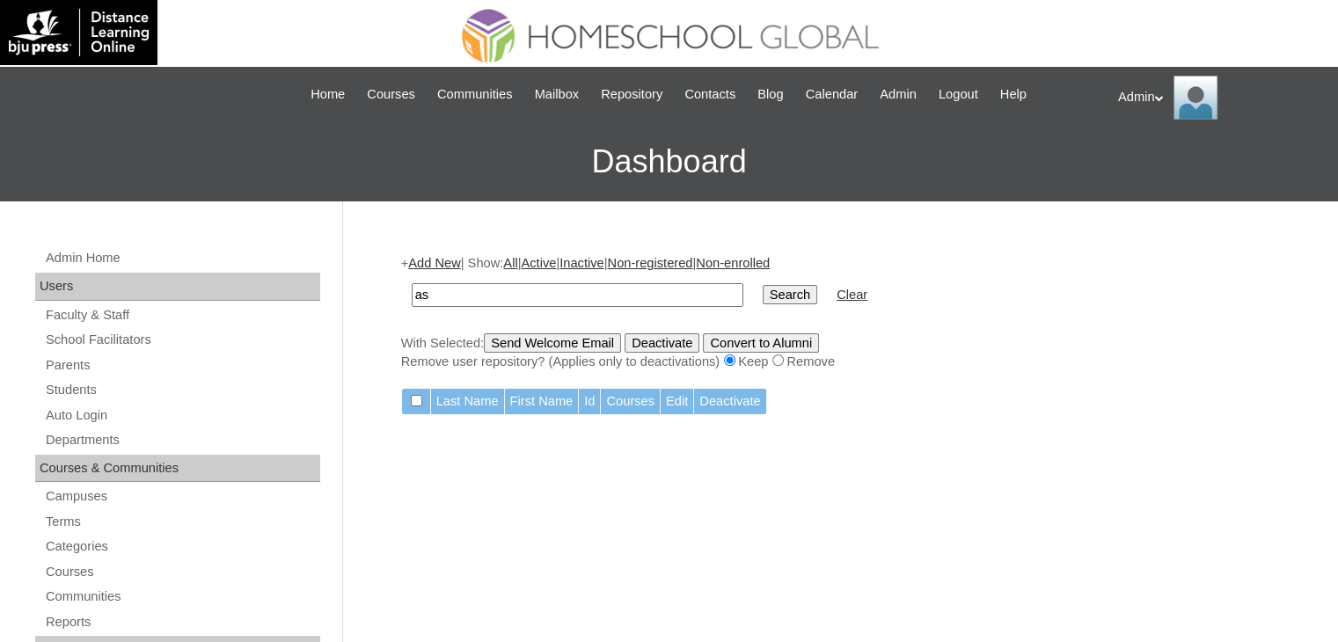
type input "s"
click at [448, 267] on link "Add New" at bounding box center [434, 263] width 52 height 14
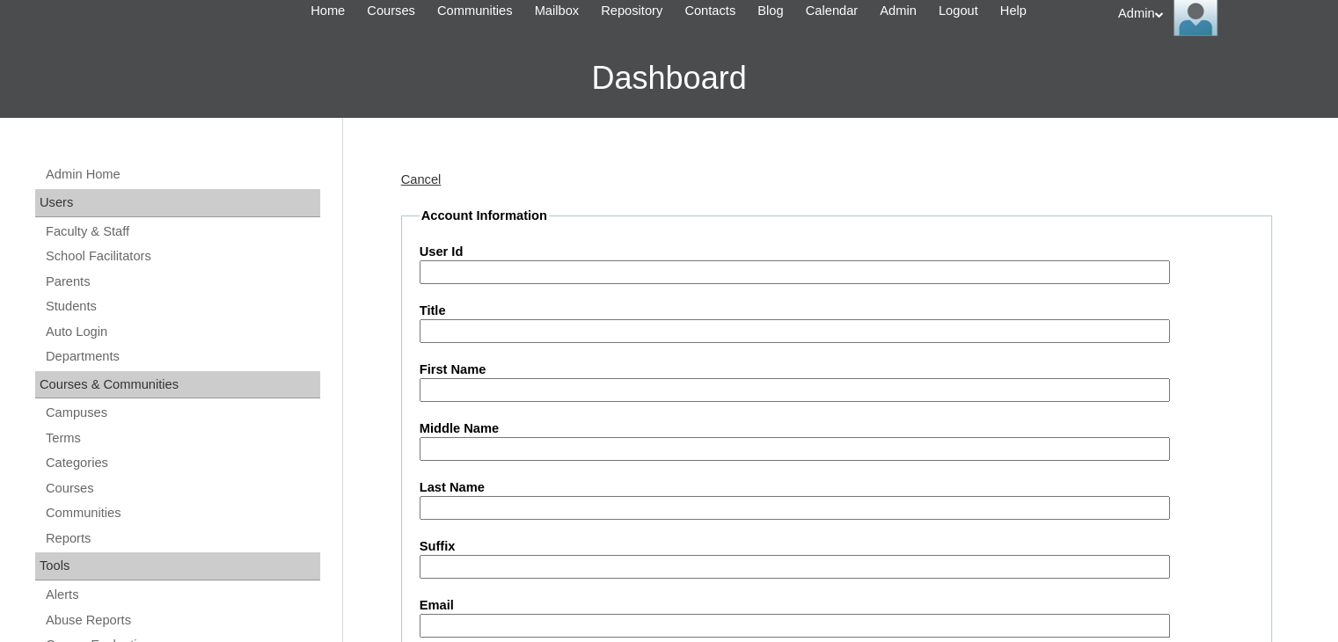
scroll to position [84, 0]
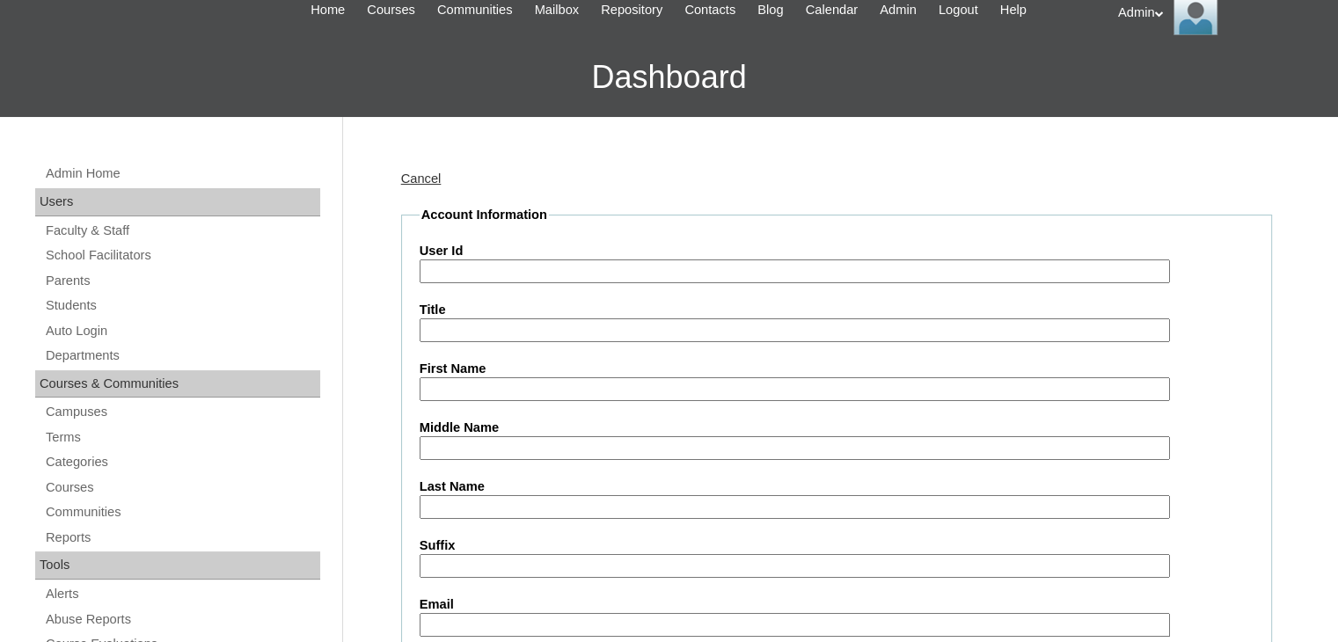
paste input "Elijah Daniel Galas"
click at [491, 391] on input "First Name" at bounding box center [795, 389] width 750 height 24
drag, startPoint x: 545, startPoint y: 384, endPoint x: 500, endPoint y: 390, distance: 46.0
click at [500, 390] on input "Elijah Daniel Galas" at bounding box center [795, 389] width 750 height 24
type input "Elijah Daniel"
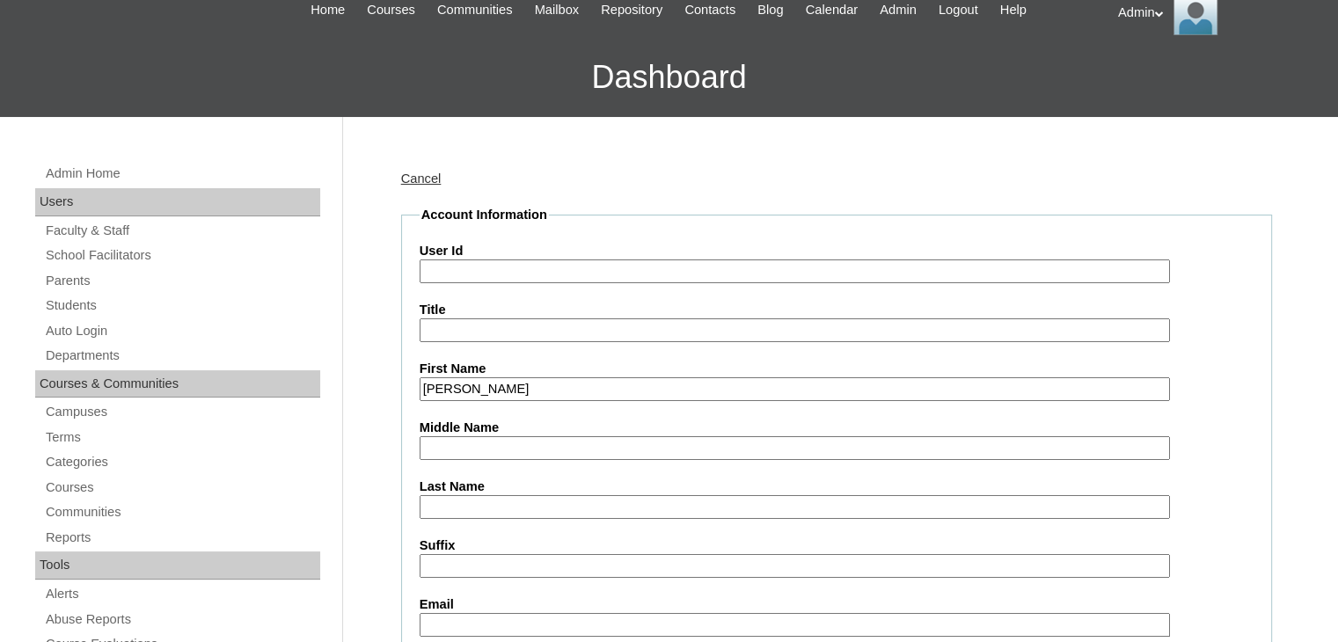
click at [459, 507] on input "Last Name" at bounding box center [795, 507] width 750 height 24
paste input "Galas"
type input "Galas"
click at [447, 451] on input "Middle Name" at bounding box center [795, 448] width 750 height 24
paste input "Zabala"
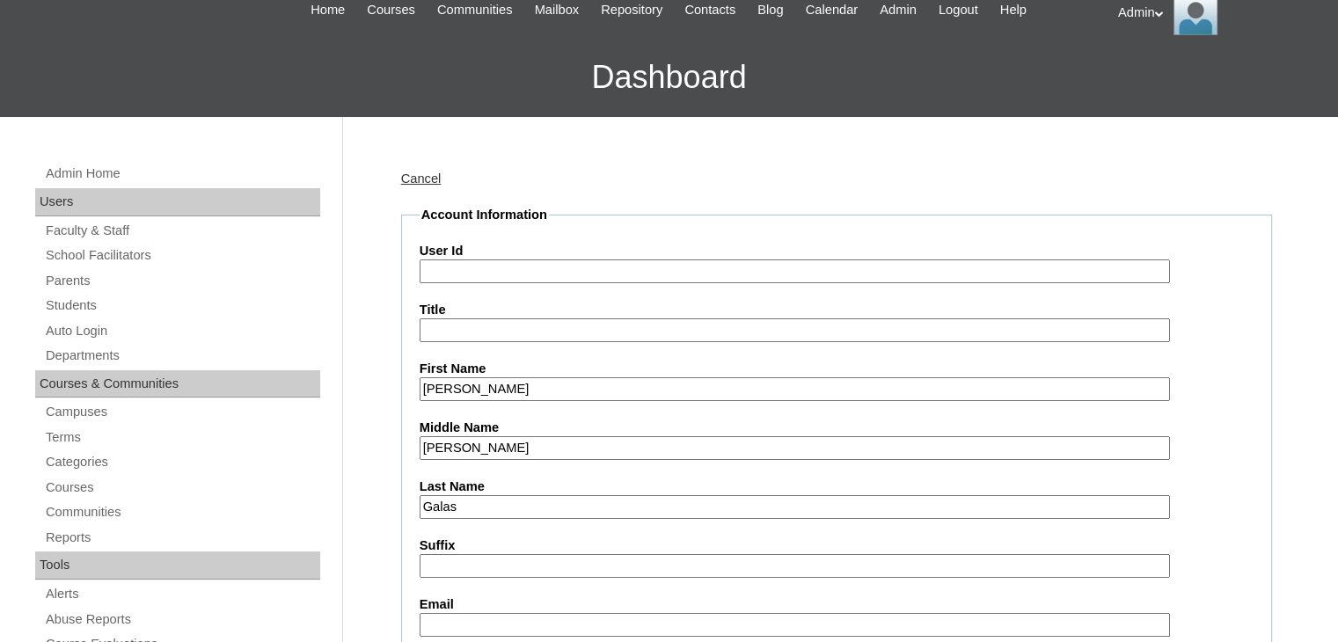
type input "Zabala"
click at [469, 270] on input "User Id" at bounding box center [795, 271] width 750 height 24
paste input "HGME_1208"
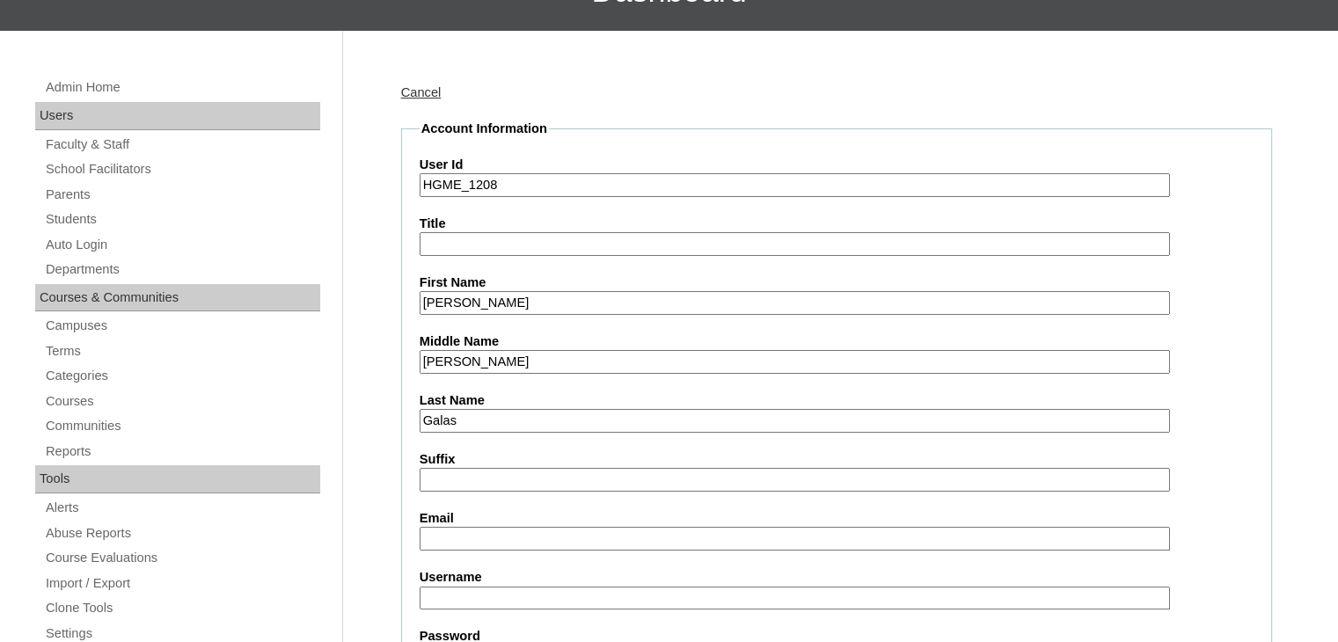
type input "HGME_1208"
click at [517, 528] on input "Email" at bounding box center [795, 539] width 750 height 24
paste input "hayren0426@gmail.com"
type input "hayren0426@gmail.com"
click at [479, 588] on input "Username" at bounding box center [795, 599] width 750 height 24
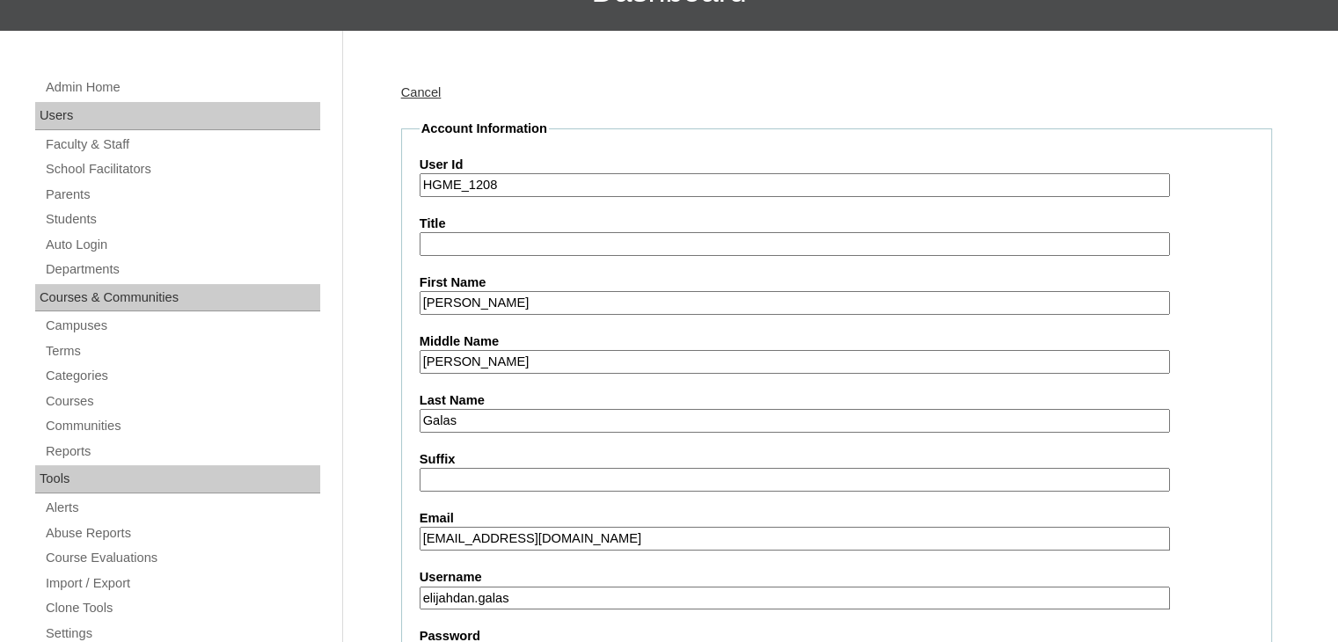
type input "elijahdan.galas"
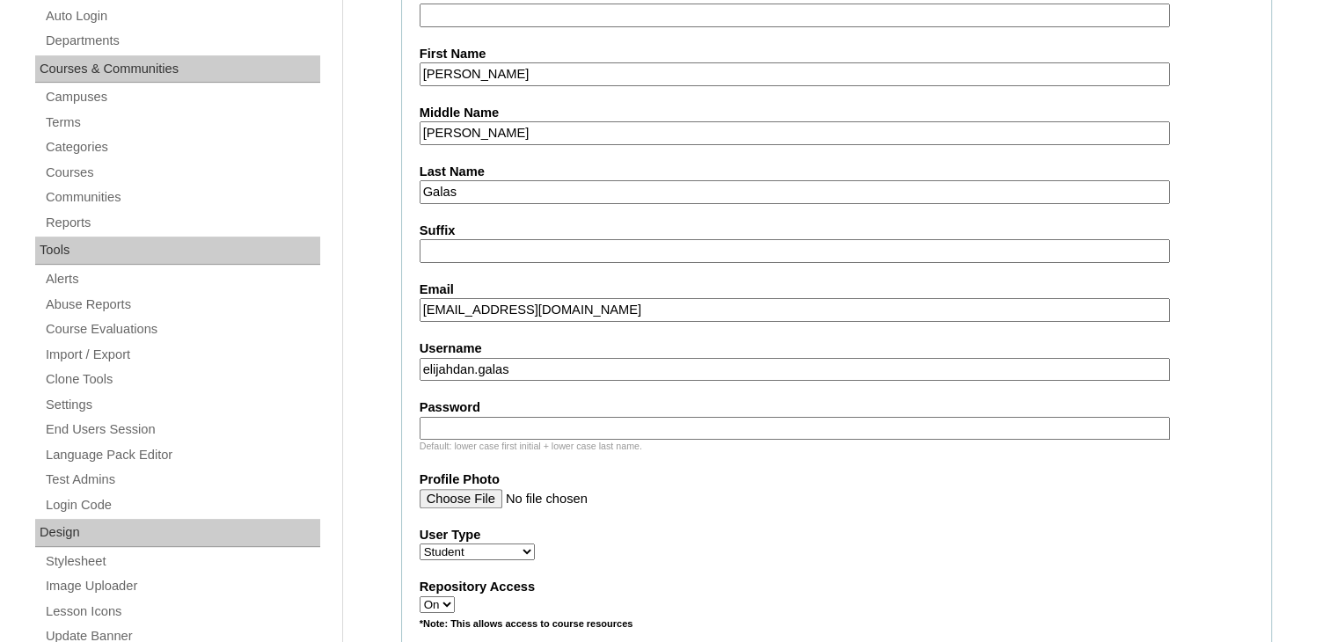
scroll to position [406, 0]
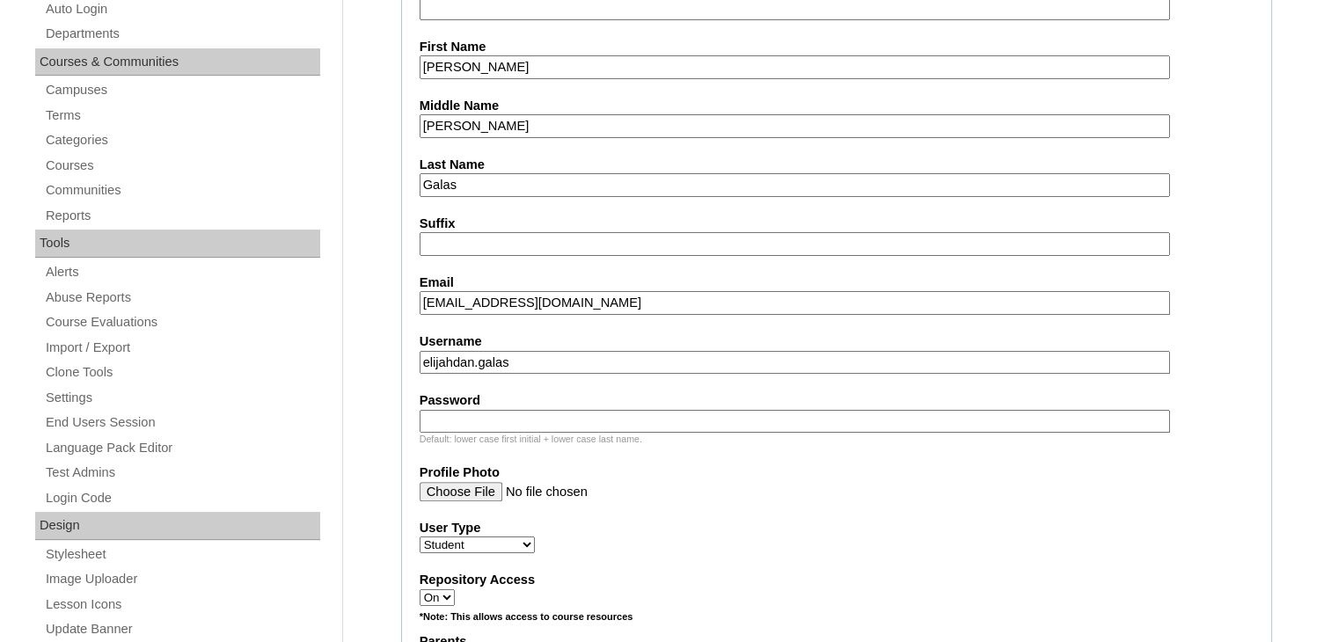
click at [544, 410] on input "Password" at bounding box center [795, 422] width 750 height 24
type input "DLOS2025"
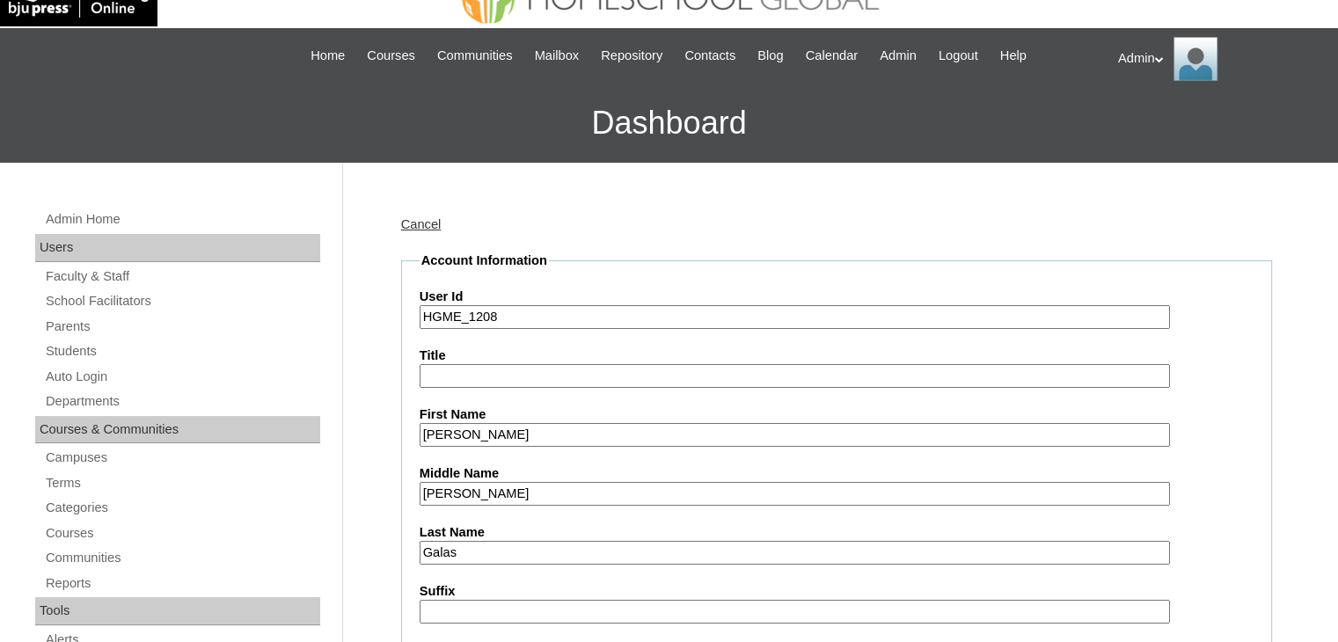
scroll to position [37, 0]
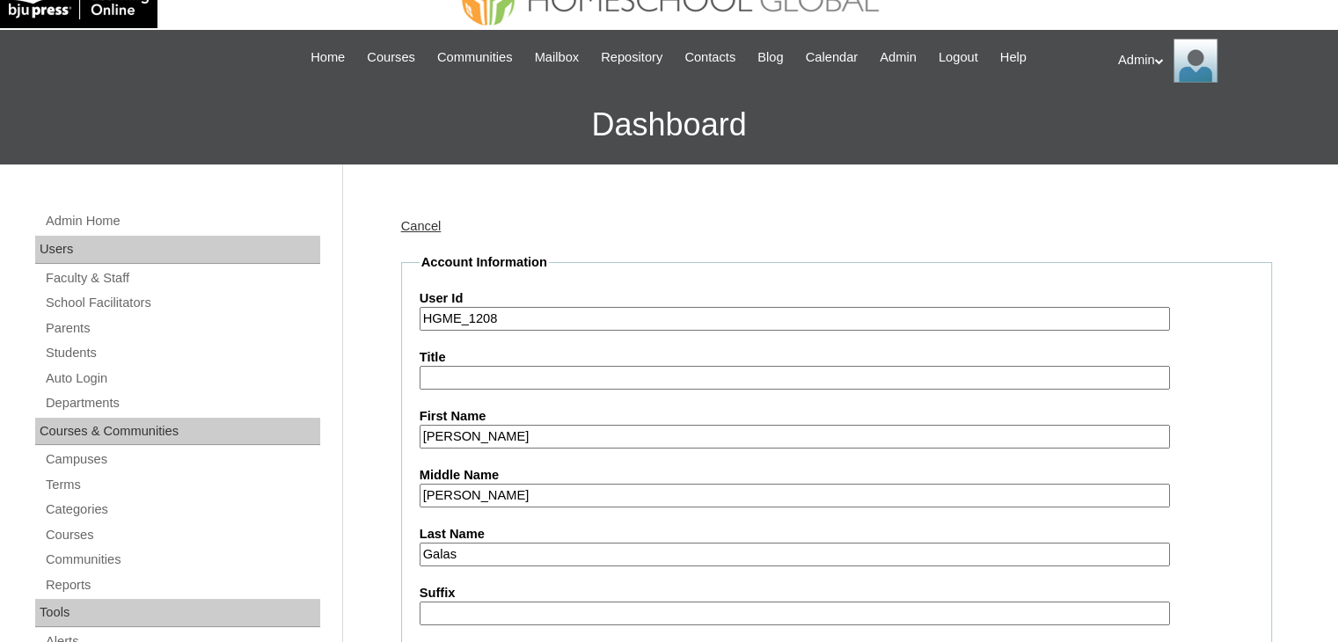
click at [535, 321] on input "HGME_1208" at bounding box center [795, 319] width 750 height 24
click at [597, 319] on input "Touch_VCS_HGME_1208" at bounding box center [795, 319] width 750 height 24
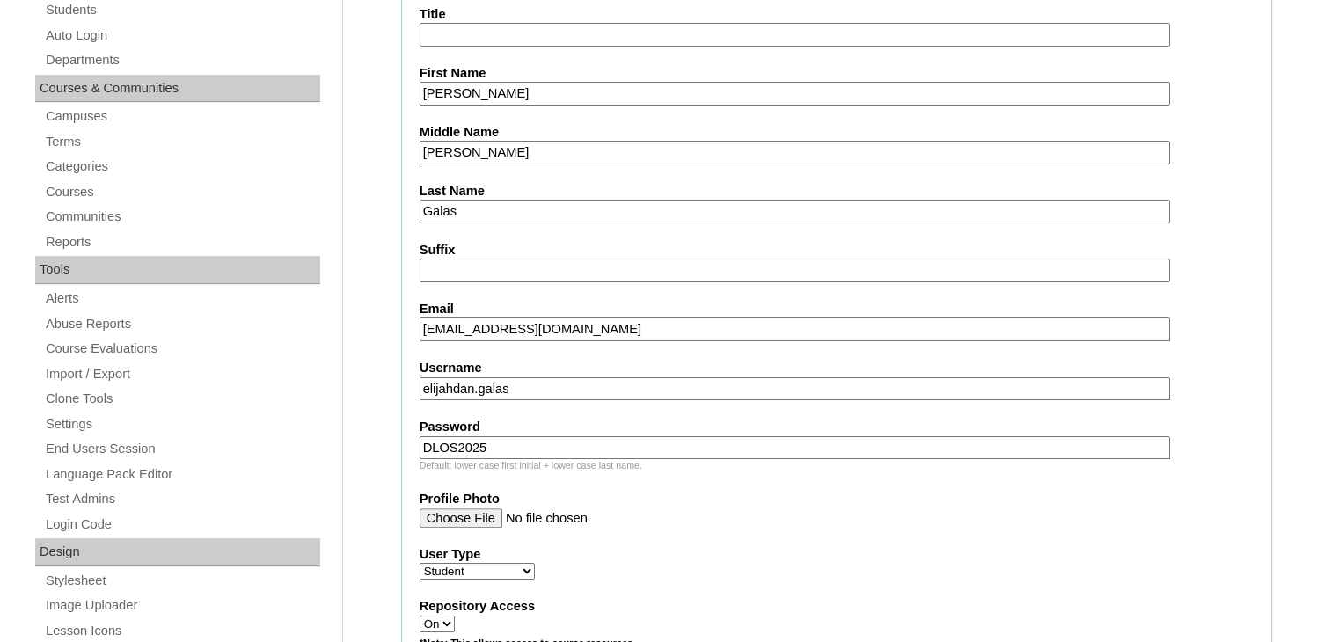
scroll to position [382, 0]
type input "Touch_VCS_HGME_1208-Student"
click input "elijahdan.galas"
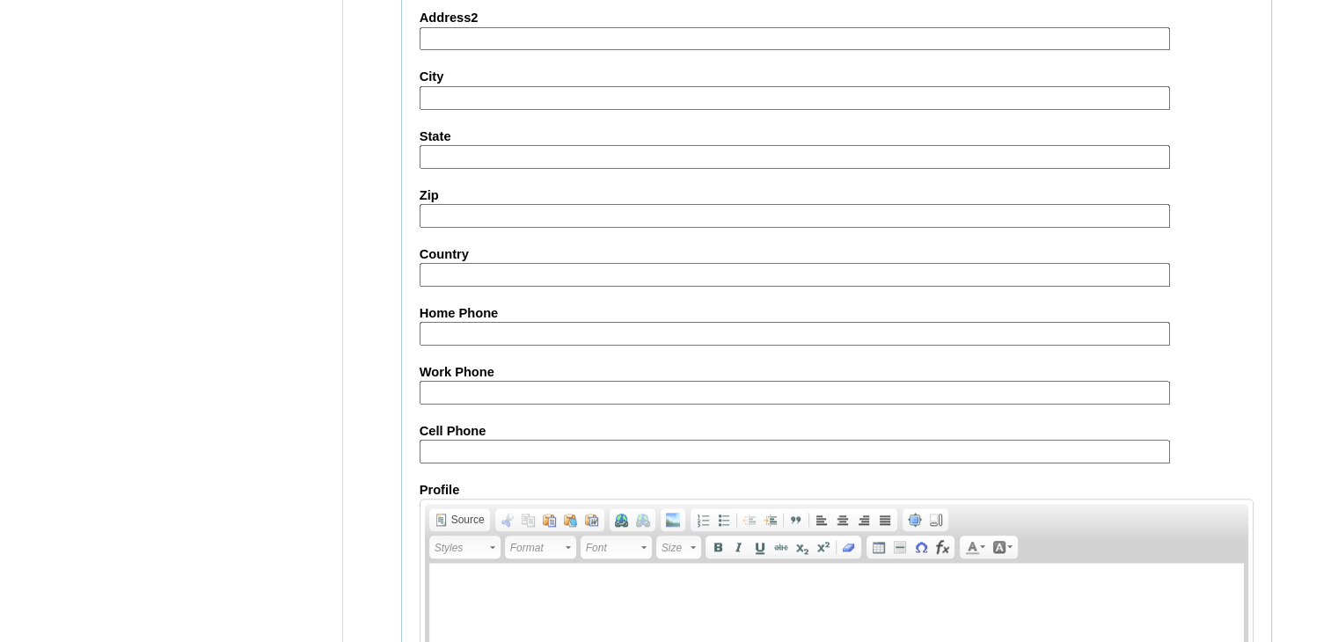
scroll to position [2016, 0]
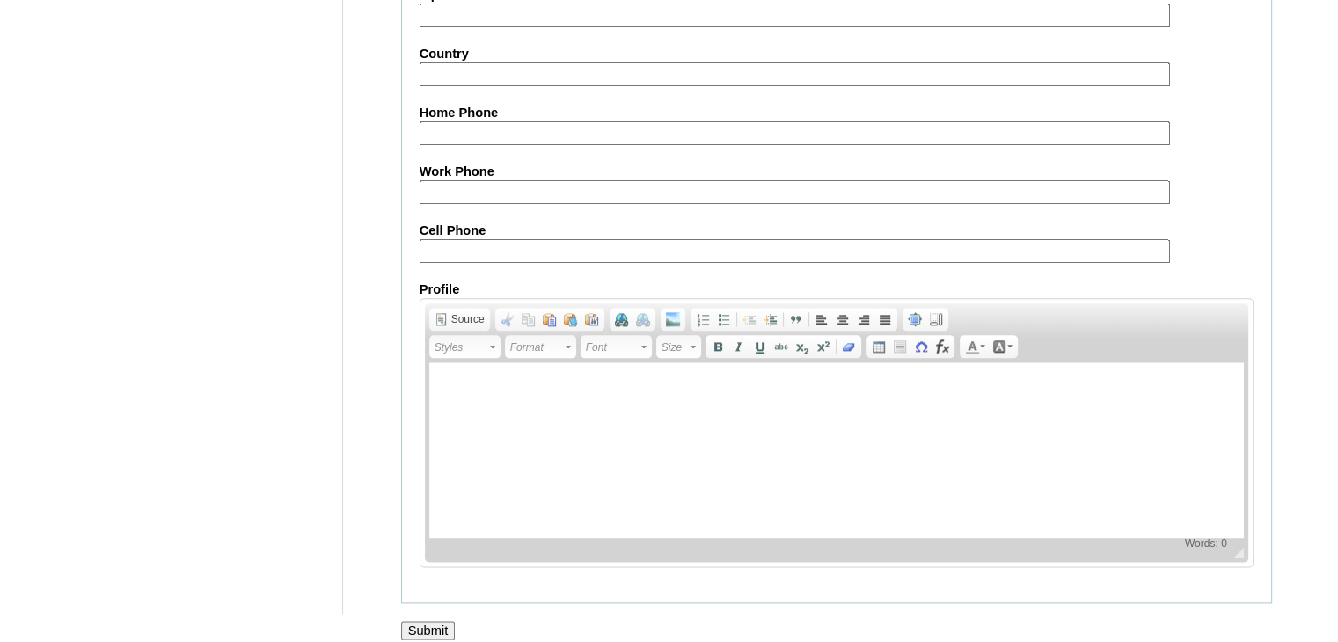
click input "Submit"
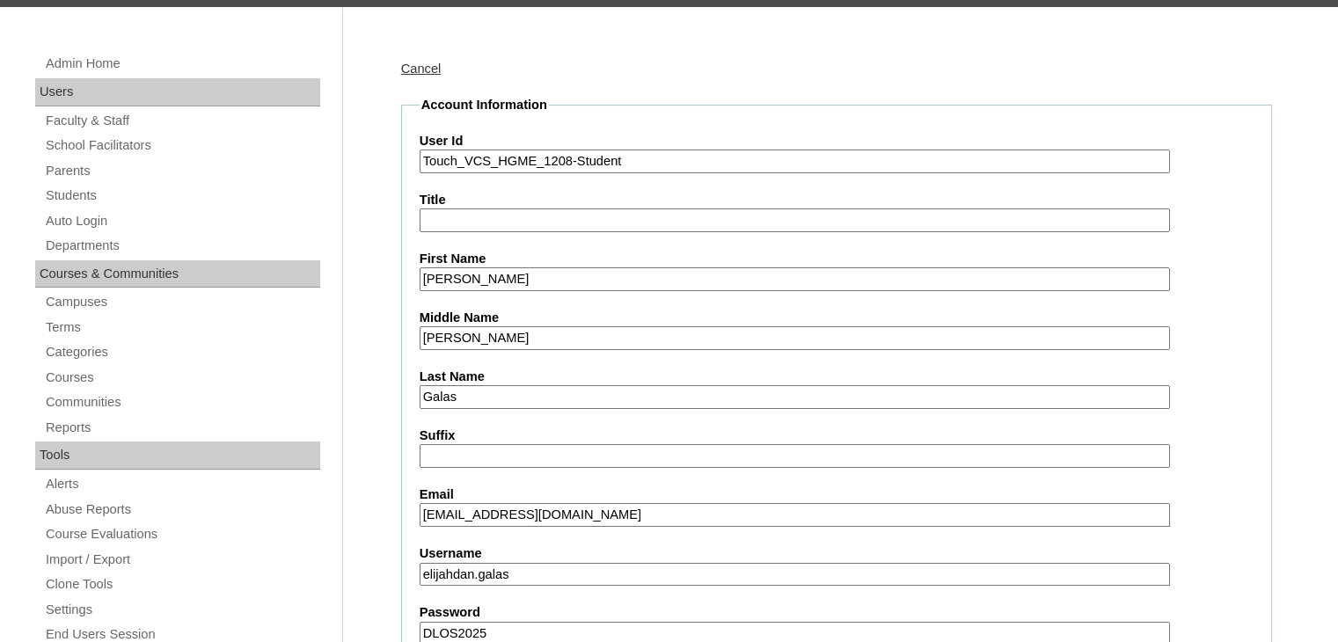
scroll to position [0, 0]
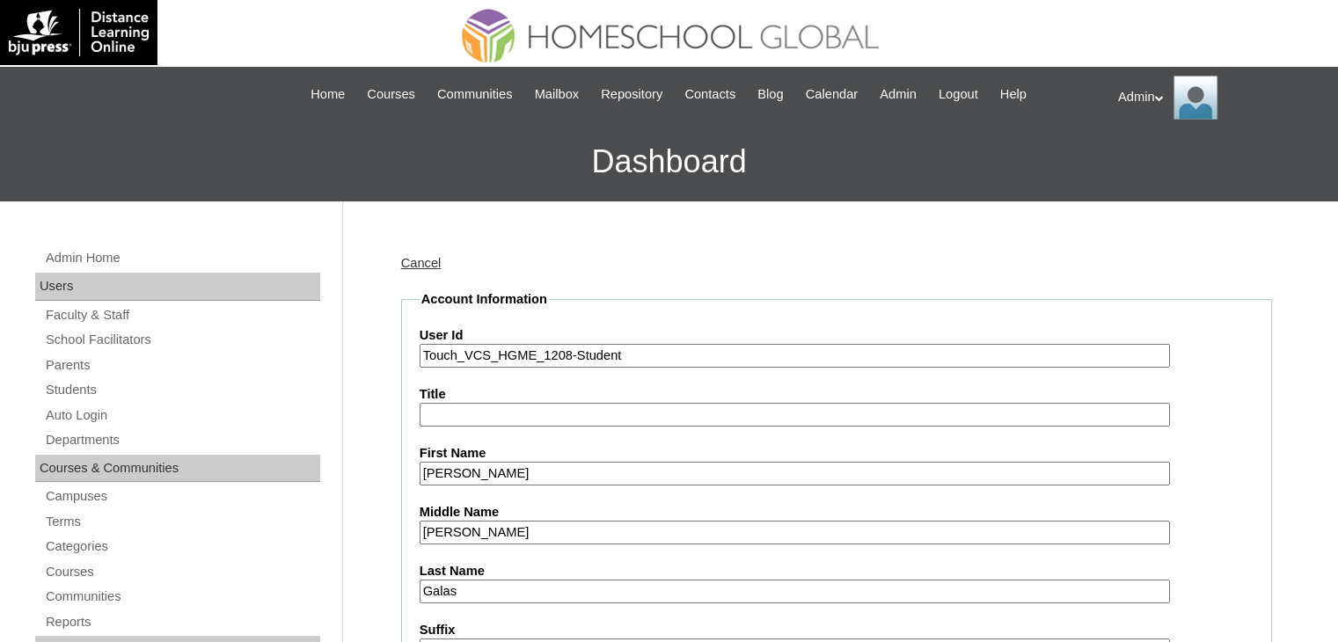
drag, startPoint x: 636, startPoint y: 347, endPoint x: 393, endPoint y: 355, distance: 242.9
click div "Cancel Account Information User Id Touch_VCS_HGME_1208-Student Title First Name…"
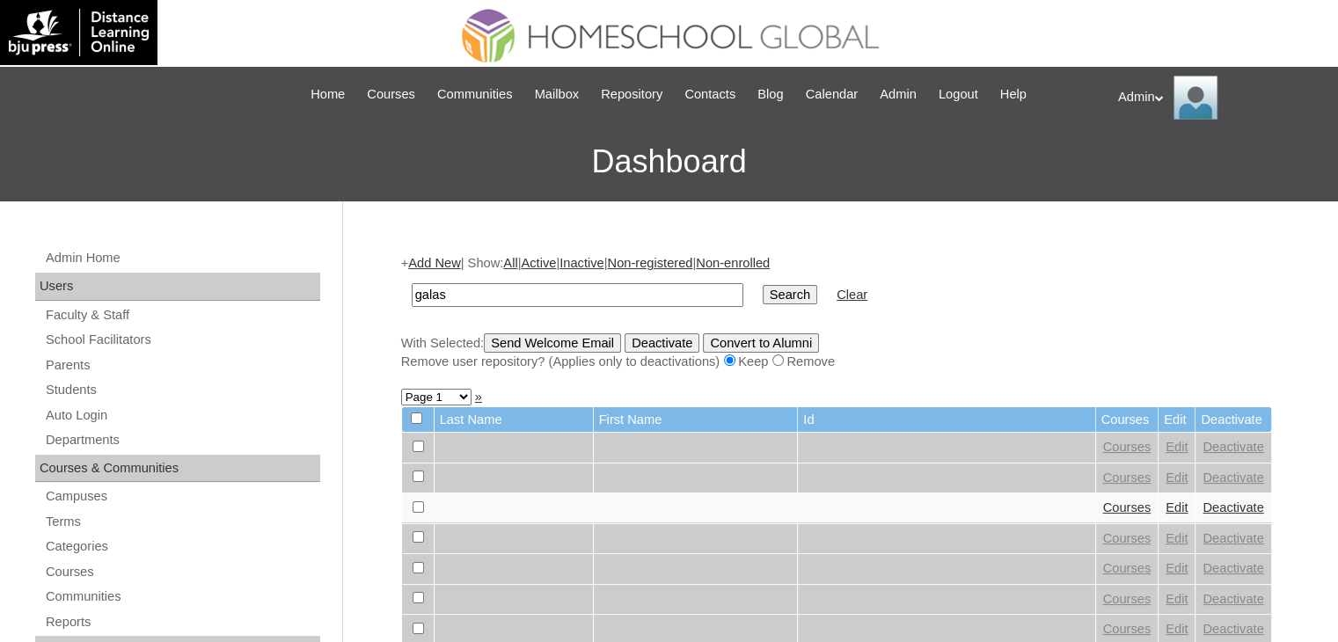
type input "galas"
click at [763, 285] on input "Search" at bounding box center [790, 294] width 55 height 19
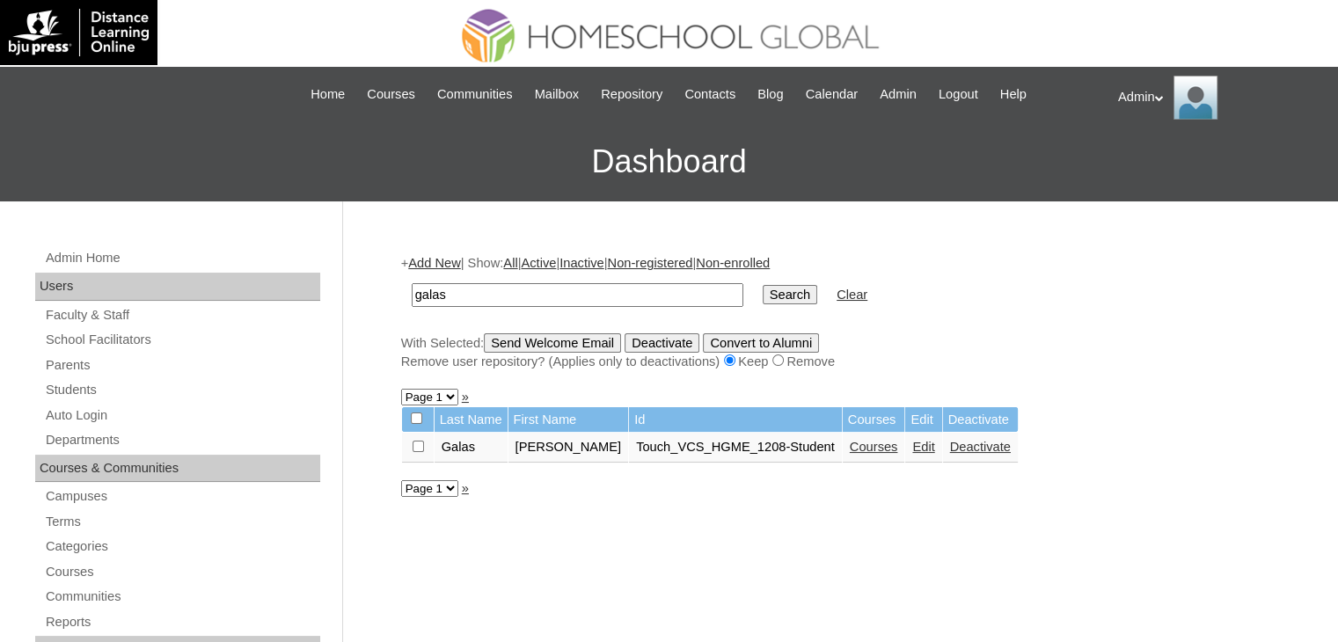
click at [912, 443] on link "Edit" at bounding box center [923, 447] width 22 height 14
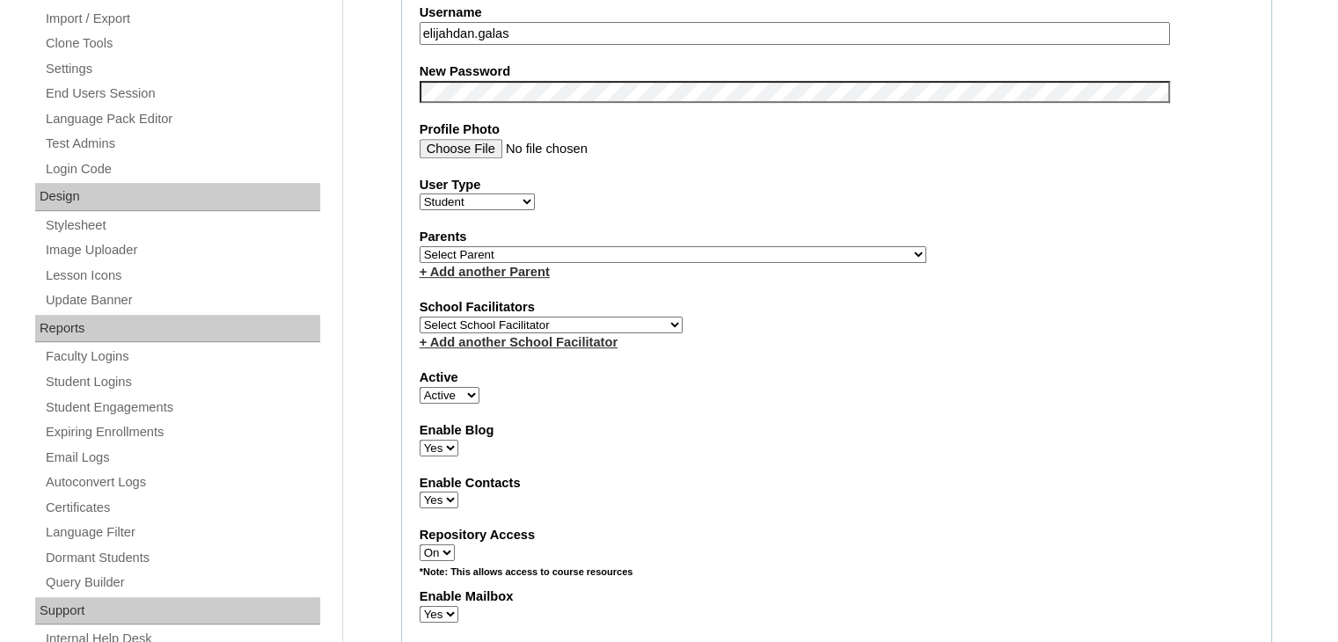
scroll to position [707, 0]
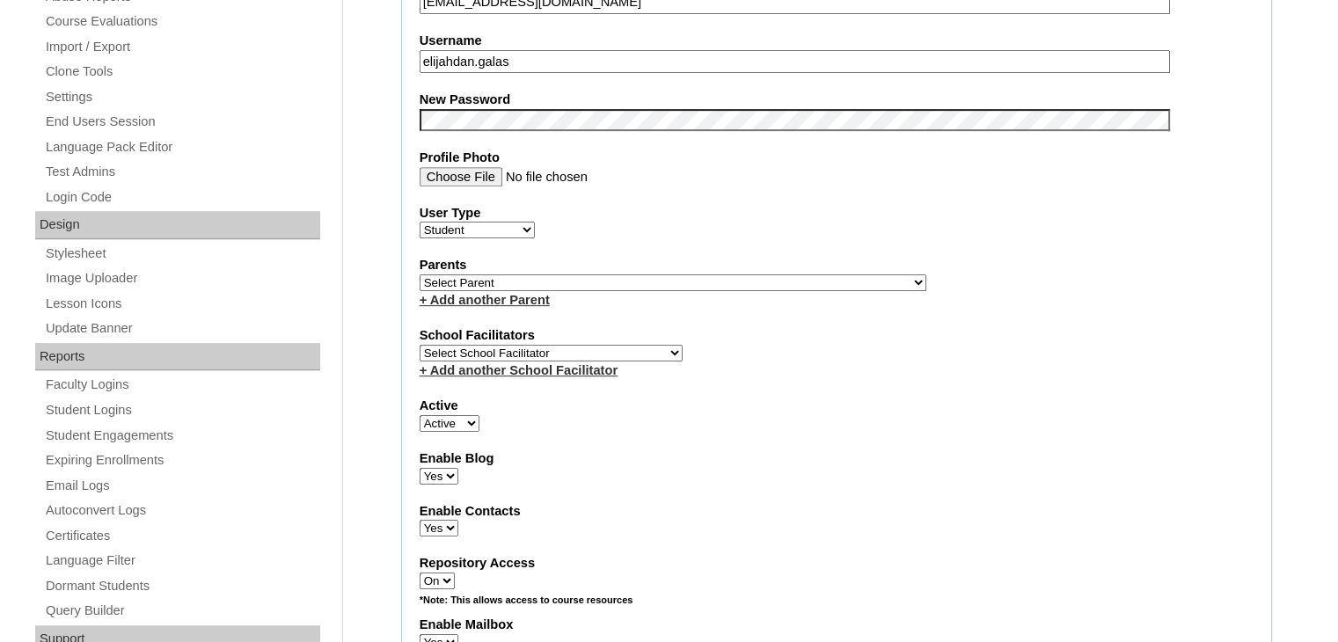
click at [571, 274] on select "Select Parent , , , , , , , , , , , , , , , , , , , , , , , , , , , , , , , , ,…" at bounding box center [673, 282] width 507 height 17
select select "35750"
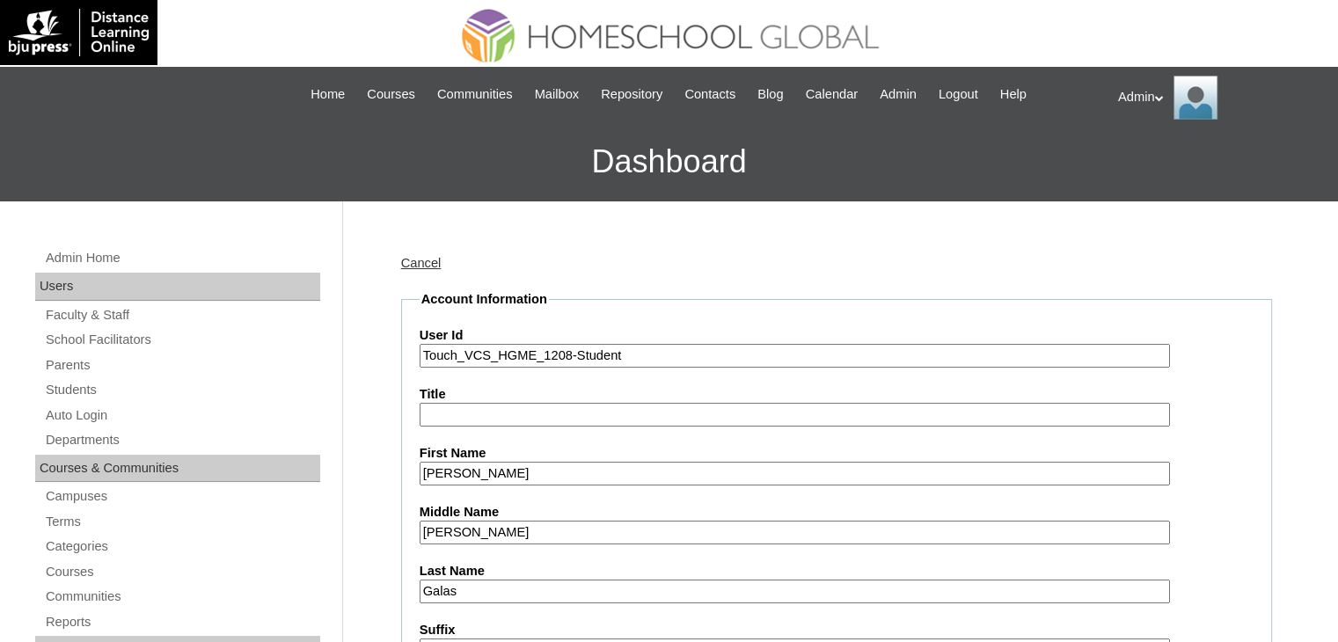
click at [418, 258] on link "Cancel" at bounding box center [421, 263] width 40 height 14
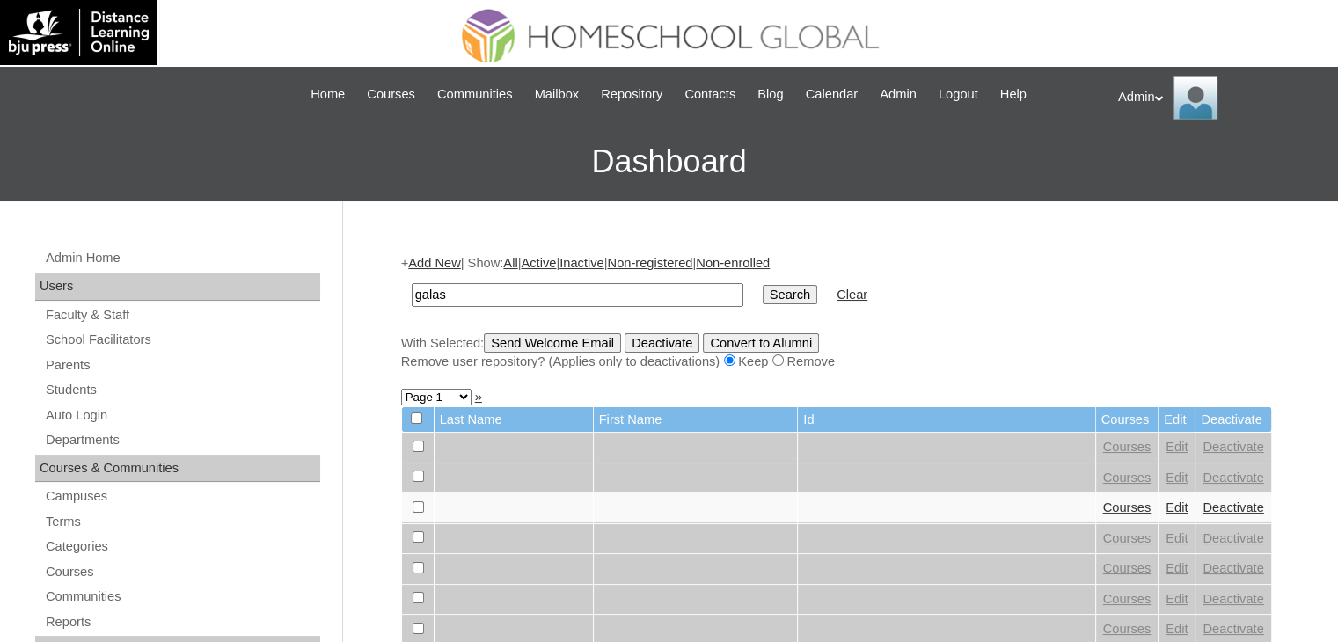
type input "galas"
click at [763, 285] on input "Search" at bounding box center [790, 294] width 55 height 19
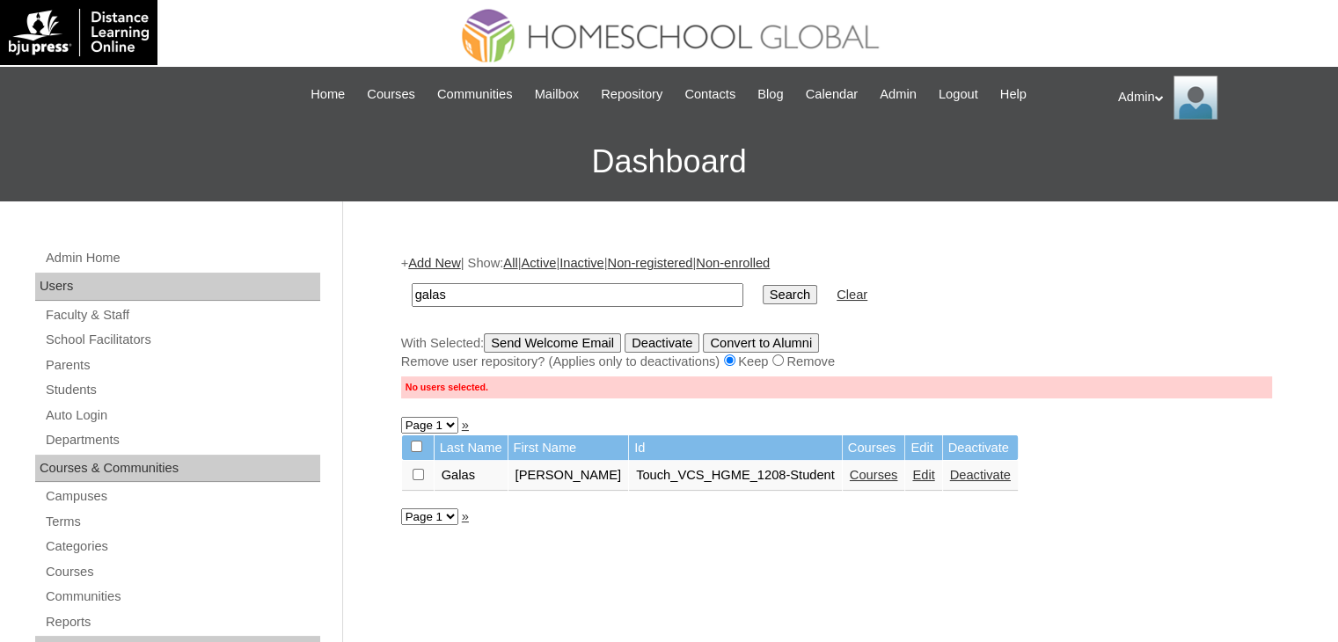
click at [912, 471] on link "Edit" at bounding box center [923, 475] width 22 height 14
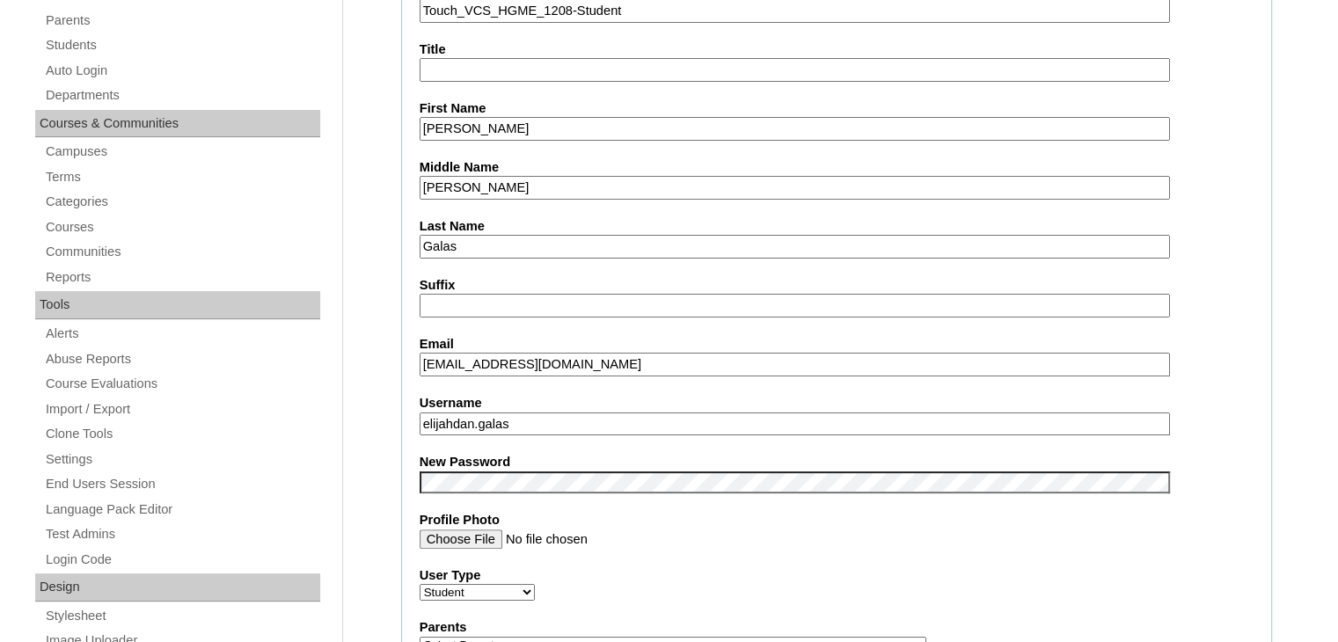
scroll to position [401, 0]
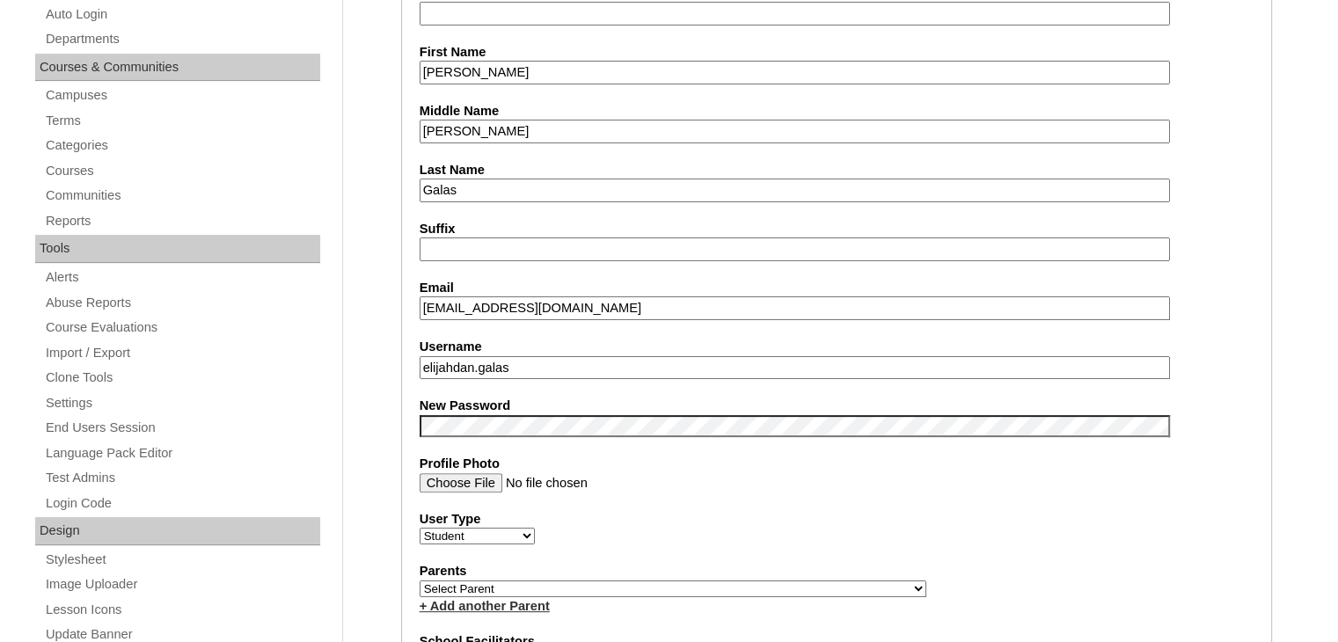
click at [506, 581] on select "Select Parent , , , , , , , , , , , , , , , , , , , , , , , , , , , , , , , , ,…" at bounding box center [673, 588] width 507 height 17
select select "44271"
click at [420, 580] on select "Select Parent , , , , , , , , , , , , , , , , , , , , , , , , , , , , , , , , ,…" at bounding box center [673, 588] width 507 height 17
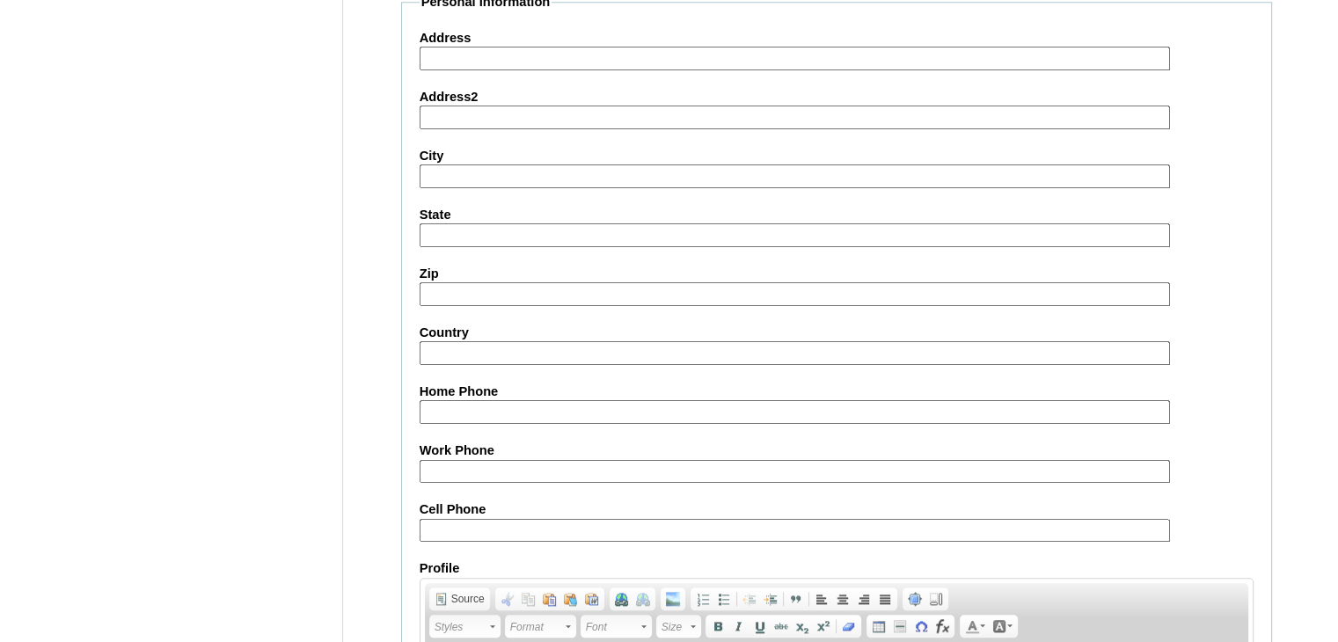
scroll to position [2003, 0]
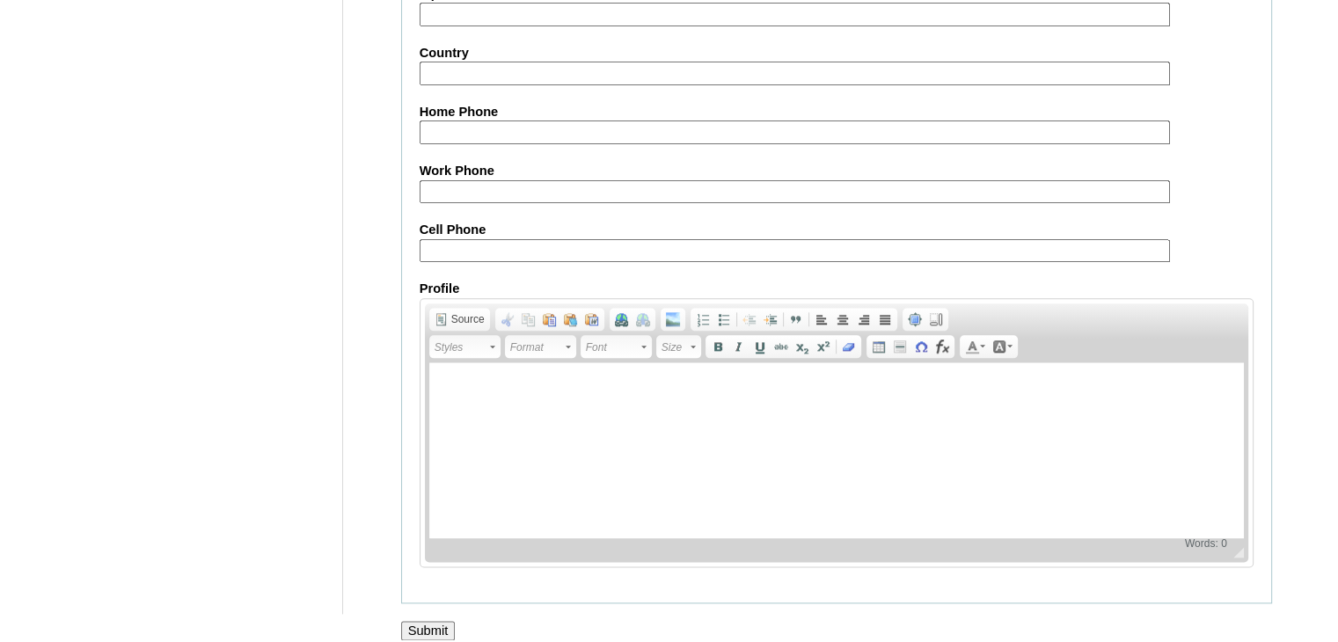
click at [415, 621] on input "Submit" at bounding box center [428, 630] width 55 height 19
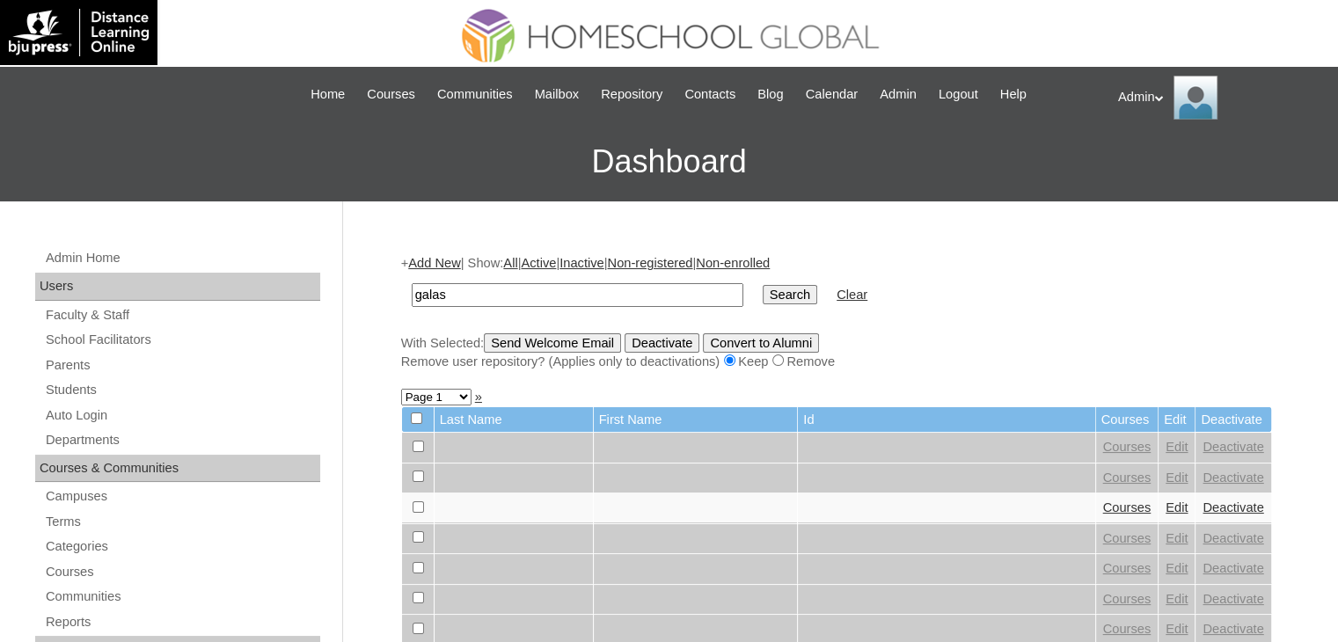
type input "galas"
click at [763, 285] on input "Search" at bounding box center [790, 294] width 55 height 19
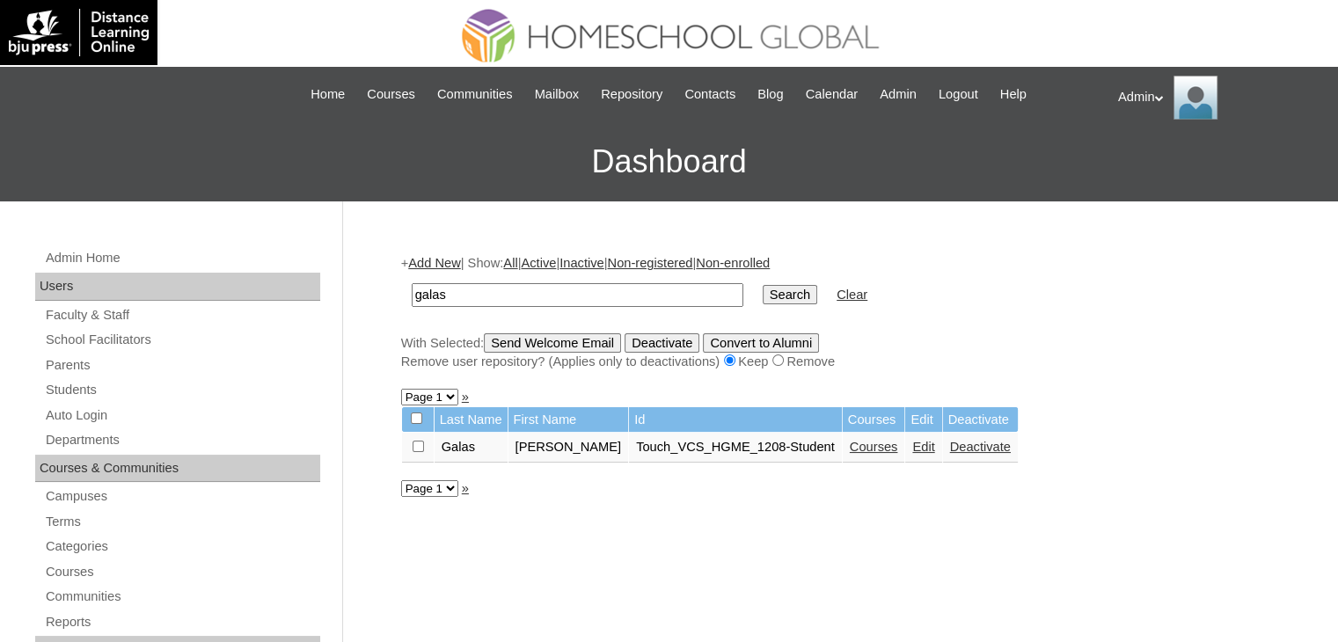
click at [850, 449] on link "Courses" at bounding box center [874, 447] width 48 height 14
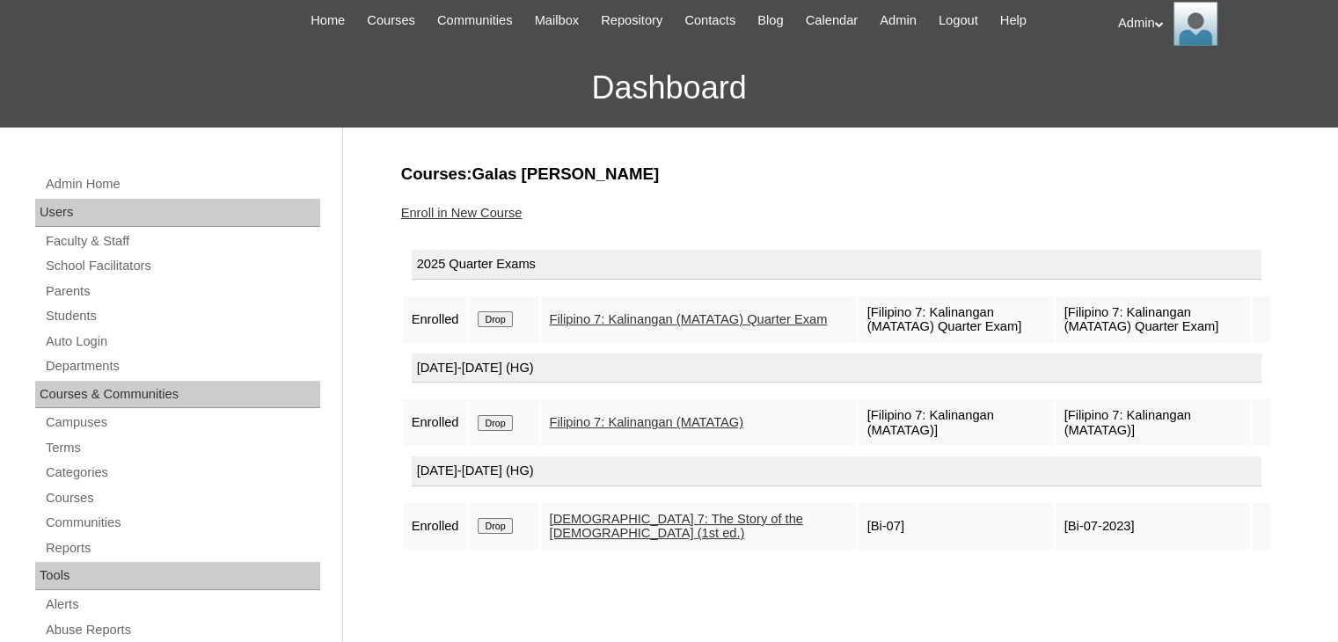
scroll to position [76, 0]
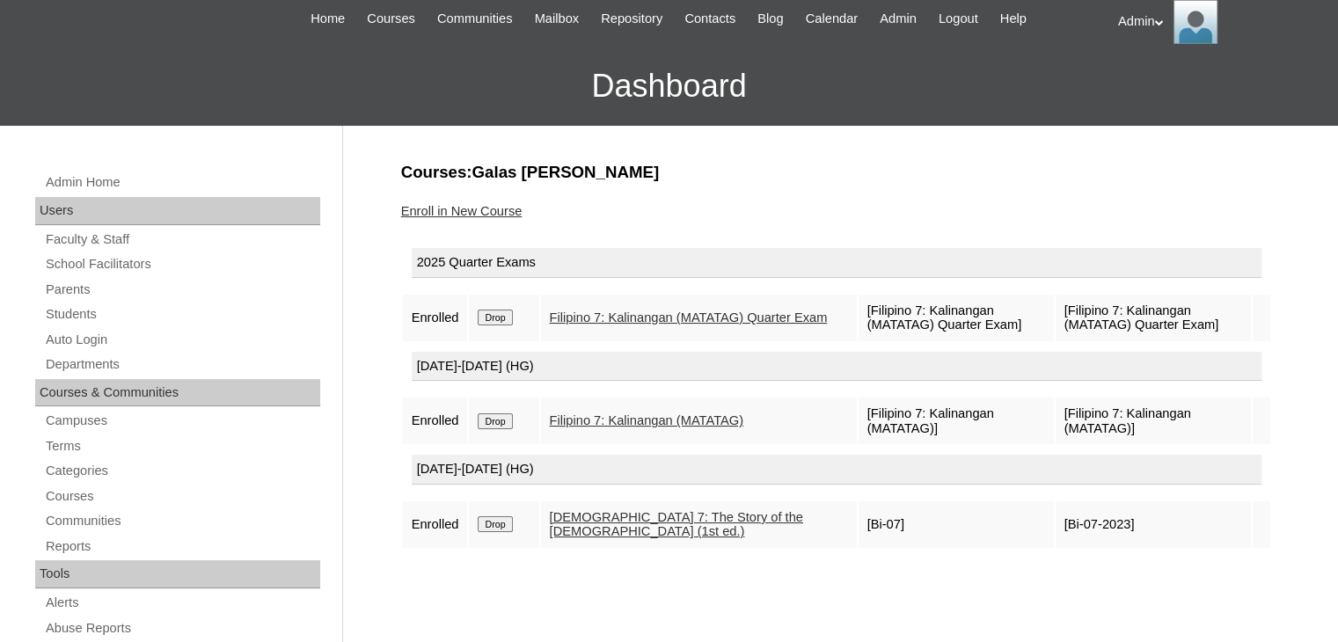
click at [504, 516] on input "Drop" at bounding box center [495, 524] width 34 height 16
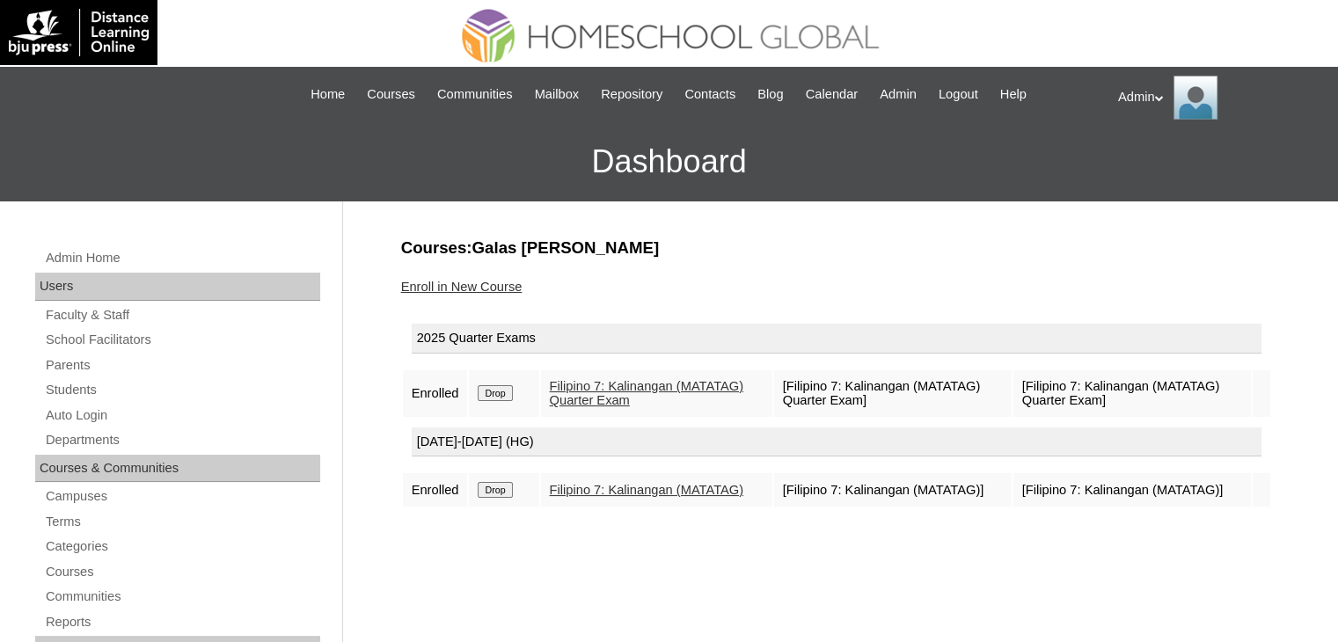
click at [467, 283] on link "Enroll in New Course" at bounding box center [461, 287] width 121 height 14
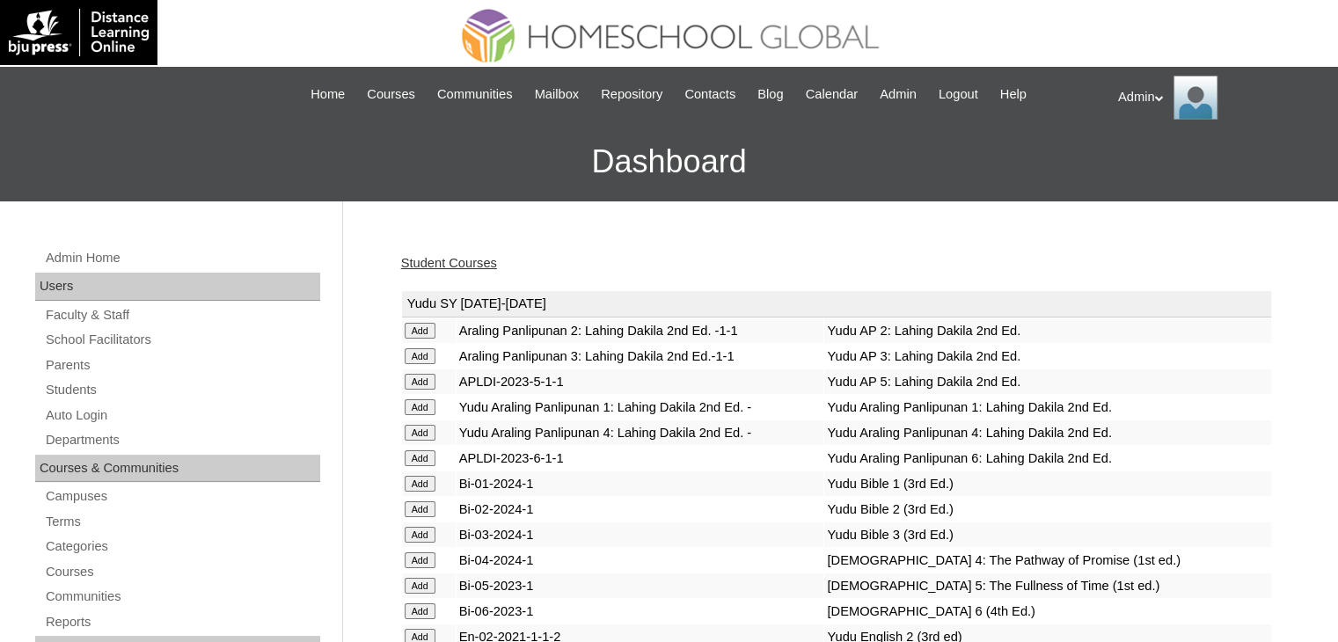
scroll to position [4927, 0]
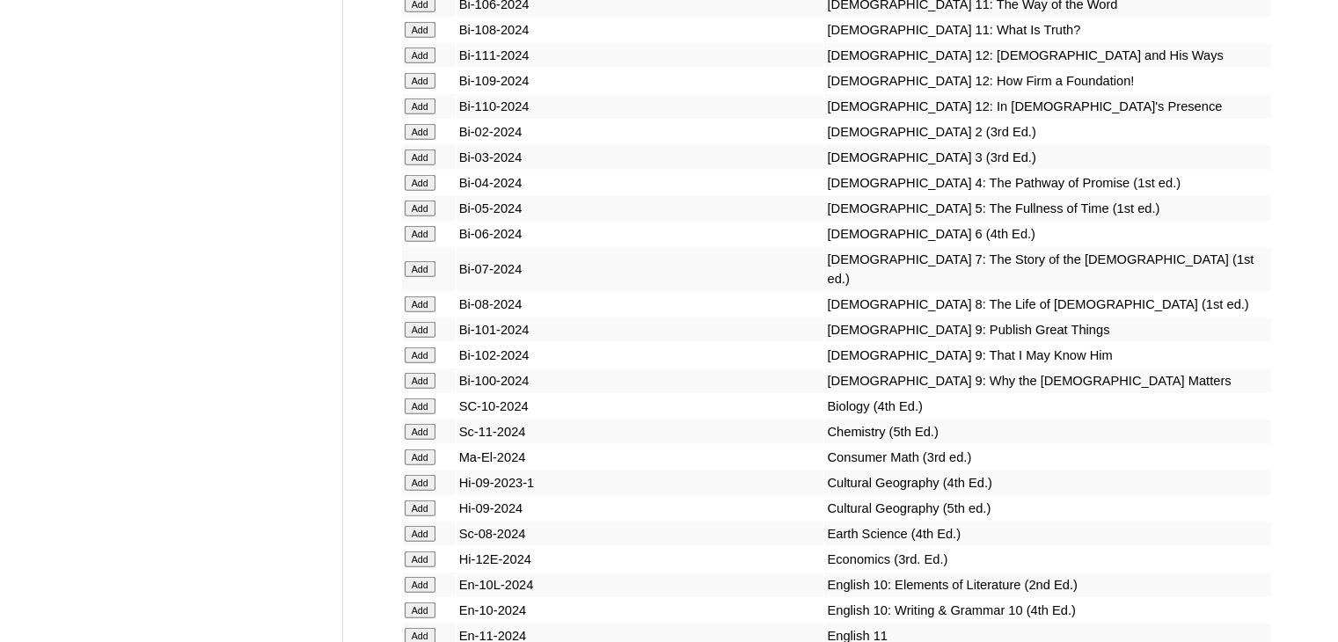
click at [423, 277] on input "Add" at bounding box center [420, 269] width 31 height 16
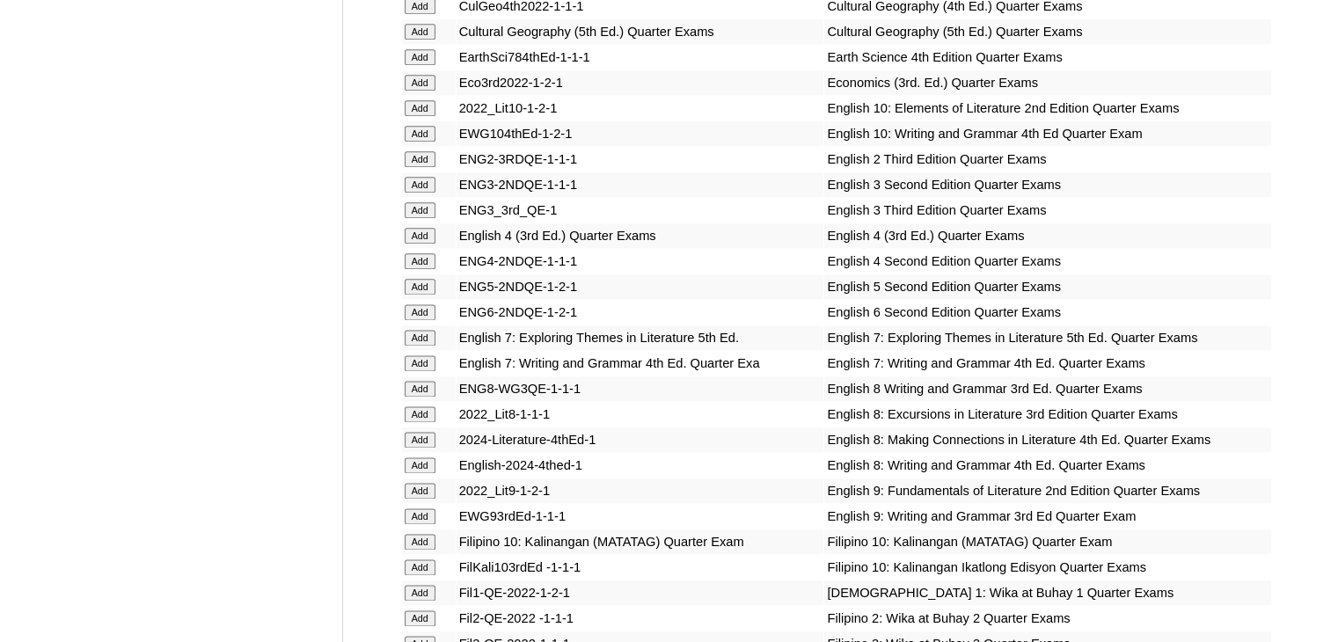
scroll to position [5509, 0]
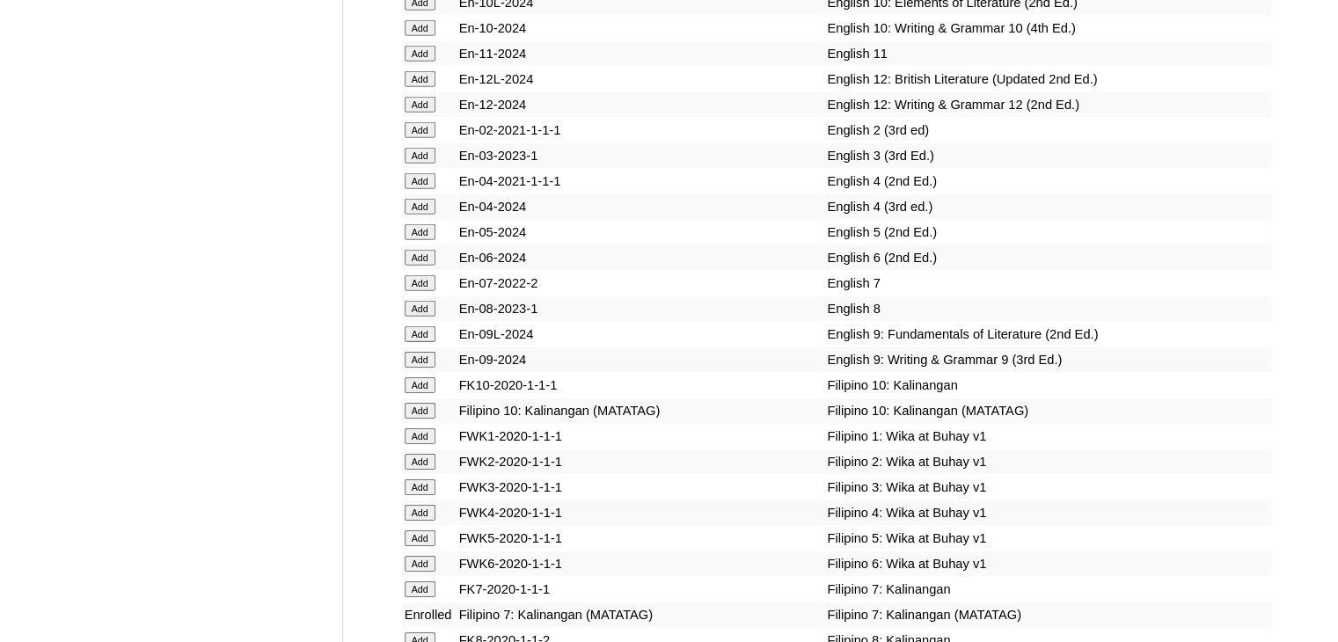
click at [417, 291] on input "Add" at bounding box center [420, 283] width 31 height 16
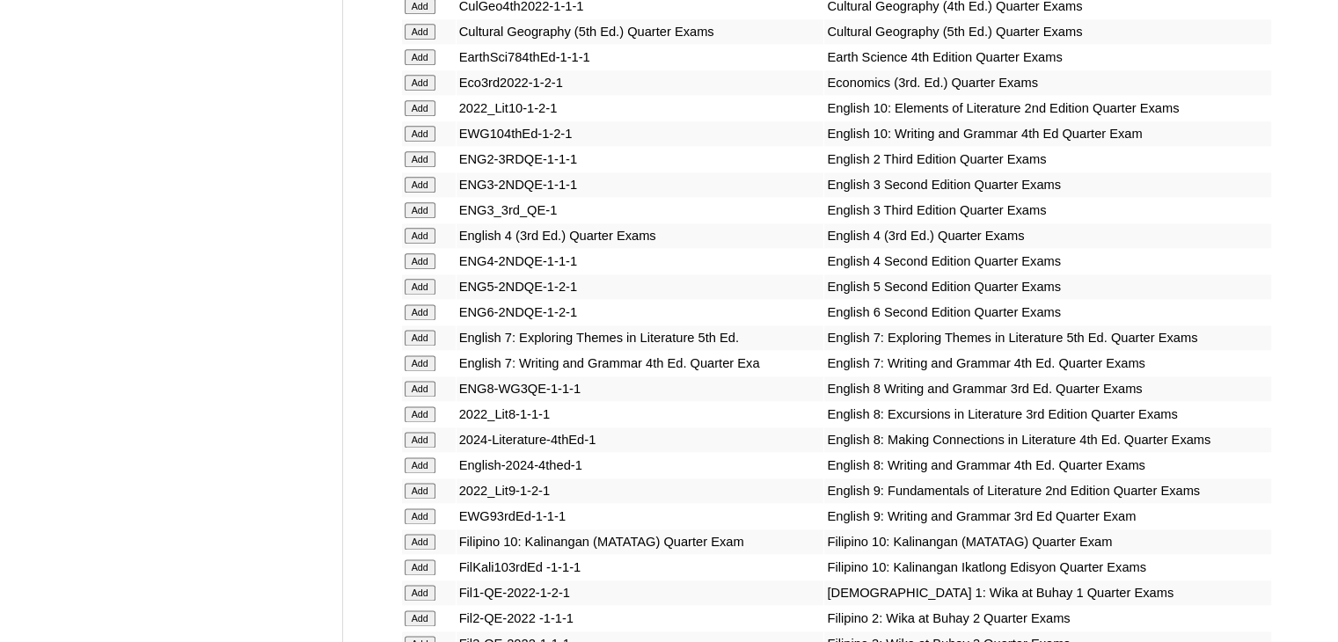
scroll to position [5180, 0]
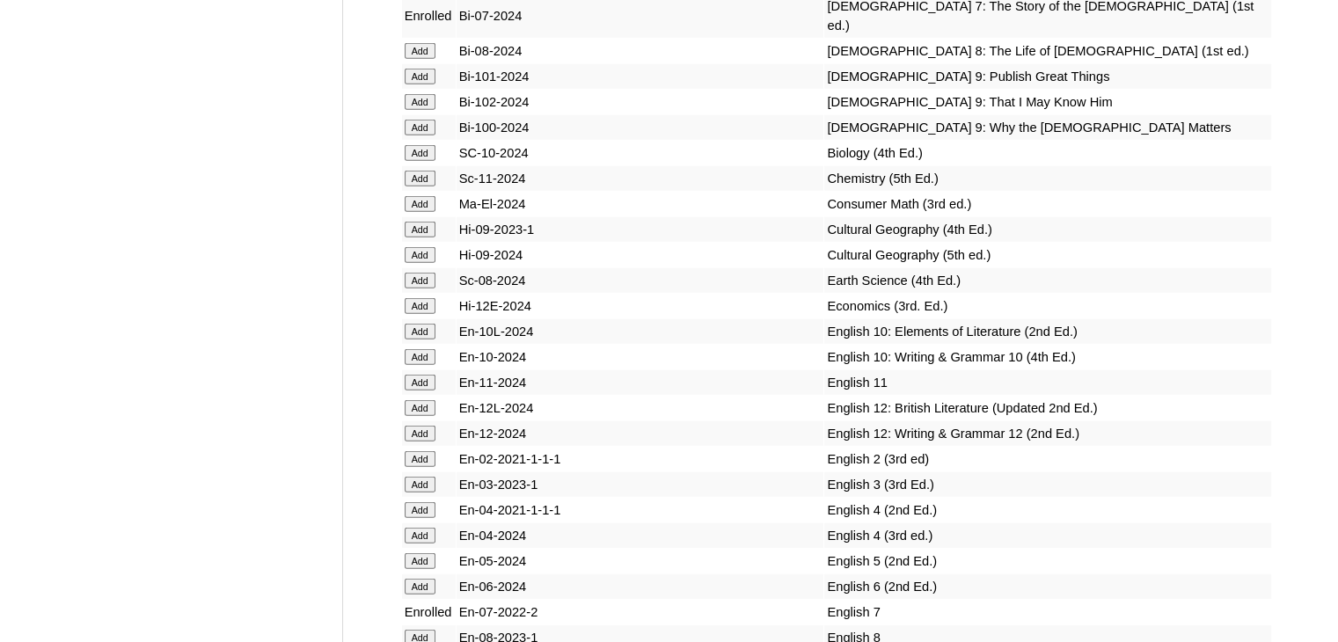
click at [422, 288] on input "Add" at bounding box center [420, 281] width 31 height 16
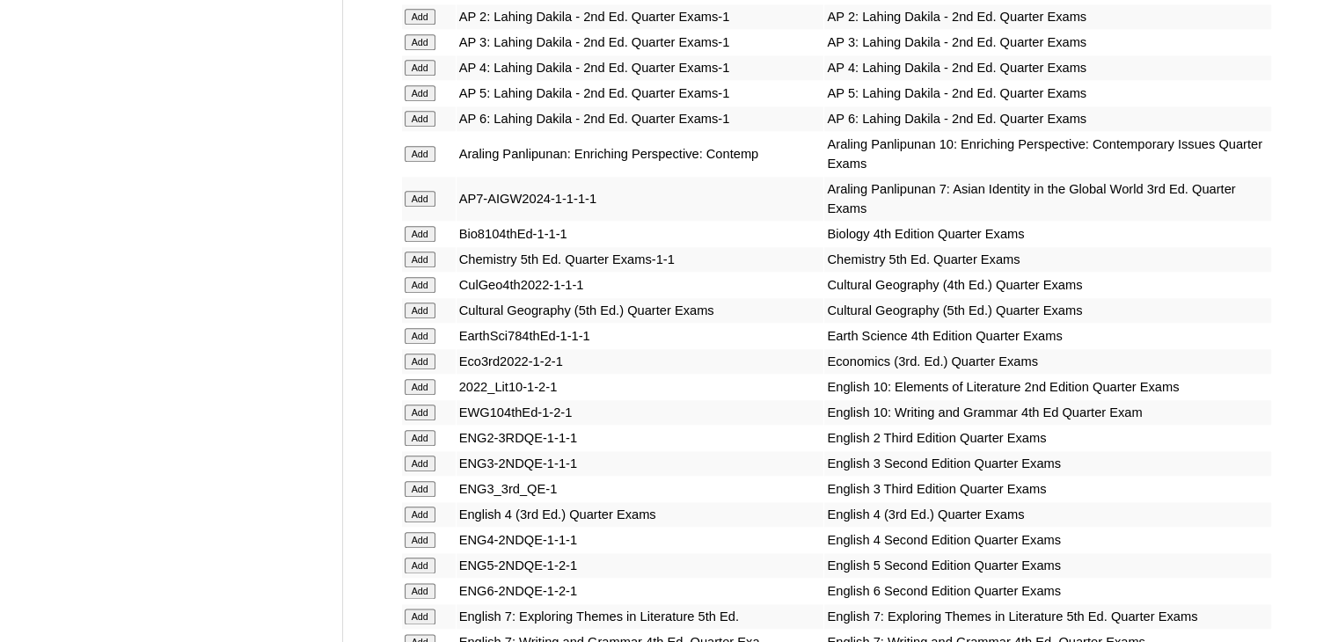
scroll to position [3634, 0]
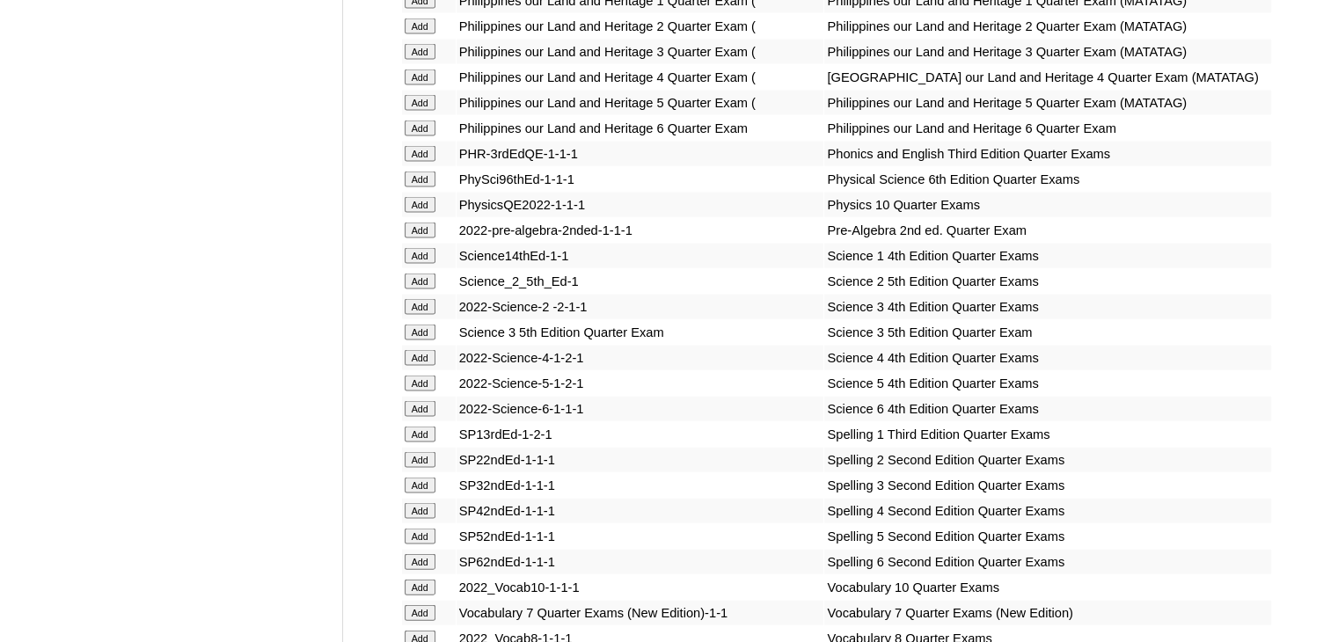
click at [424, 238] on input "Add" at bounding box center [420, 231] width 31 height 16
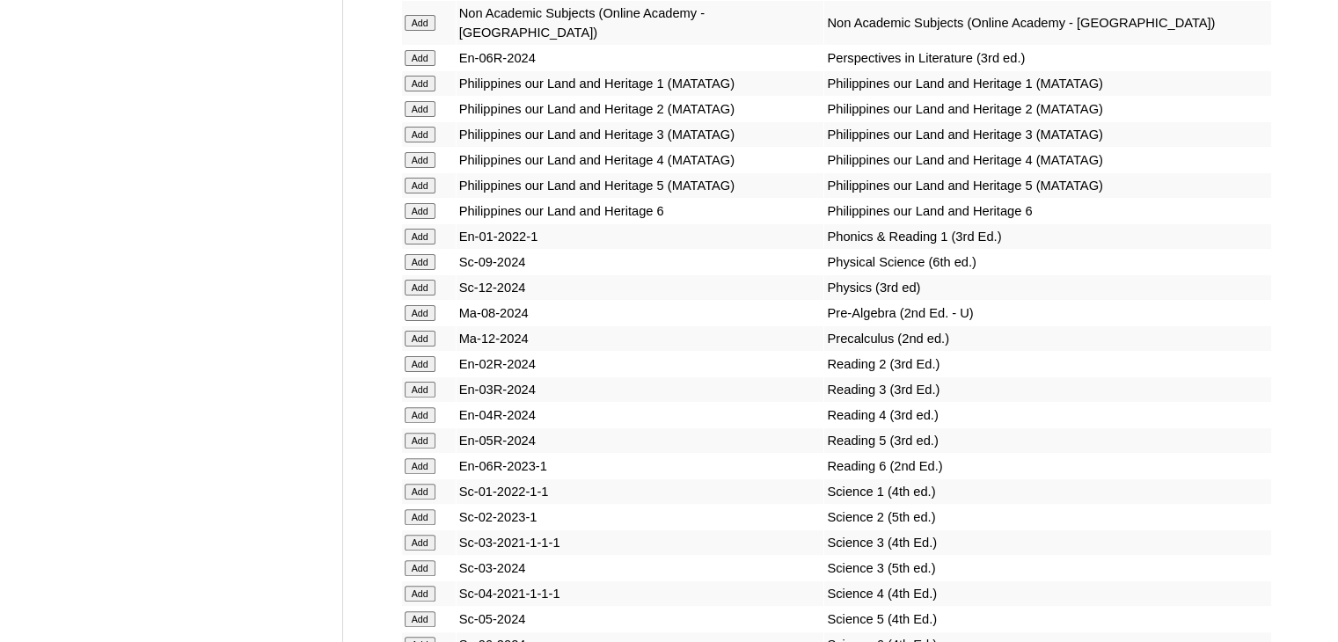
click at [424, 318] on input "Add" at bounding box center [420, 313] width 31 height 16
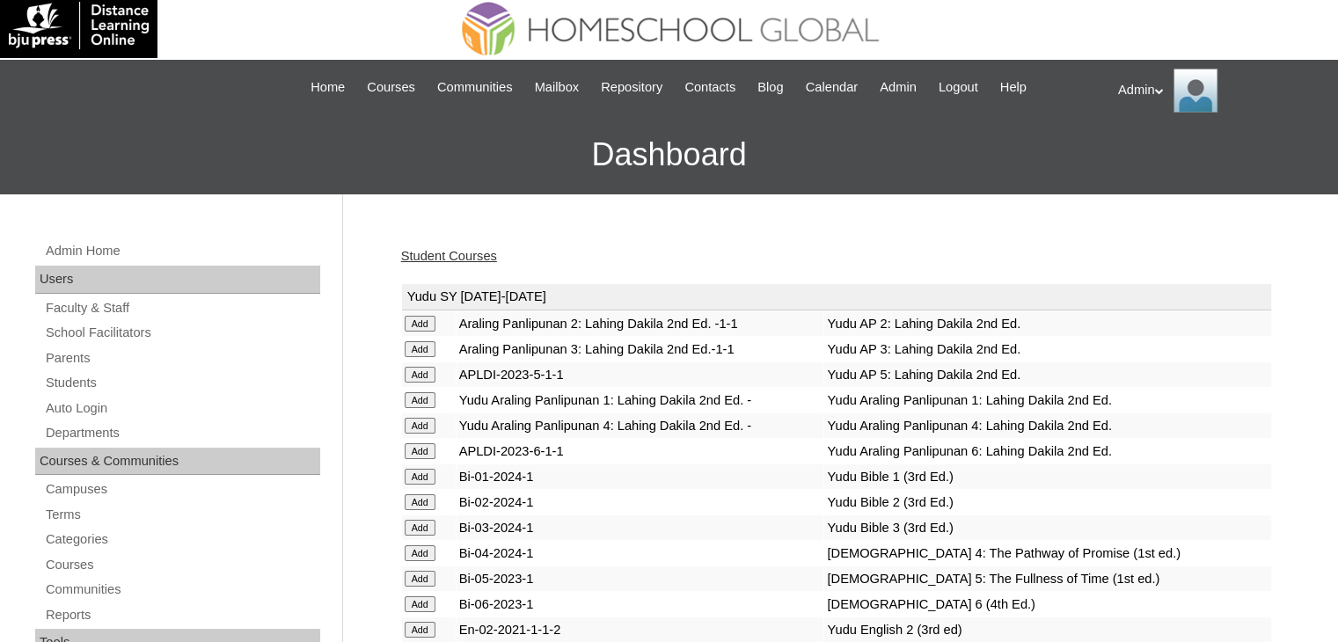
scroll to position [1801, 0]
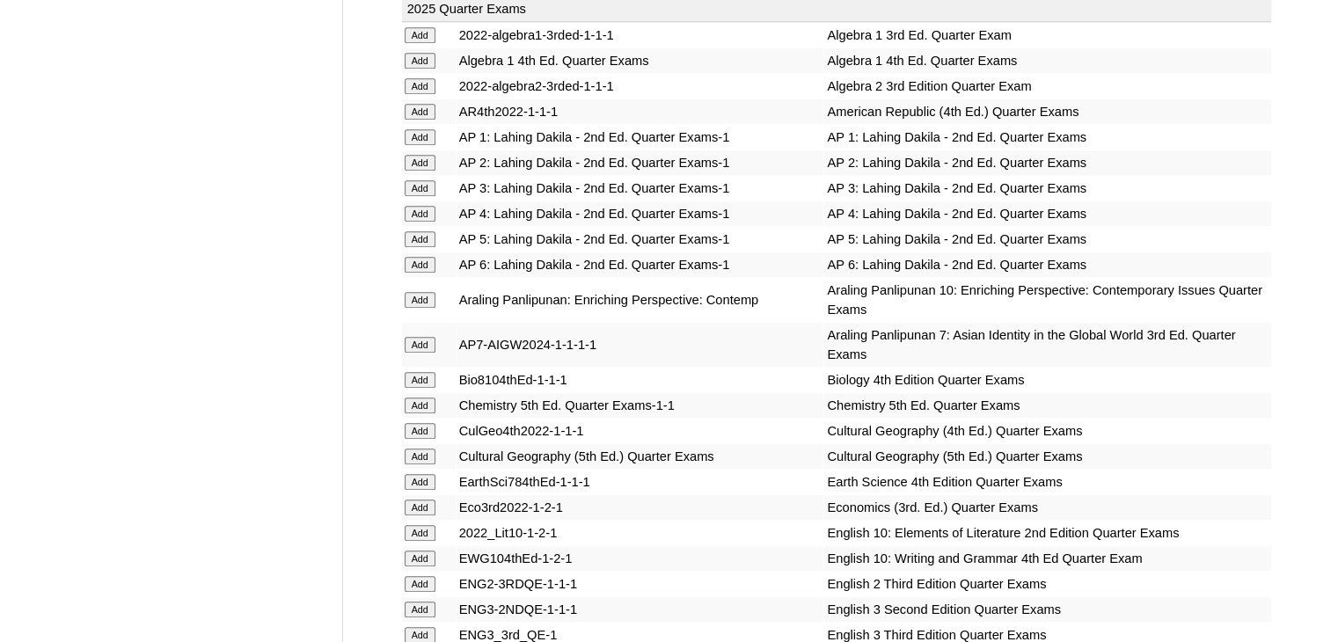
click at [419, 337] on input "Add" at bounding box center [420, 345] width 31 height 16
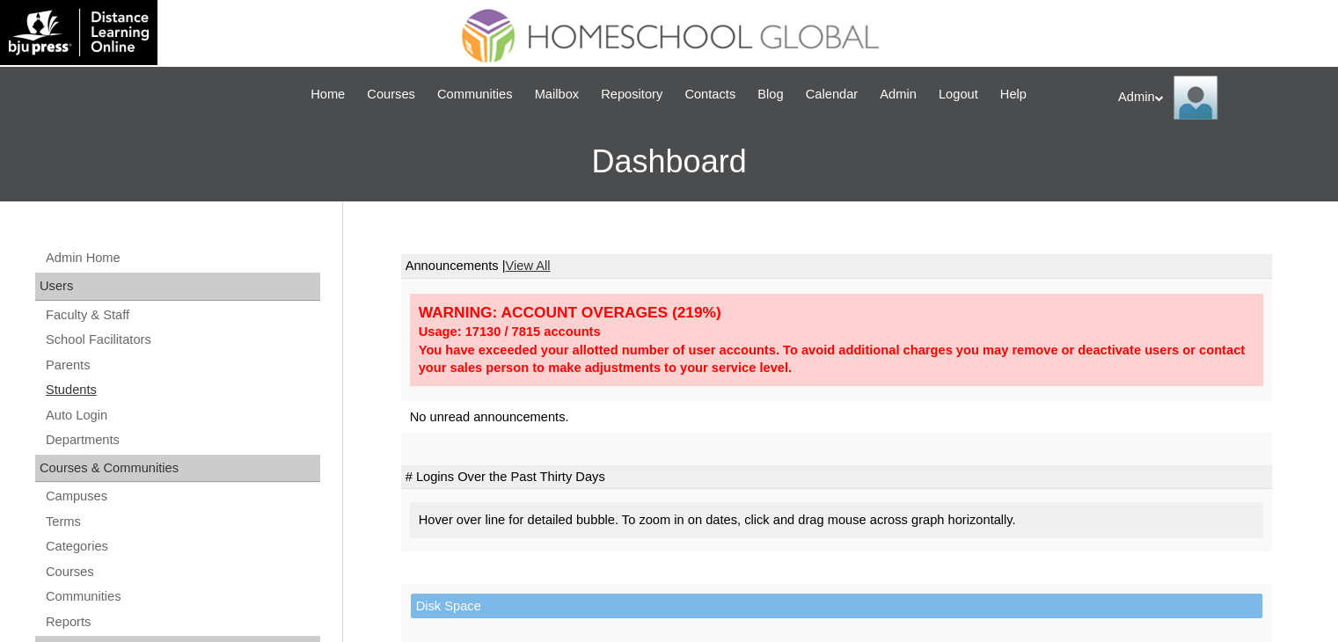
click at [69, 383] on link "Students" at bounding box center [182, 390] width 276 height 22
click at [77, 391] on link "Students" at bounding box center [182, 390] width 276 height 22
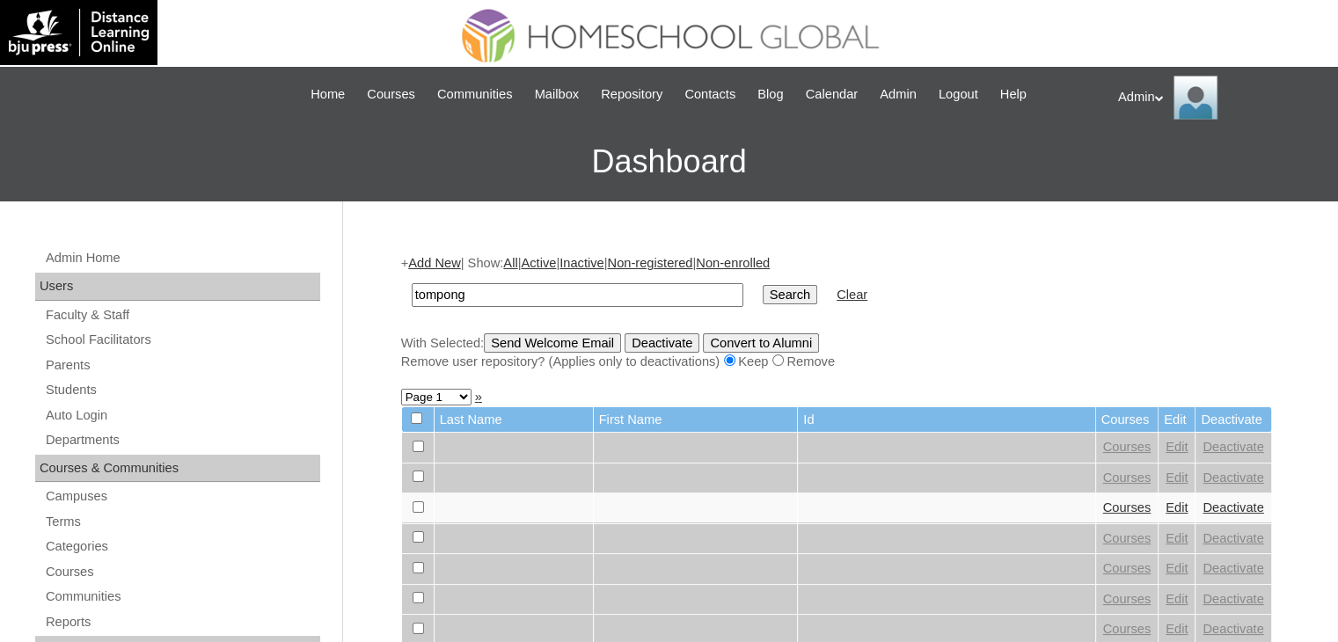
type input "tompong"
click at [763, 285] on input "Search" at bounding box center [790, 294] width 55 height 19
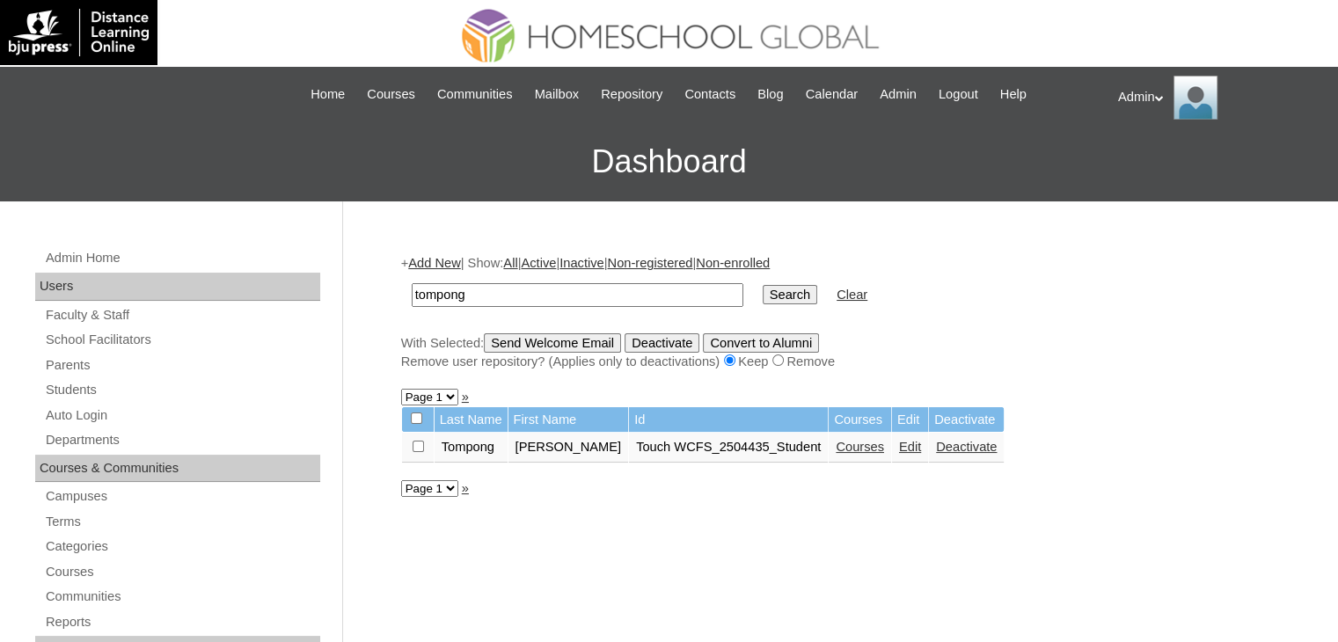
click at [836, 444] on link "Courses" at bounding box center [860, 447] width 48 height 14
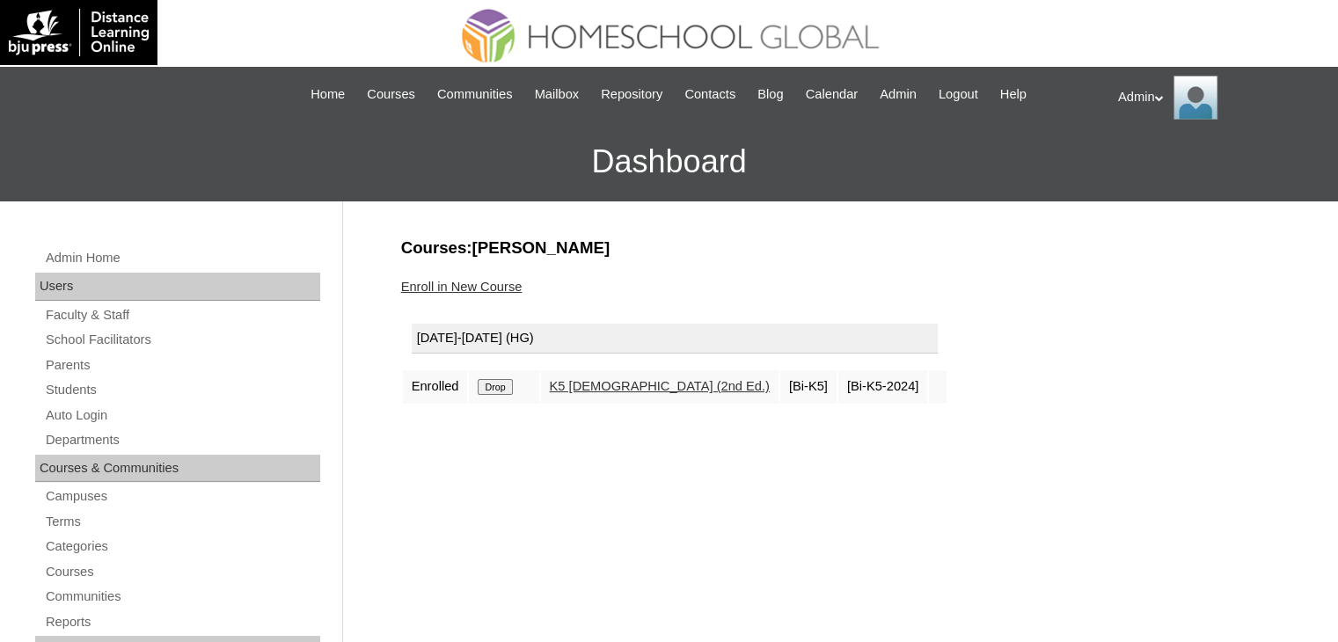
click at [471, 280] on link "Enroll in New Course" at bounding box center [461, 287] width 121 height 14
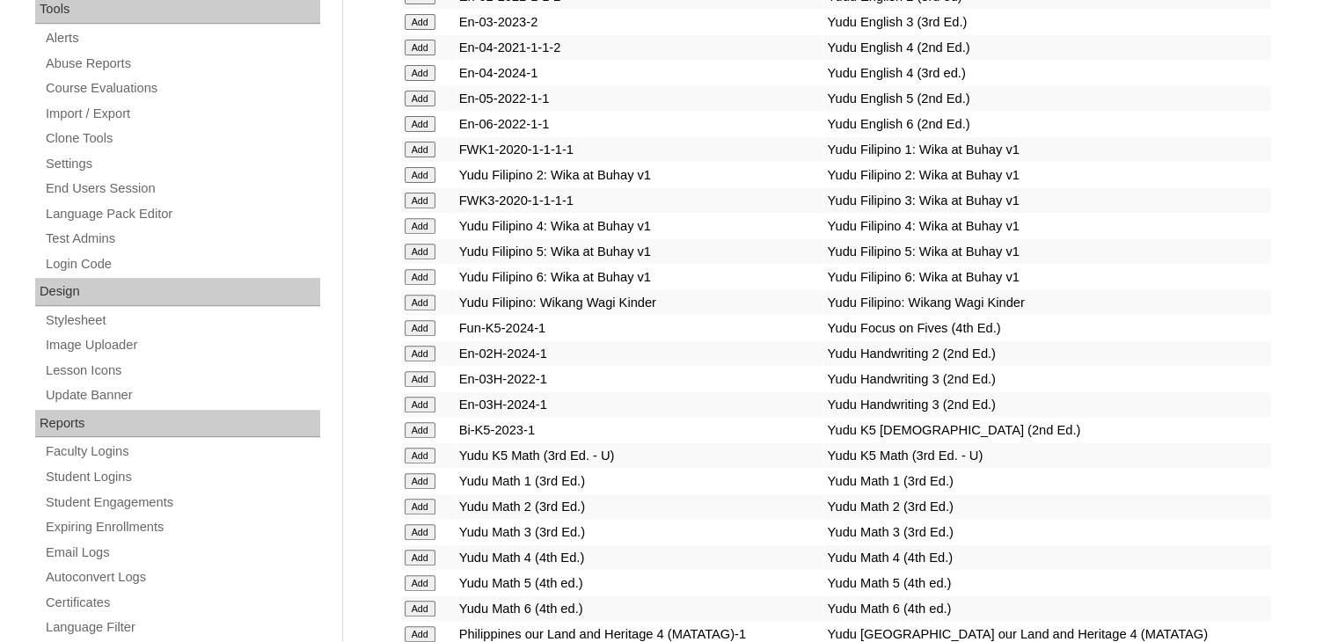
scroll to position [6523, 0]
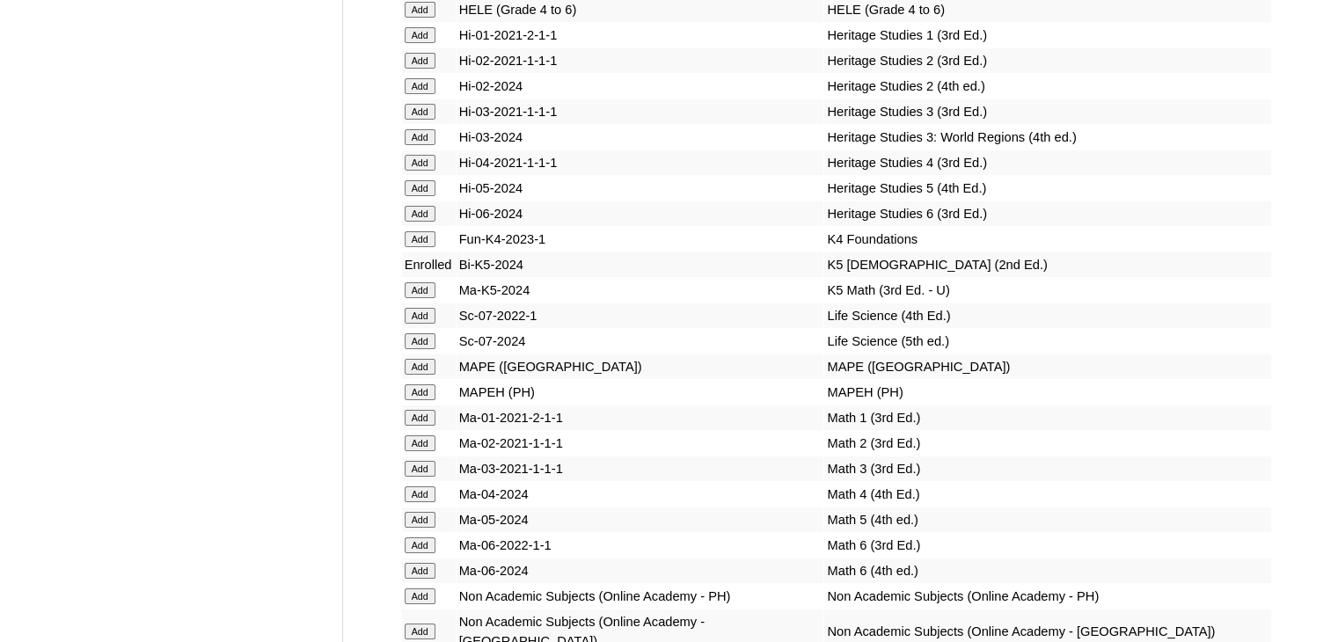
click at [412, 298] on input "Add" at bounding box center [420, 290] width 31 height 16
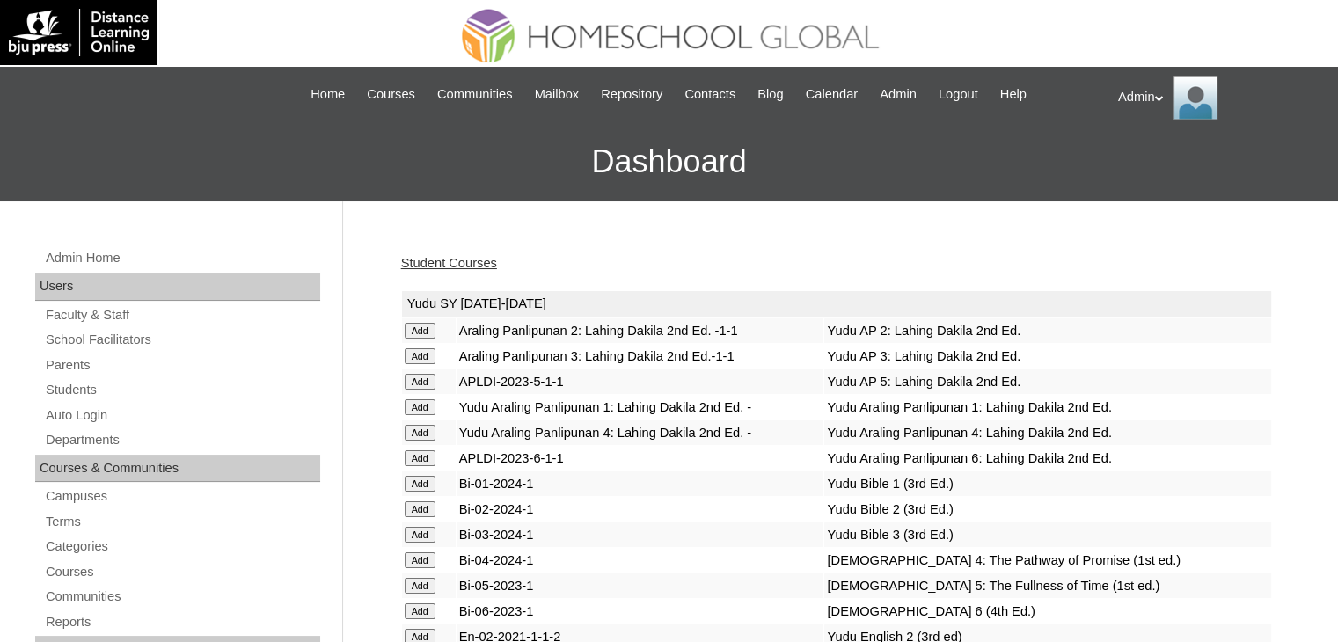
click at [455, 260] on link "Student Courses" at bounding box center [449, 263] width 96 height 14
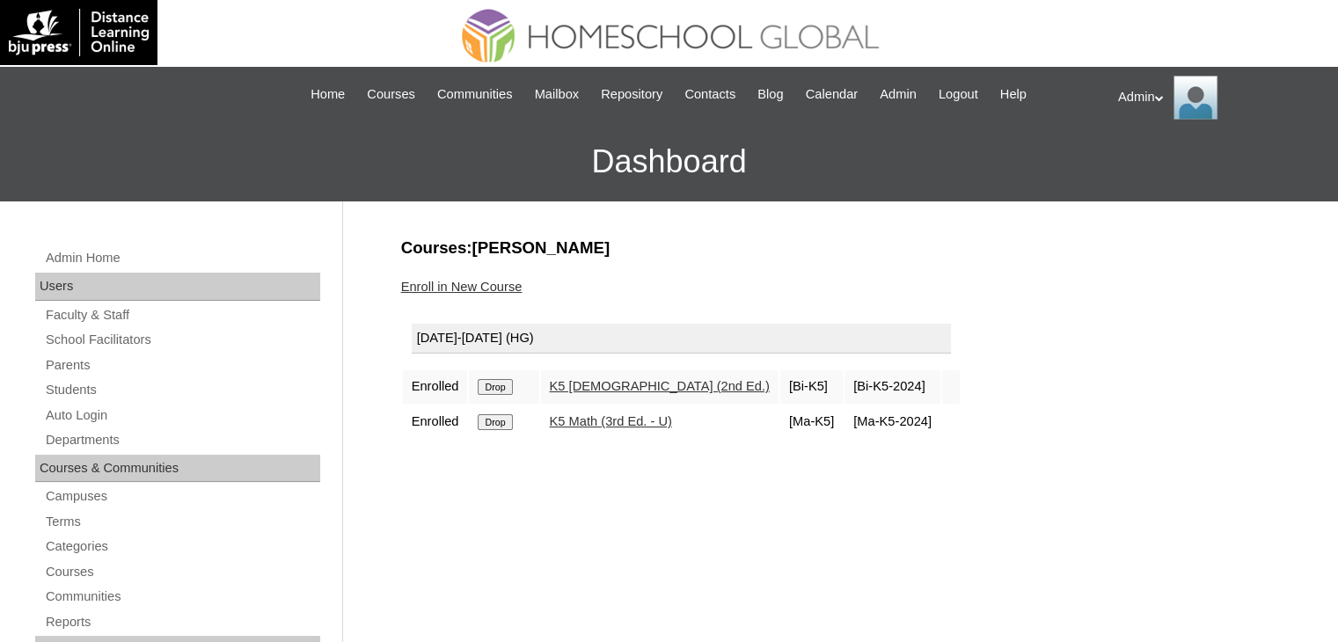
click at [464, 282] on link "Enroll in New Course" at bounding box center [461, 287] width 121 height 14
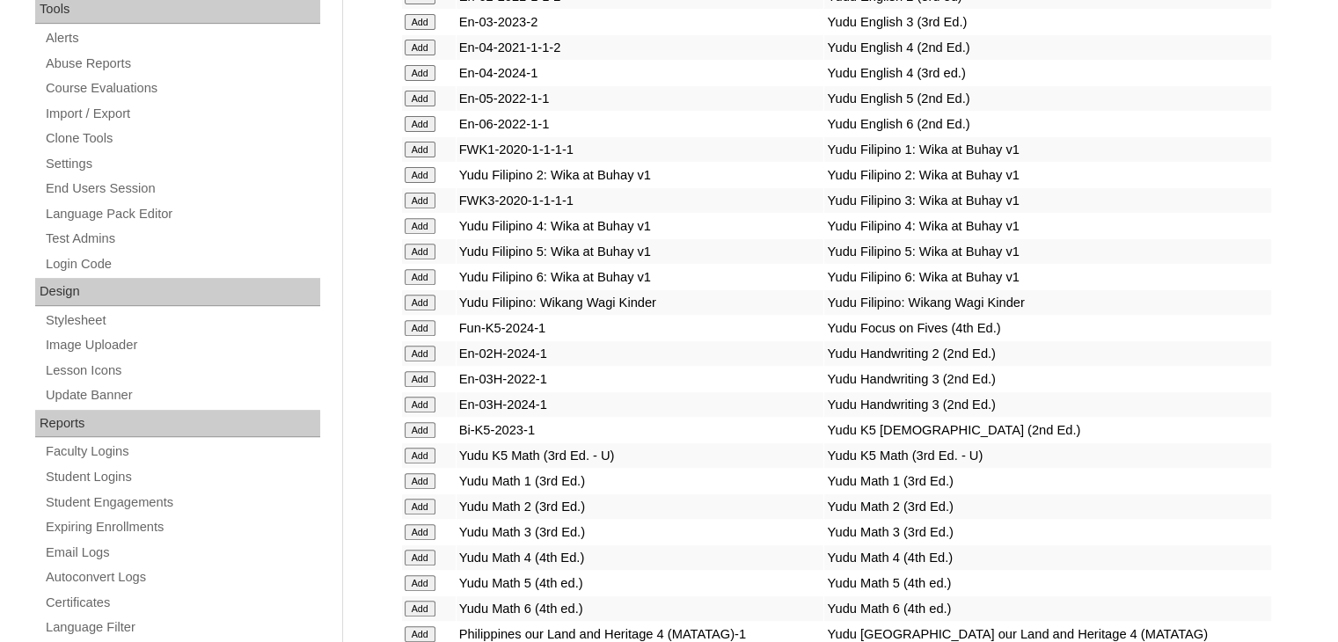
scroll to position [6016, 0]
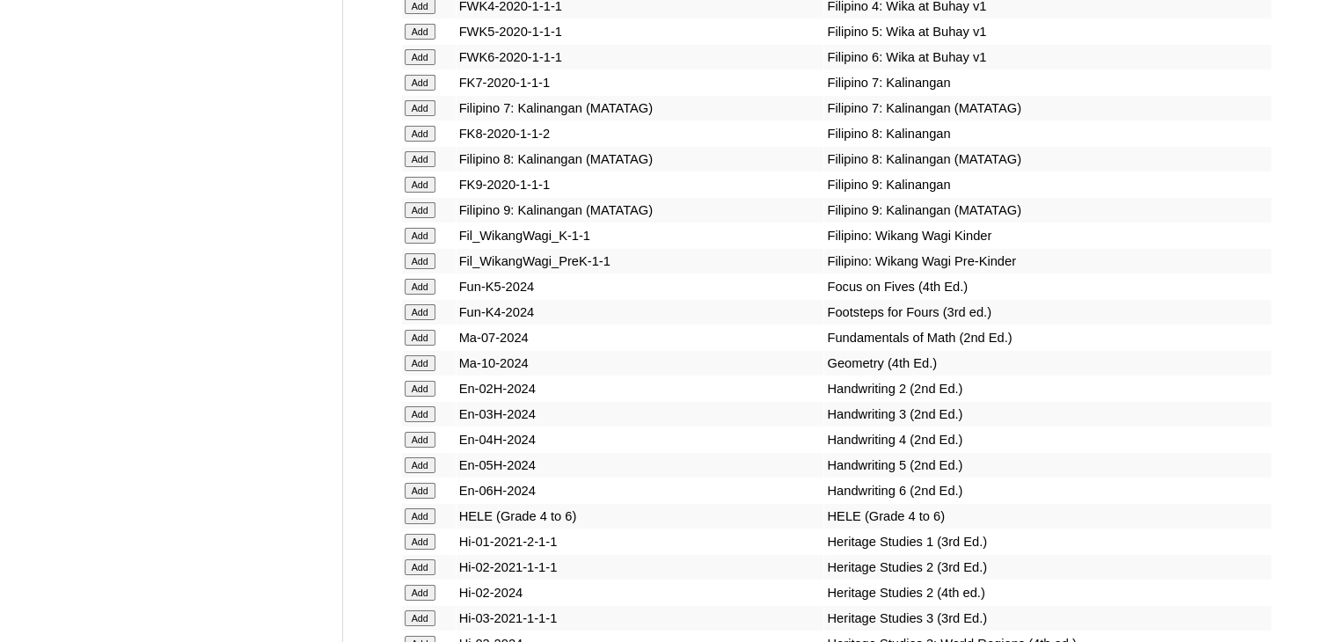
click at [415, 295] on input "Add" at bounding box center [420, 287] width 31 height 16
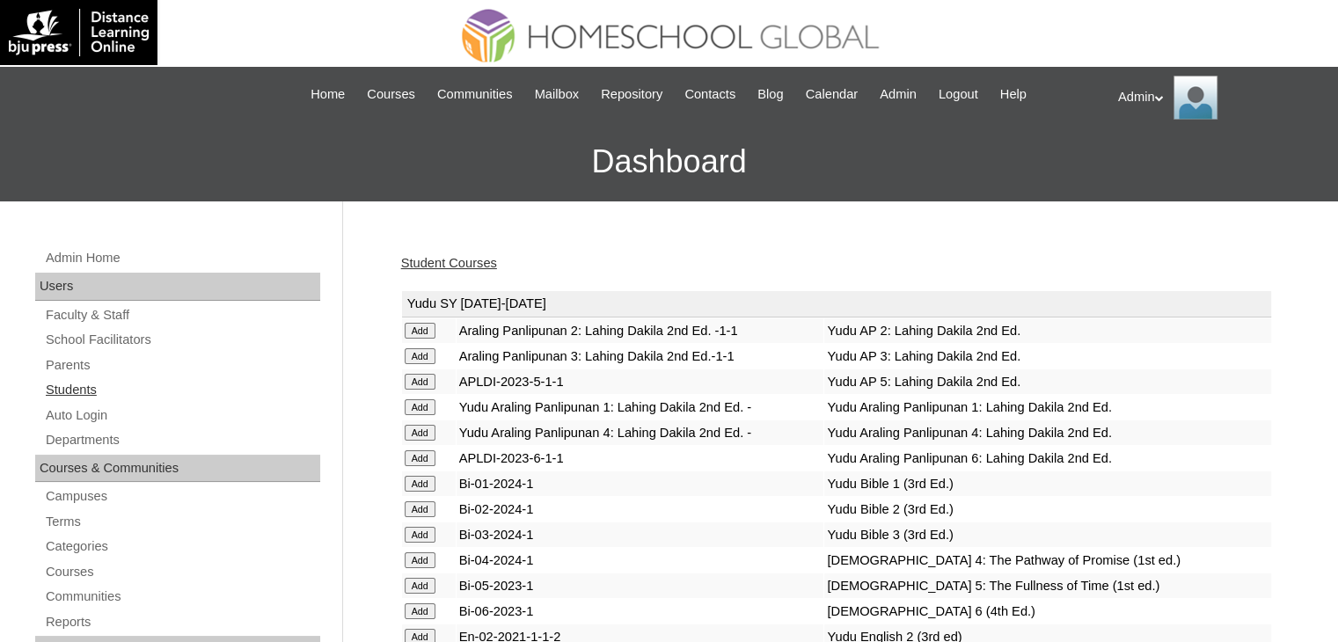
click at [69, 385] on link "Students" at bounding box center [182, 390] width 276 height 22
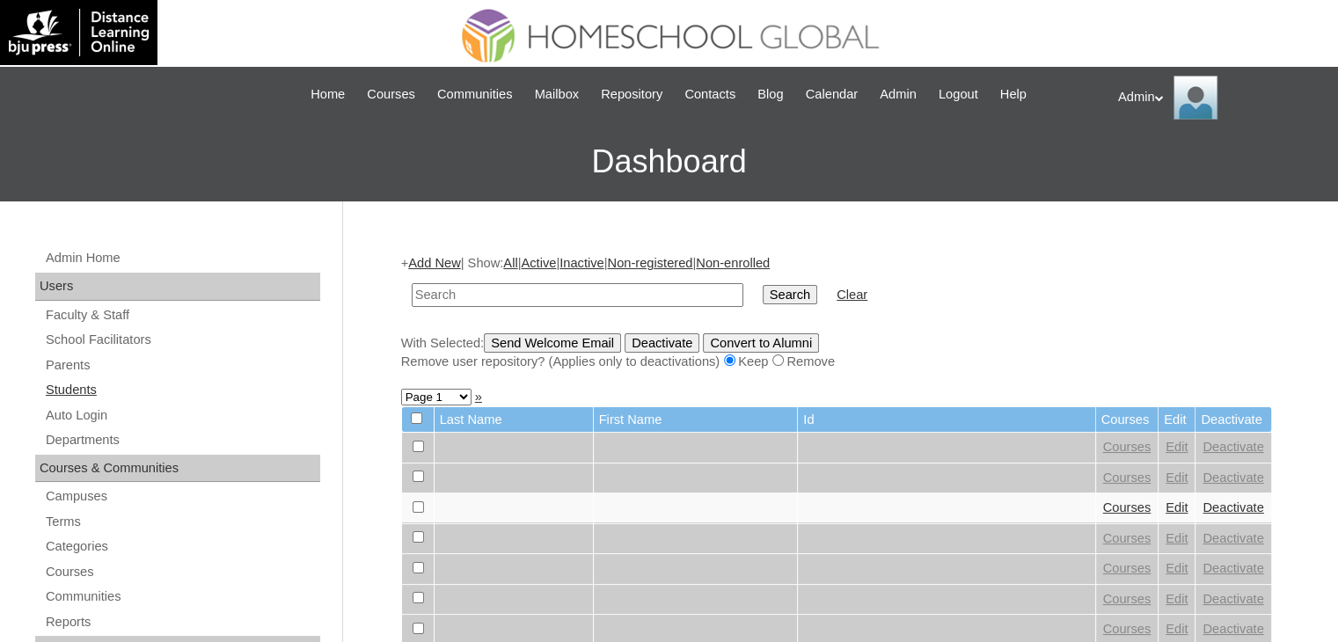
click at [63, 390] on link "Students" at bounding box center [182, 390] width 276 height 22
click at [63, 392] on link "Students" at bounding box center [182, 390] width 276 height 22
type input "galas"
click at [763, 293] on input "Search" at bounding box center [790, 294] width 55 height 19
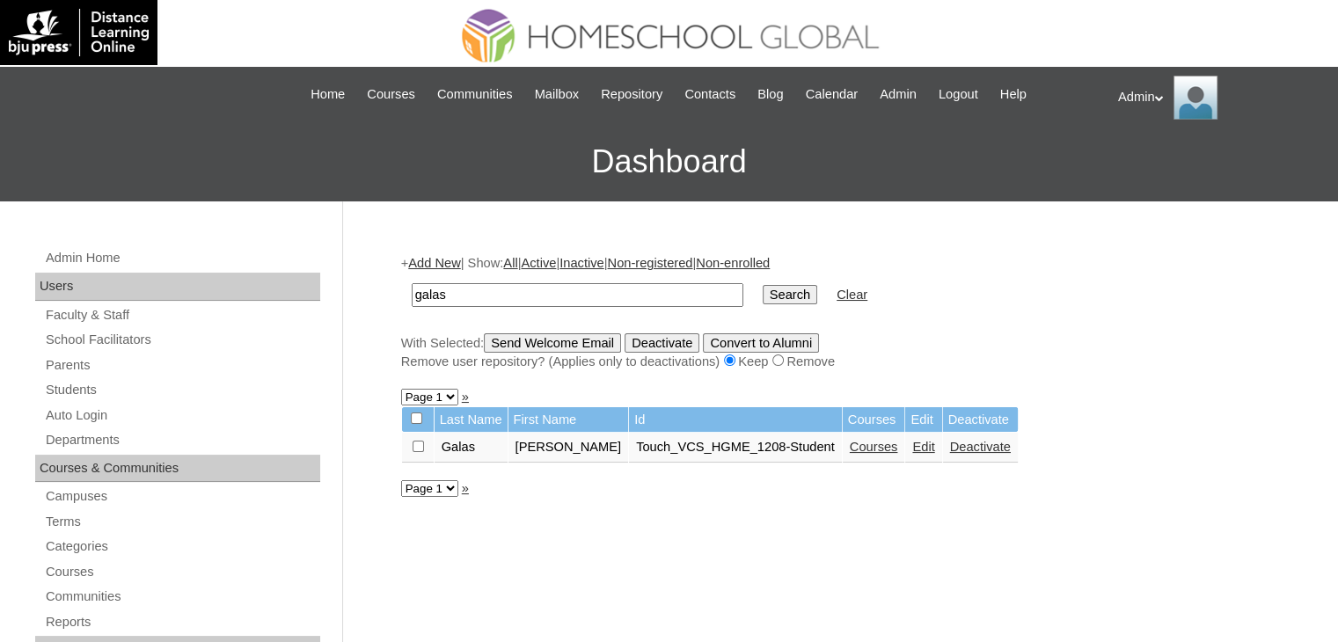
click at [496, 297] on input "galas" at bounding box center [578, 295] width 332 height 24
type input "g"
type input "Tompong"
click at [763, 285] on input "Search" at bounding box center [790, 294] width 55 height 19
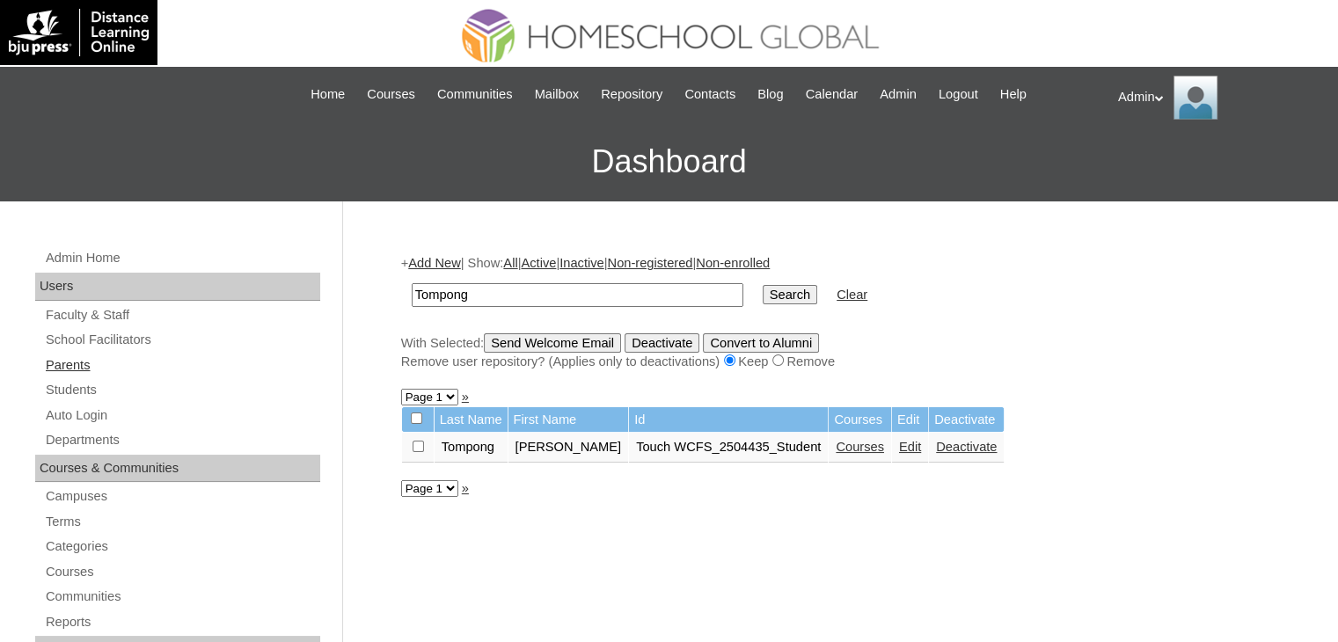
click at [56, 365] on link "Parents" at bounding box center [182, 365] width 276 height 22
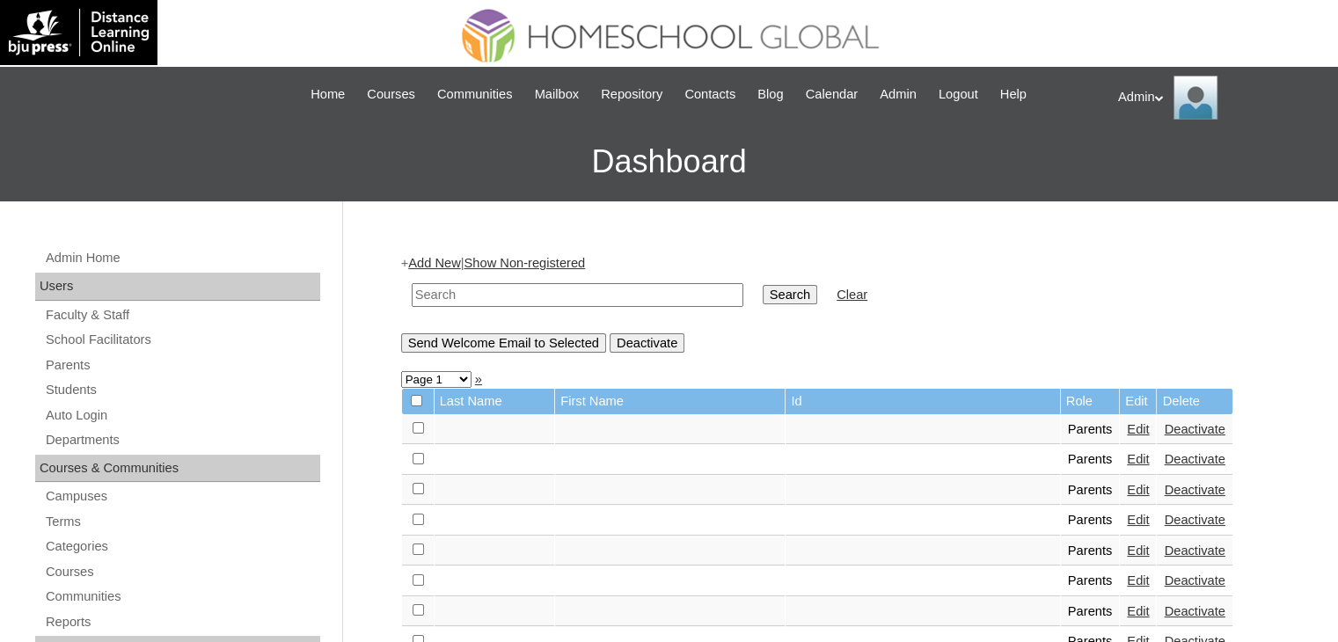
click at [486, 288] on input "text" at bounding box center [578, 295] width 332 height 24
type input "riparip"
click at [763, 287] on input "Search" at bounding box center [790, 294] width 55 height 19
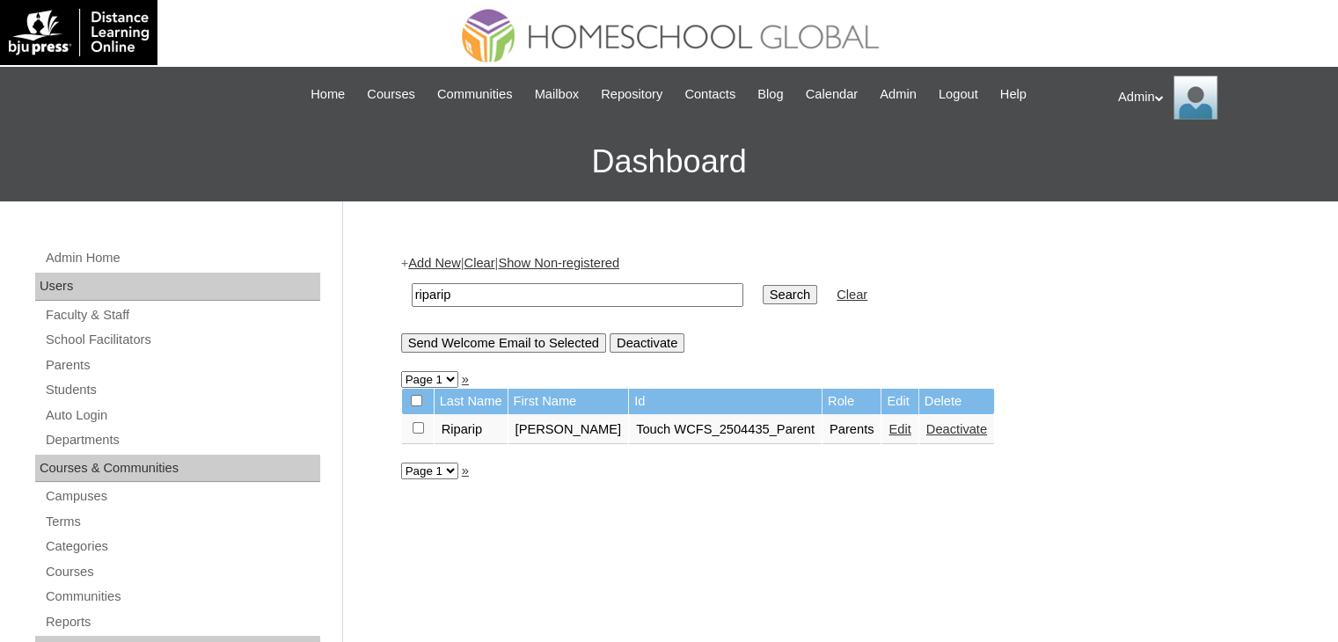
click at [888, 427] on link "Edit" at bounding box center [899, 429] width 22 height 14
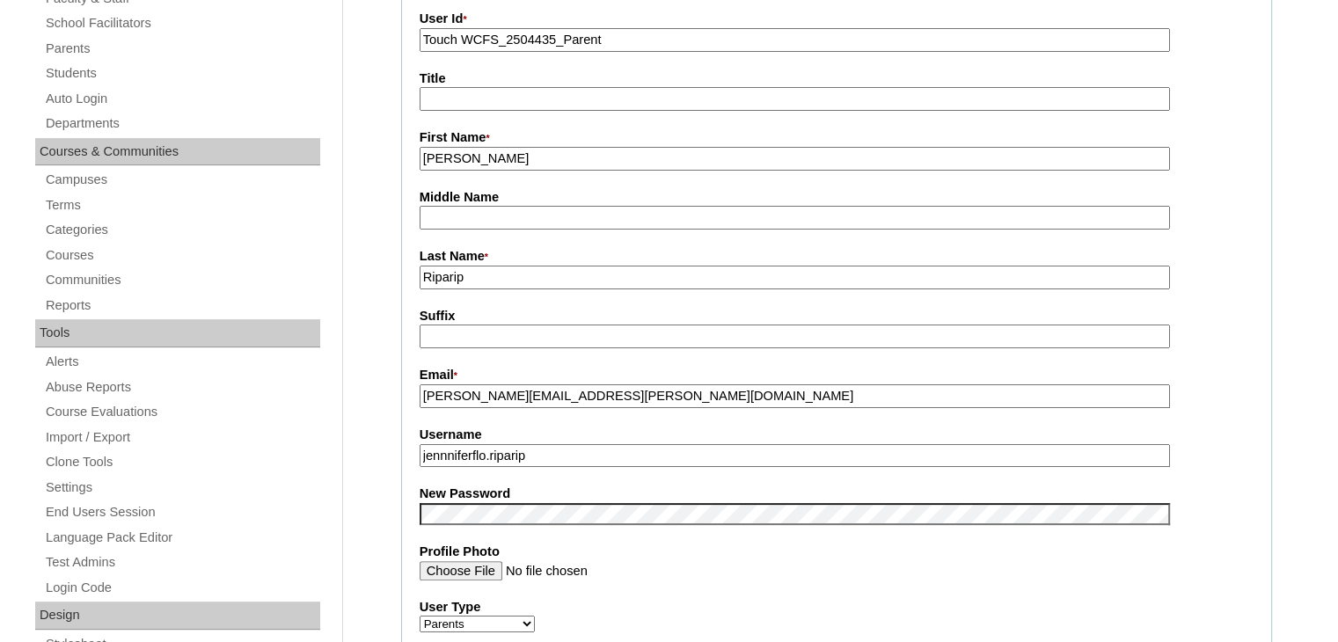
scroll to position [420, 0]
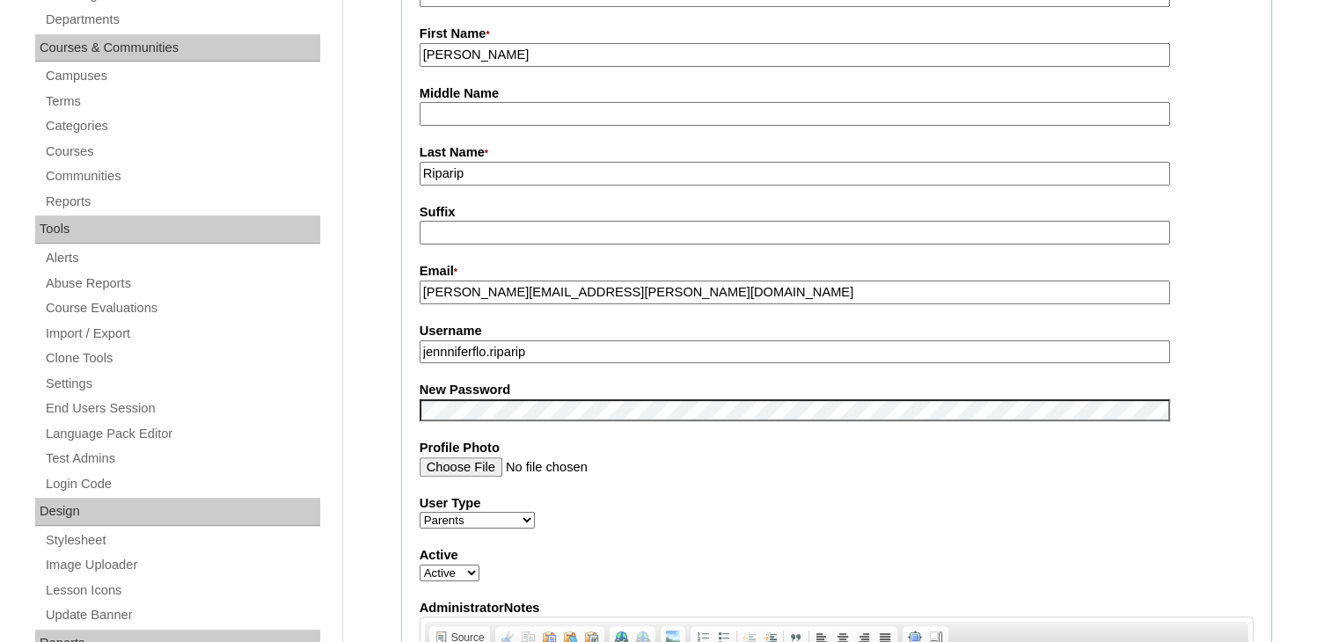
drag, startPoint x: 565, startPoint y: 349, endPoint x: 381, endPoint y: 360, distance: 184.1
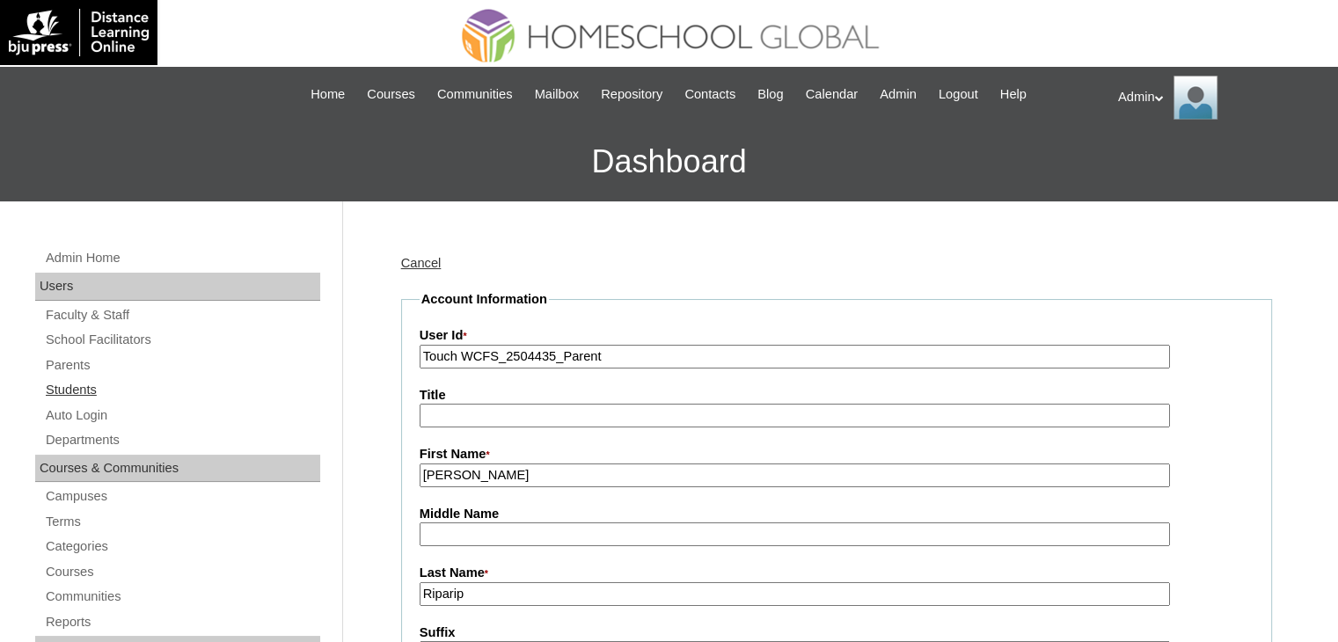
click at [84, 381] on link "Students" at bounding box center [182, 390] width 276 height 22
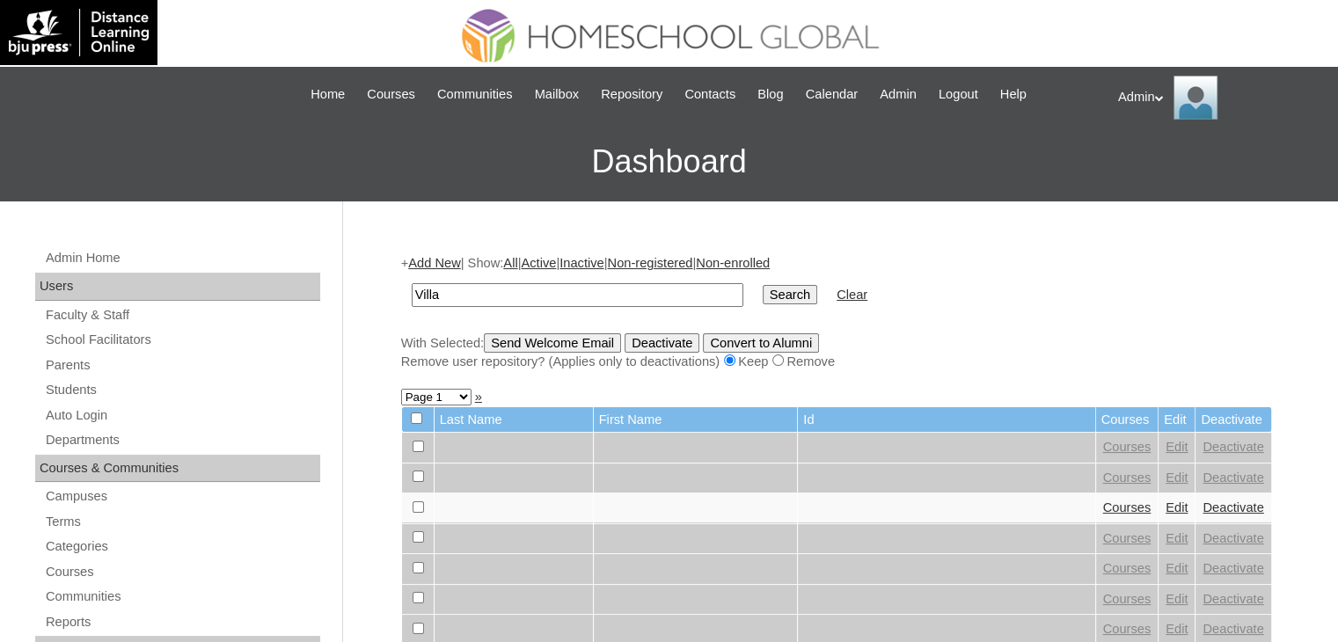
type input "villaranda"
click at [763, 296] on input "Search" at bounding box center [790, 294] width 55 height 19
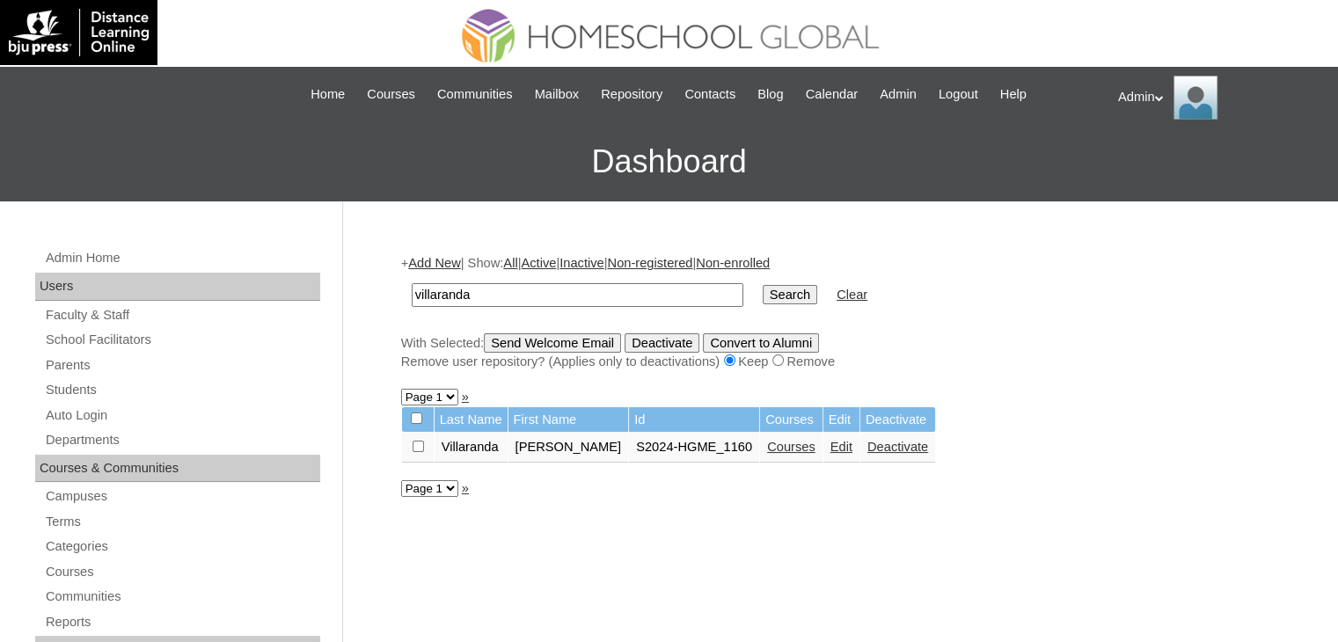
click at [767, 448] on link "Courses" at bounding box center [791, 447] width 48 height 14
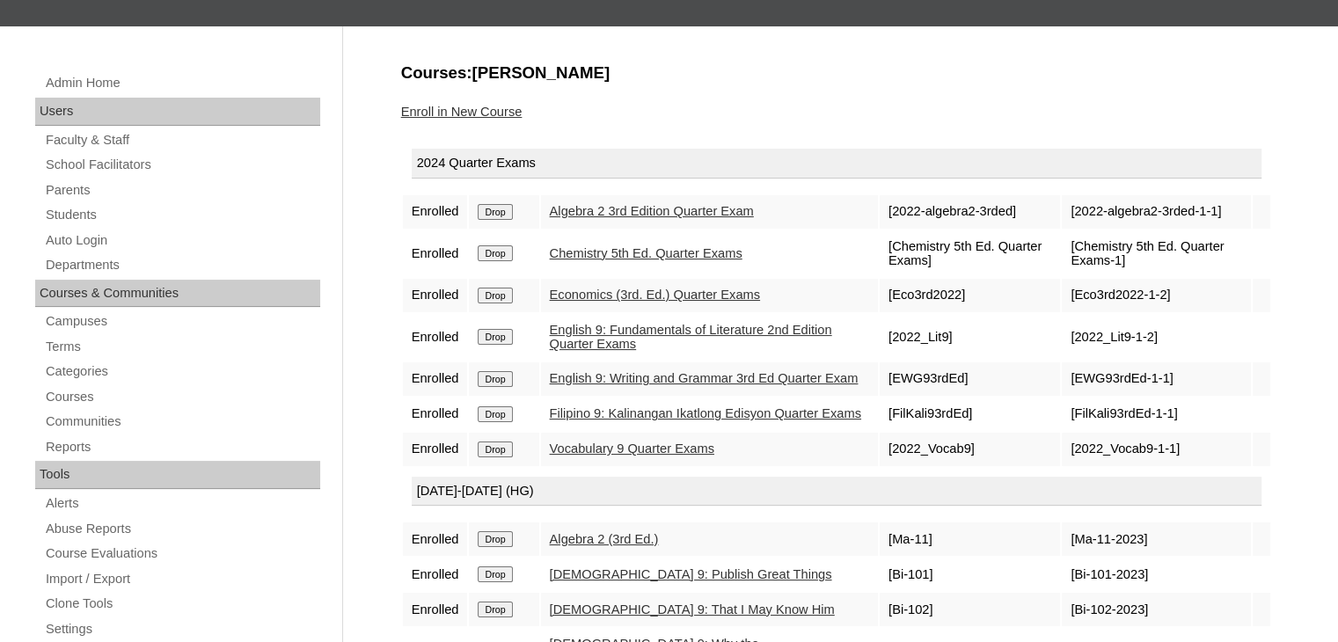
scroll to position [176, 0]
click at [610, 455] on link "Vocabulary 9 Quarter Exams" at bounding box center [632, 448] width 164 height 14
click at [611, 418] on link "Filipino 9: Kalinangan Ikatlong Edisyon Quarter Exams" at bounding box center [705, 412] width 311 height 14
click at [611, 370] on link "English 9: Writing and Grammar 3rd Ed Quarter Exam" at bounding box center [704, 377] width 309 height 14
click at [611, 332] on link "English 9: Fundamentals of Literature 2nd Edition Quarter Exams" at bounding box center [691, 336] width 282 height 29
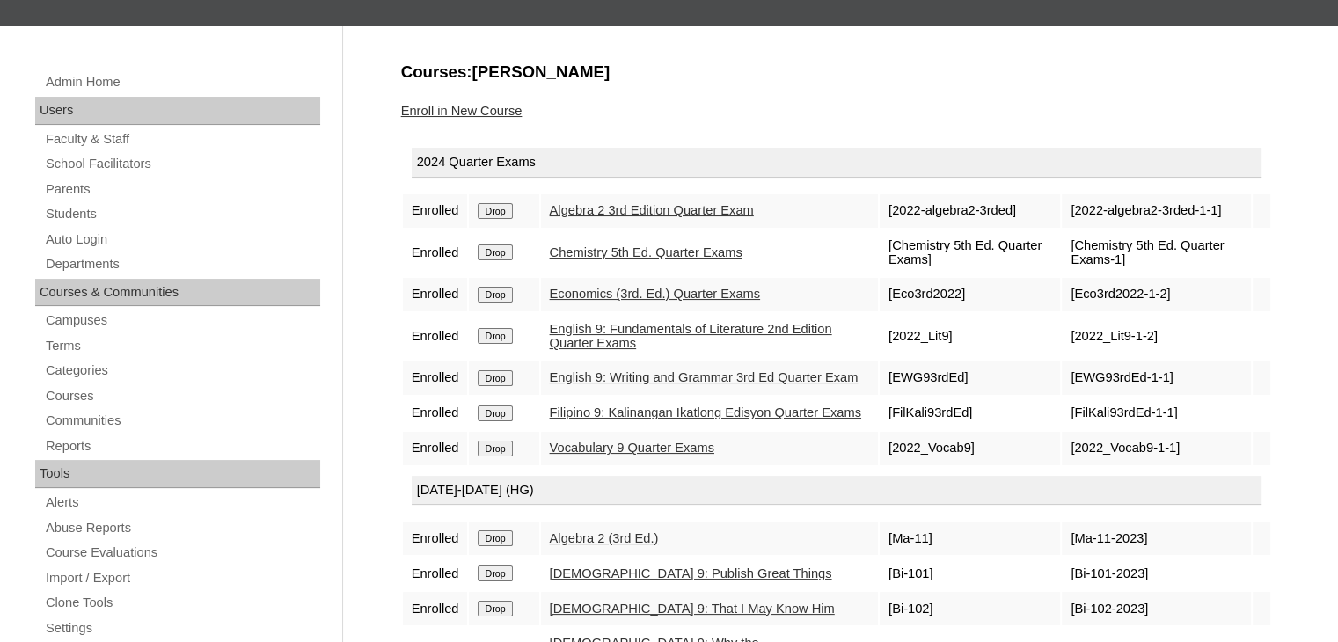
click at [612, 289] on link "Economics (3rd. Ed.) Quarter Exams" at bounding box center [655, 294] width 210 height 14
click at [615, 251] on link "Chemistry 5th Ed. Quarter Exams" at bounding box center [646, 252] width 193 height 14
click at [610, 208] on link "Algebra 2 3rd Edition Quarter Exam" at bounding box center [652, 210] width 204 height 14
click at [94, 215] on link "Students" at bounding box center [182, 214] width 276 height 22
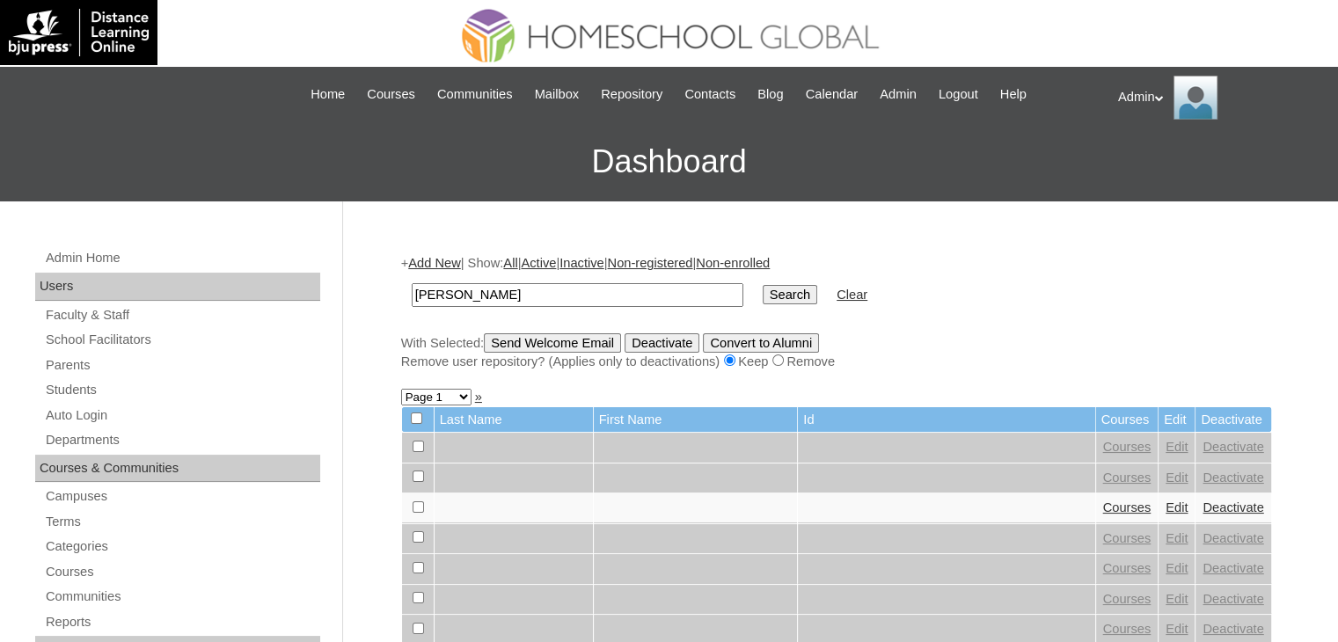
type input "[PERSON_NAME]"
click at [763, 294] on input "Search" at bounding box center [790, 294] width 55 height 19
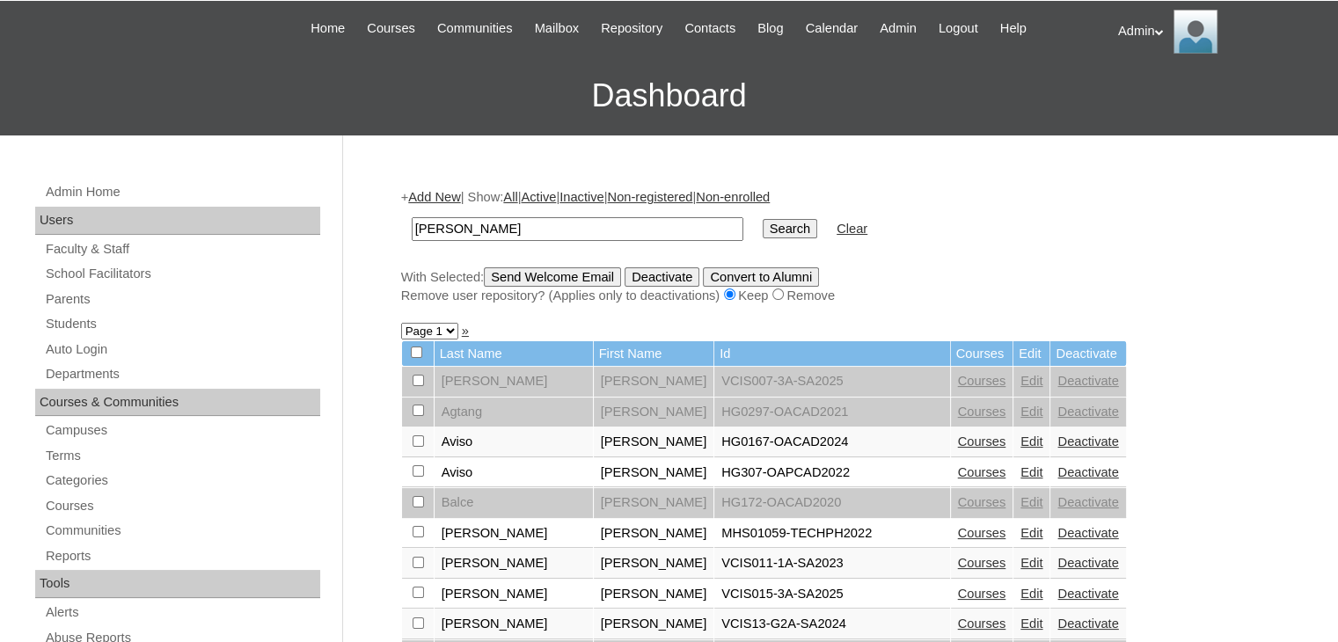
scroll to position [53, 0]
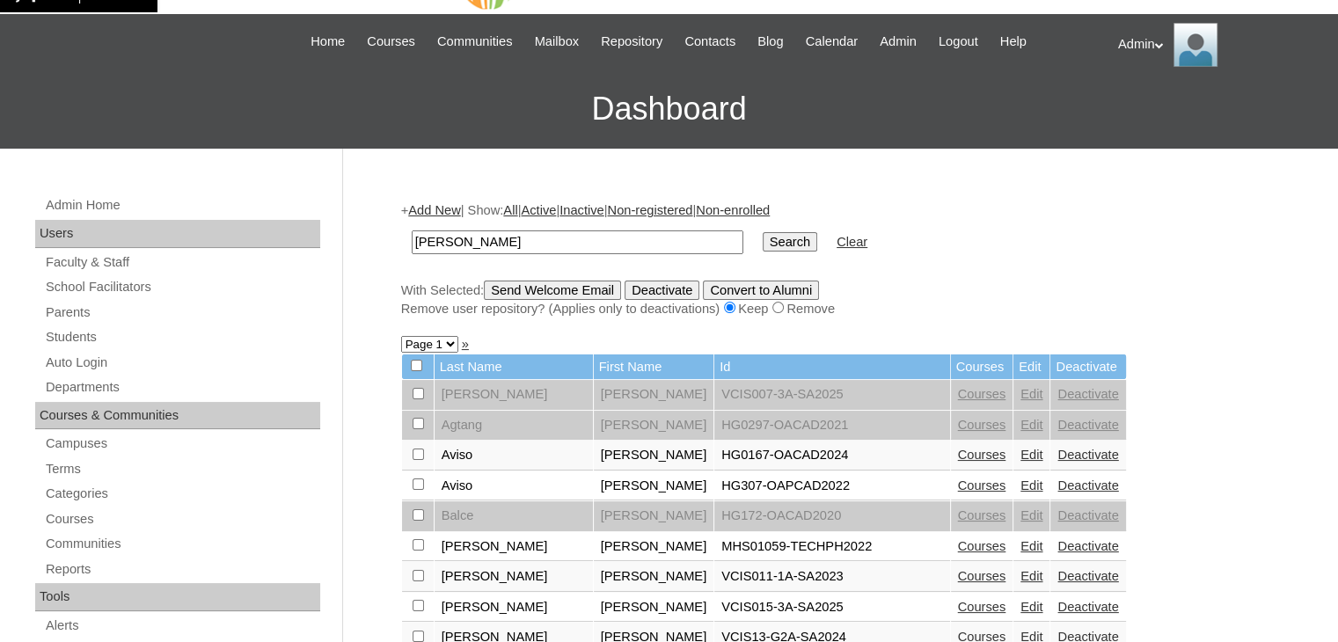
click at [556, 237] on input "[PERSON_NAME]" at bounding box center [578, 242] width 332 height 24
click at [763, 247] on input "Search" at bounding box center [790, 241] width 55 height 19
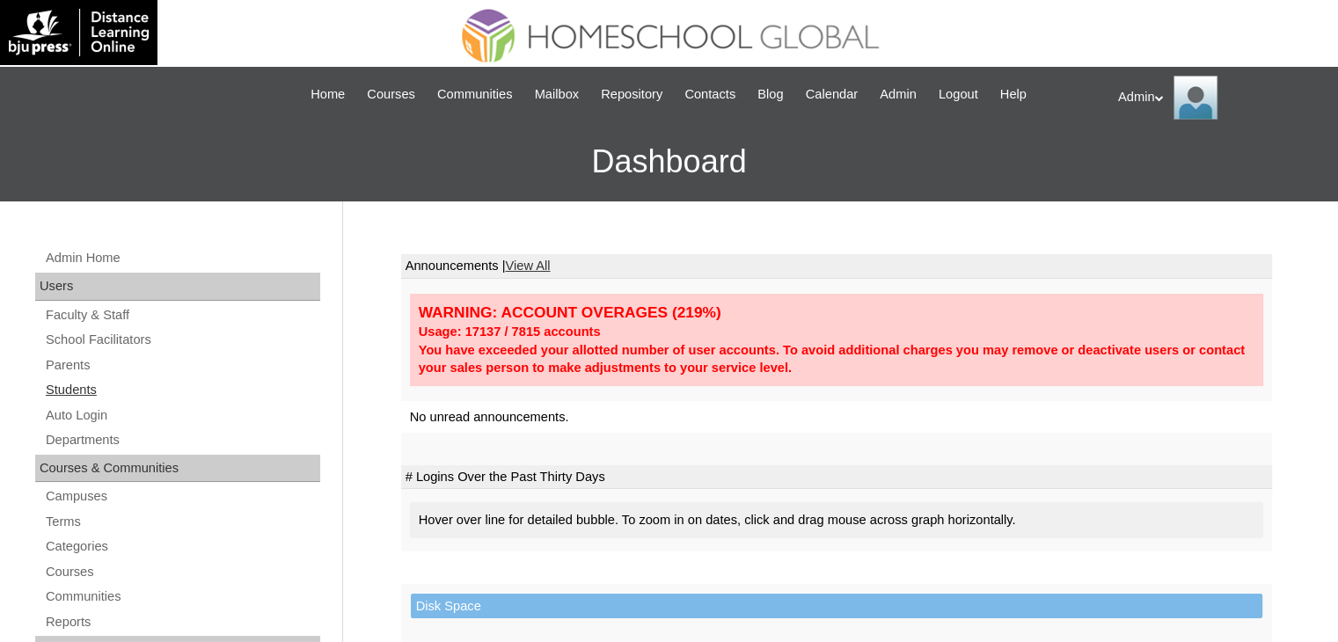
click at [77, 391] on link "Students" at bounding box center [182, 390] width 276 height 22
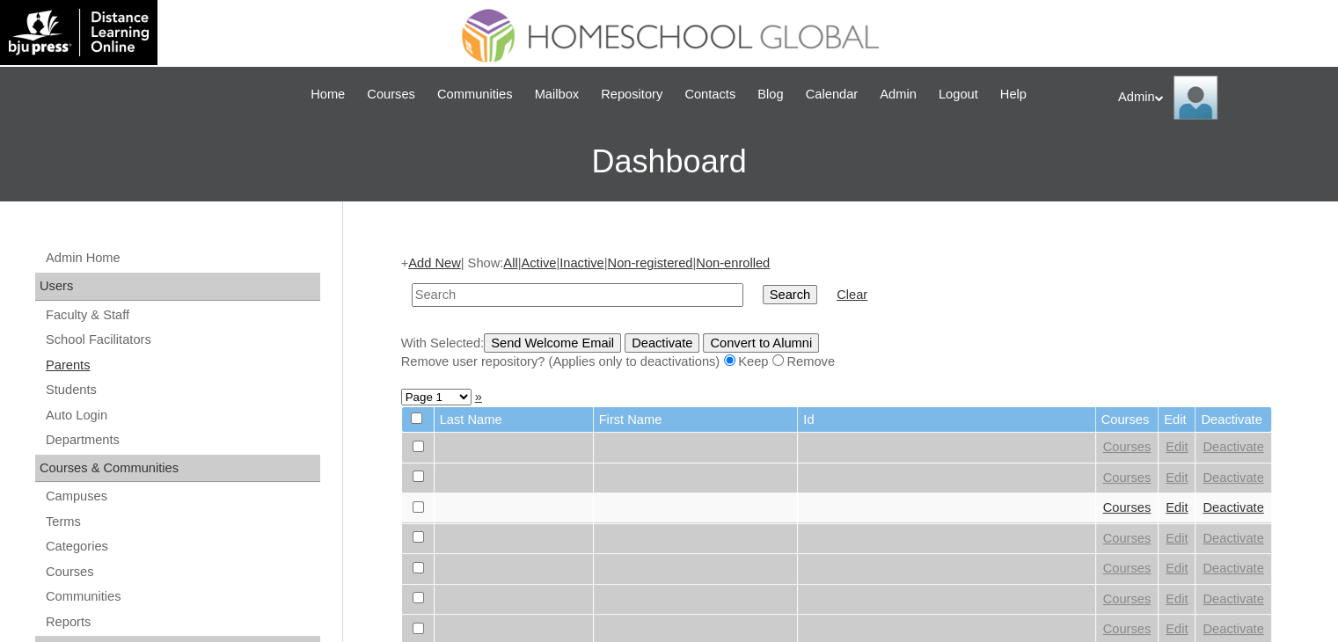
click at [65, 367] on link "Parents" at bounding box center [182, 365] width 276 height 22
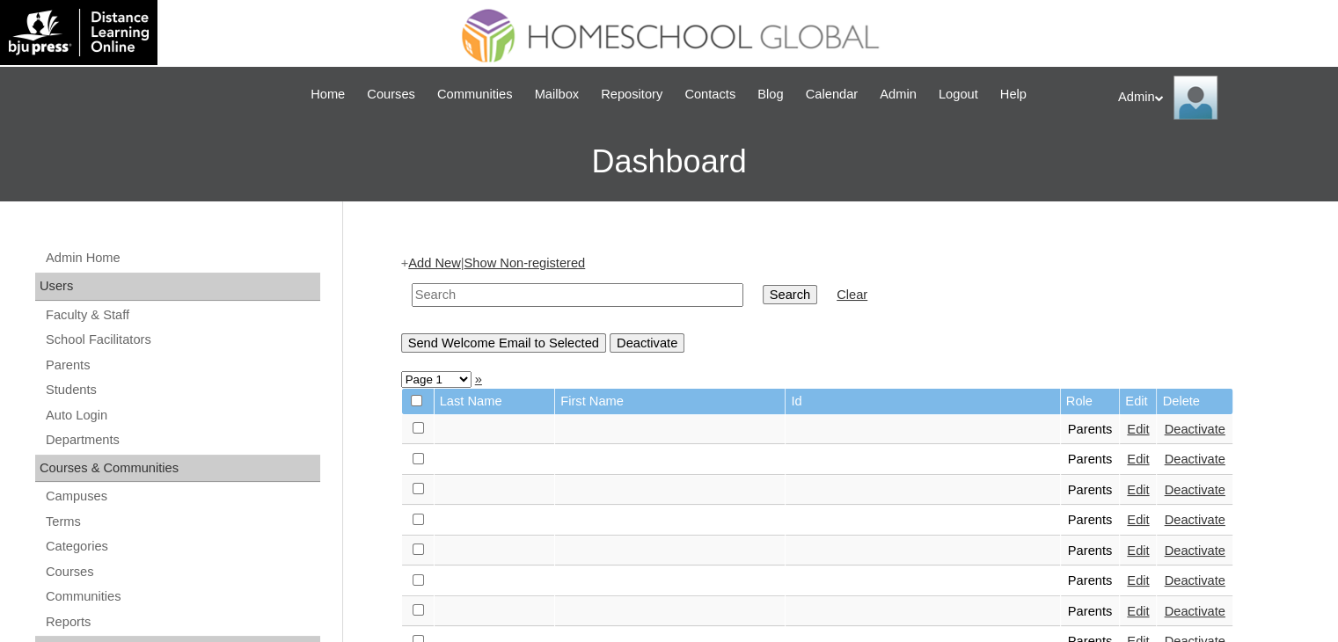
click at [484, 293] on input "text" at bounding box center [578, 295] width 332 height 24
type input "Villanueva"
click at [763, 294] on input "Search" at bounding box center [790, 294] width 55 height 19
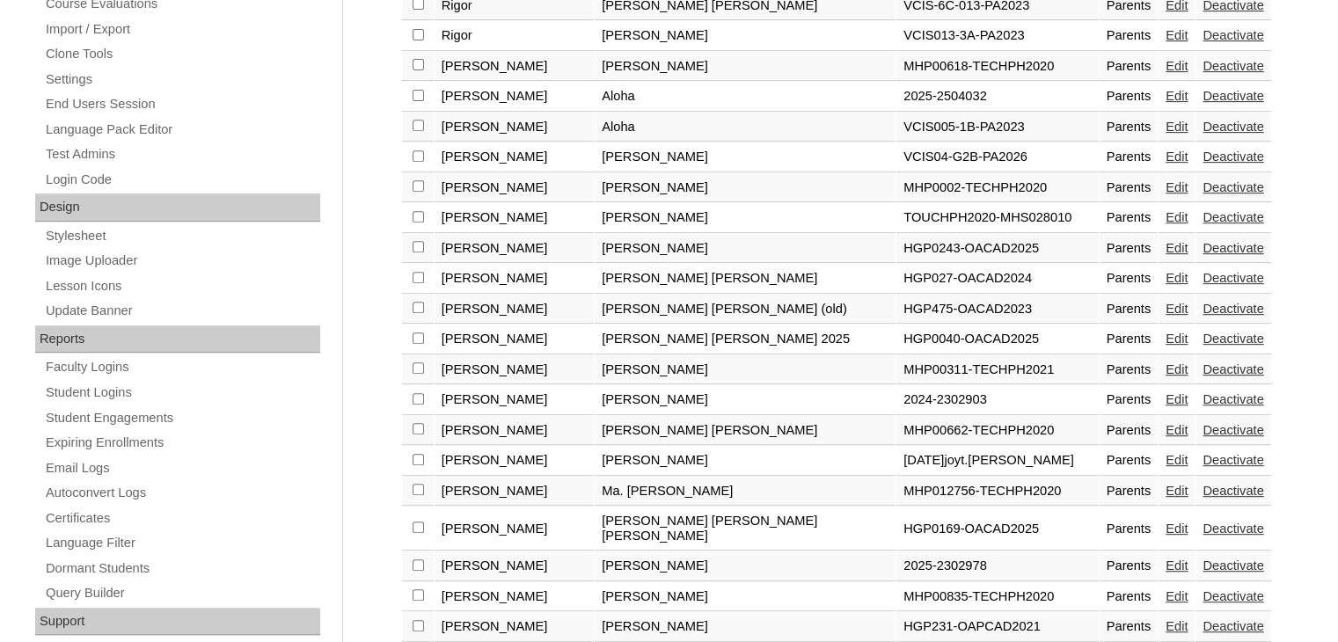
scroll to position [778, 0]
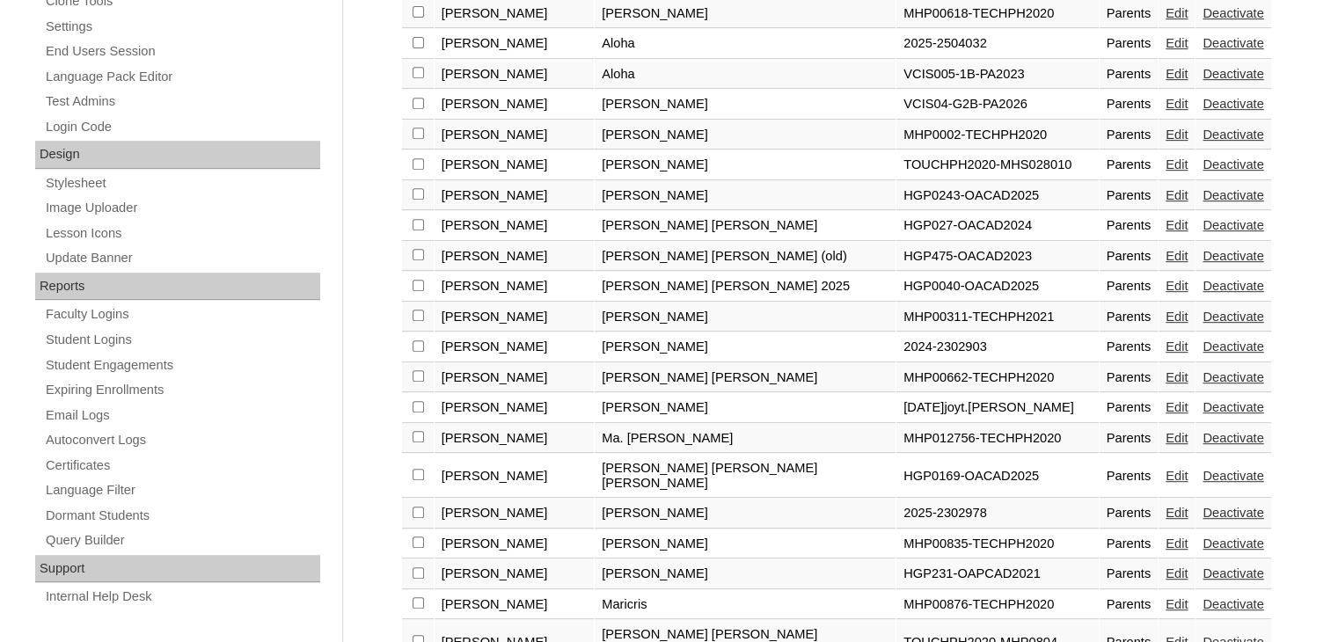
click at [1099, 499] on td "Parents" at bounding box center [1128, 514] width 59 height 30
click at [1165, 506] on link "Edit" at bounding box center [1176, 513] width 22 height 14
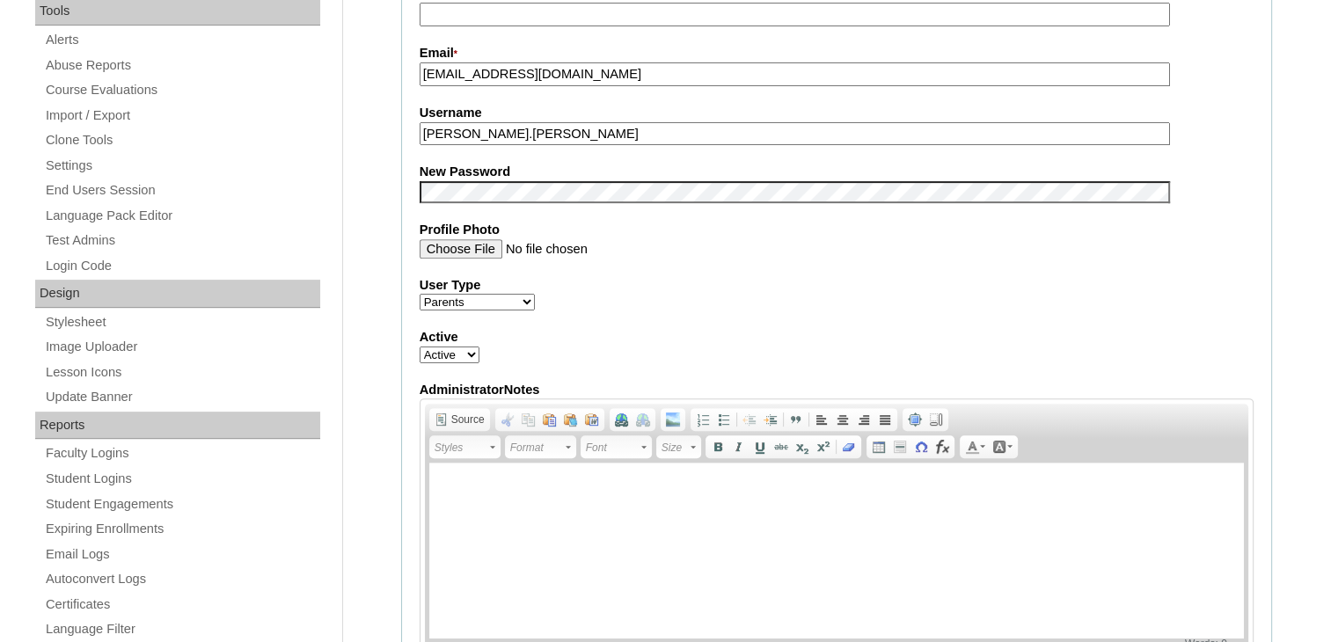
scroll to position [130, 0]
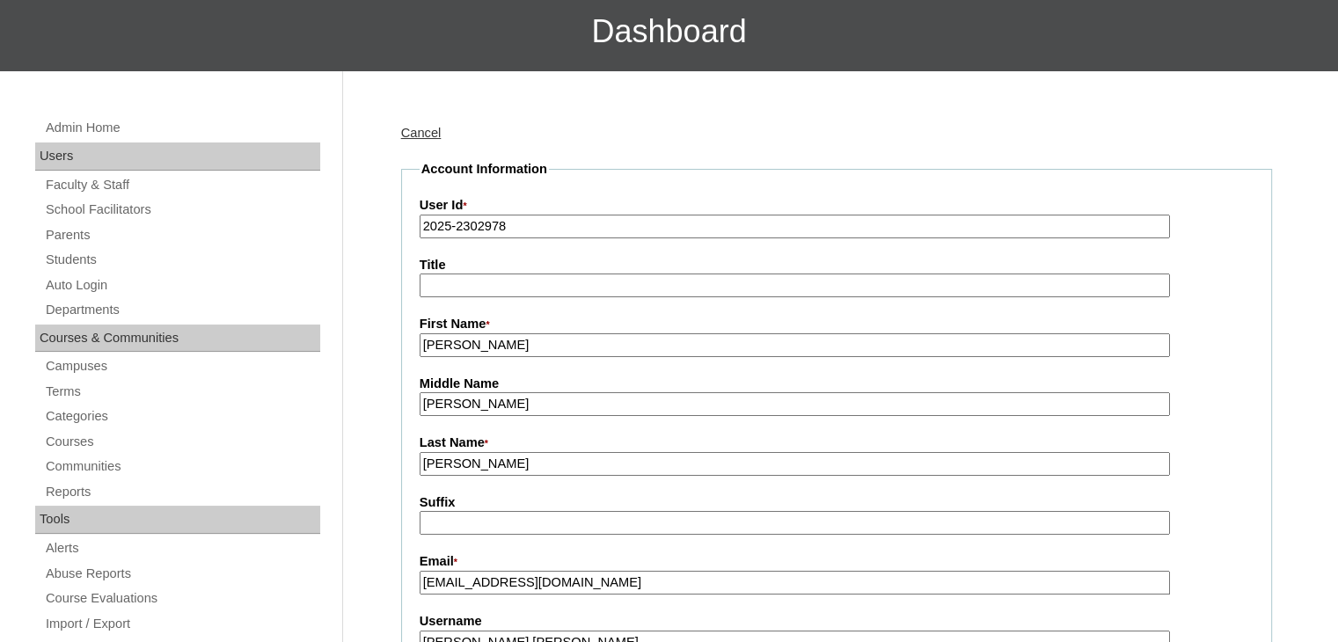
click at [425, 131] on link "Cancel" at bounding box center [421, 133] width 40 height 14
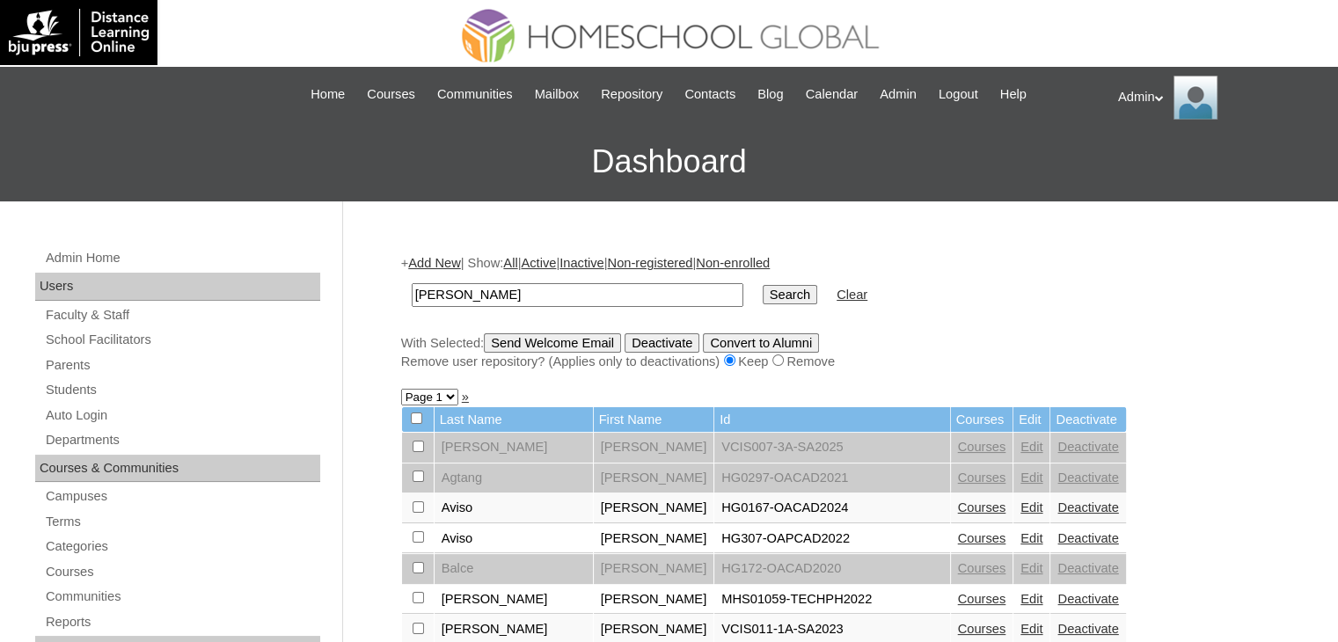
drag, startPoint x: 474, startPoint y: 299, endPoint x: 379, endPoint y: 300, distance: 95.0
click at [763, 285] on input "Search" at bounding box center [790, 294] width 55 height 19
click at [99, 412] on link "Auto Login" at bounding box center [182, 416] width 276 height 22
click at [549, 296] on input "Maria Cecilia" at bounding box center [578, 295] width 332 height 24
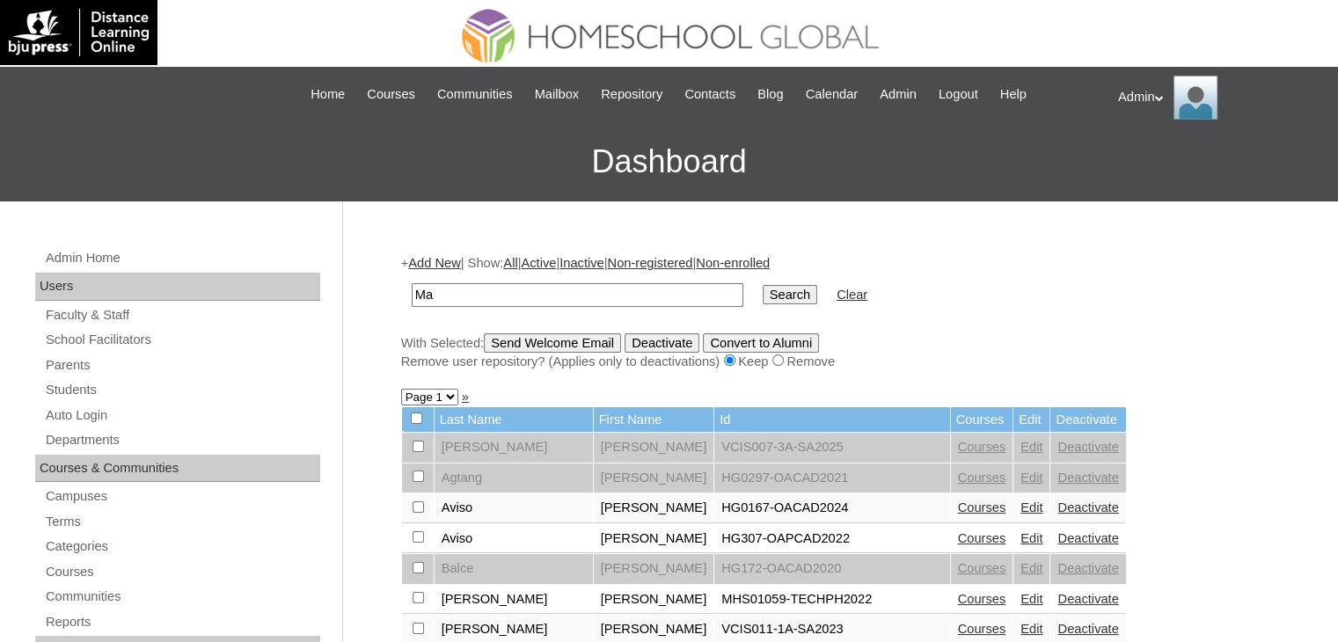
type input "M"
click at [763, 291] on input "Search" at bounding box center [790, 294] width 55 height 19
click at [503, 295] on input "Villanueva" at bounding box center [578, 295] width 332 height 24
type input "V"
click at [81, 417] on link "Auto Login" at bounding box center [182, 416] width 276 height 22
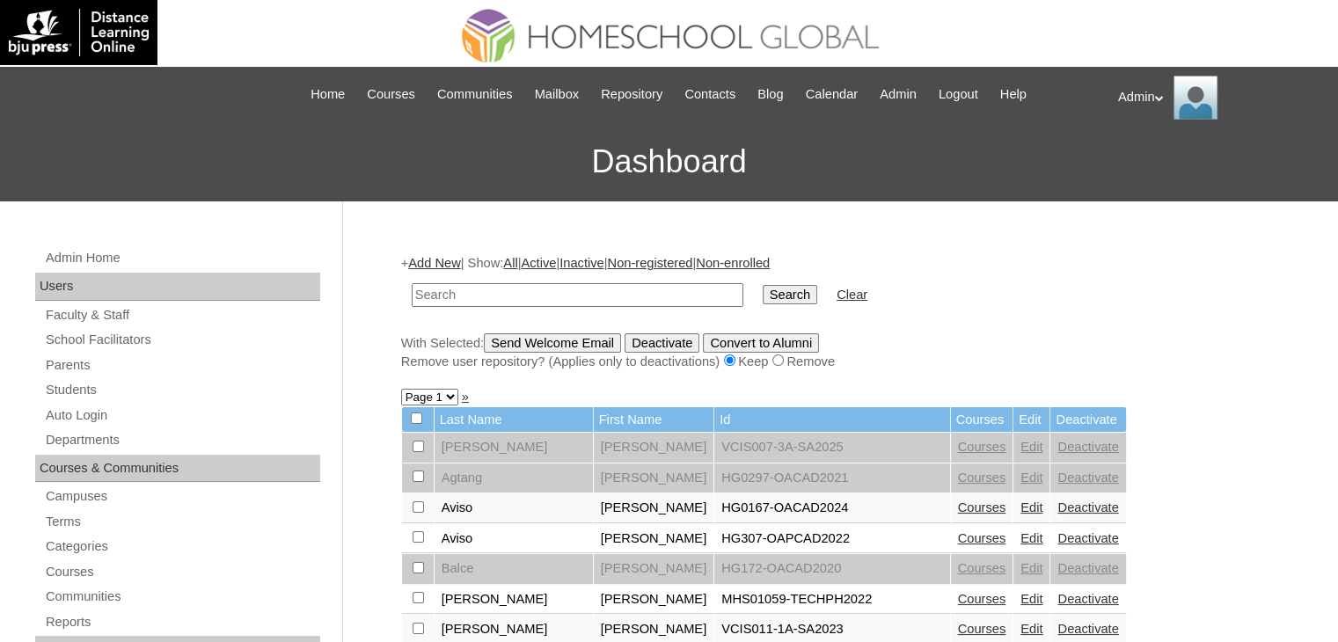
click at [563, 286] on input "text" at bounding box center [578, 295] width 332 height 24
type input "[PERSON_NAME]"
click at [763, 291] on input "Search" at bounding box center [790, 294] width 55 height 19
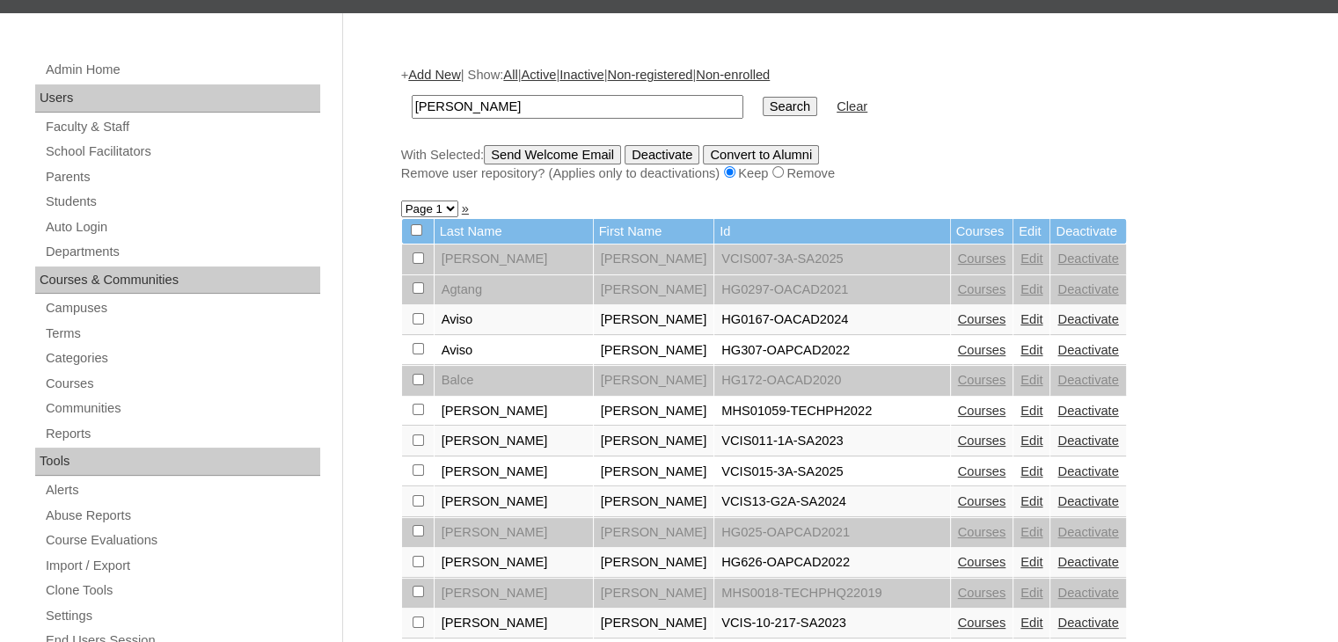
scroll to position [126, 0]
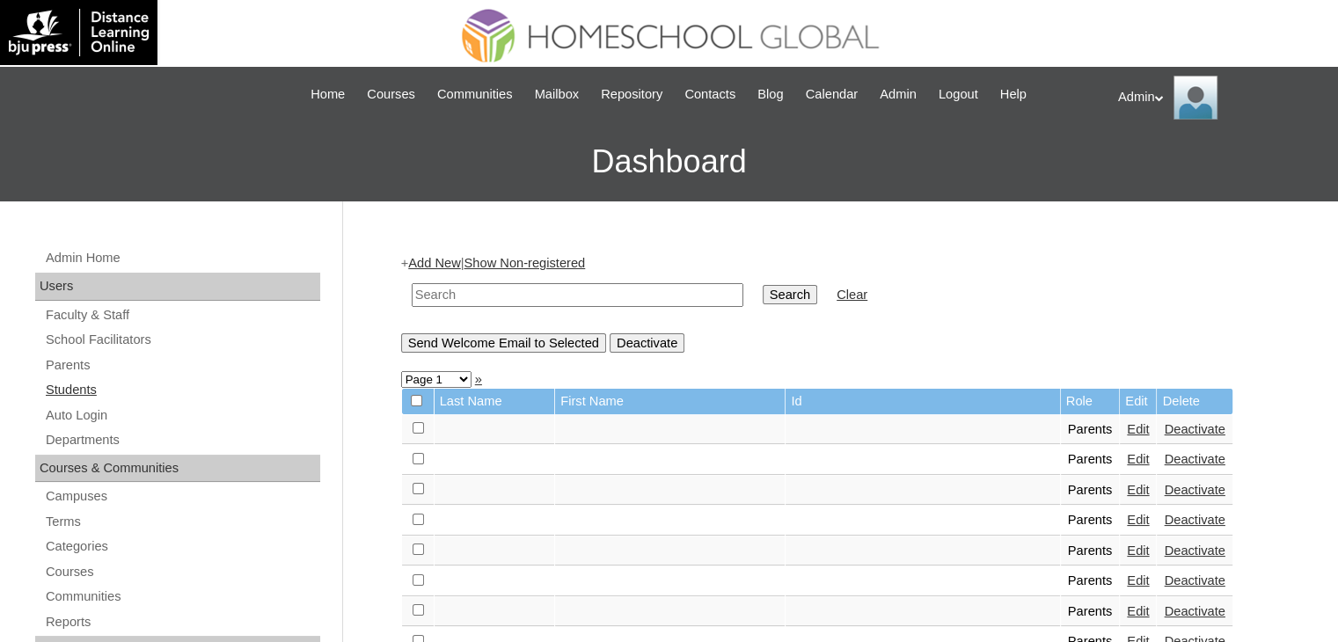
click at [62, 386] on link "Students" at bounding box center [182, 390] width 276 height 22
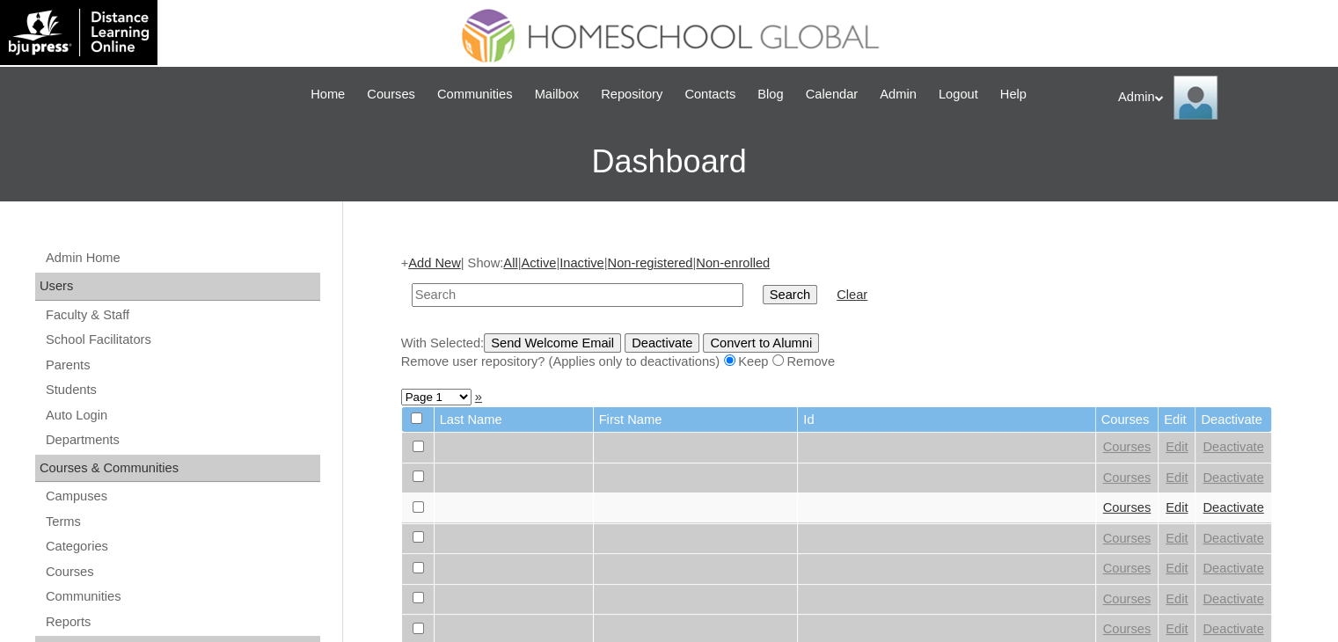
drag, startPoint x: 0, startPoint y: 0, endPoint x: 471, endPoint y: 296, distance: 556.4
click at [471, 296] on input "text" at bounding box center [578, 295] width 332 height 24
type input "[PERSON_NAME]"
click at [763, 289] on input "Search" at bounding box center [790, 294] width 55 height 19
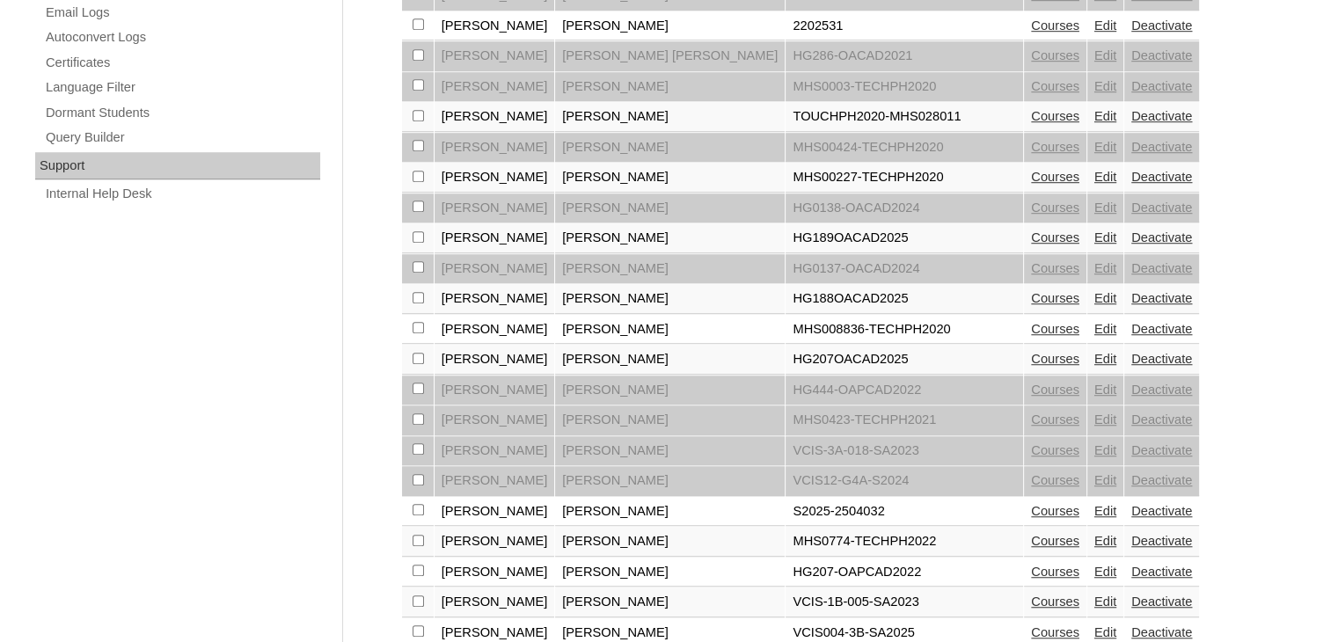
scroll to position [1342, 0]
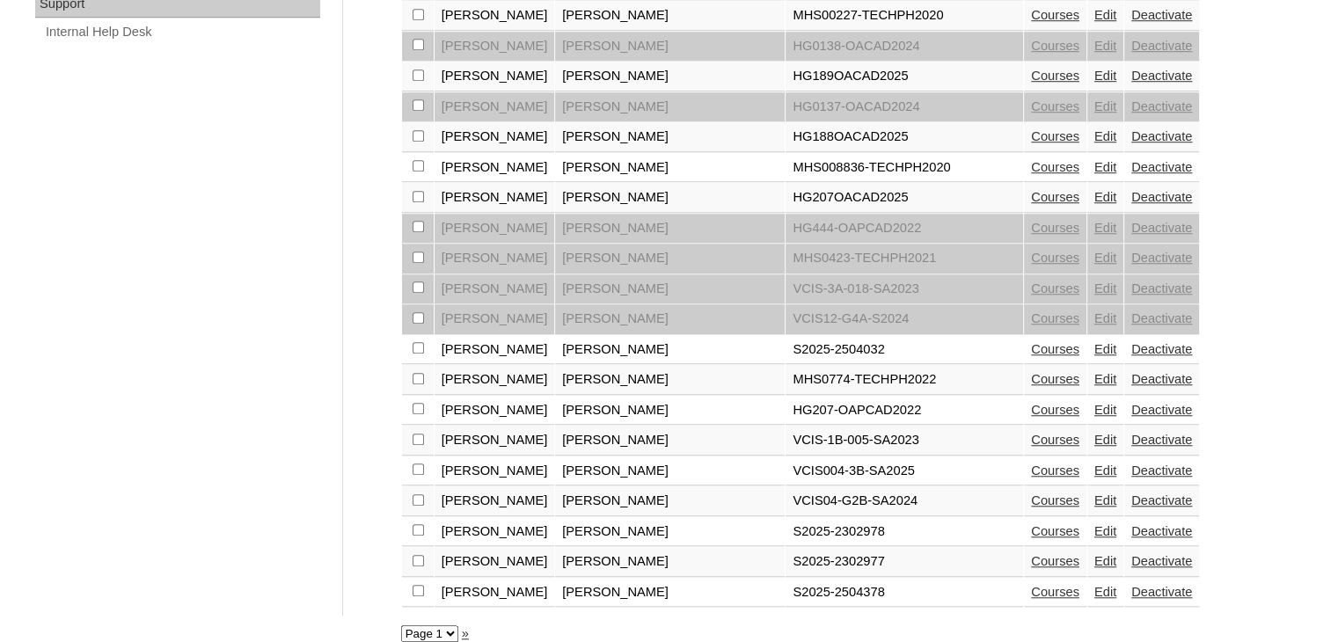
click at [1094, 585] on link "Edit" at bounding box center [1105, 592] width 22 height 14
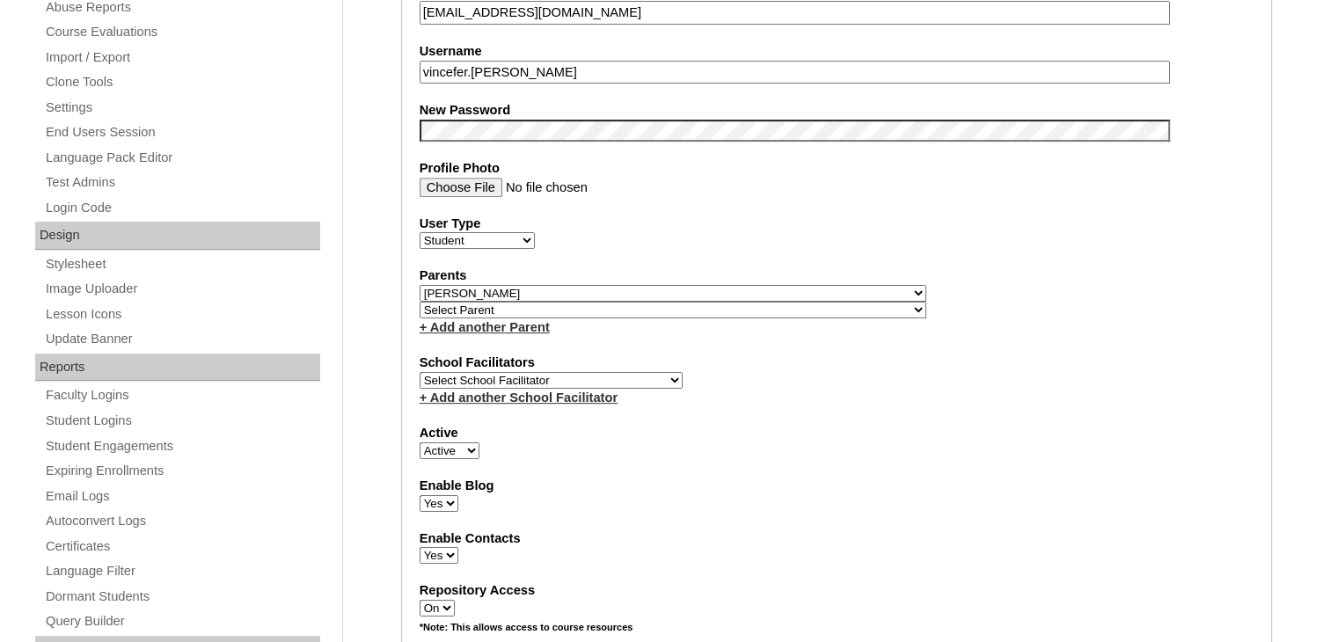
scroll to position [728, 0]
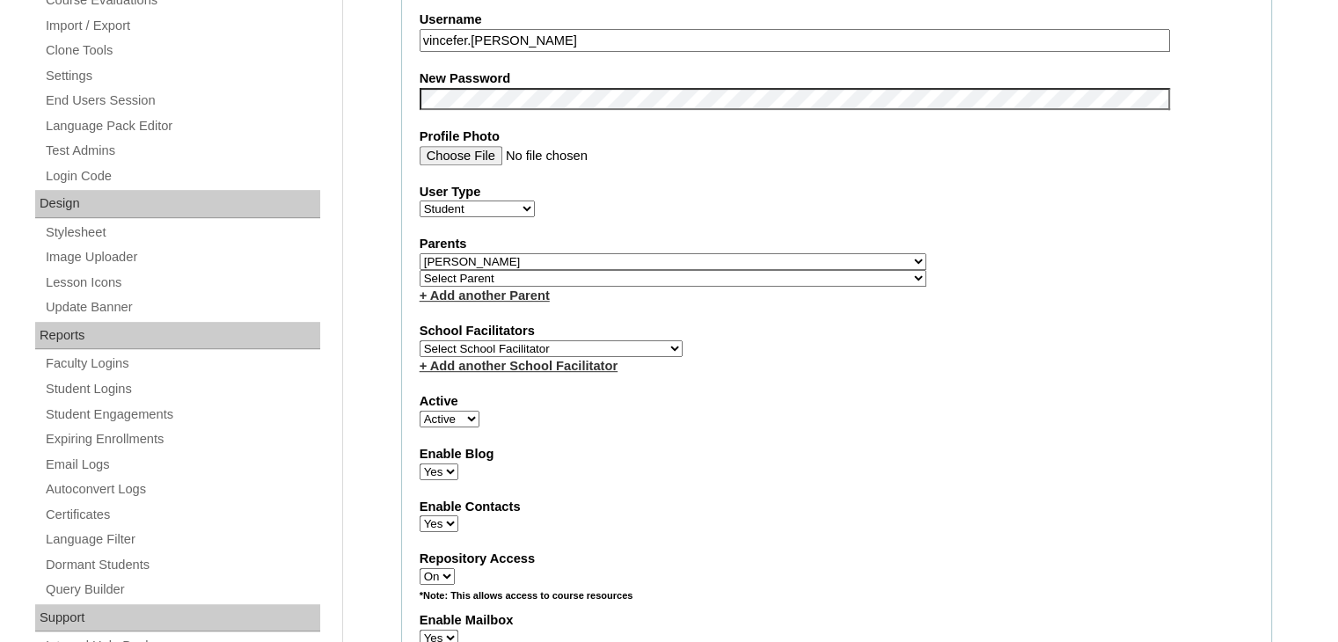
click at [668, 253] on select "Select Parent , , , , , , , , , , , , , , , , , , , , , , , , , , , , , , , , ,…" at bounding box center [673, 261] width 507 height 17
click at [420, 253] on select "Select Parent , , , , , , , , , , , , , , , , , , , , , , , , , , , , , , , , ,…" at bounding box center [673, 261] width 507 height 17
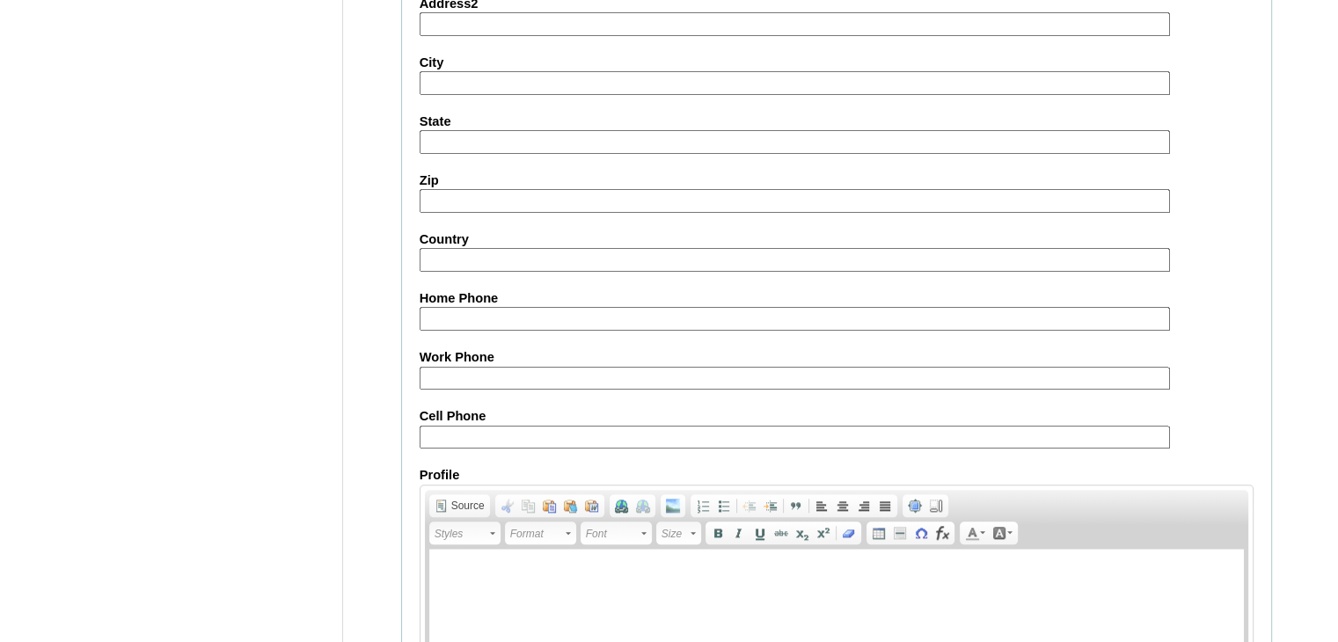
scroll to position [2019, 0]
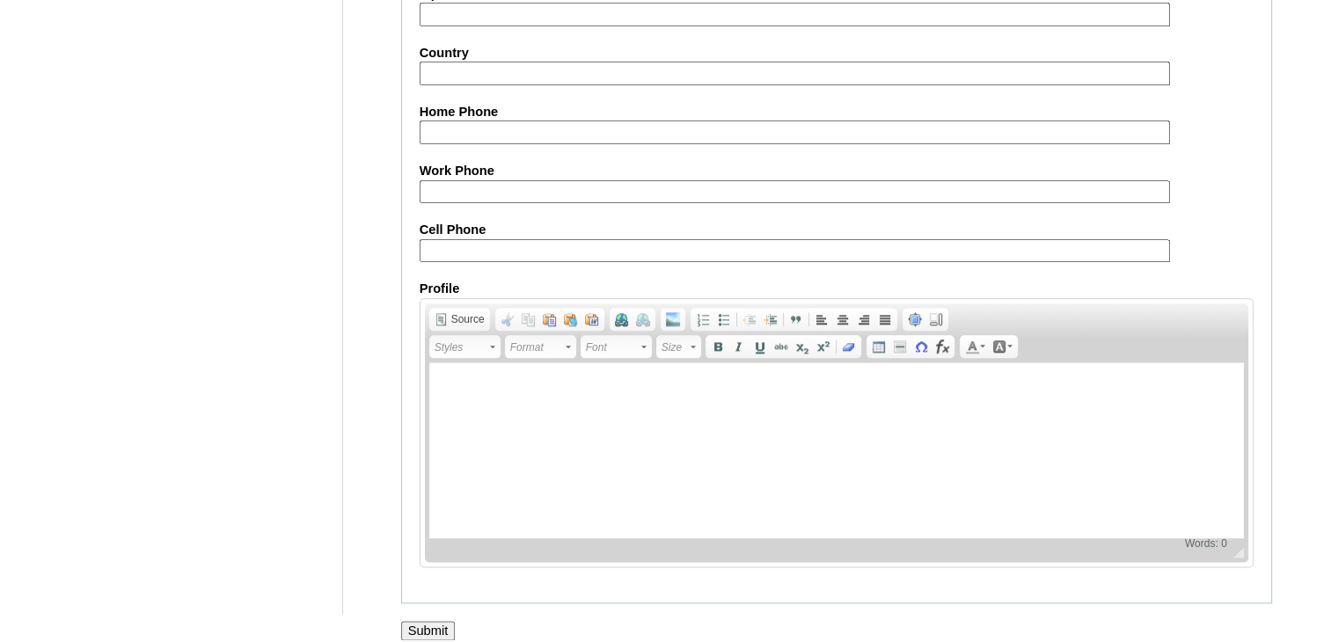
click at [427, 621] on input "Submit" at bounding box center [428, 630] width 55 height 19
